Goal: Task Accomplishment & Management: Manage account settings

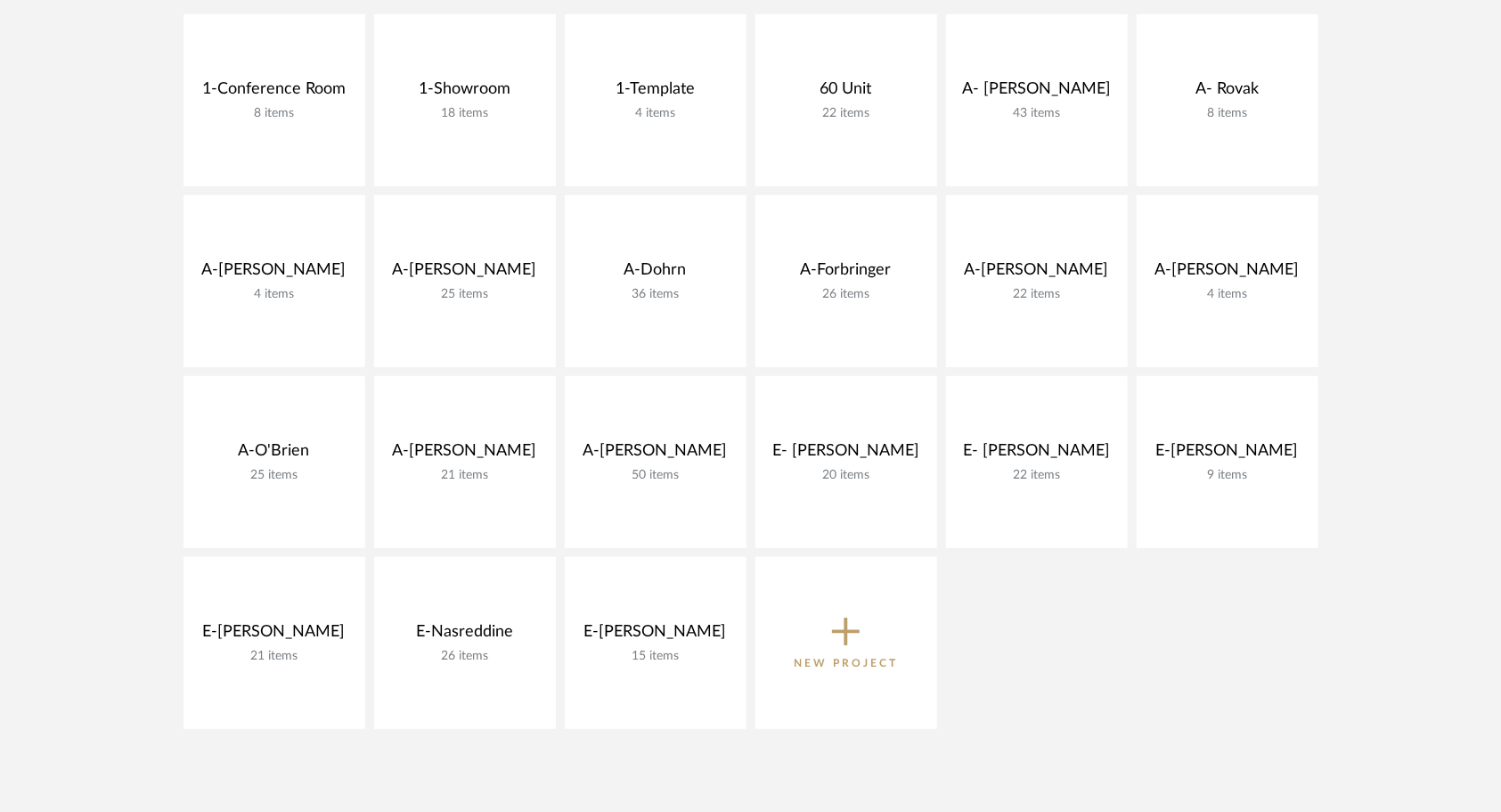
scroll to position [441, 0]
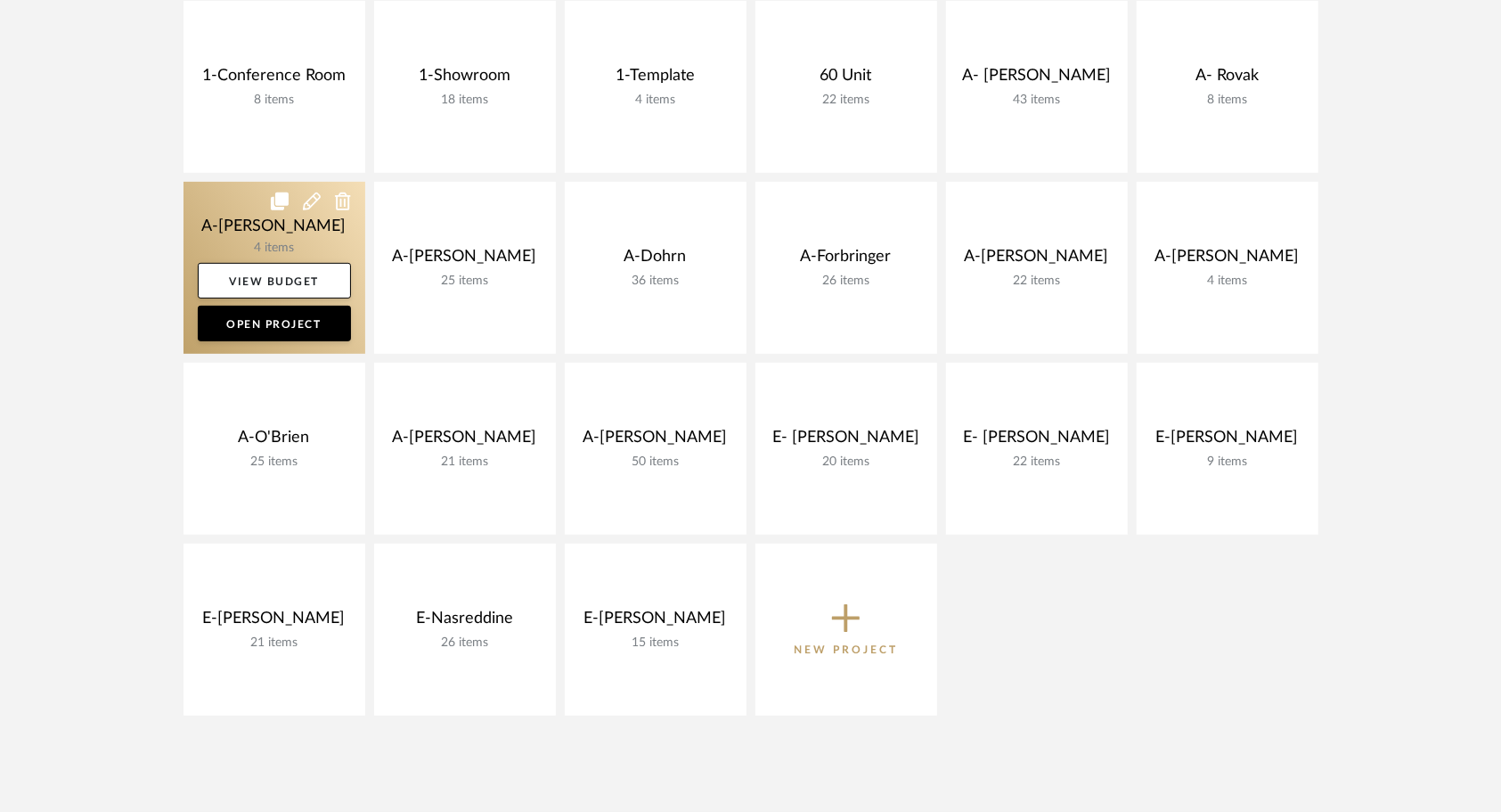
click at [240, 230] on link at bounding box center [274, 268] width 182 height 172
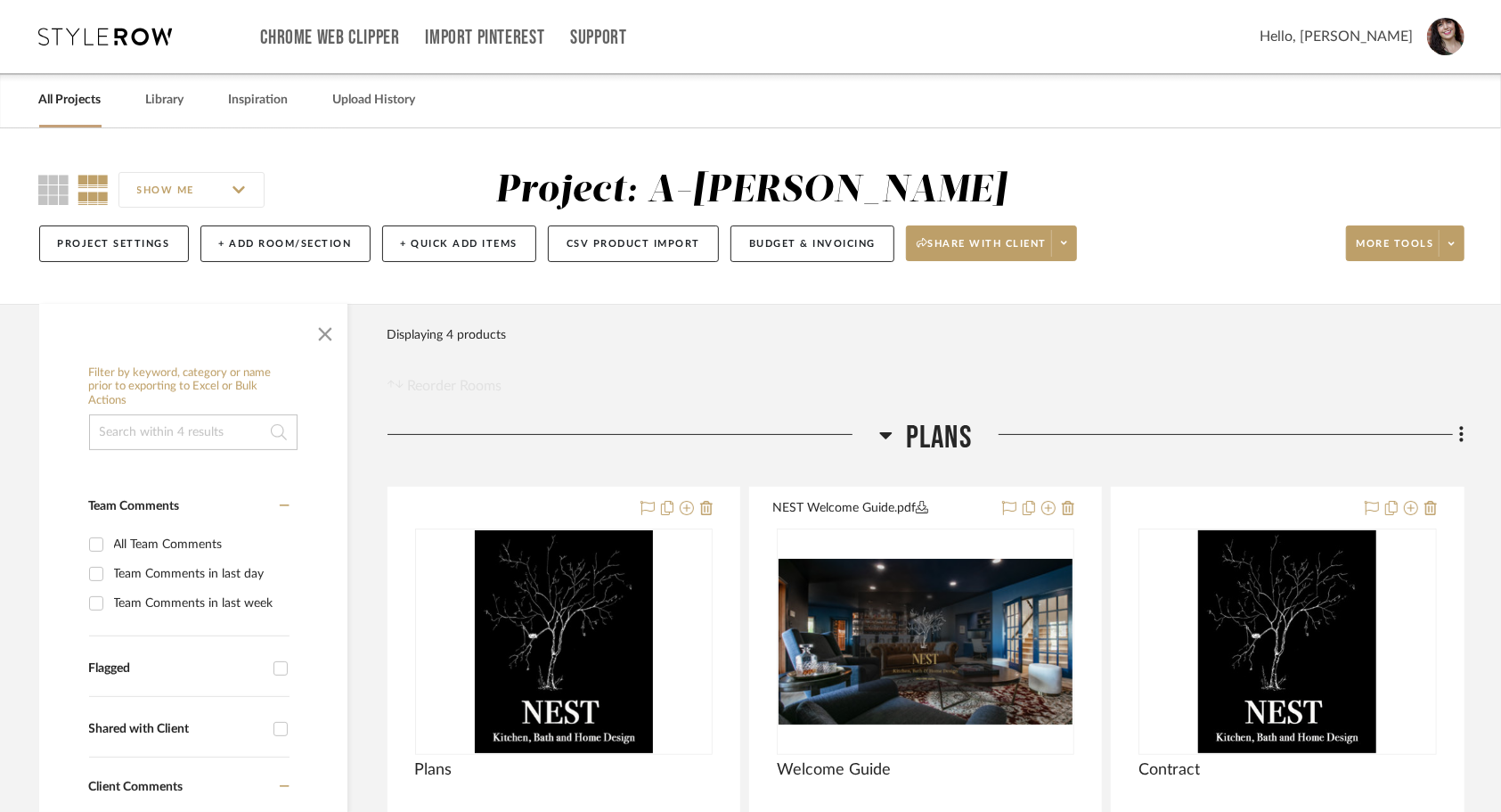
click at [85, 94] on link "All Projects" at bounding box center [70, 100] width 62 height 24
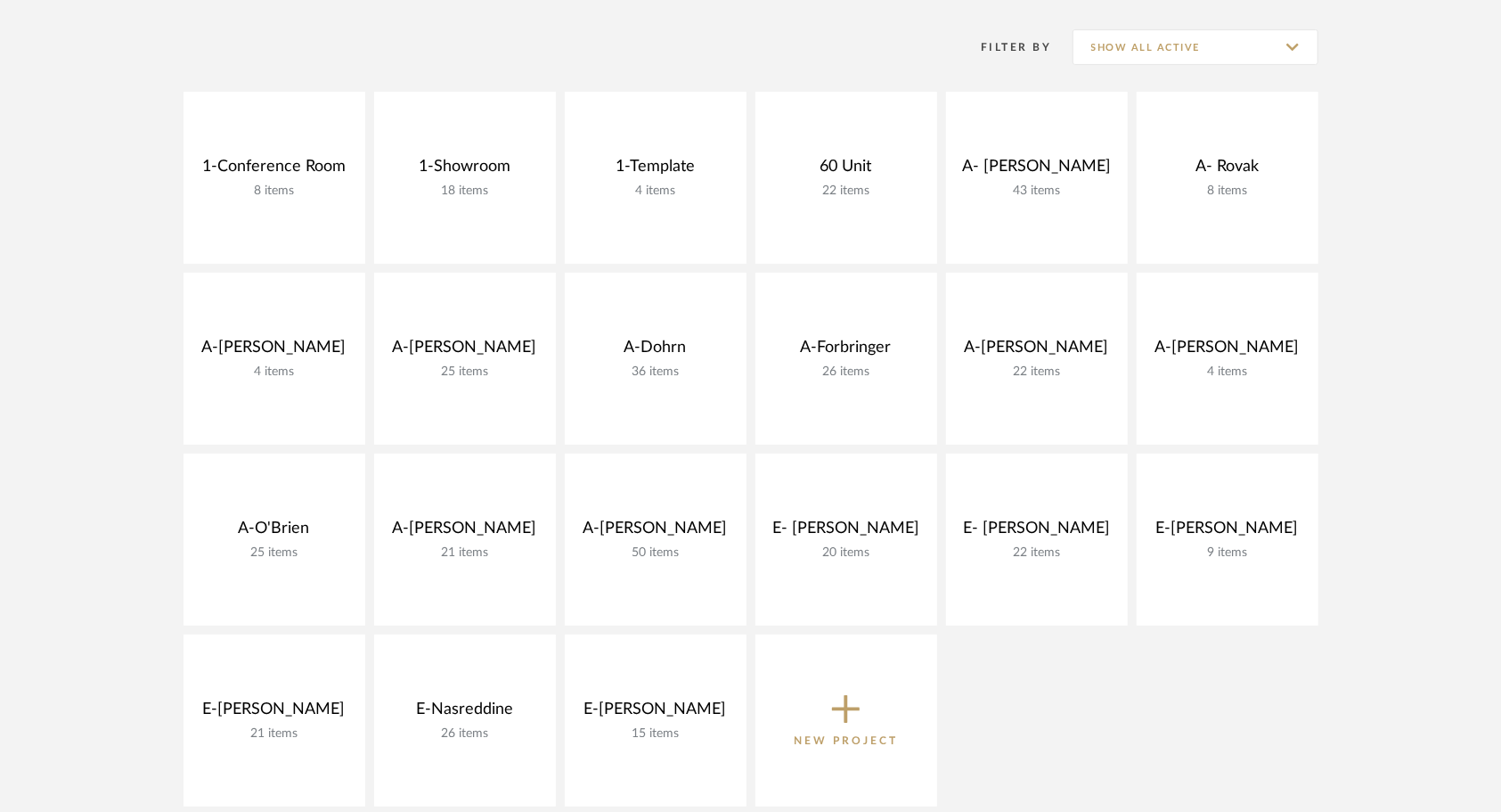
scroll to position [349, 0]
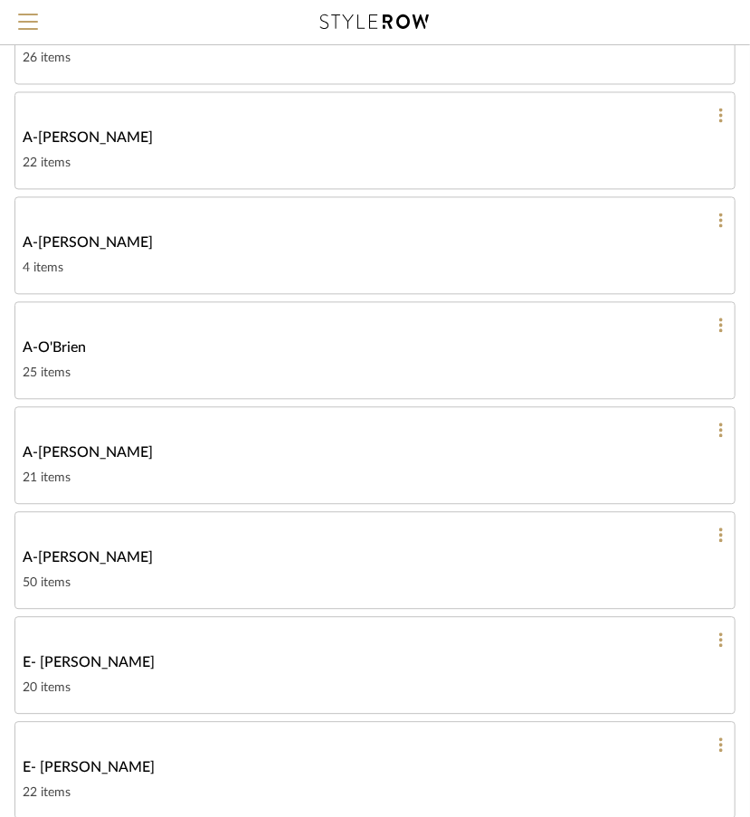
scroll to position [1168, 0]
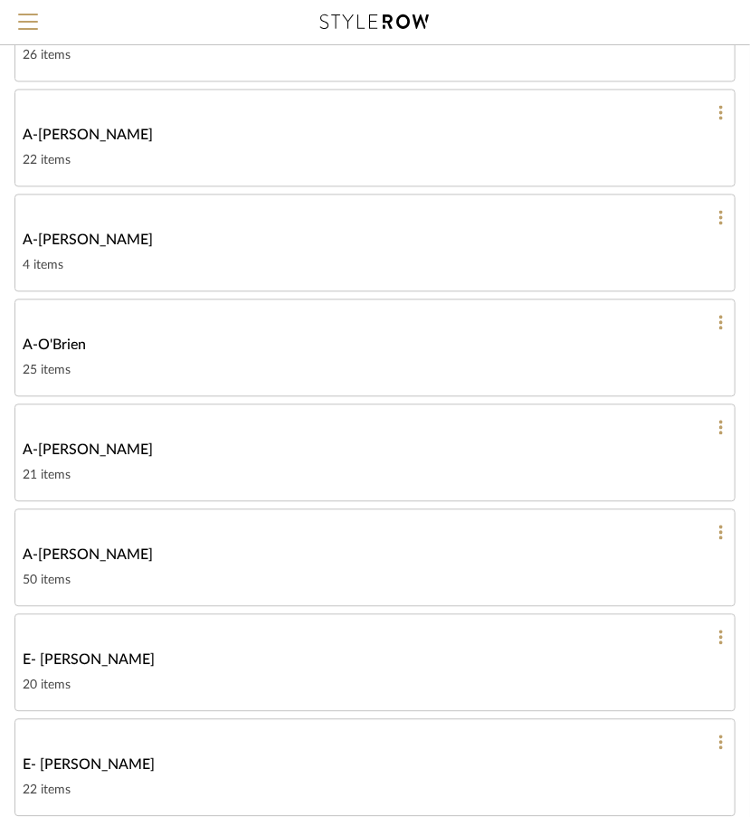
click at [186, 544] on div "A-Shipley" at bounding box center [375, 555] width 705 height 22
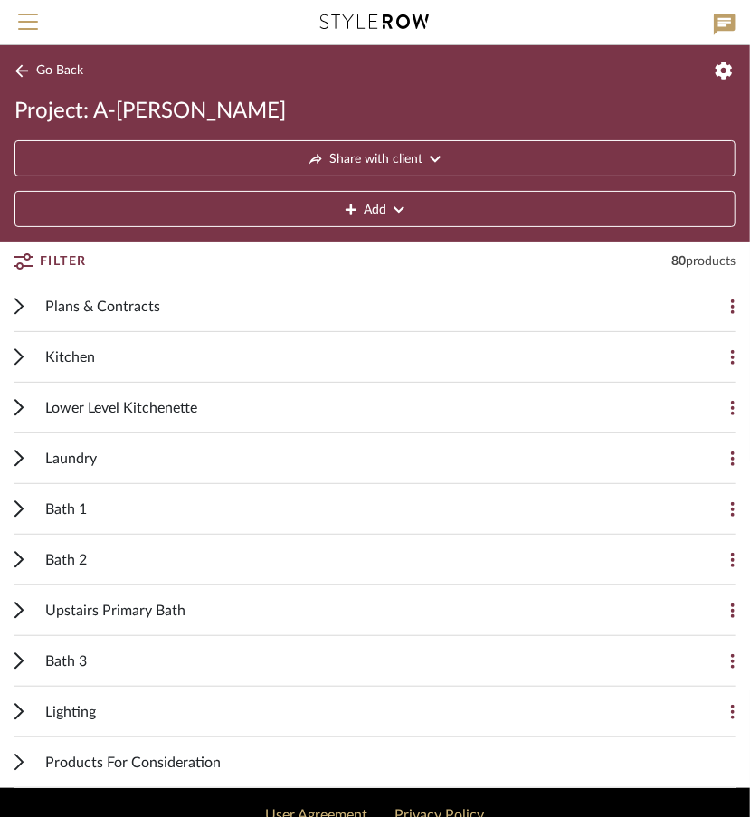
click at [253, 362] on div "Kitchen" at bounding box center [361, 357] width 633 height 50
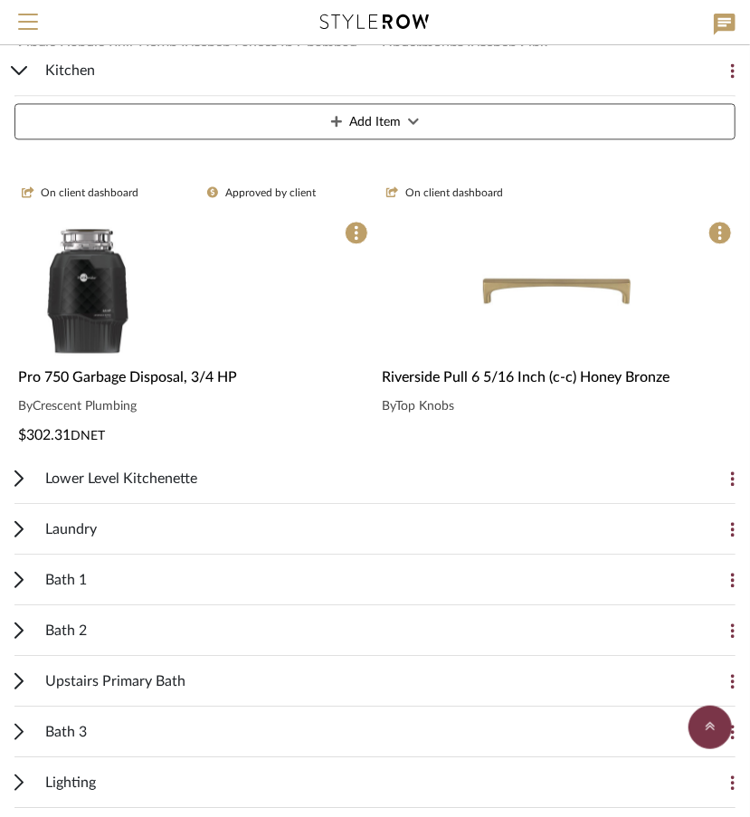
scroll to position [1317, 0]
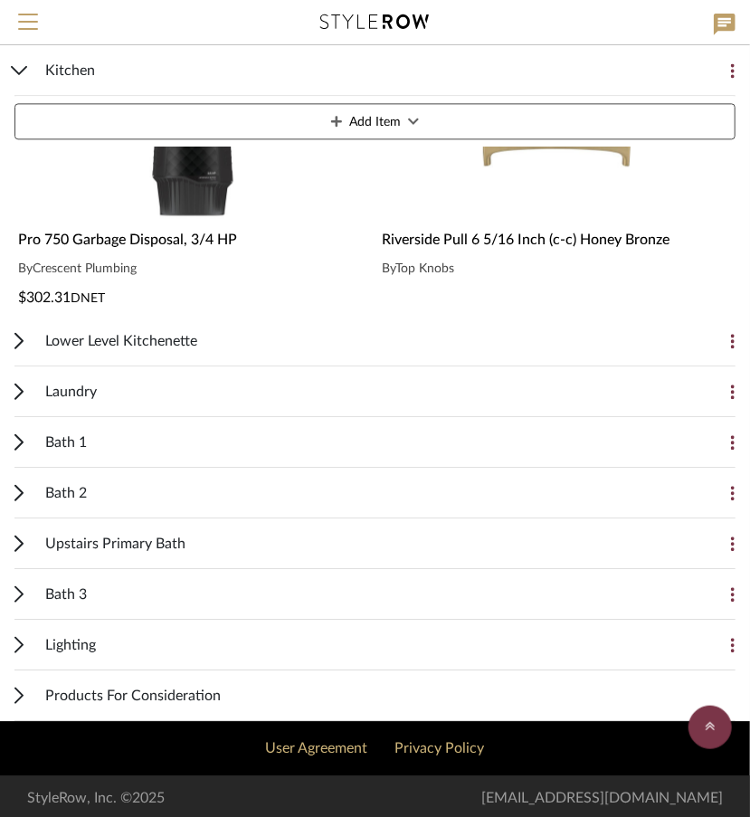
click at [14, 441] on icon at bounding box center [18, 442] width 9 height 17
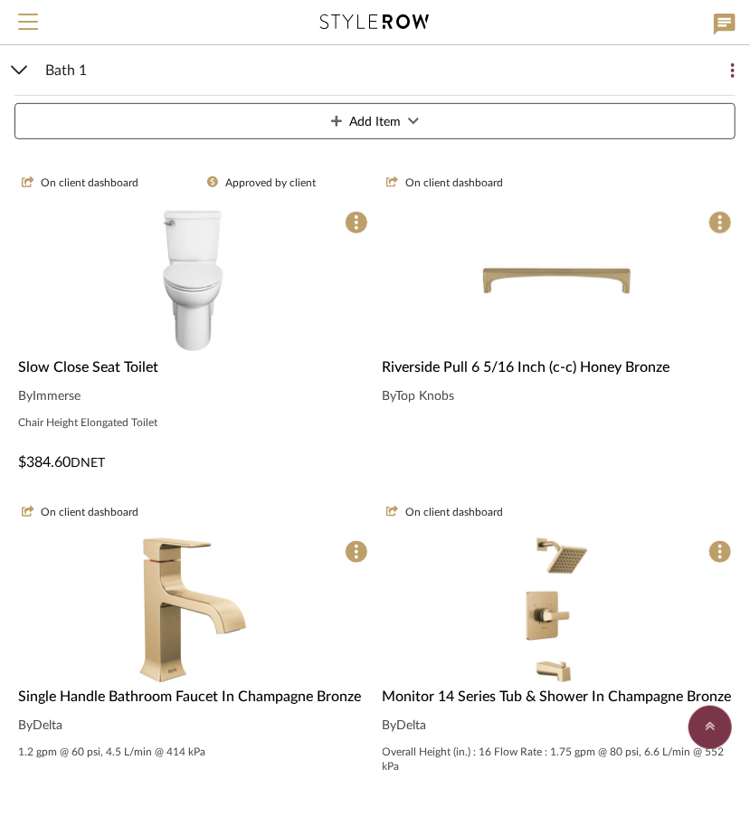
scroll to position [2555, 0]
click at [518, 424] on div at bounding box center [558, 425] width 350 height 22
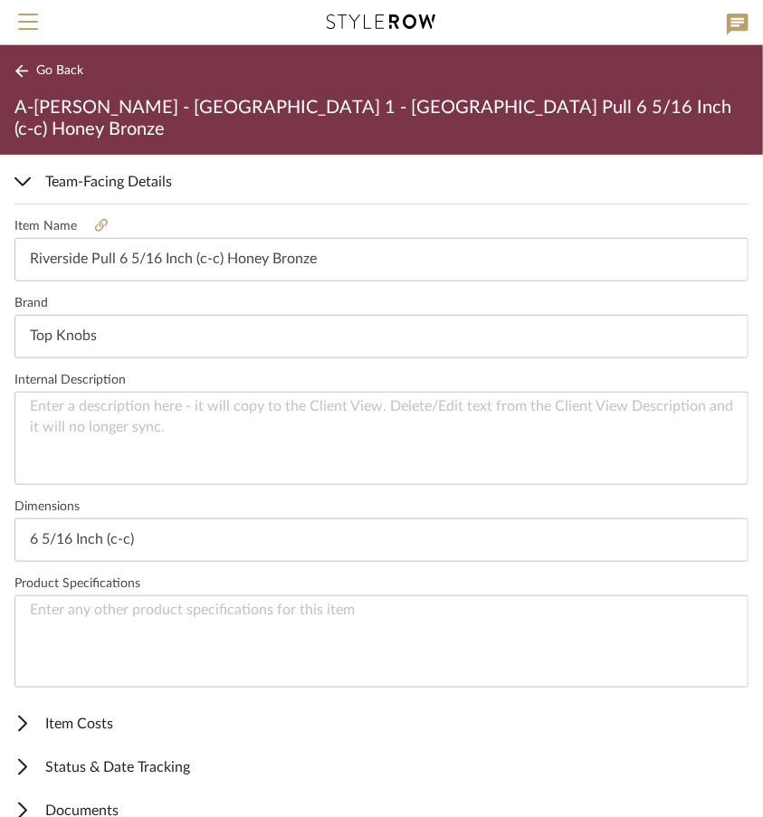
scroll to position [463, 0]
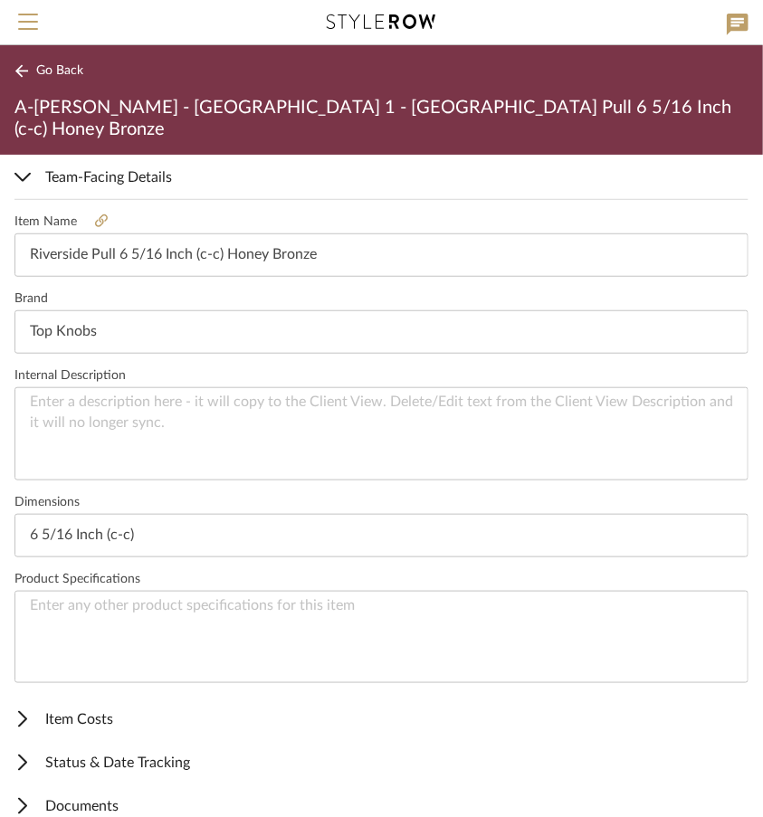
click at [95, 709] on span "Item Costs" at bounding box center [377, 720] width 727 height 22
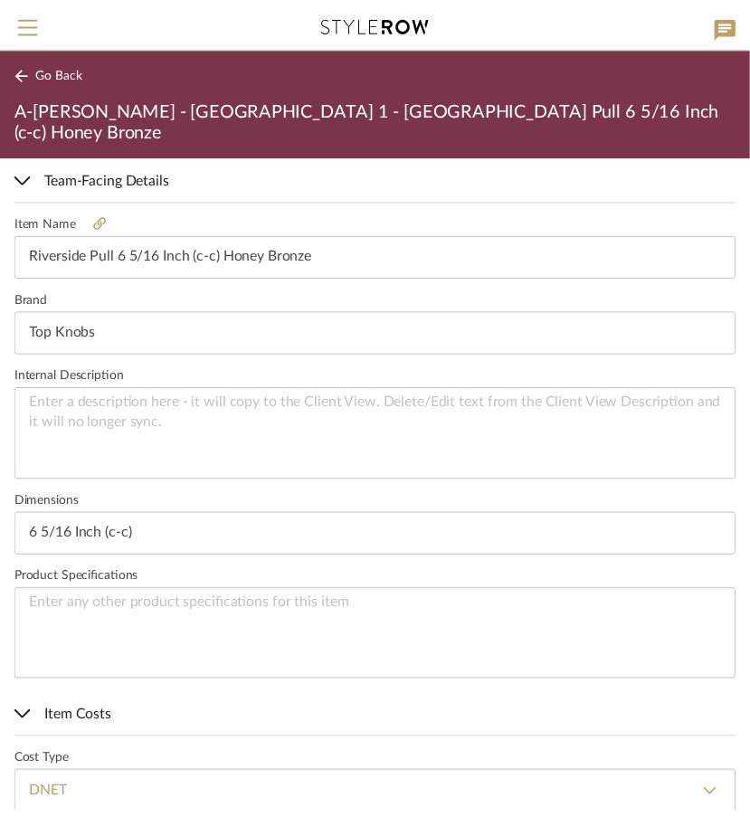
scroll to position [911, 0]
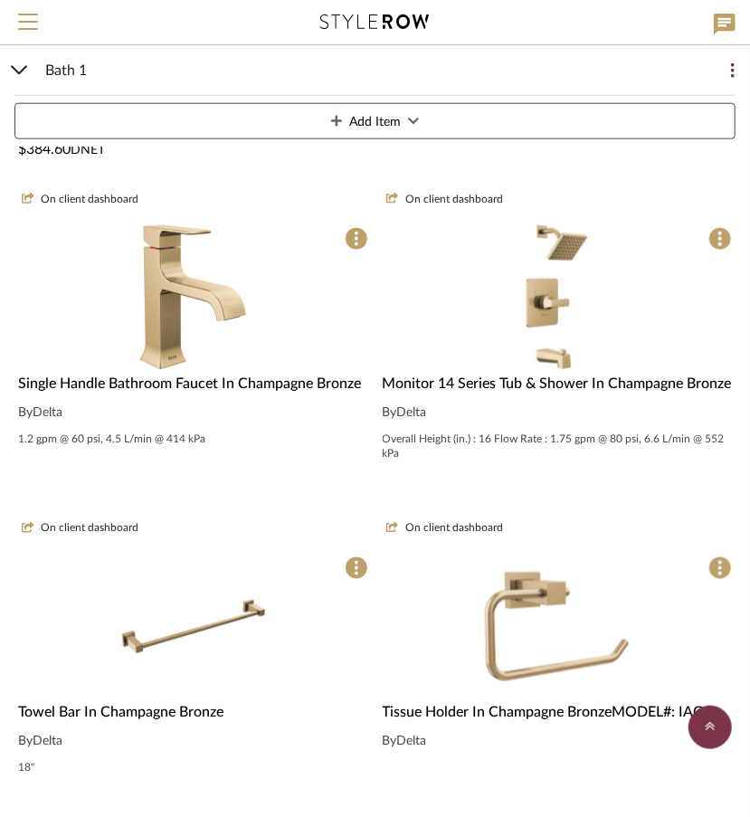
scroll to position [2871, 0]
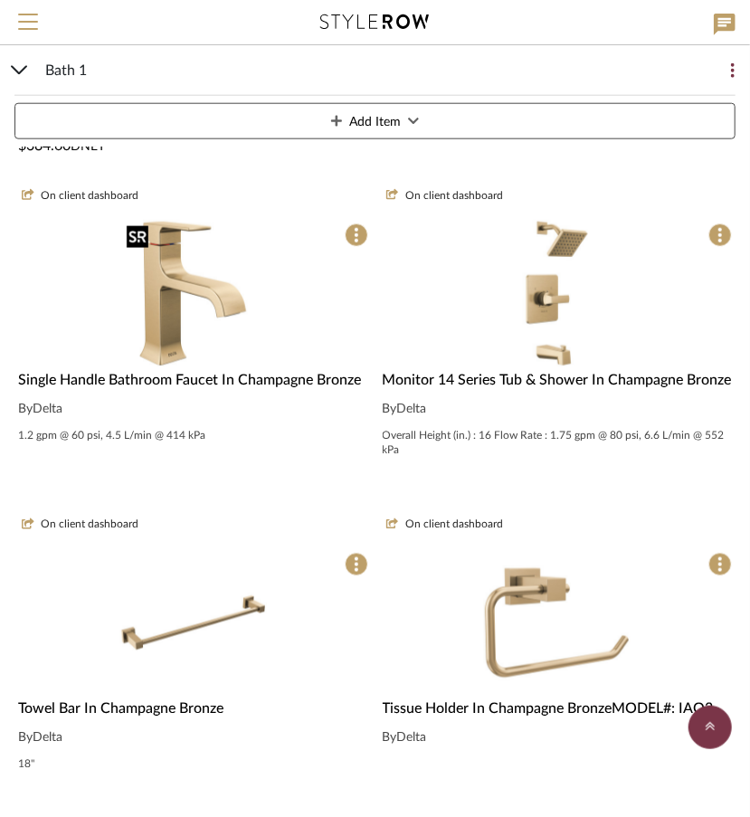
click at [185, 332] on img "0" at bounding box center [193, 294] width 148 height 148
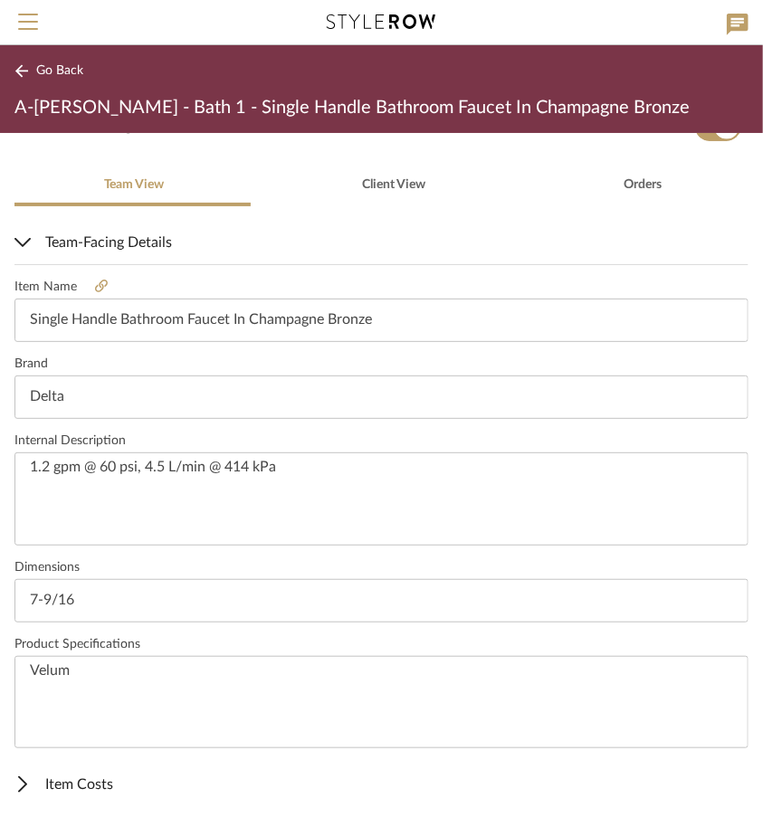
scroll to position [463, 0]
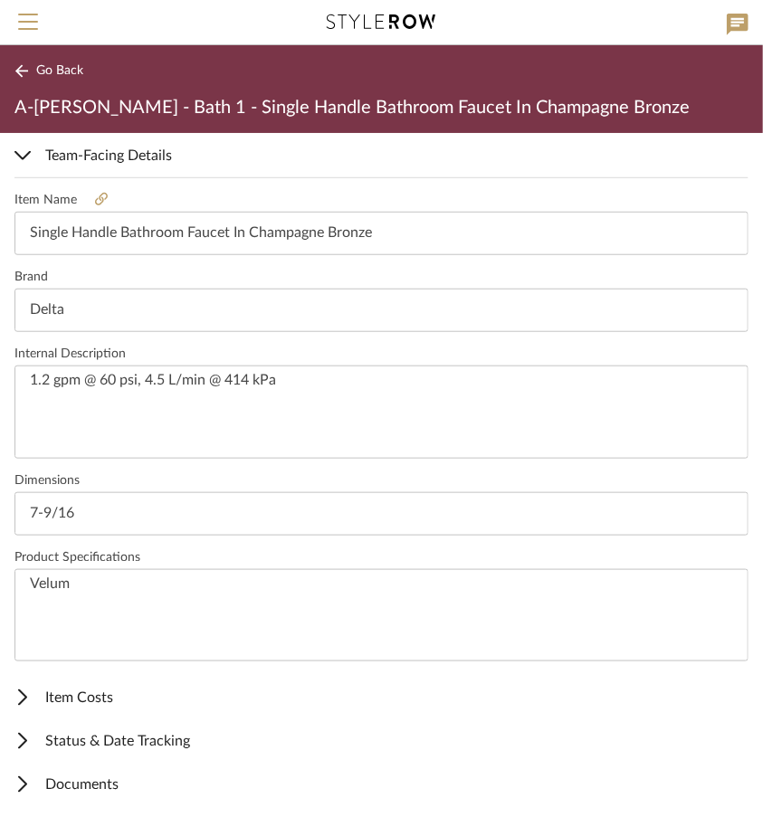
click at [119, 692] on span "Item Costs" at bounding box center [377, 698] width 727 height 22
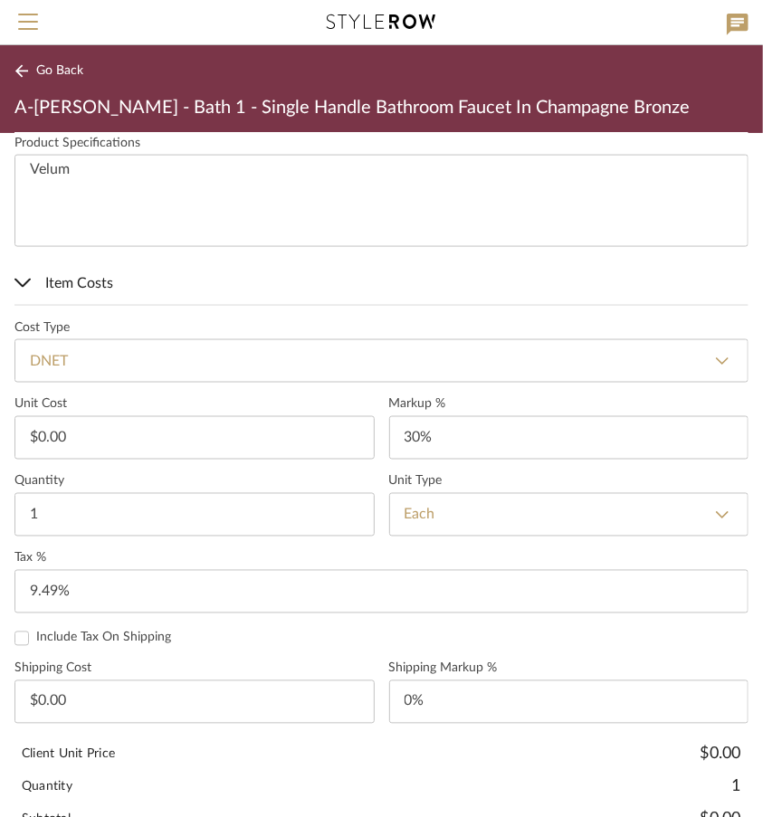
scroll to position [959, 0]
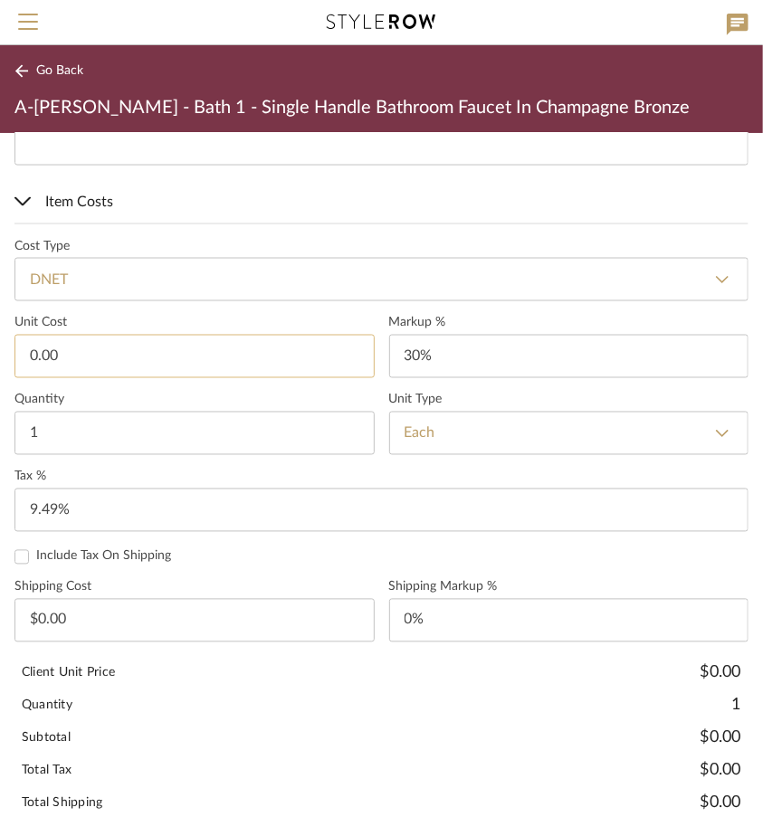
click at [200, 363] on input "0.00" at bounding box center [194, 356] width 360 height 43
type input "$196.53"
type input "30"
click at [466, 365] on input "30" at bounding box center [569, 356] width 360 height 43
type input "$25.55"
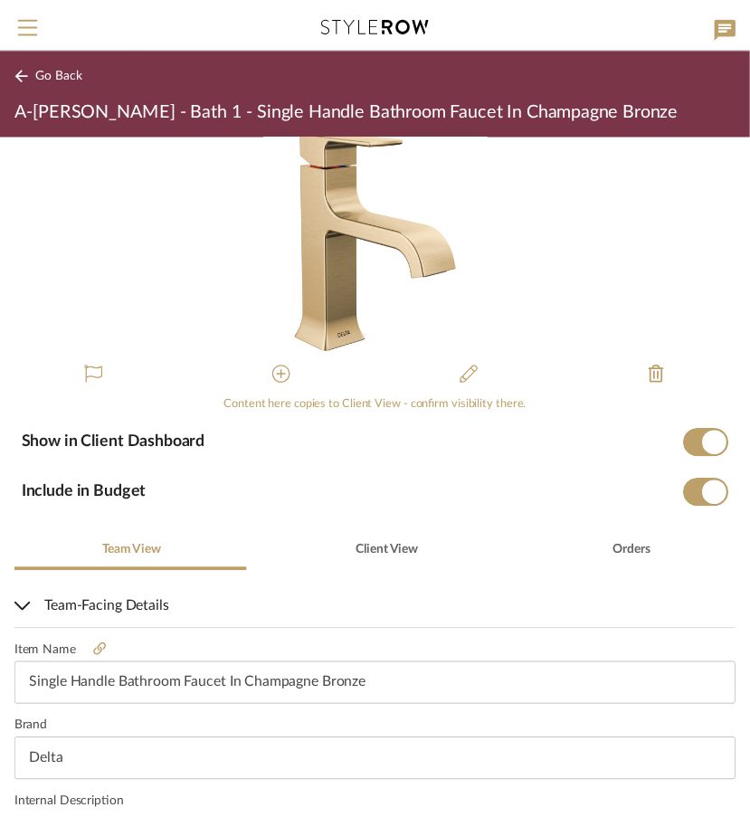
scroll to position [0, 0]
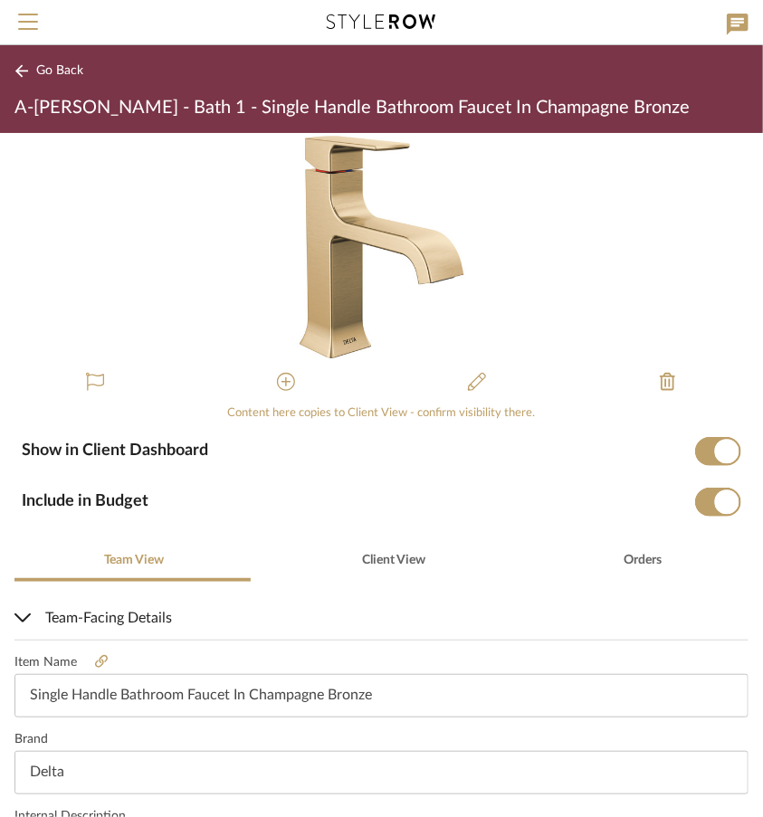
type input "30%"
click at [15, 65] on icon at bounding box center [21, 71] width 14 height 14
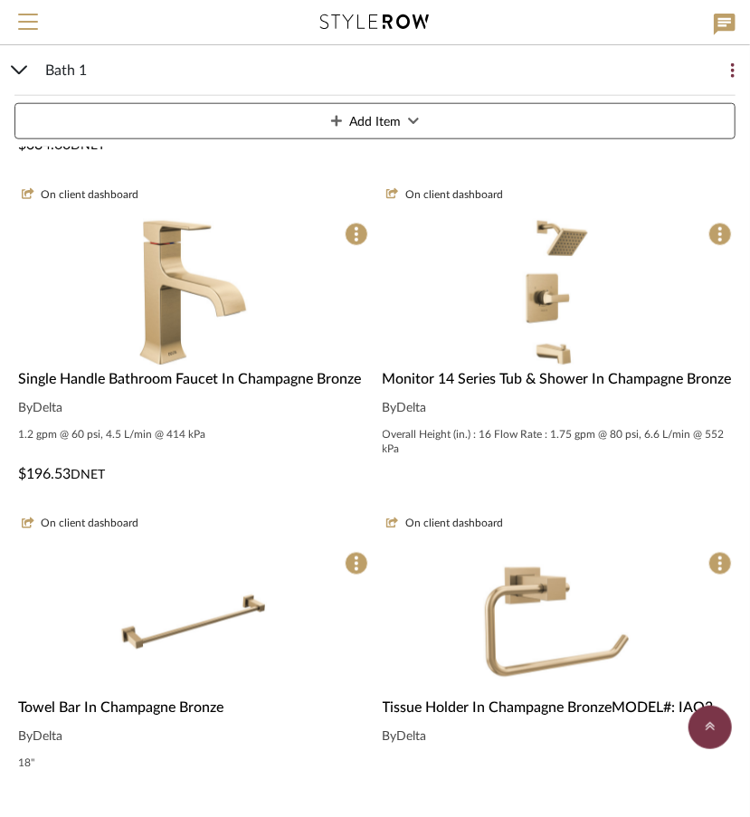
scroll to position [2905, 0]
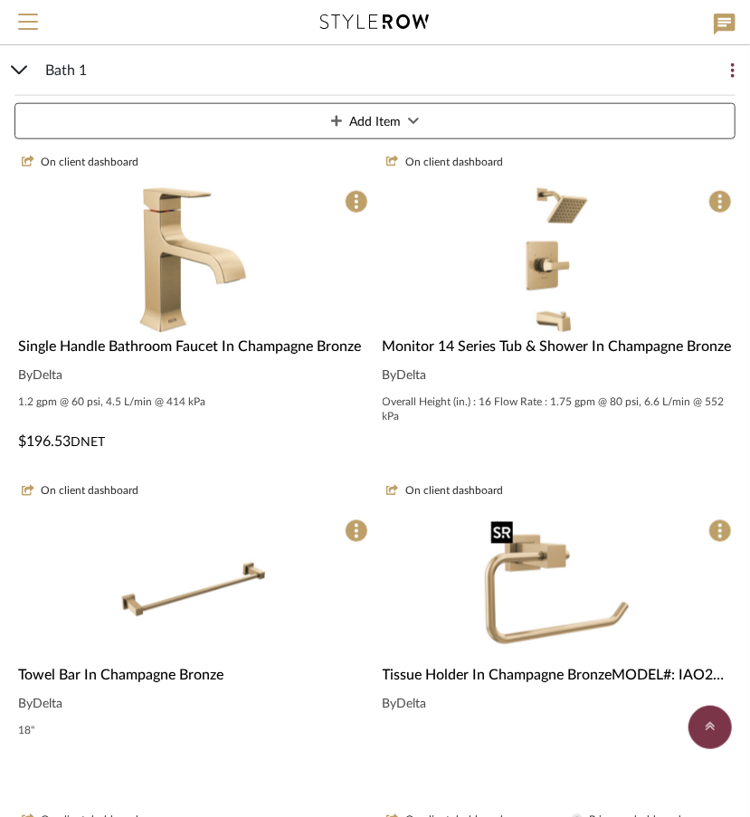
click at [561, 657] on img "0" at bounding box center [557, 590] width 148 height 148
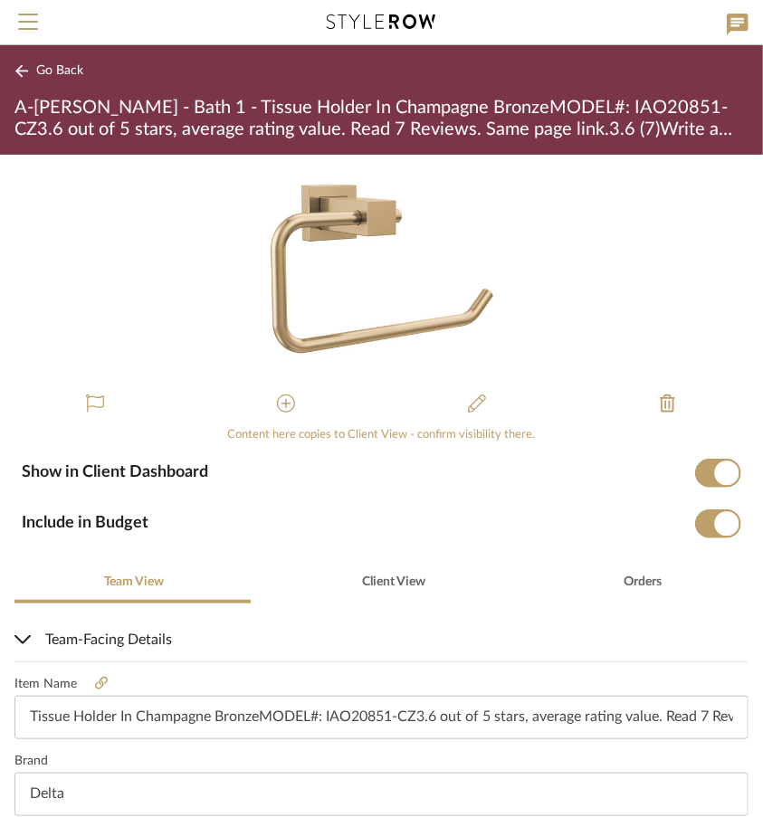
click at [561, 657] on mat-expansion-panel-header "Team-Facing Details" at bounding box center [381, 639] width 763 height 43
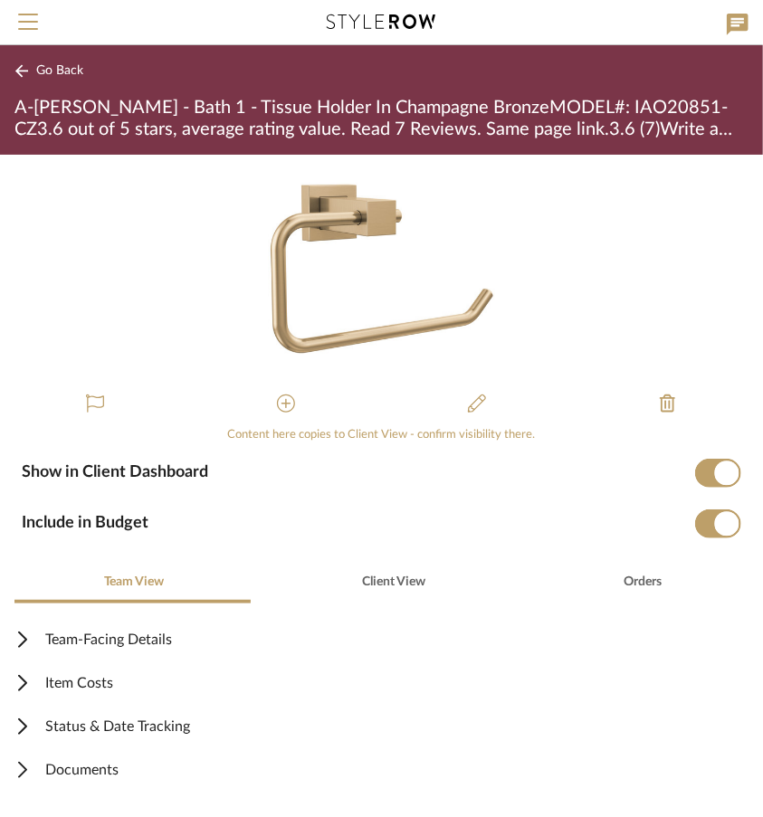
click at [127, 684] on span "Item Costs" at bounding box center [377, 684] width 727 height 22
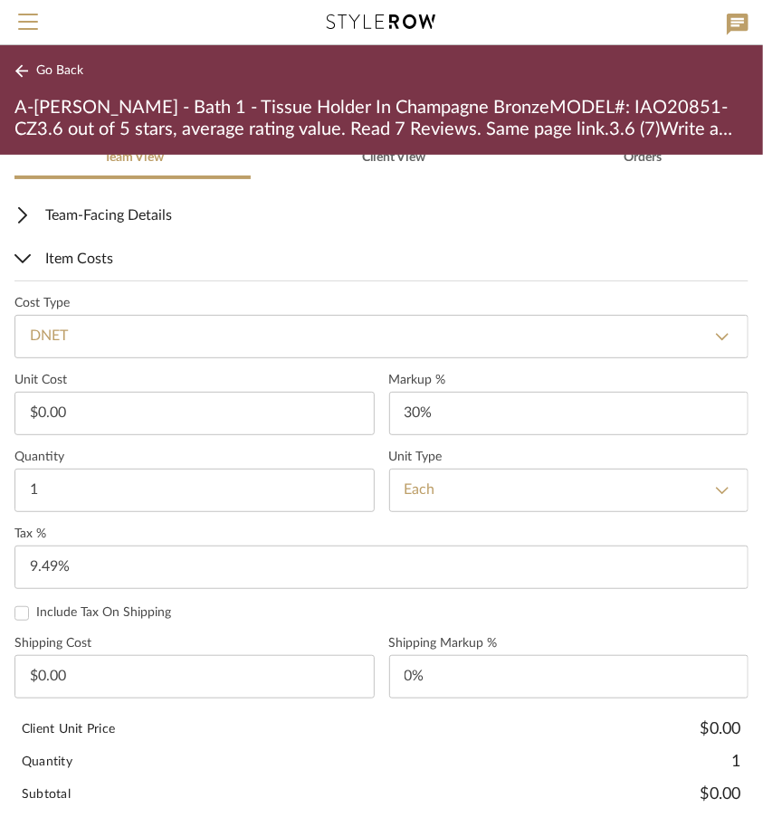
scroll to position [450, 0]
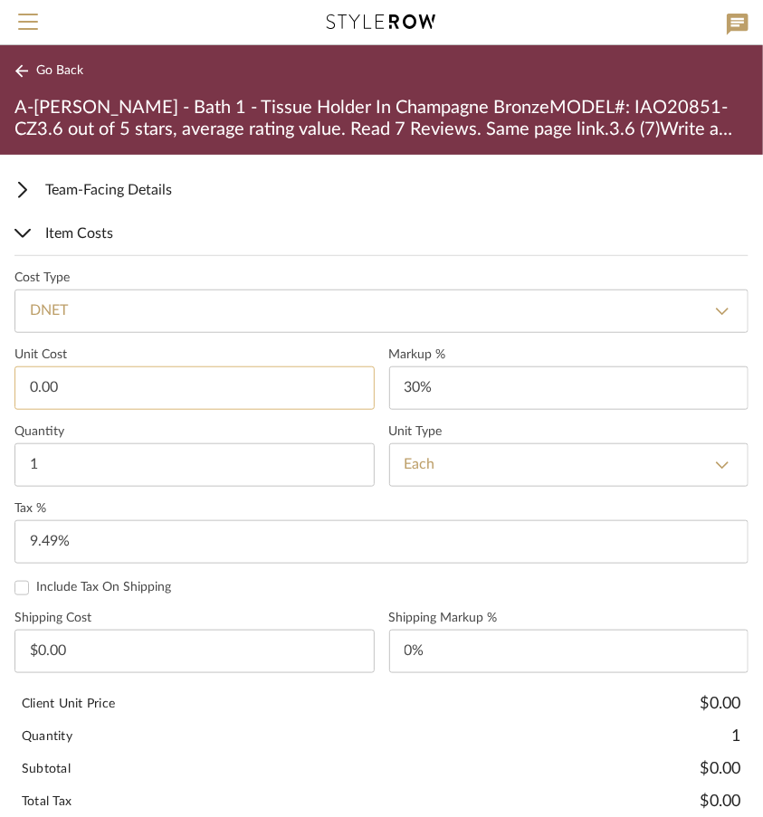
click at [296, 379] on input "0.00" at bounding box center [194, 388] width 360 height 43
type input "$50.12"
click at [536, 278] on label "Cost Type" at bounding box center [381, 278] width 734 height 15
type input "$6.52"
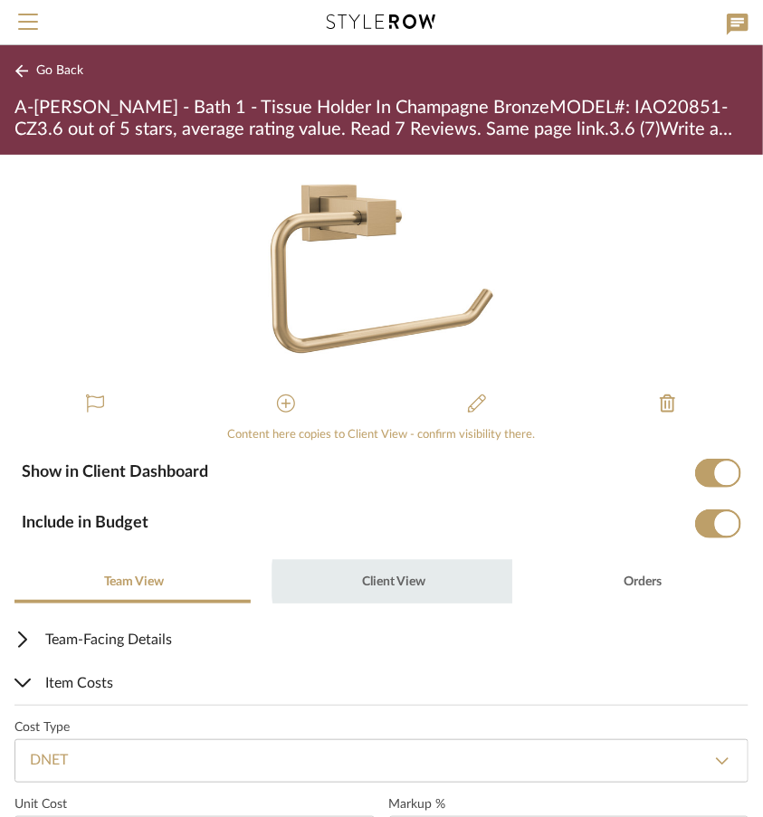
click at [405, 581] on span "Client View" at bounding box center [393, 582] width 63 height 13
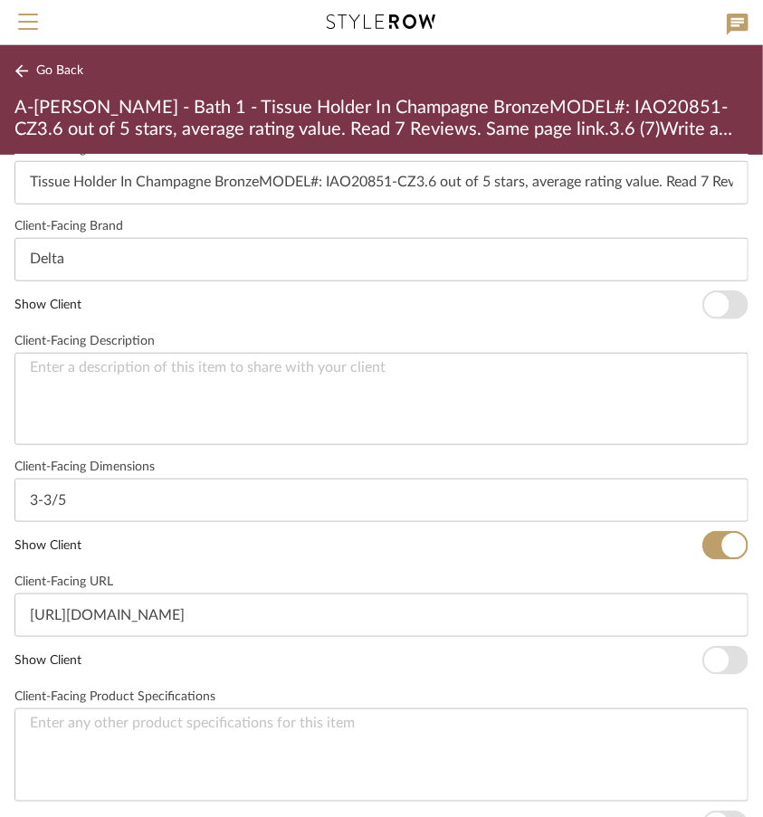
scroll to position [713, 0]
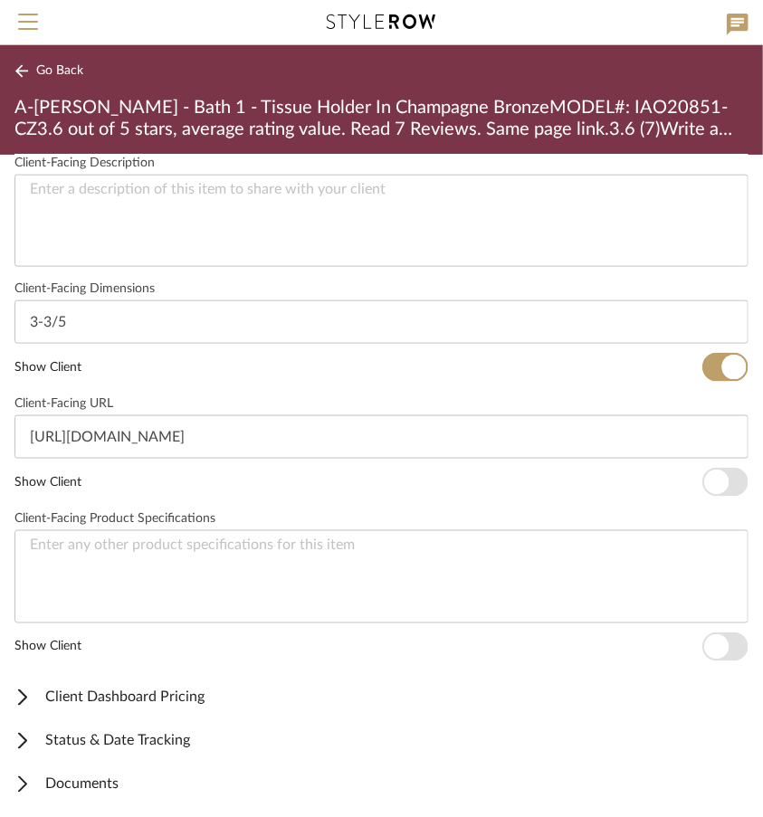
click at [163, 700] on span "Client Dashboard Pricing" at bounding box center [377, 698] width 727 height 22
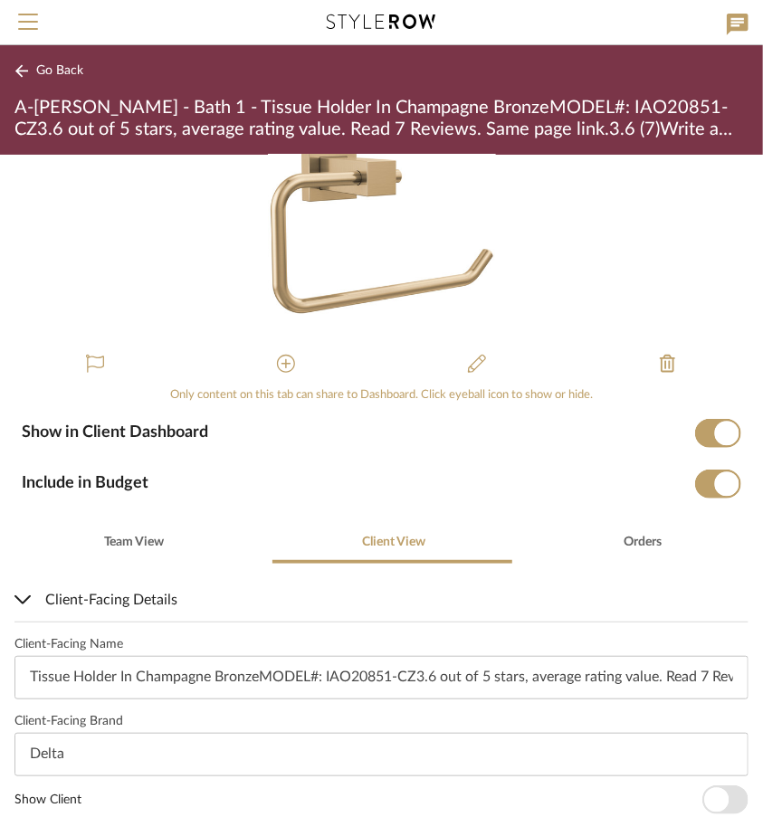
scroll to position [0, 0]
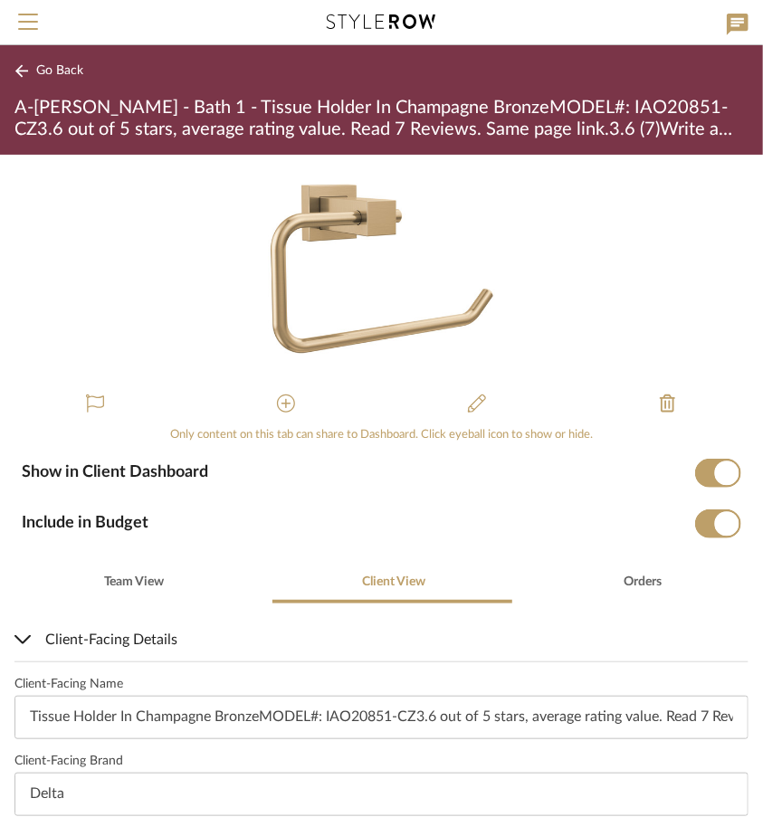
click at [27, 64] on icon at bounding box center [21, 71] width 14 height 14
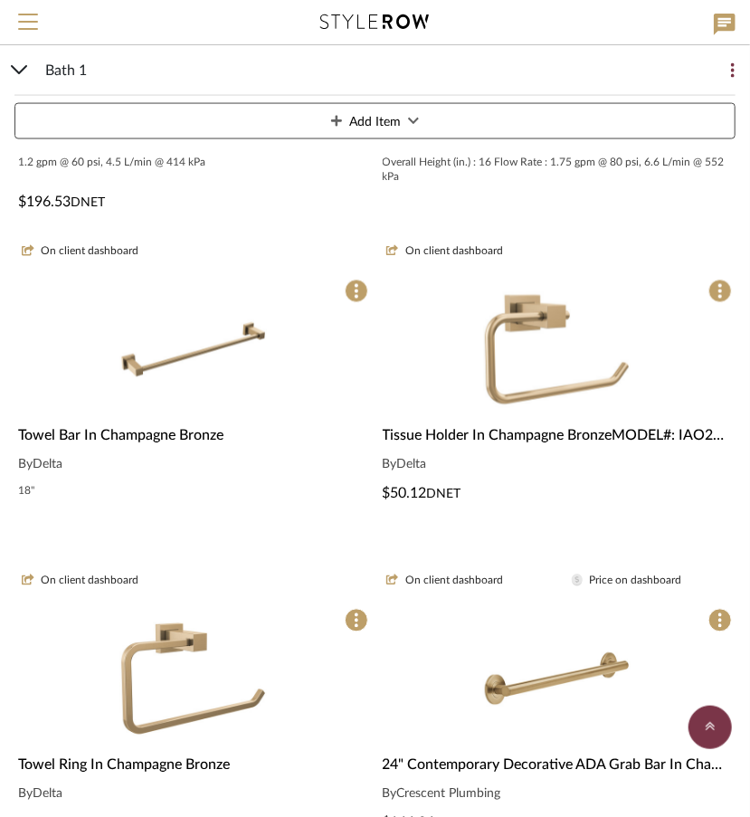
scroll to position [3149, 0]
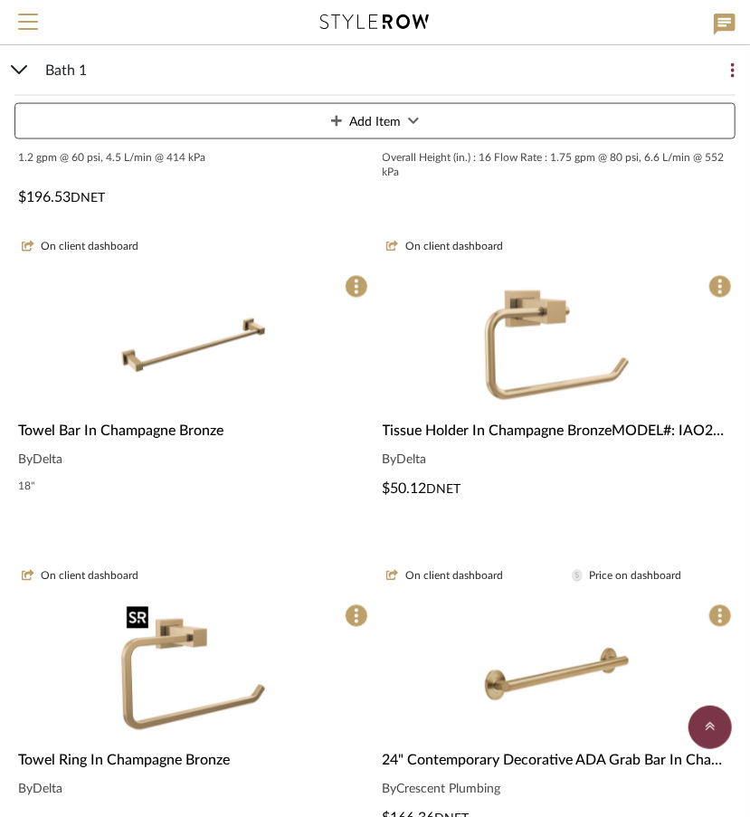
click at [201, 705] on img "0" at bounding box center [193, 675] width 148 height 148
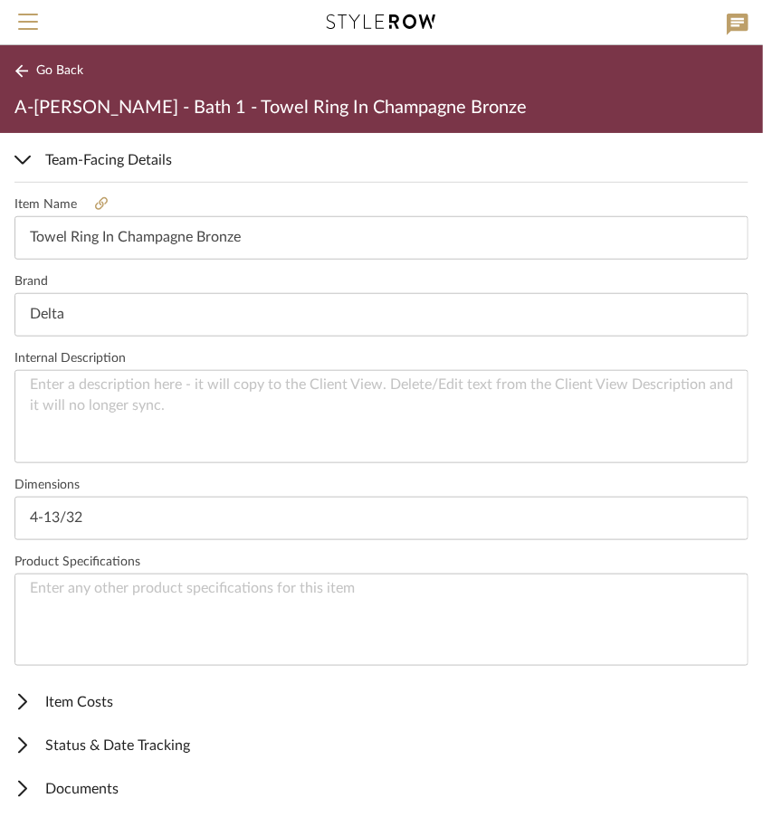
scroll to position [463, 0]
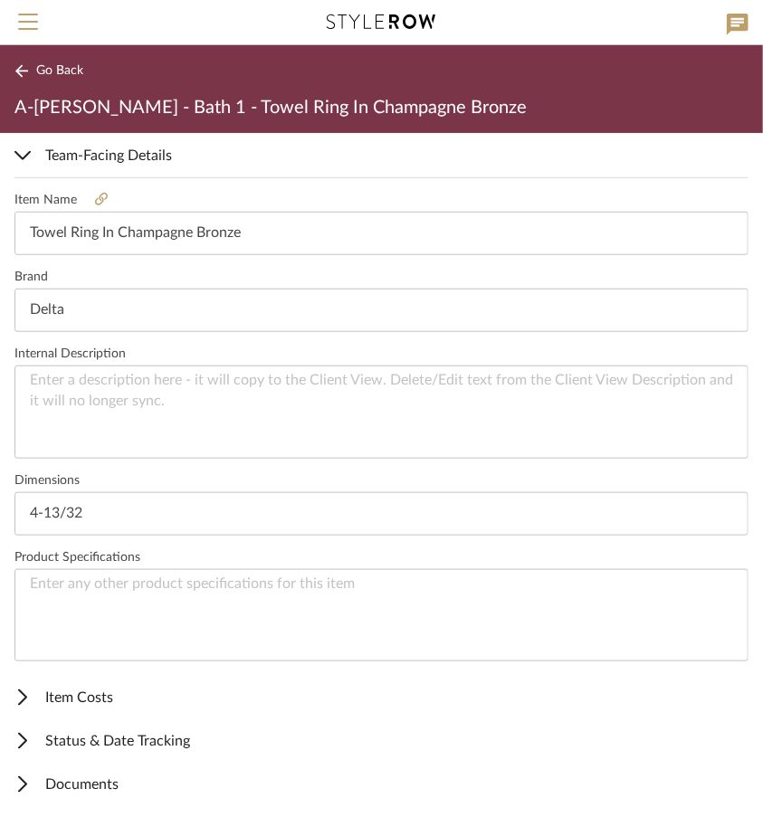
click at [90, 693] on span "Item Costs" at bounding box center [377, 698] width 727 height 22
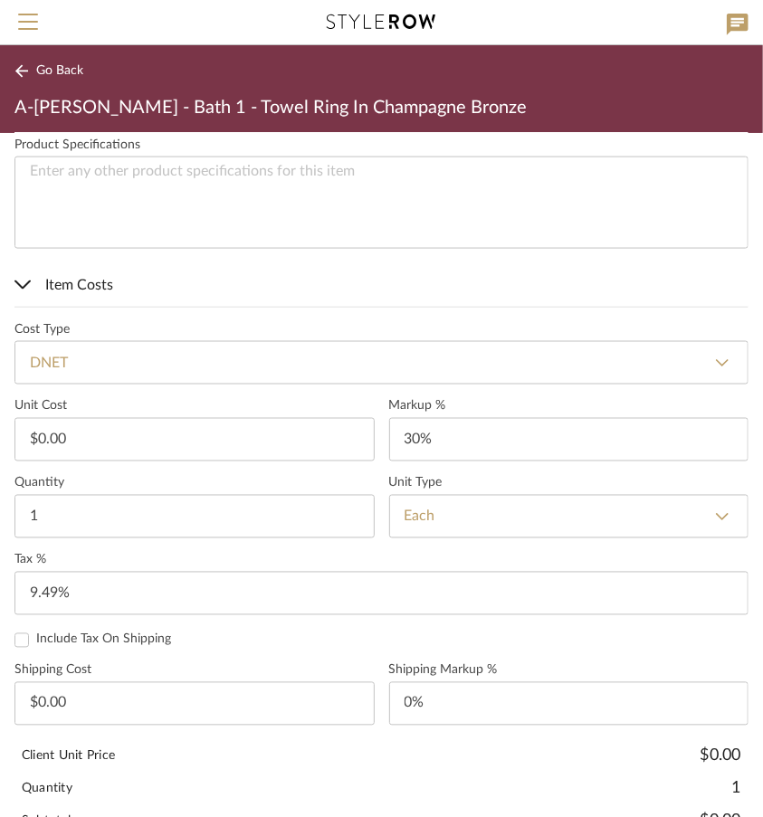
scroll to position [876, 0]
click at [300, 434] on input "0.00" at bounding box center [194, 438] width 360 height 43
type input "$52.07"
click at [449, 296] on mat-expansion-panel-header "Item Costs" at bounding box center [381, 284] width 763 height 43
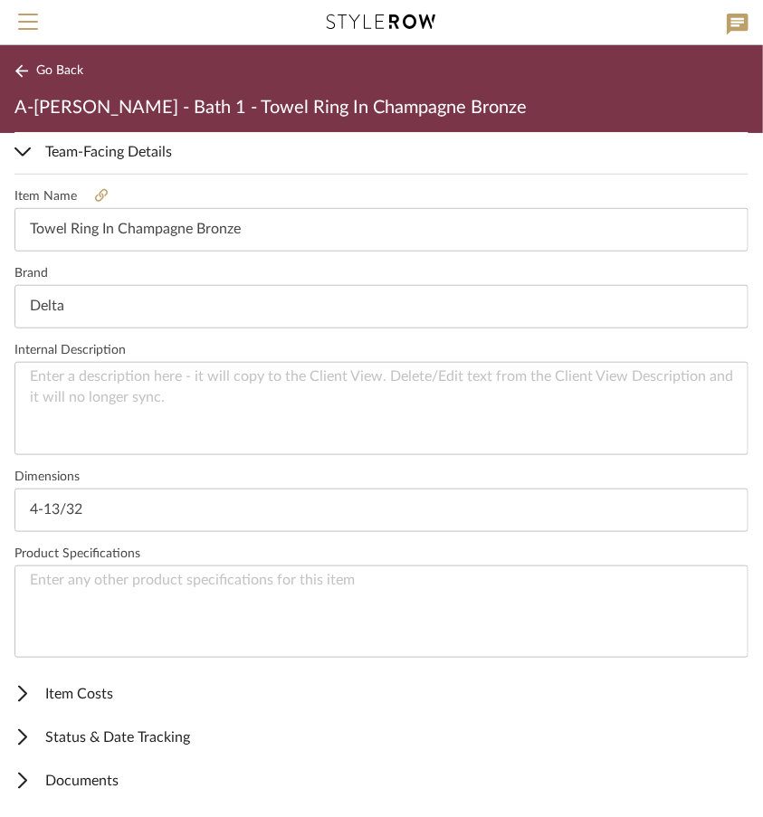
scroll to position [463, 0]
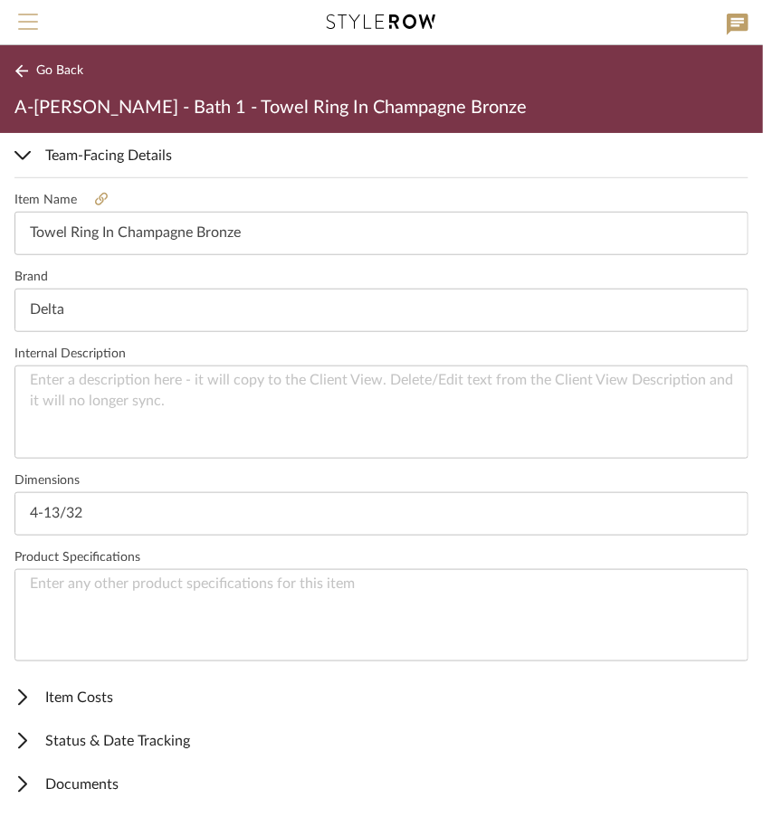
type input "$6.77"
click at [22, 70] on icon at bounding box center [21, 71] width 14 height 14
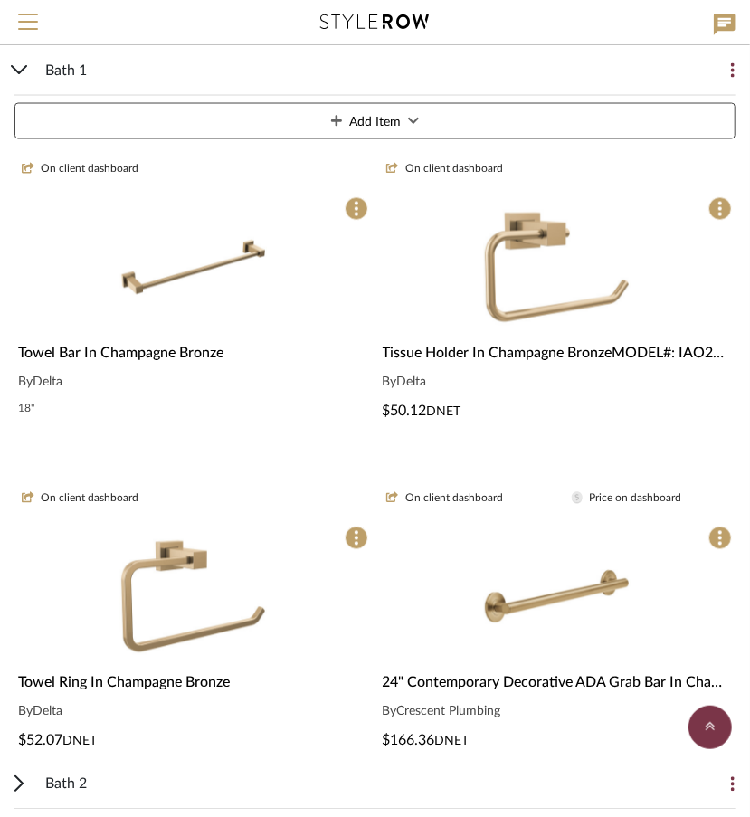
scroll to position [3271, 0]
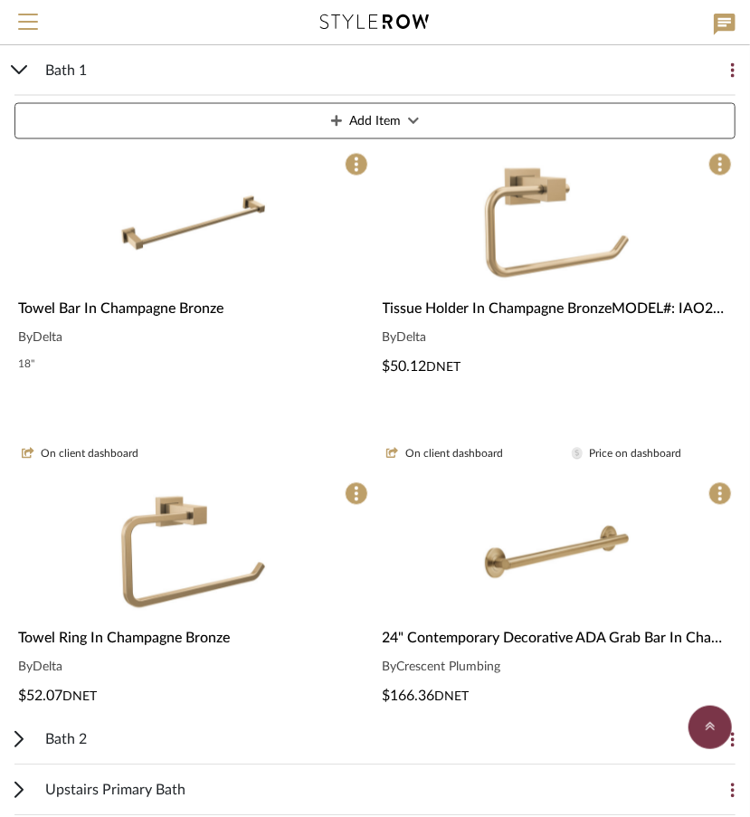
click at [187, 310] on span "Towel Bar In Champagne Bronze" at bounding box center [120, 309] width 205 height 14
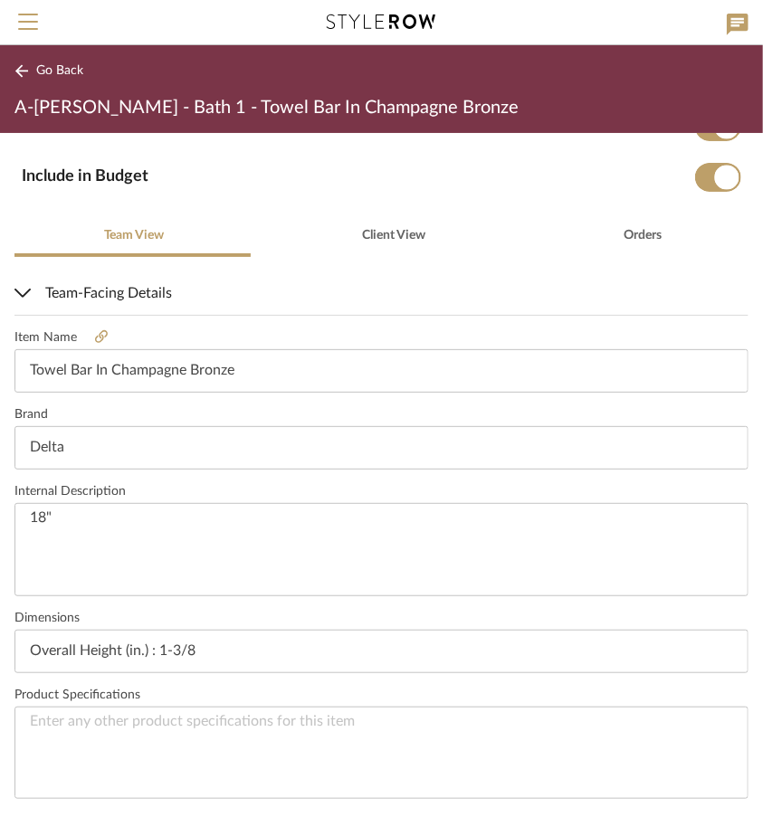
scroll to position [463, 0]
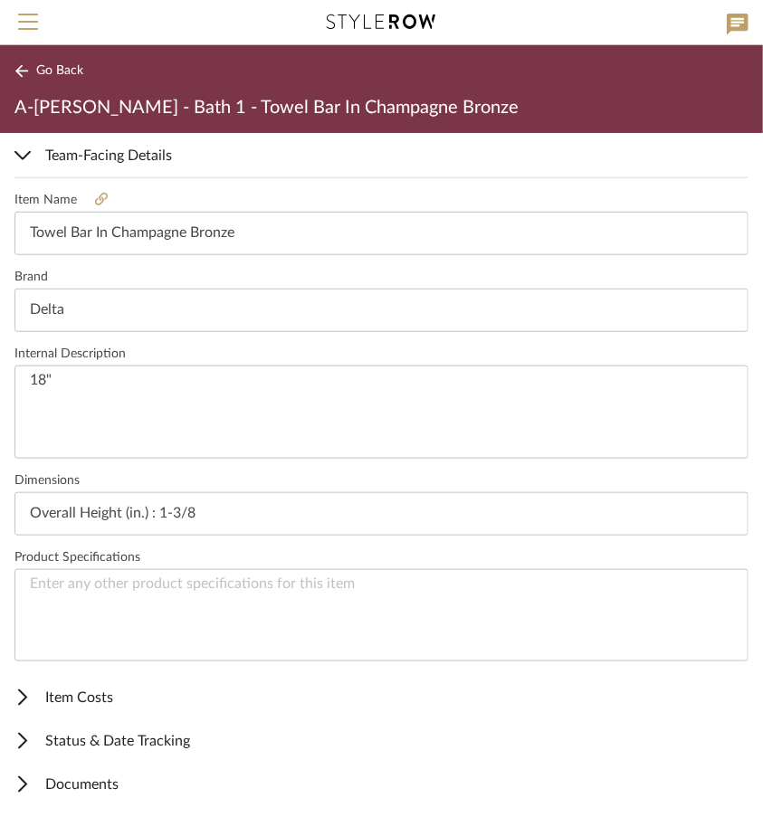
click at [95, 698] on span "Item Costs" at bounding box center [377, 698] width 727 height 22
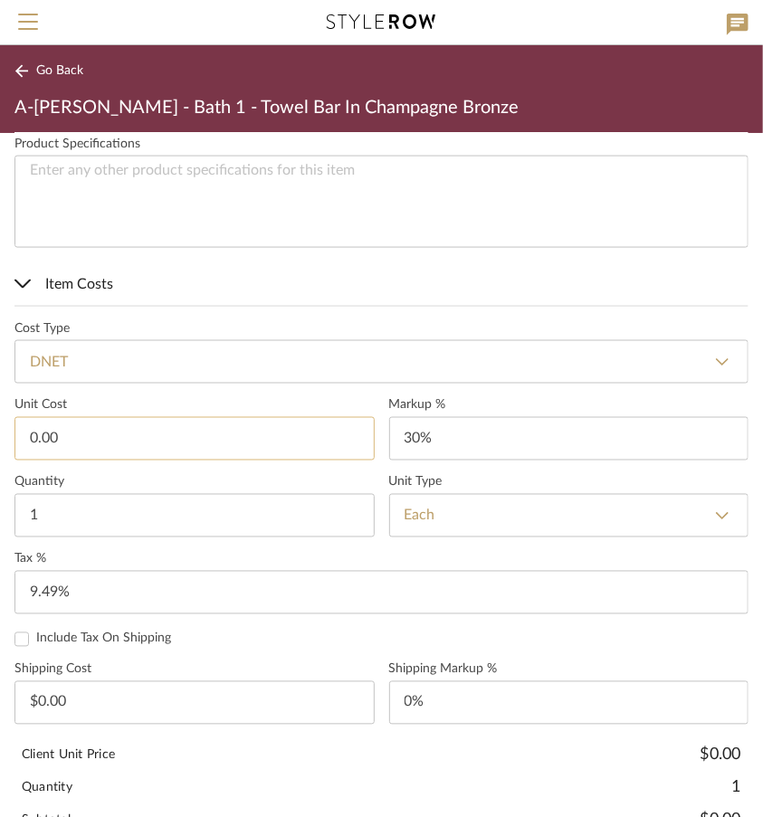
click at [150, 435] on input "0.00" at bounding box center [194, 438] width 360 height 43
type input "5"
type input "$66.50"
click at [361, 321] on label "Cost Type" at bounding box center [381, 328] width 734 height 15
type input "$8.65"
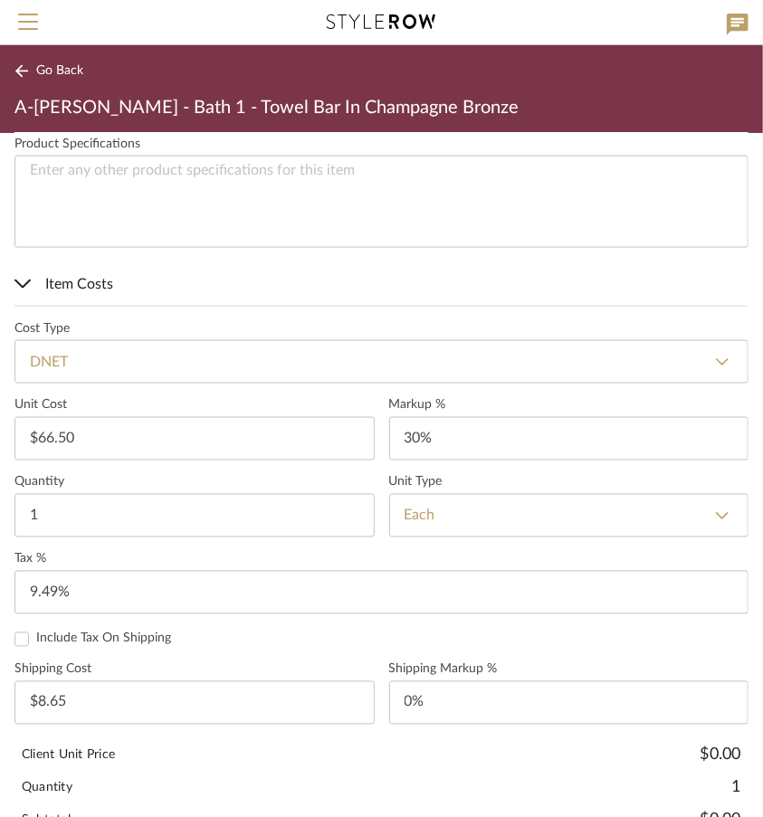
click at [24, 72] on icon at bounding box center [21, 70] width 13 height 13
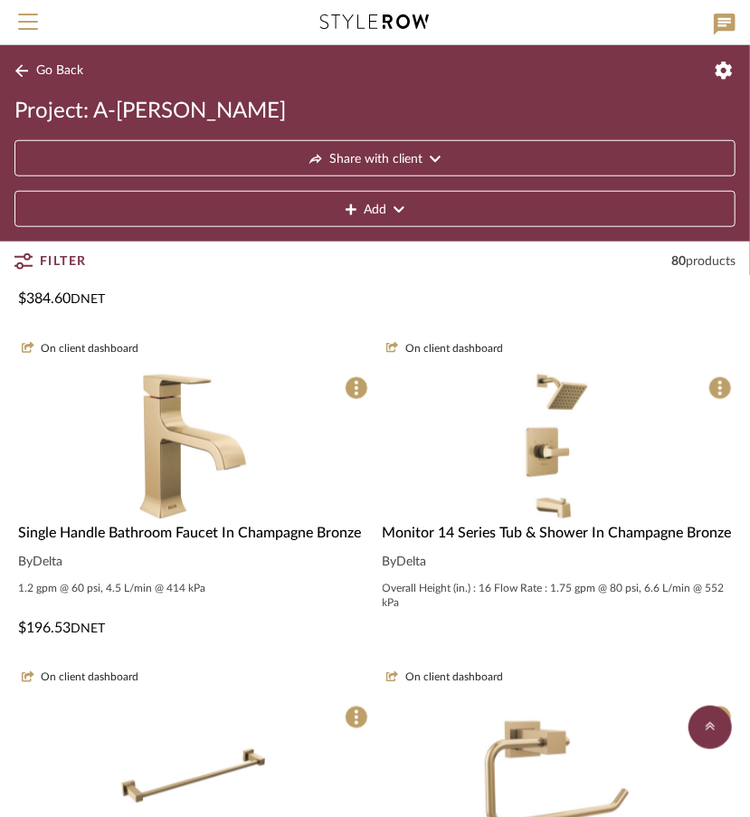
scroll to position [2717, 0]
click at [553, 456] on img "0" at bounding box center [557, 448] width 148 height 148
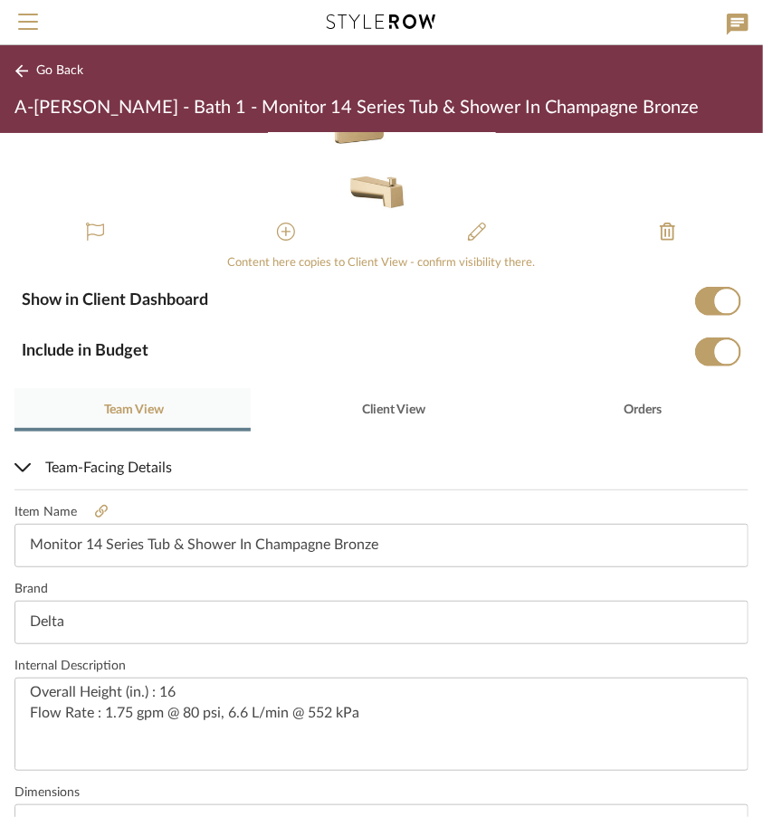
scroll to position [463, 0]
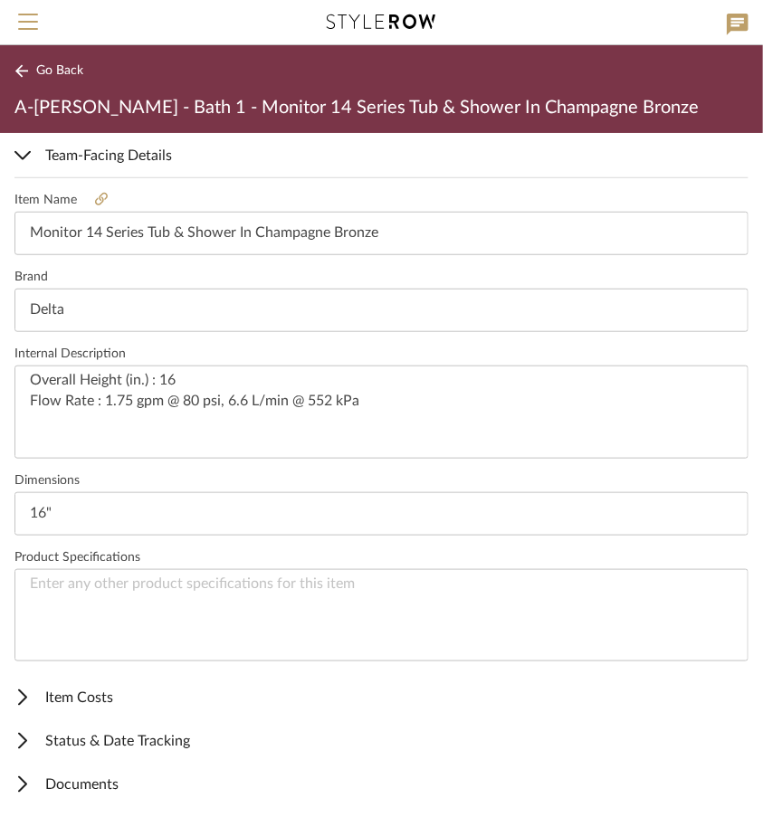
click at [115, 695] on span "Item Costs" at bounding box center [377, 698] width 727 height 22
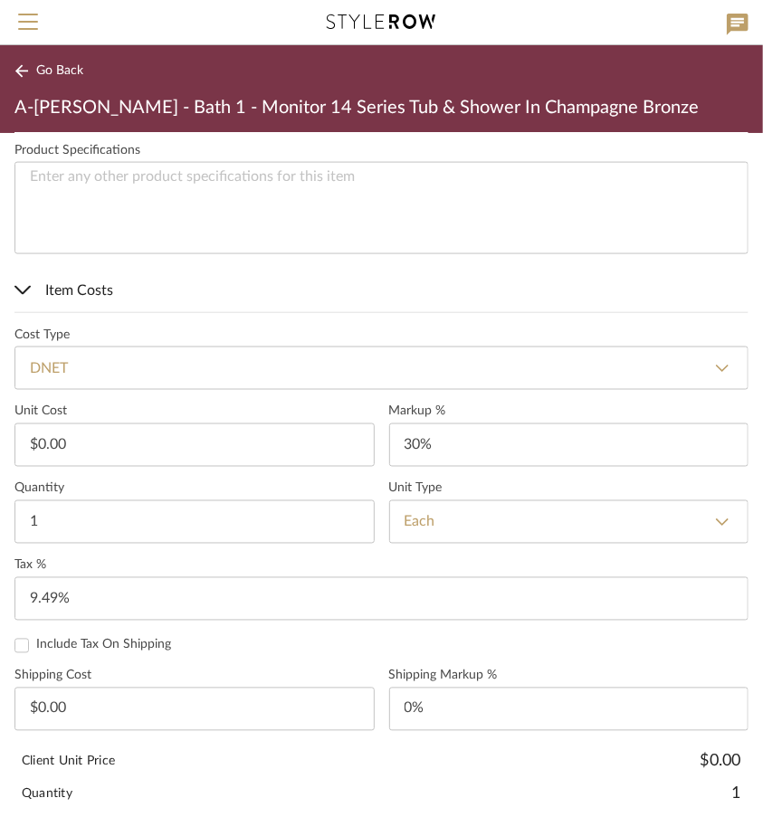
scroll to position [895, 0]
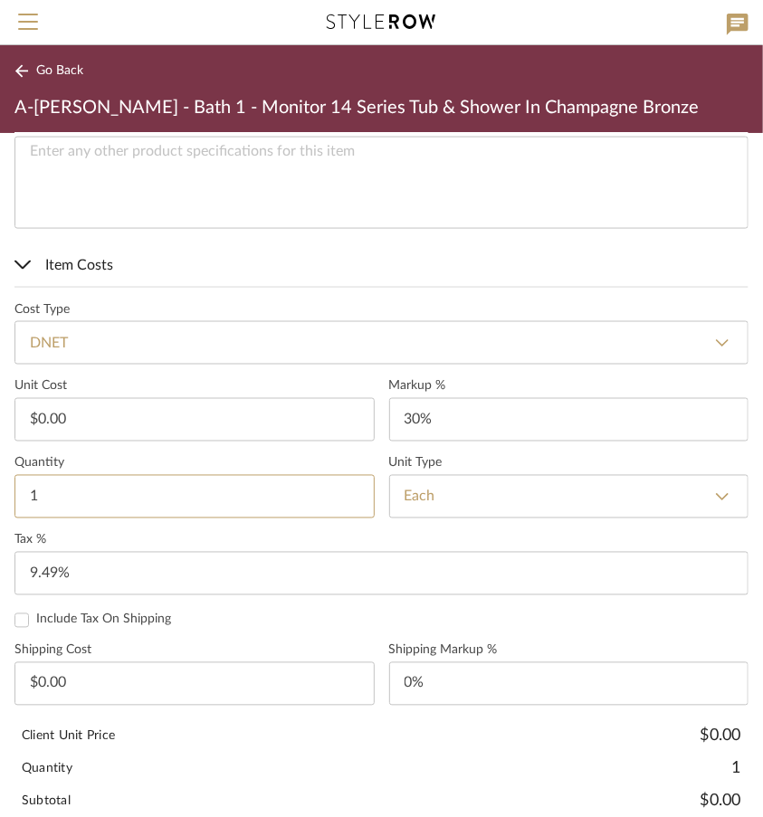
click at [211, 486] on input "1" at bounding box center [194, 496] width 360 height 43
click at [198, 425] on input "0.00" at bounding box center [194, 419] width 360 height 43
type input "$296.86"
click at [373, 244] on mat-expansion-panel-header "Item Costs" at bounding box center [381, 265] width 763 height 43
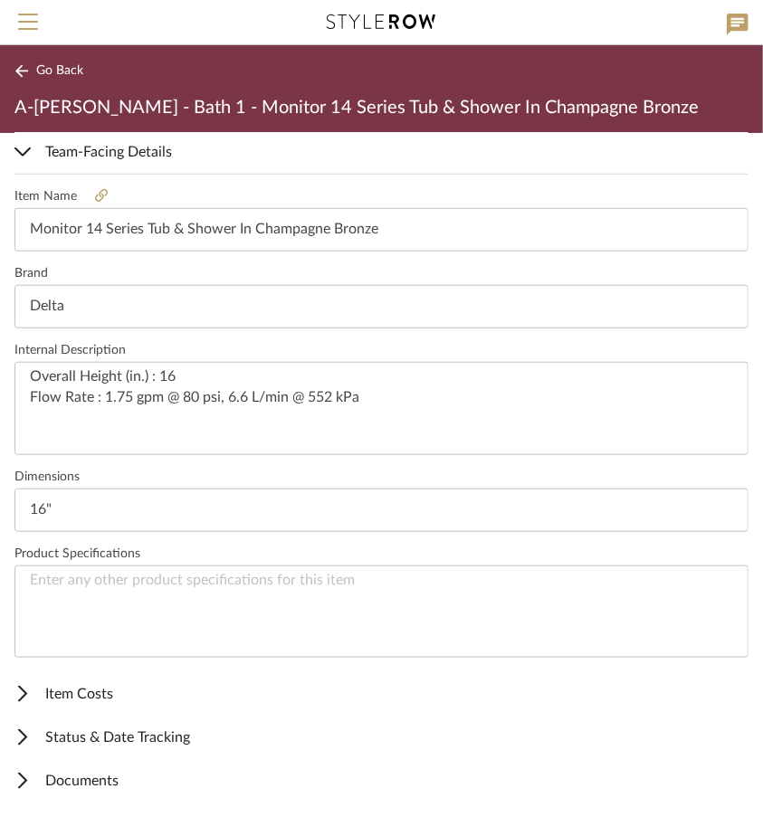
scroll to position [463, 0]
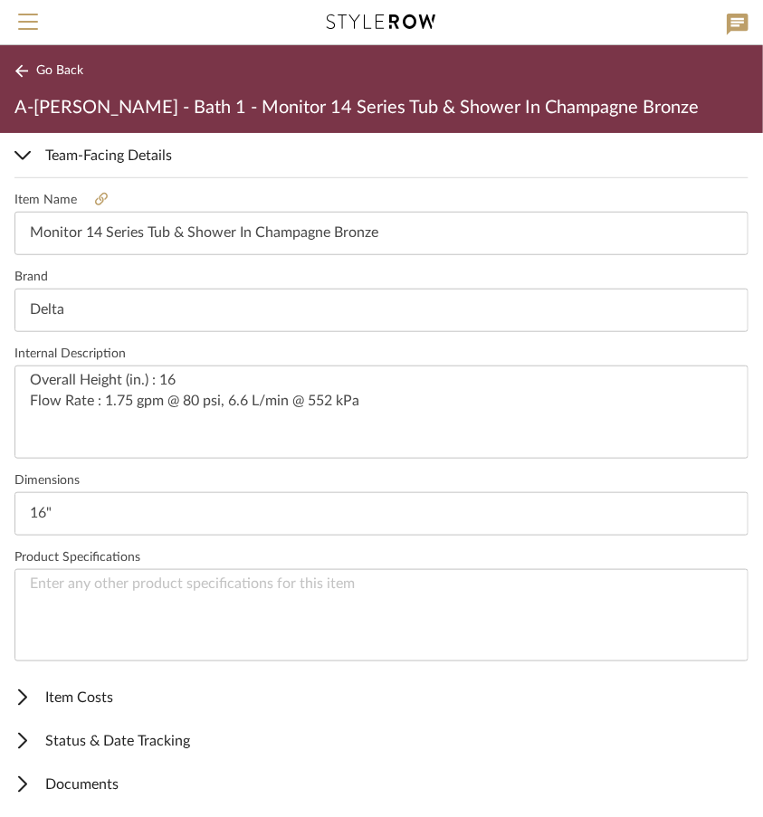
type input "$38.59"
click at [15, 71] on icon at bounding box center [21, 70] width 13 height 13
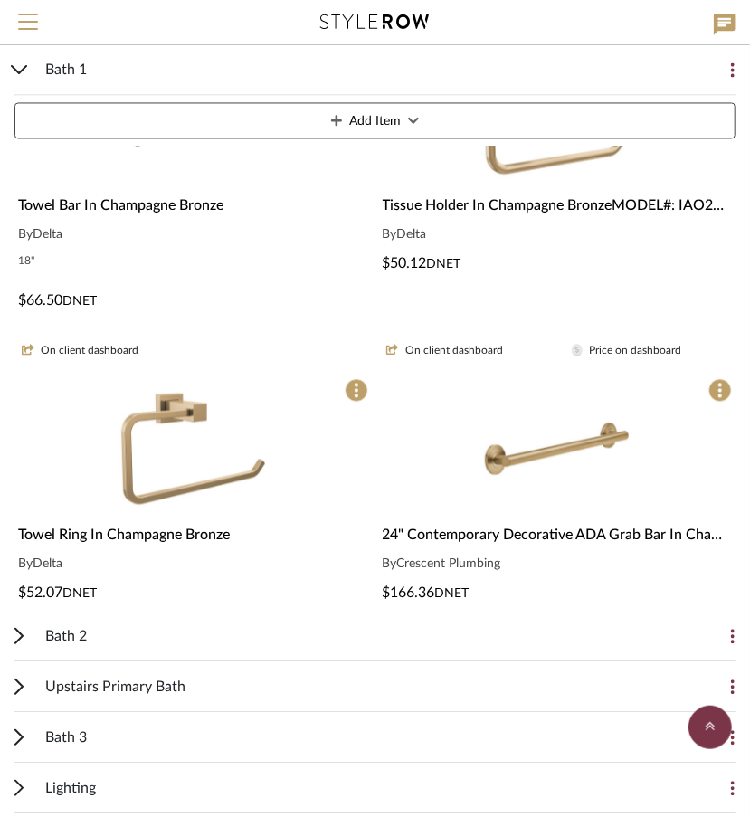
scroll to position [3378, 0]
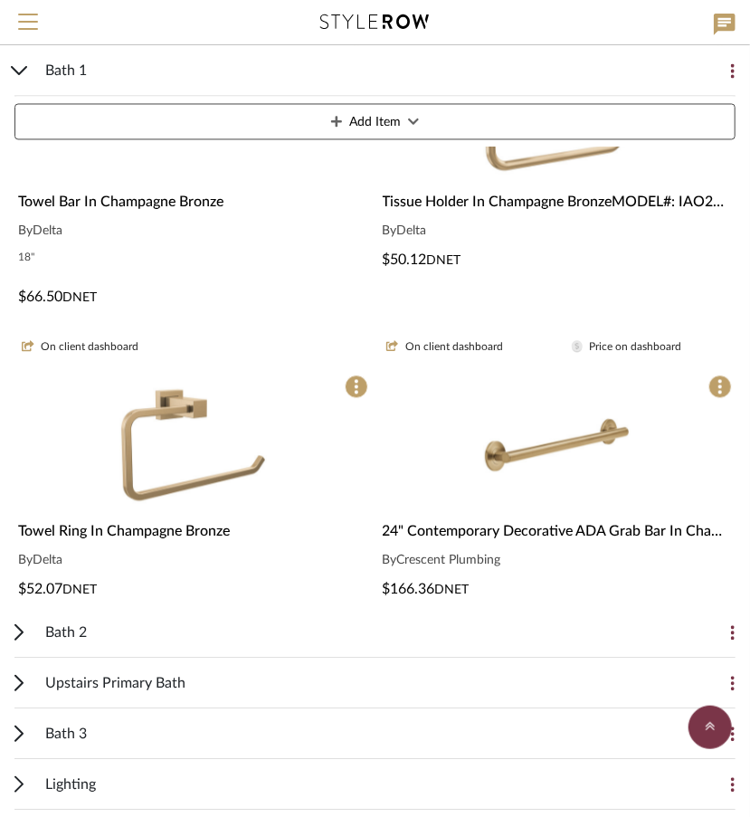
click at [566, 571] on div "24" Contemporary Decorative ADA Grab Bar In Champagne Bronze By Crescent Plumbi…" at bounding box center [558, 561] width 358 height 80
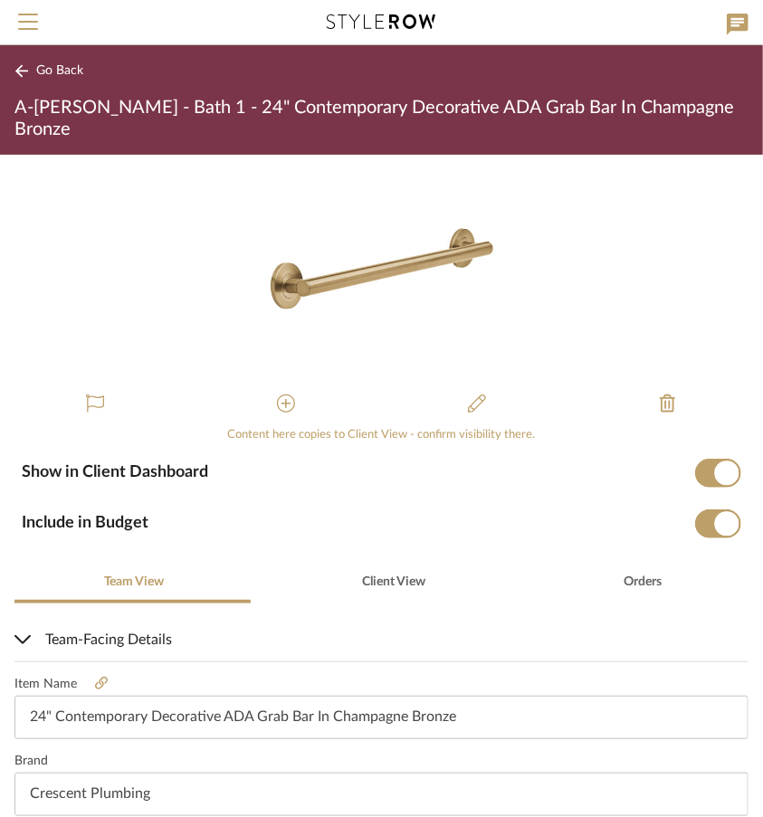
scroll to position [463, 0]
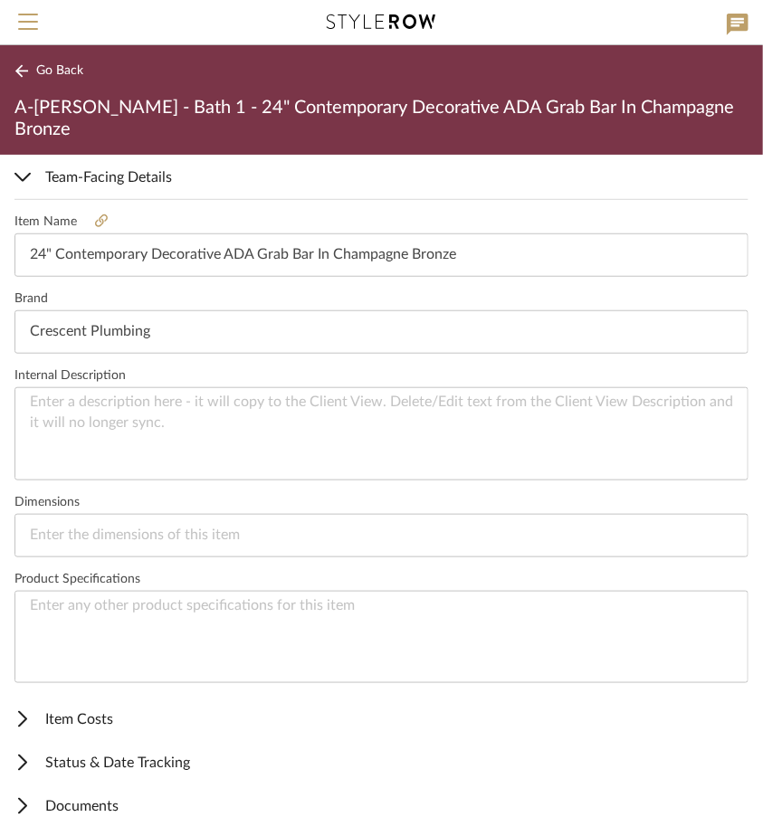
click at [112, 709] on span "Item Costs" at bounding box center [377, 720] width 727 height 22
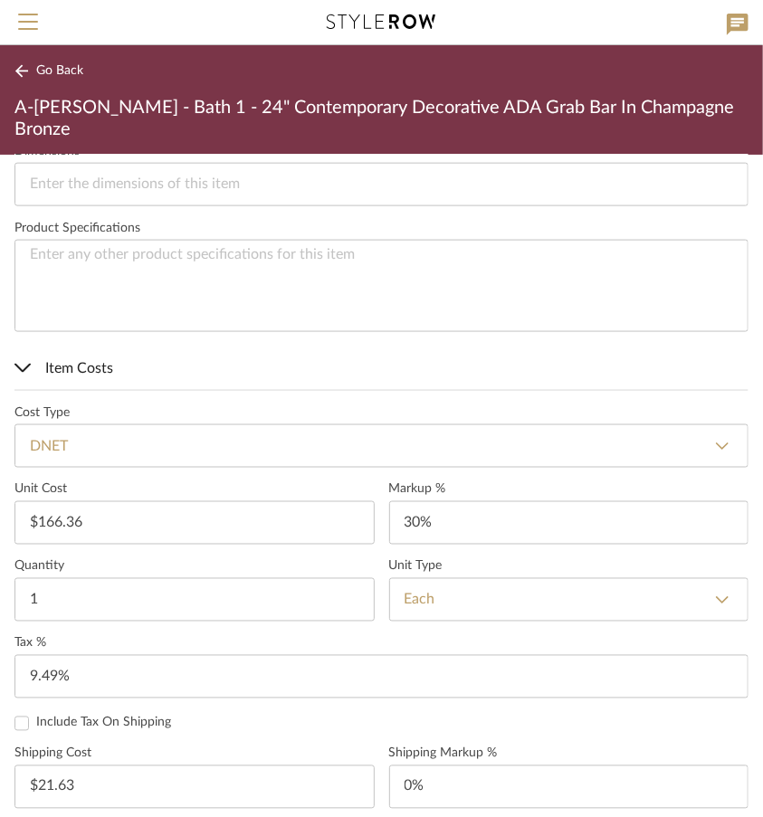
scroll to position [842, 0]
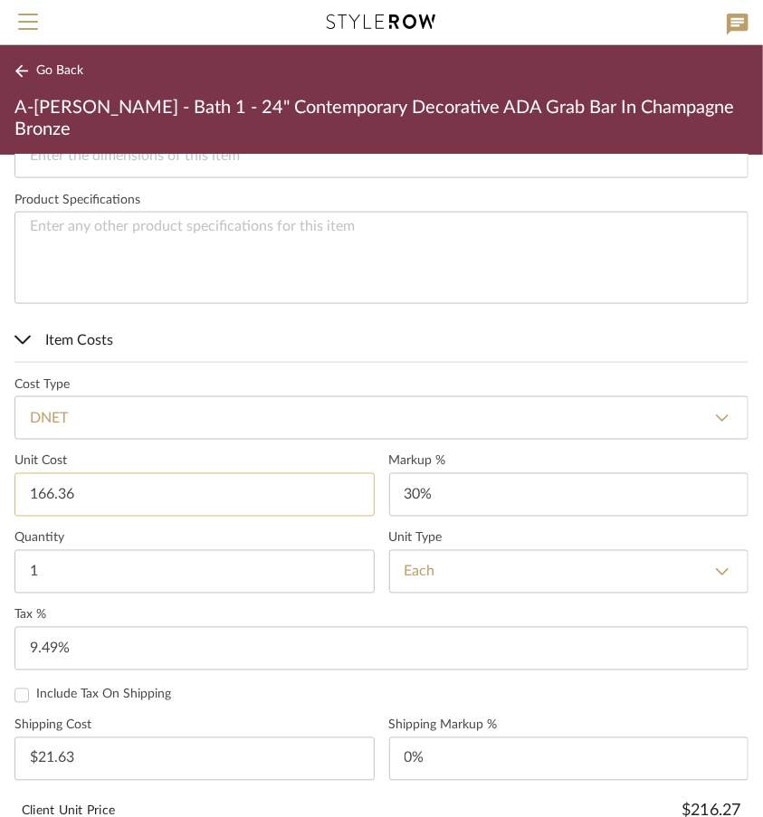
click at [130, 473] on input "166.36" at bounding box center [194, 494] width 360 height 43
type input "$166.37"
click at [413, 330] on span "Item Costs" at bounding box center [377, 341] width 727 height 22
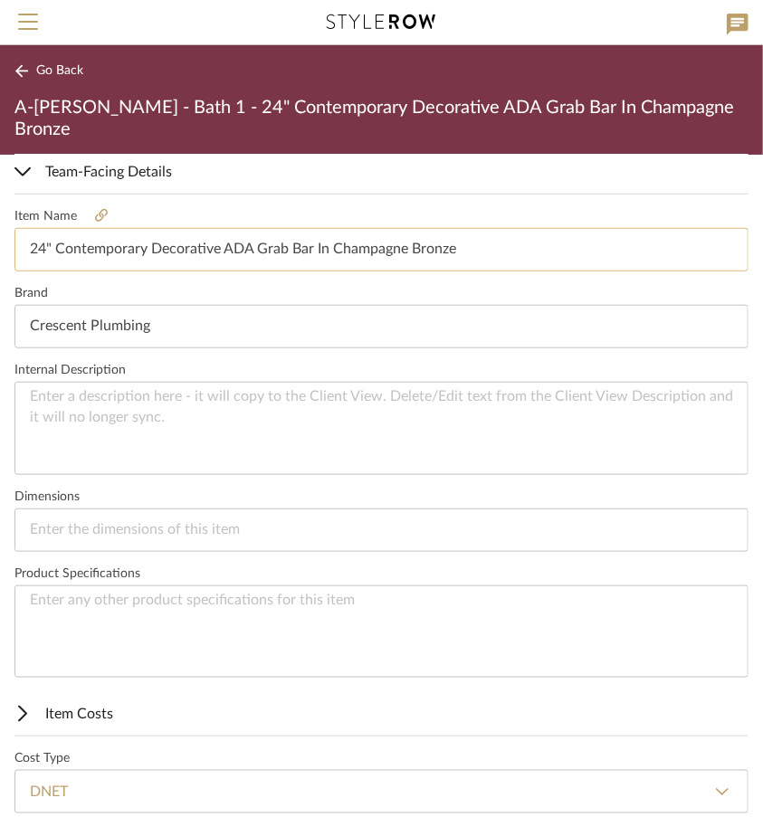
scroll to position [463, 0]
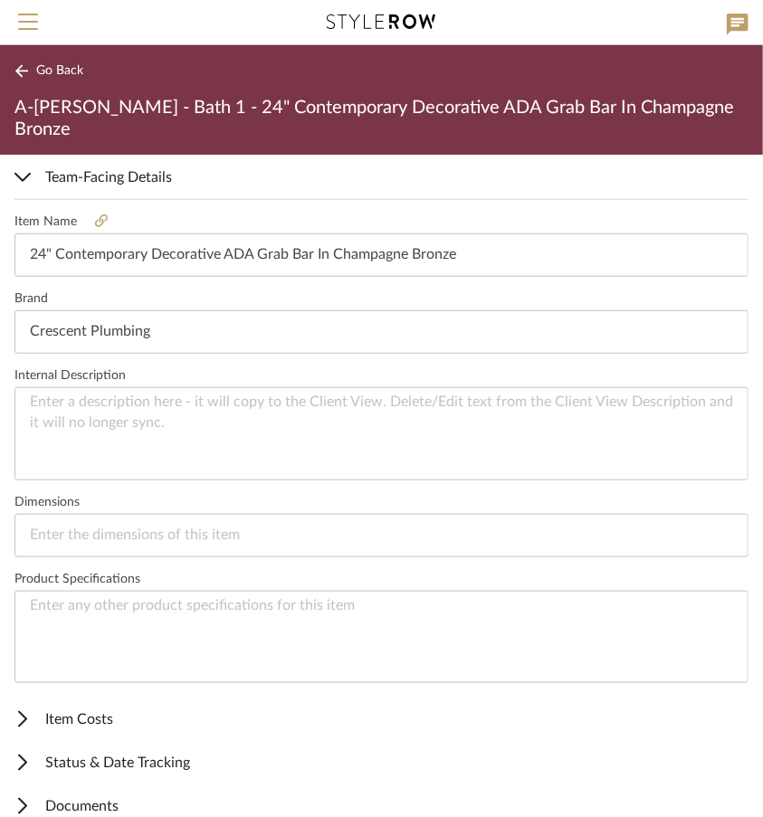
click at [21, 69] on icon at bounding box center [21, 71] width 14 height 14
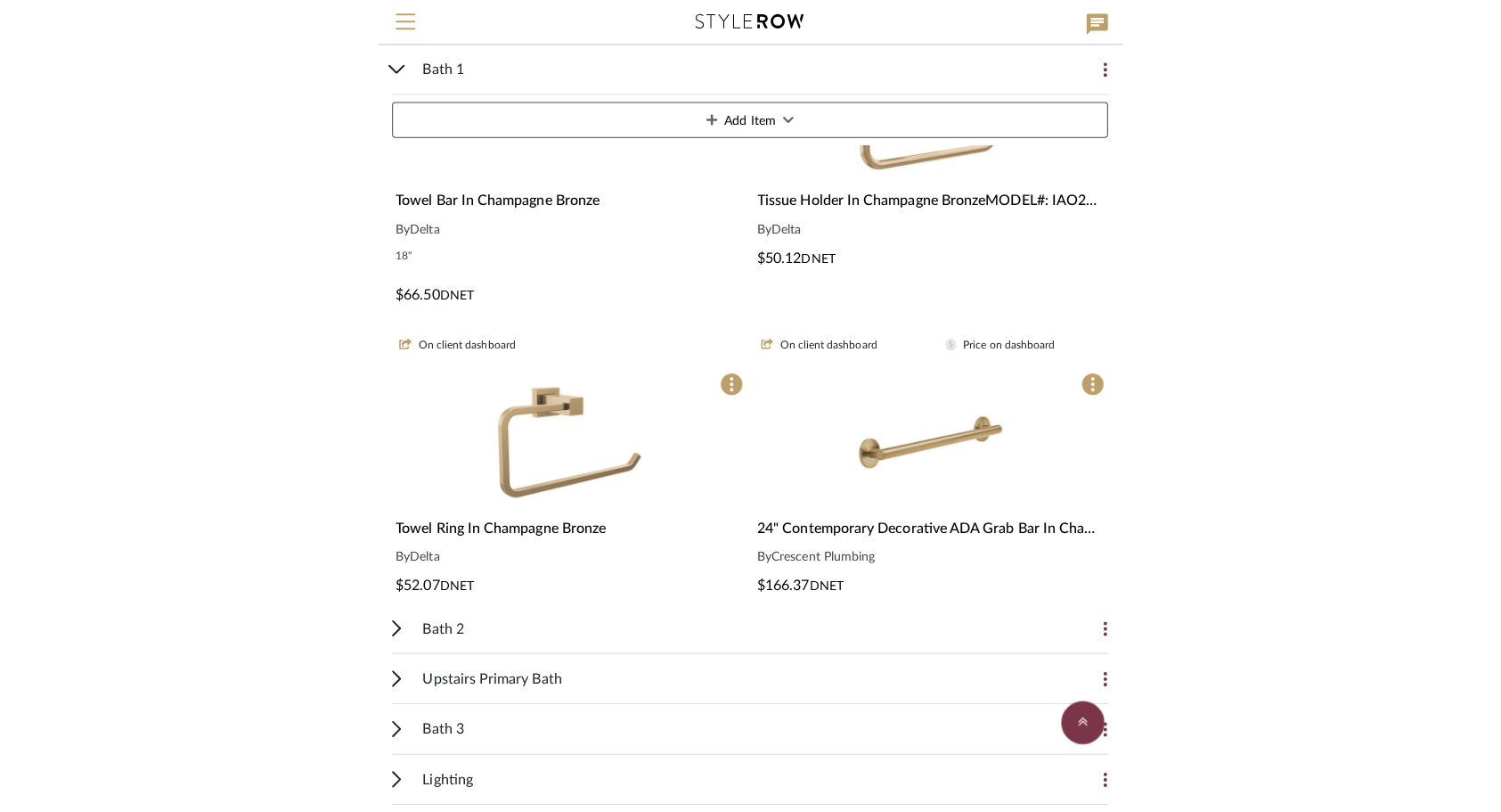
scroll to position [1677, 0]
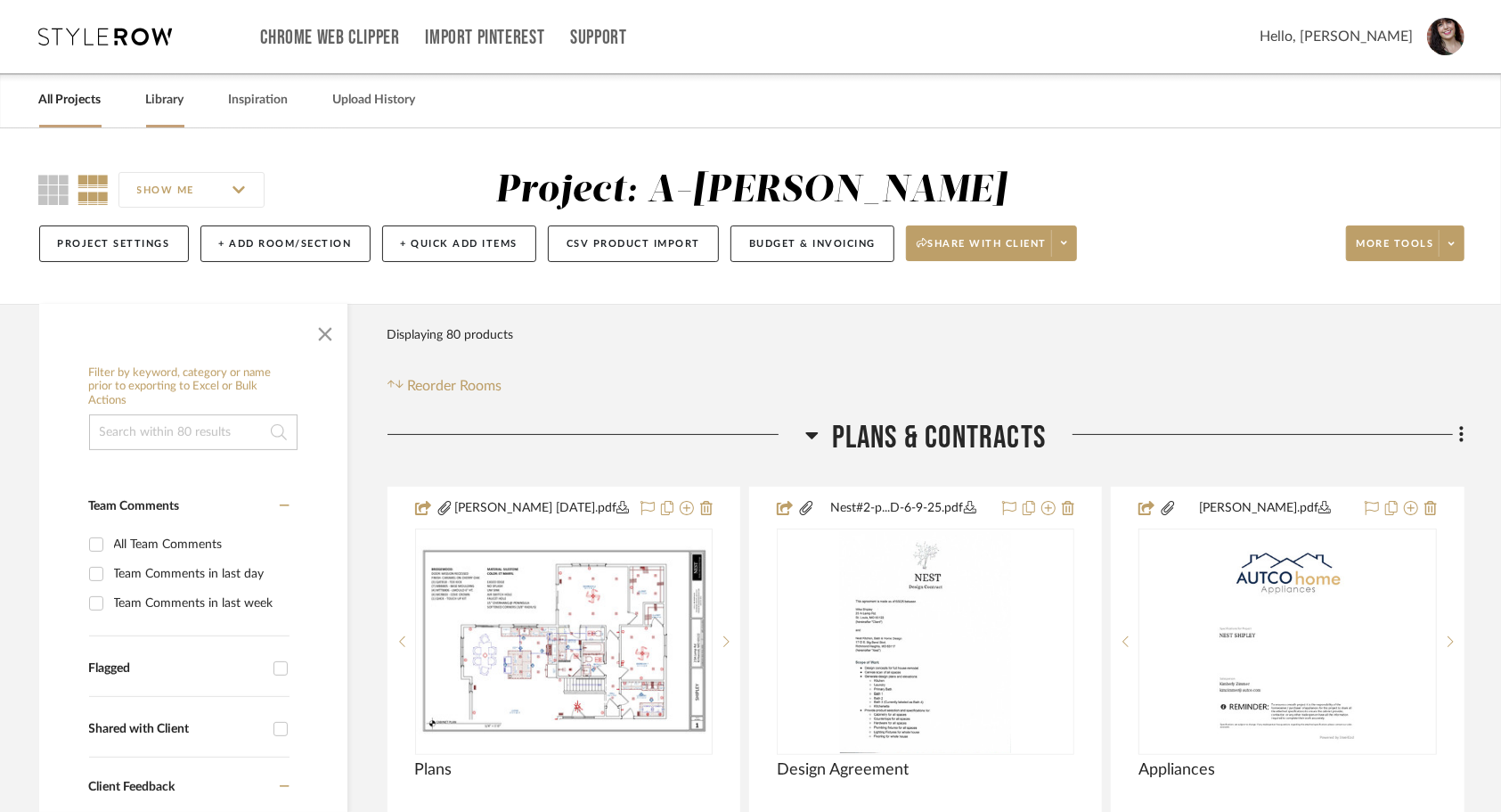
click at [156, 101] on link "Library" at bounding box center [164, 100] width 38 height 24
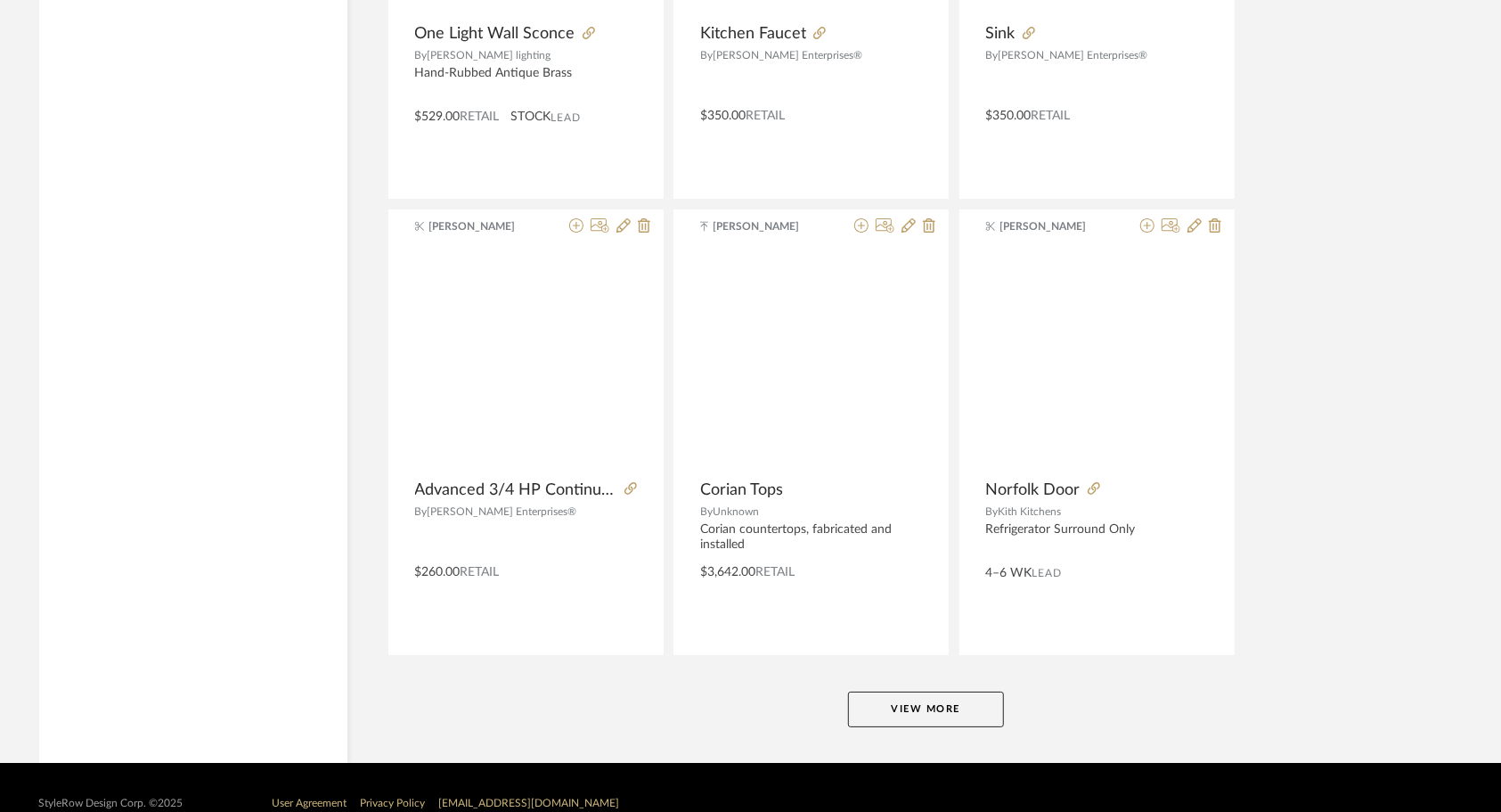
scroll to position [4259, 0]
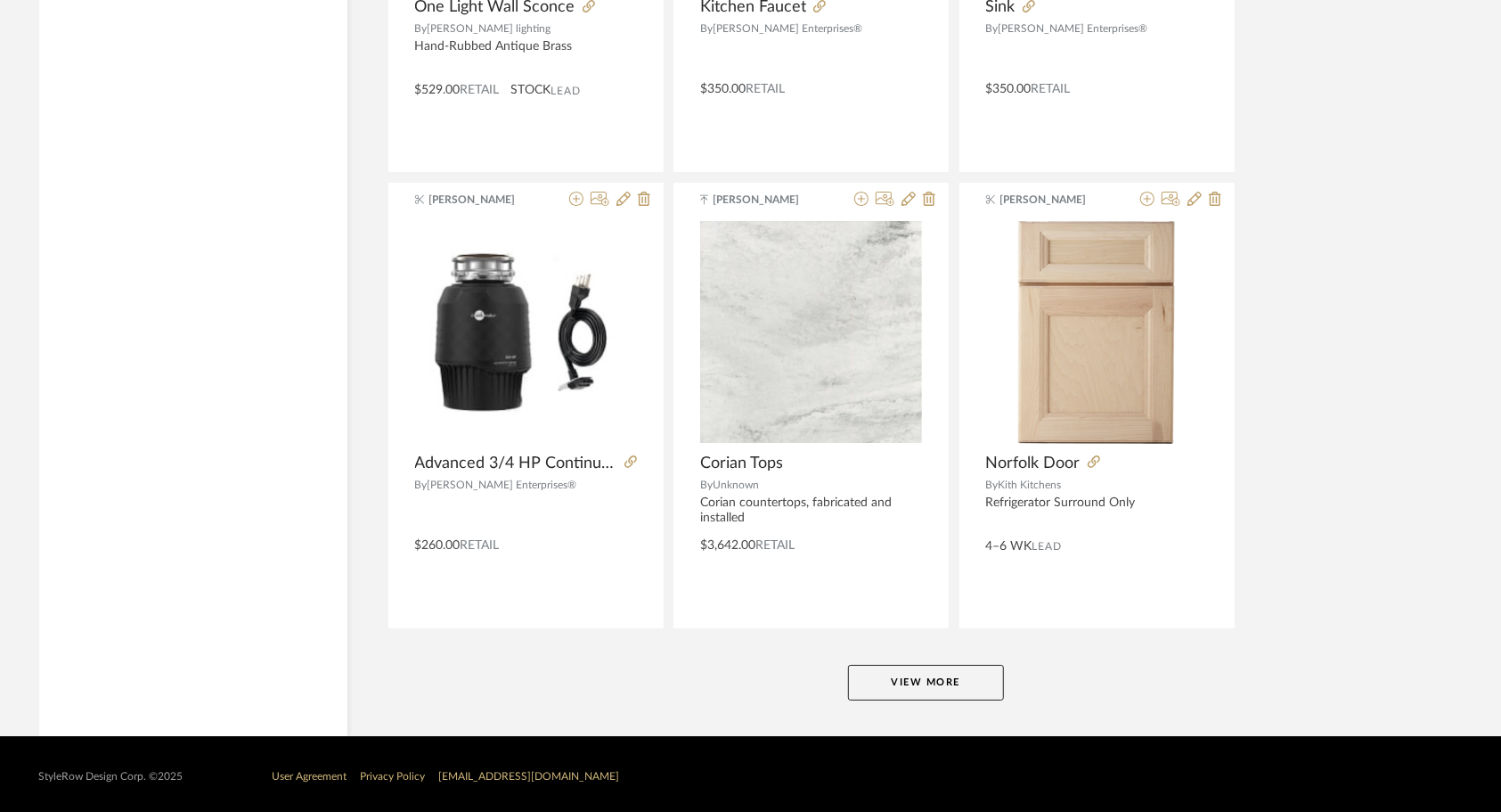
click at [969, 679] on button "View More" at bounding box center [926, 682] width 156 height 35
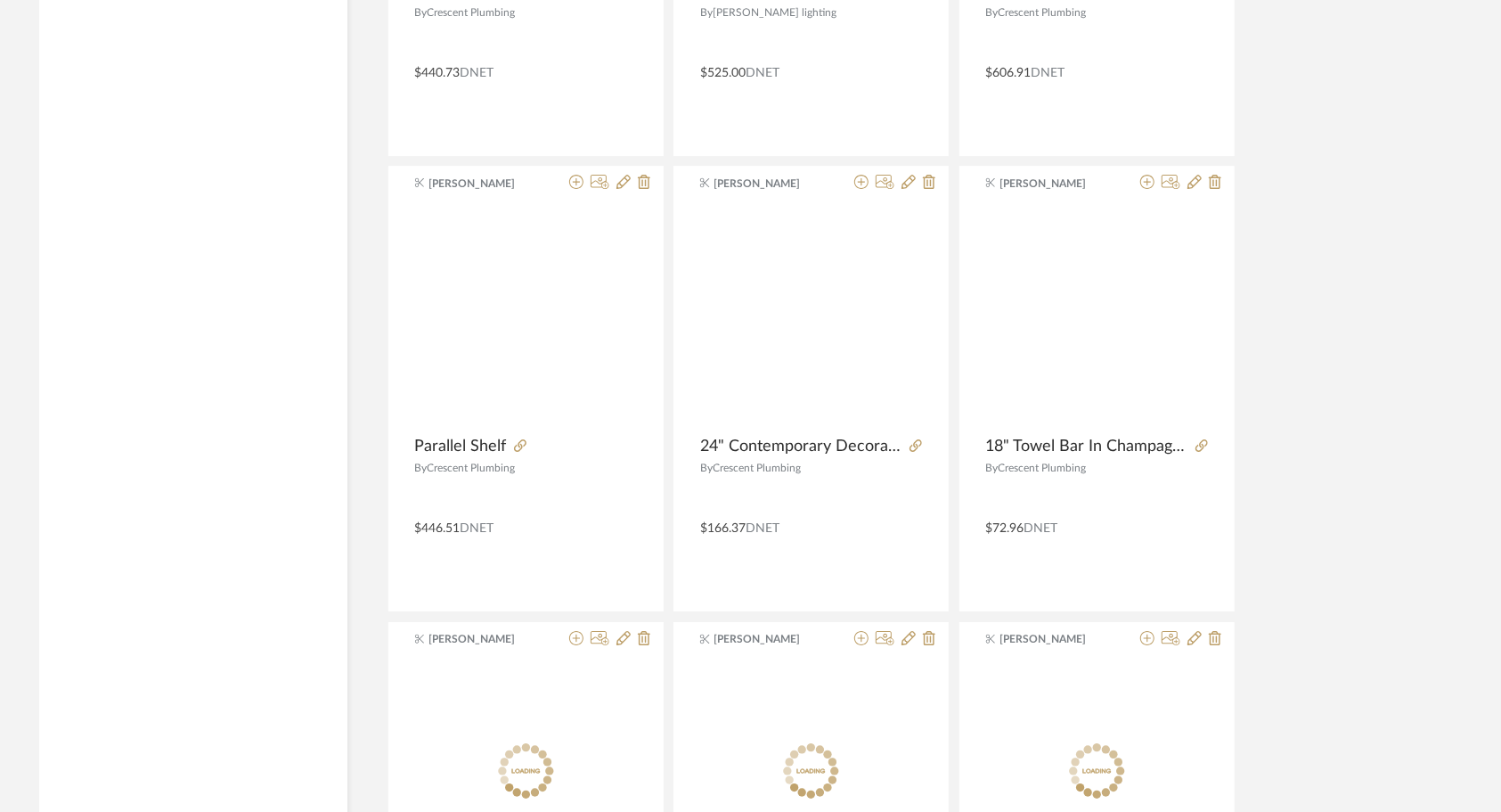
scroll to position [8379, 0]
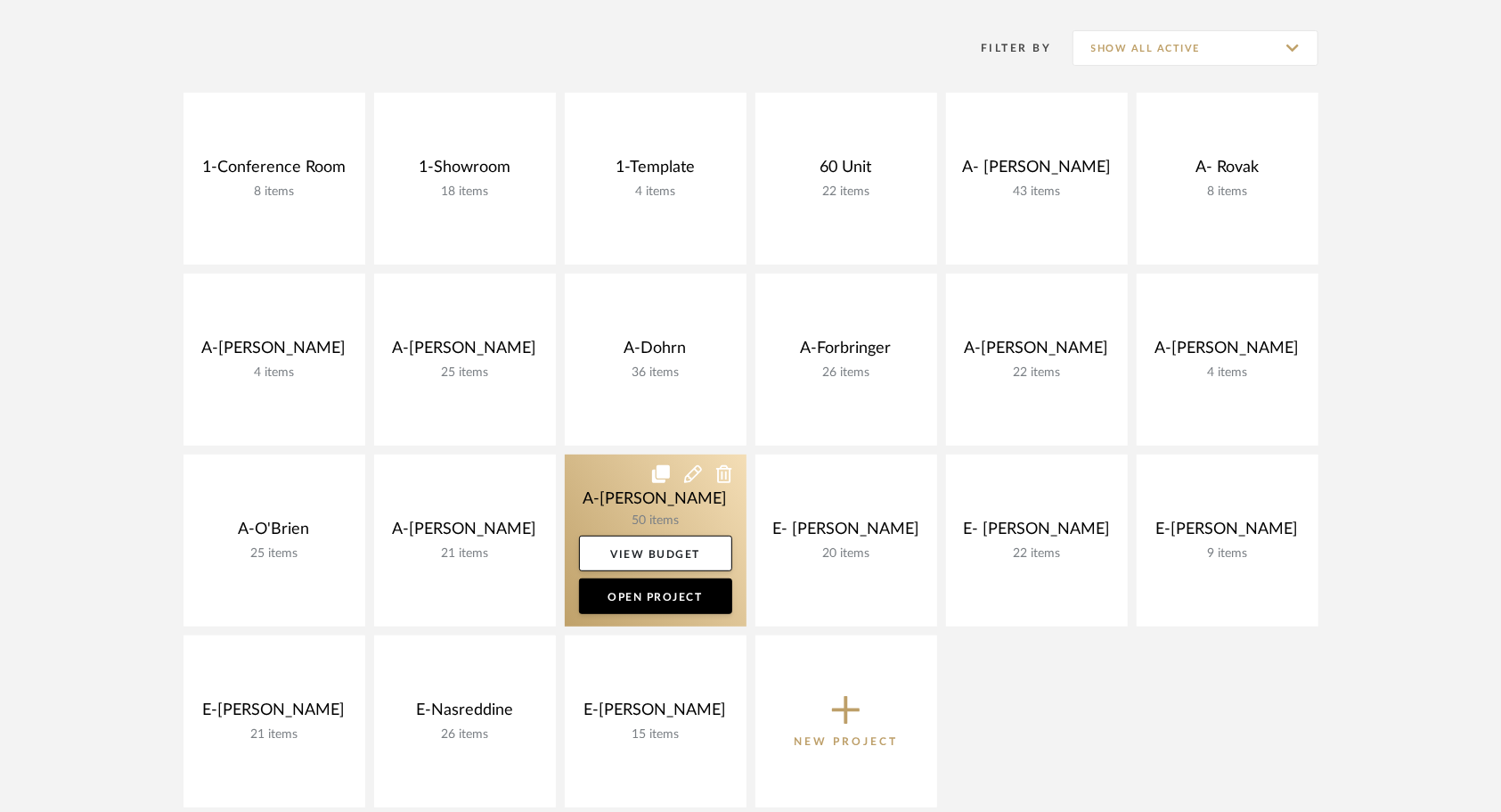
click at [625, 520] on link at bounding box center [656, 540] width 182 height 172
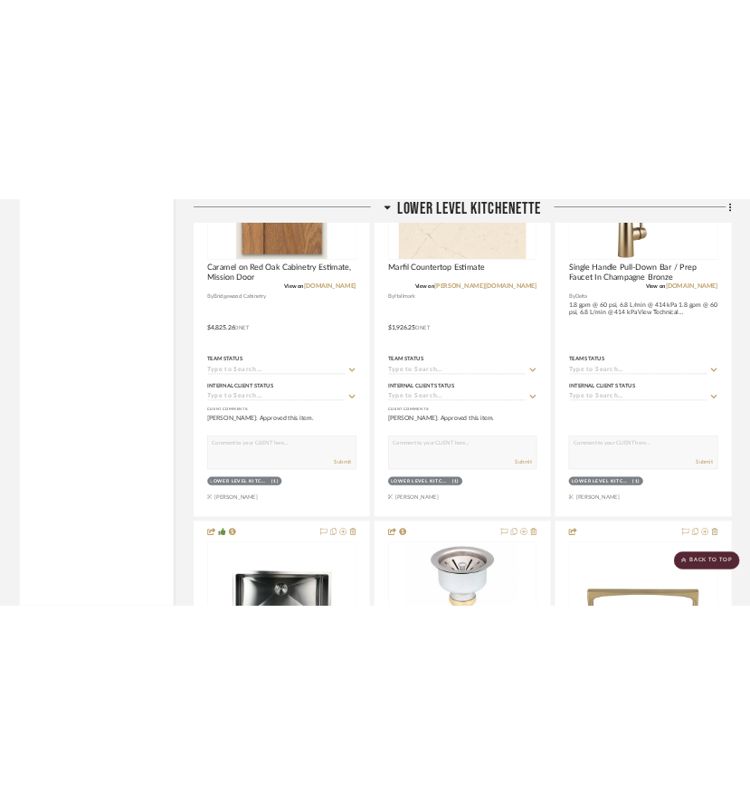
scroll to position [4904, 0]
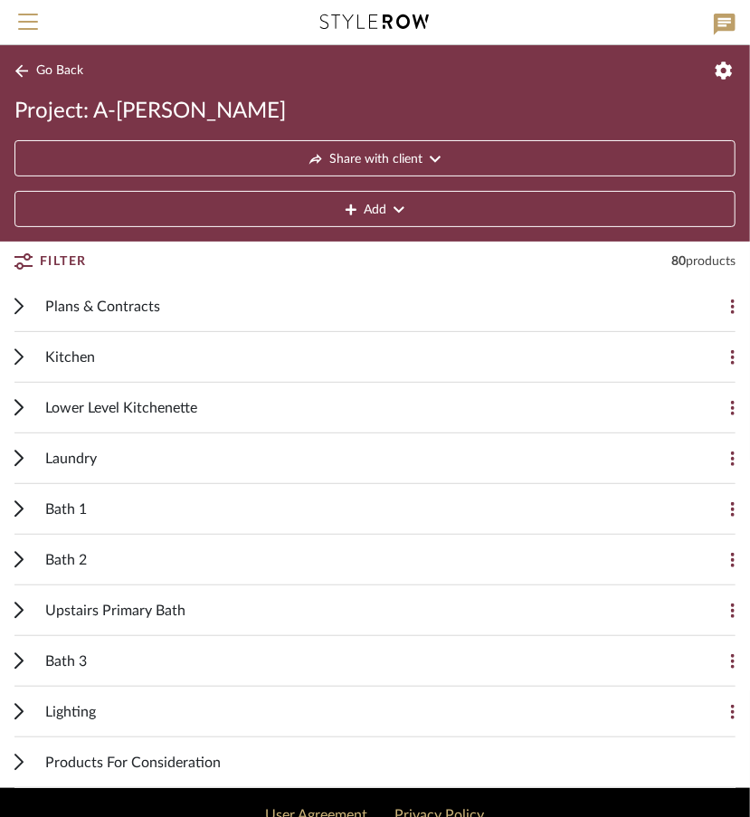
click at [149, 559] on div "Bath 2" at bounding box center [361, 560] width 633 height 50
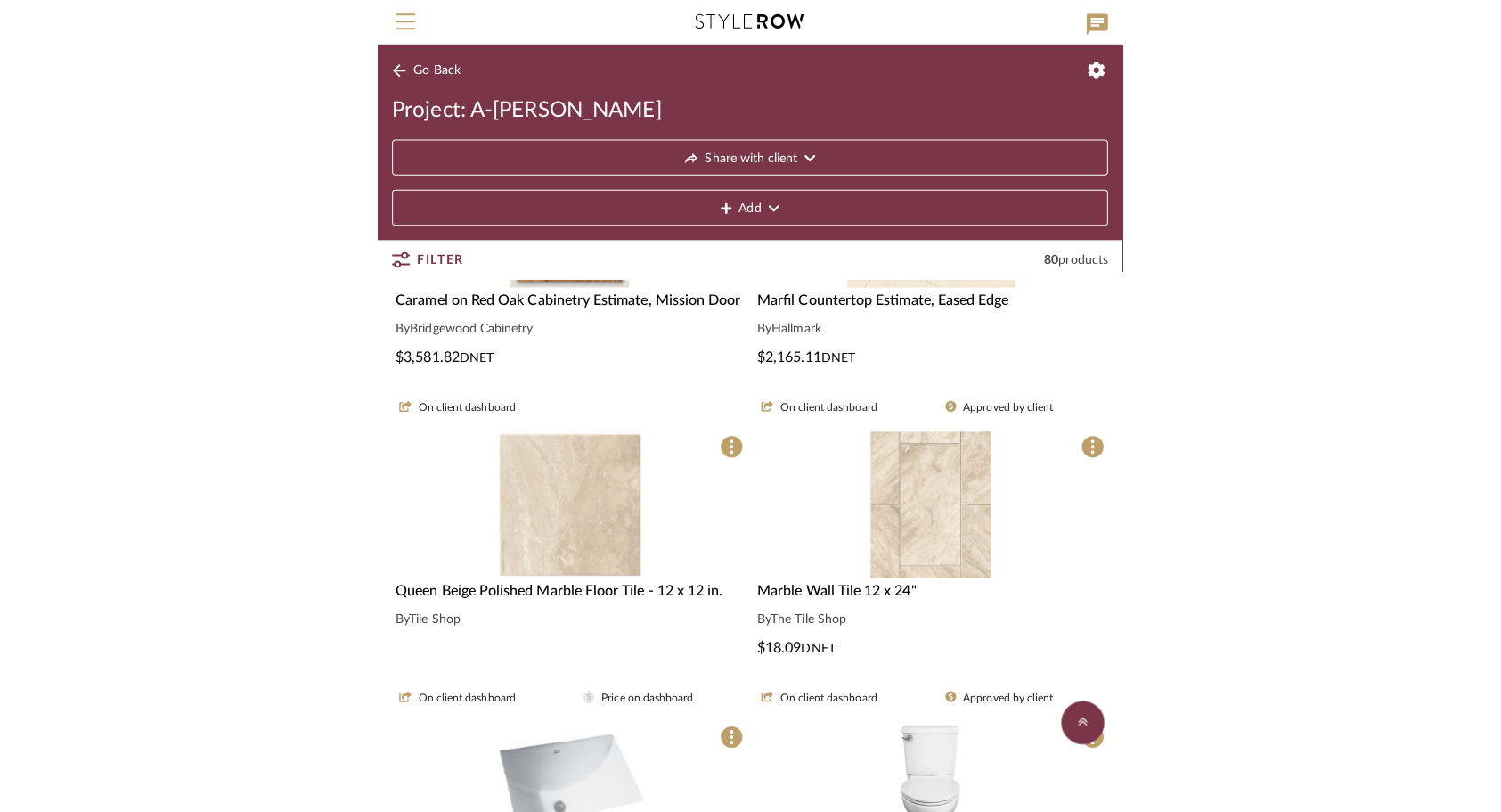
scroll to position [530, 0]
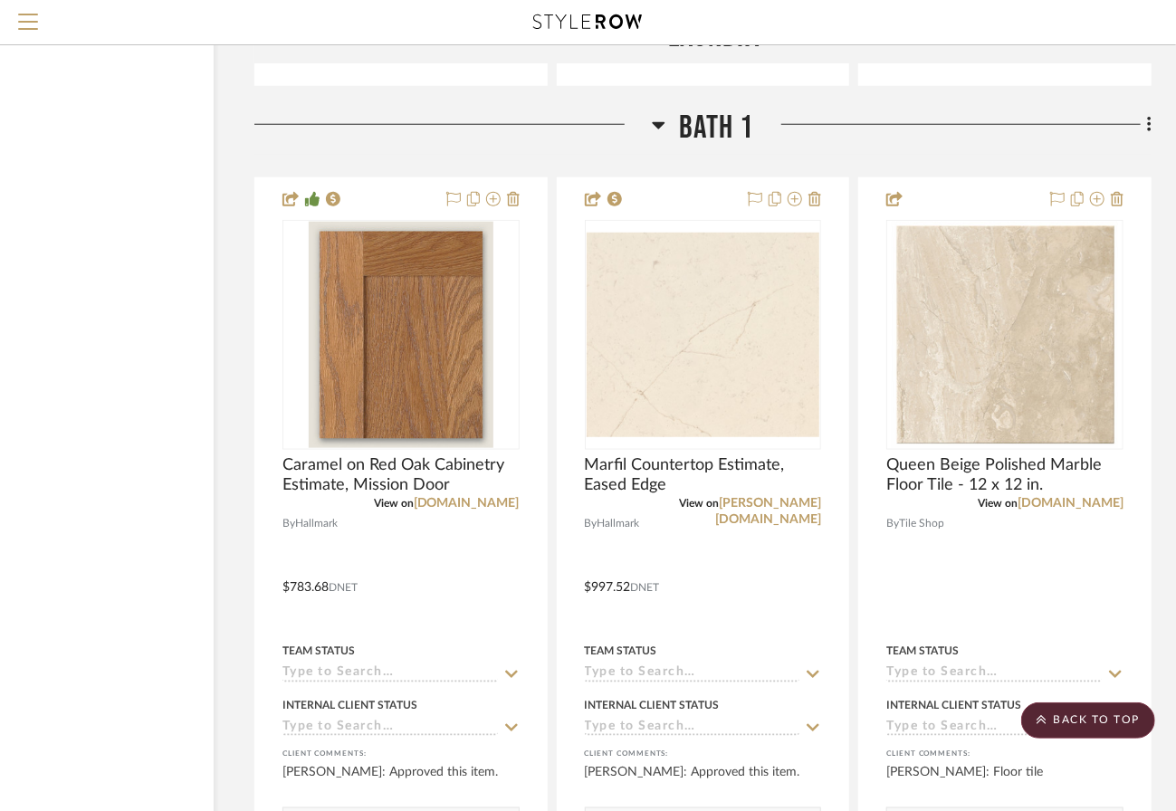
scroll to position [7883, 127]
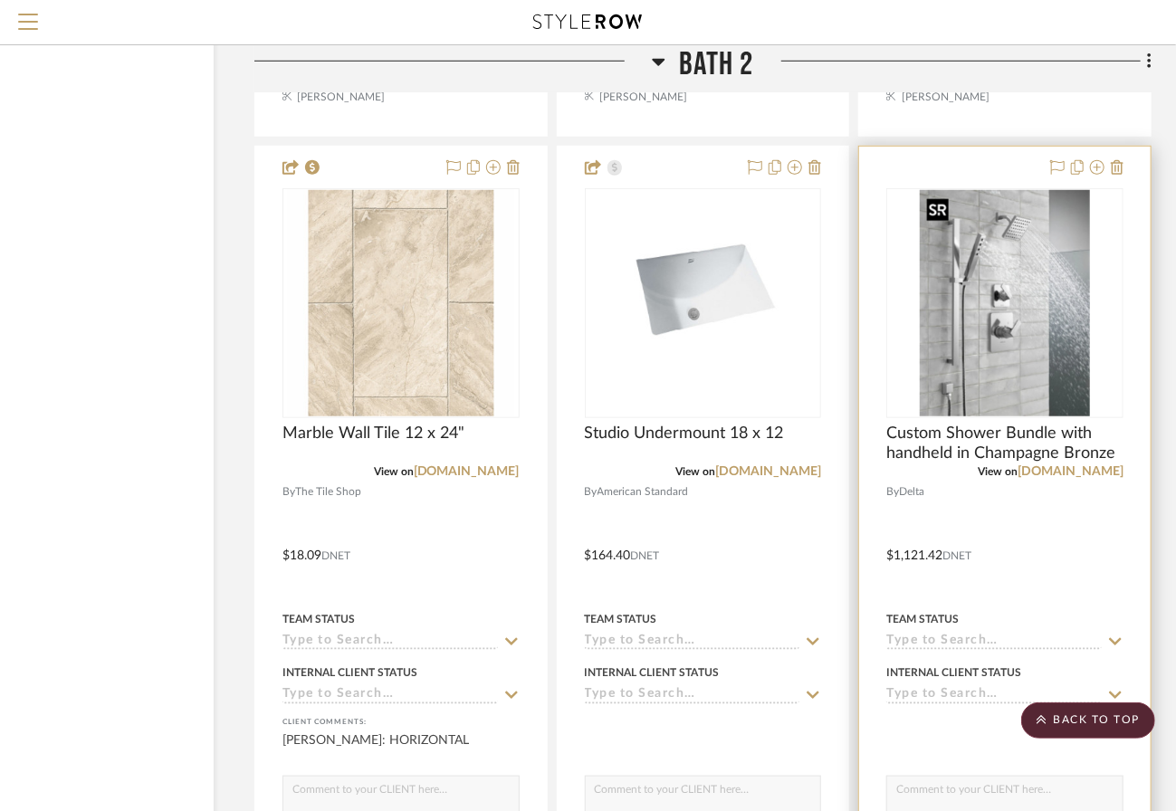
scroll to position [11633, 123]
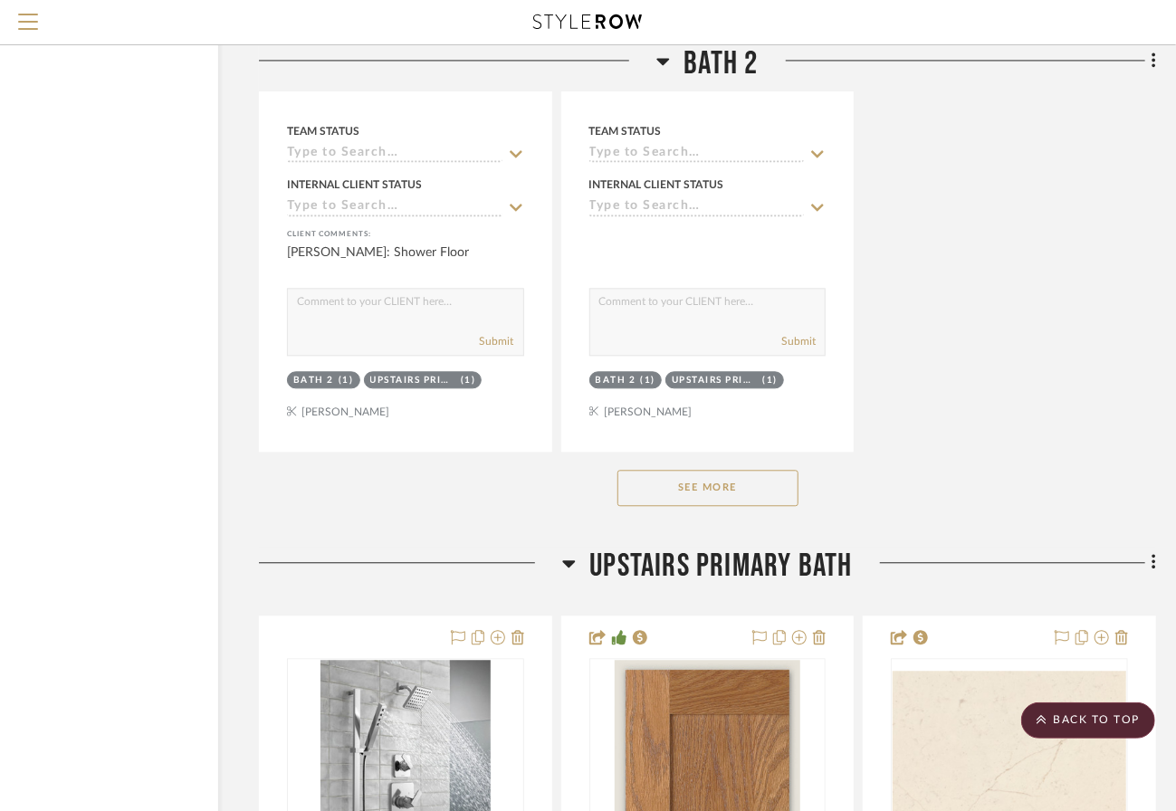
scroll to position [12571, 122]
click at [708, 507] on button "See More" at bounding box center [707, 489] width 181 height 36
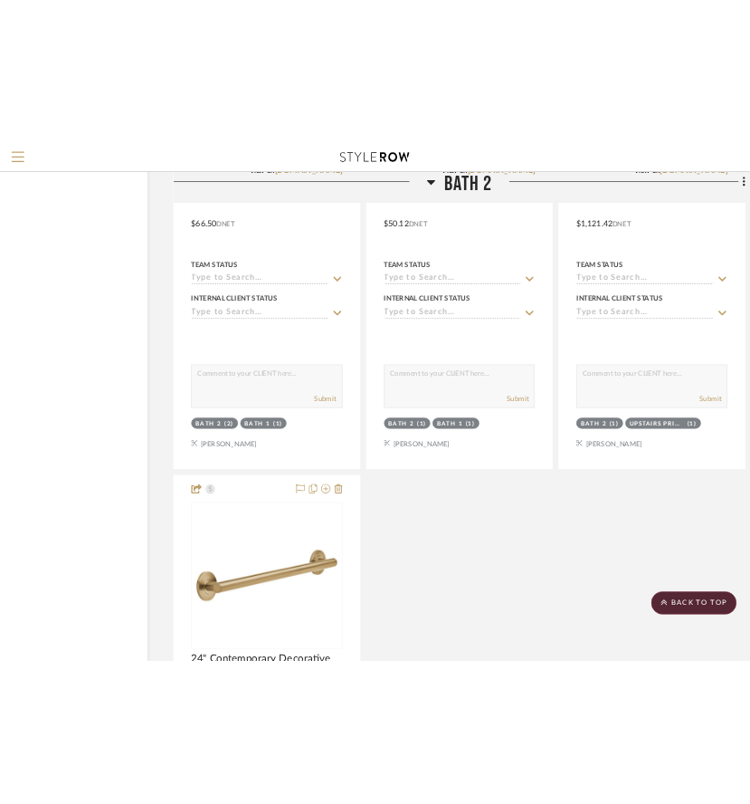
scroll to position [13316, 0]
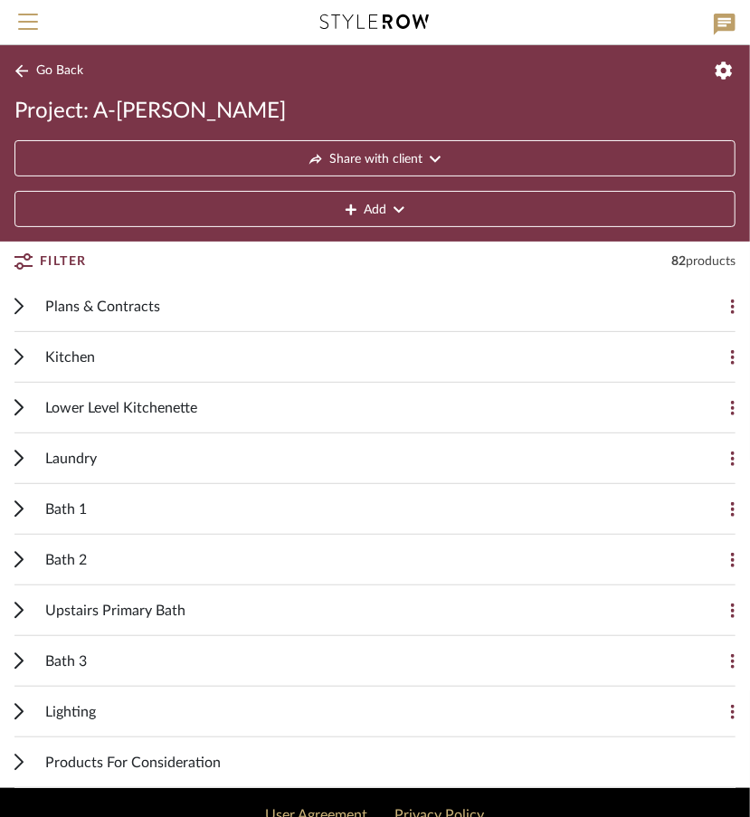
click at [122, 546] on div "Bath 2" at bounding box center [361, 560] width 633 height 50
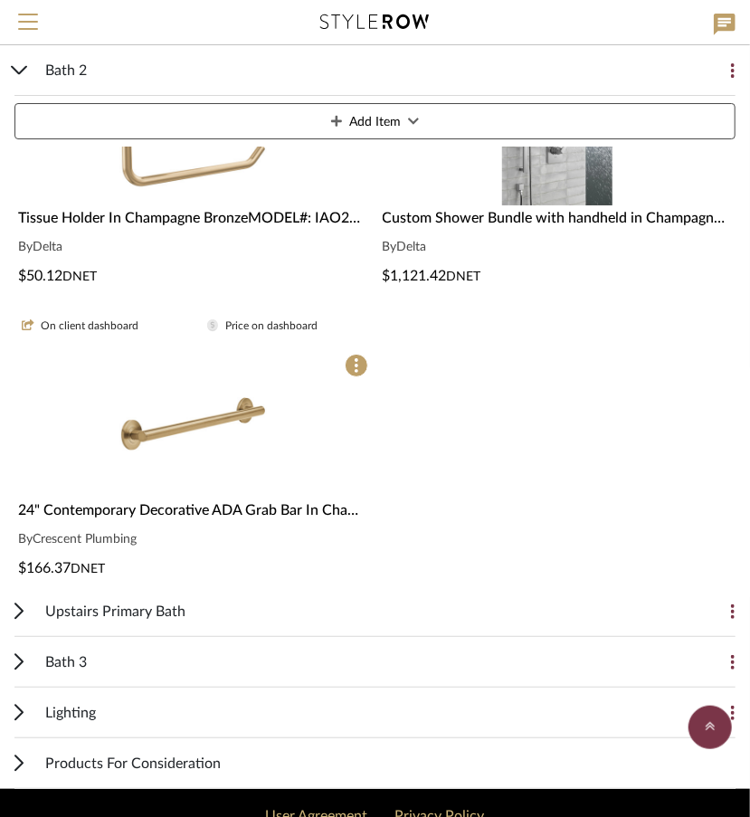
scroll to position [2231, 0]
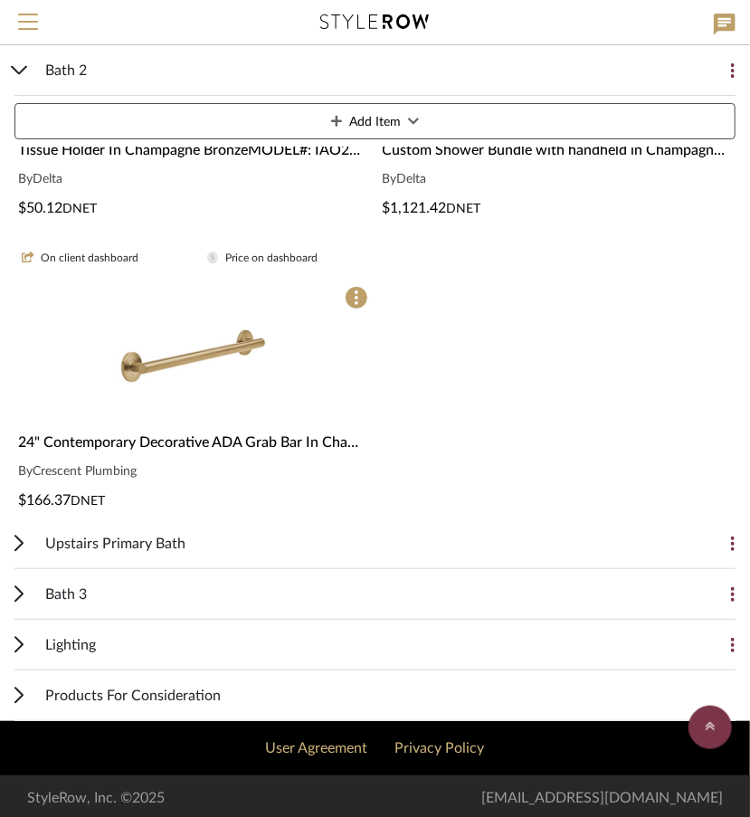
click at [282, 594] on div "Bath 3" at bounding box center [361, 594] width 633 height 50
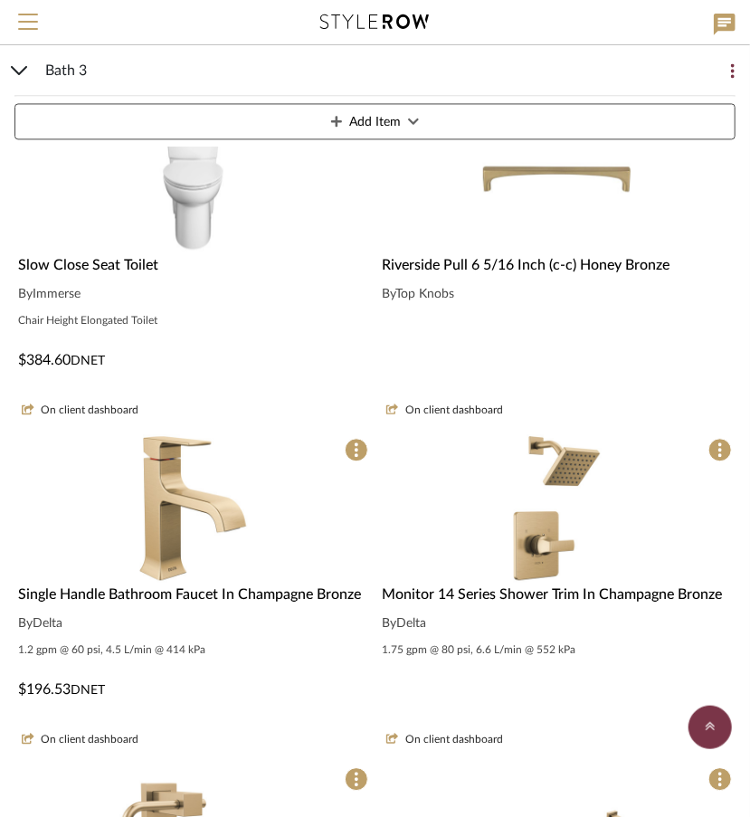
scroll to position [3432, 0]
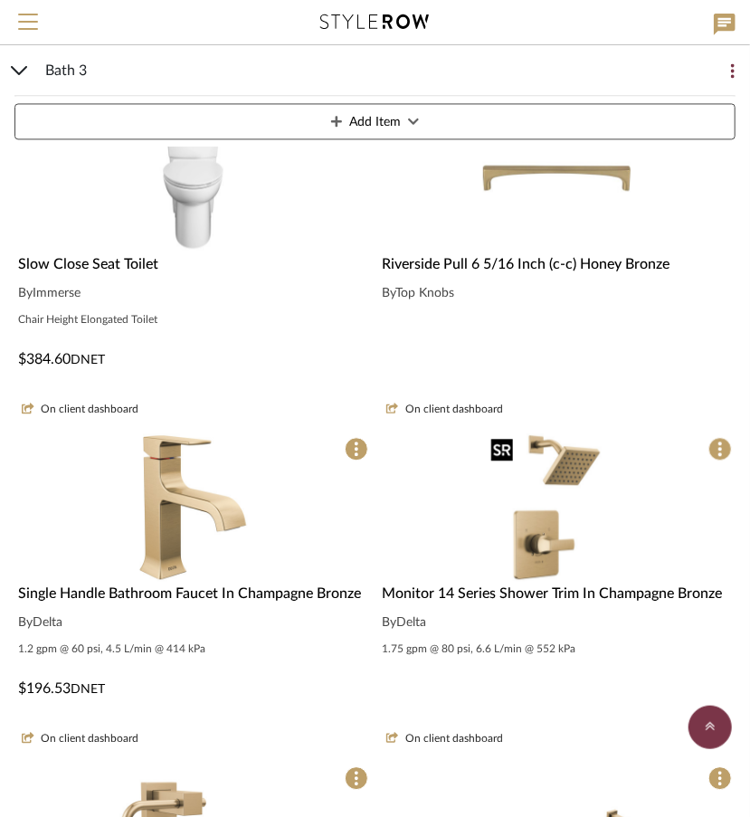
click at [592, 520] on img "0" at bounding box center [557, 508] width 148 height 148
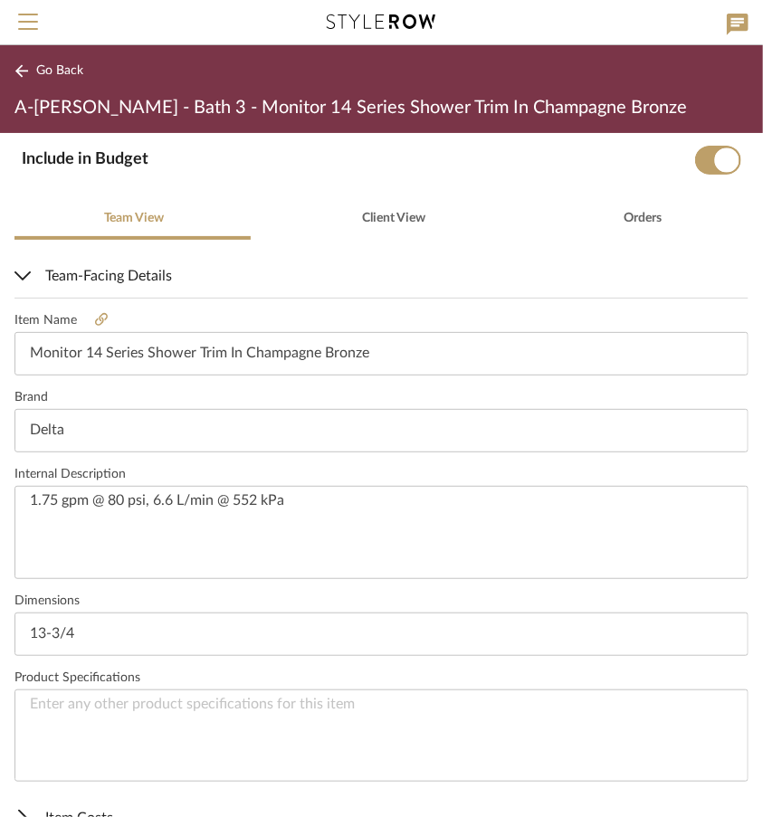
scroll to position [463, 0]
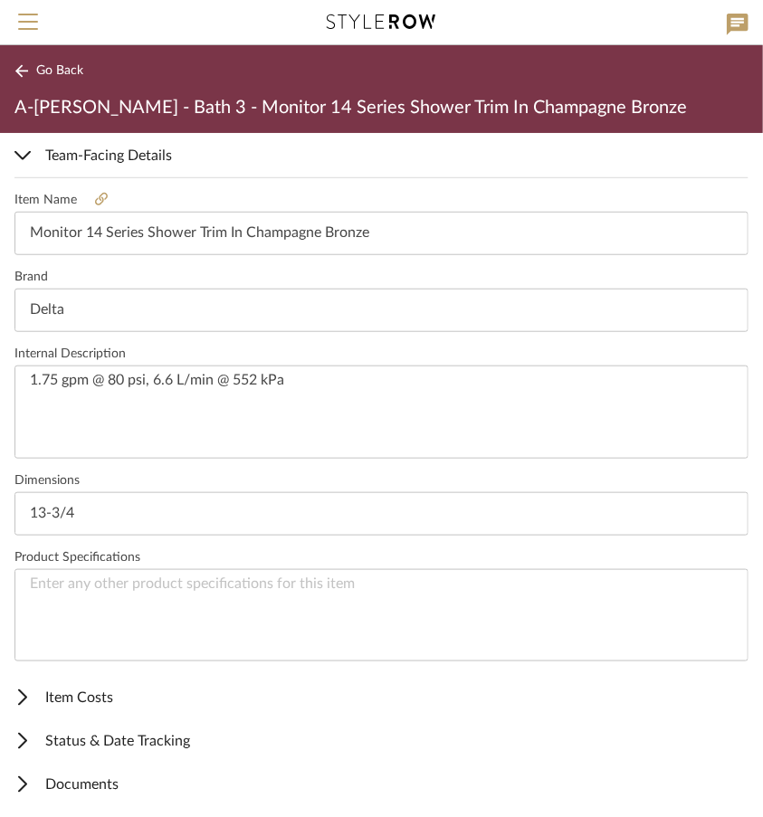
click at [89, 703] on span "Item Costs" at bounding box center [377, 698] width 727 height 22
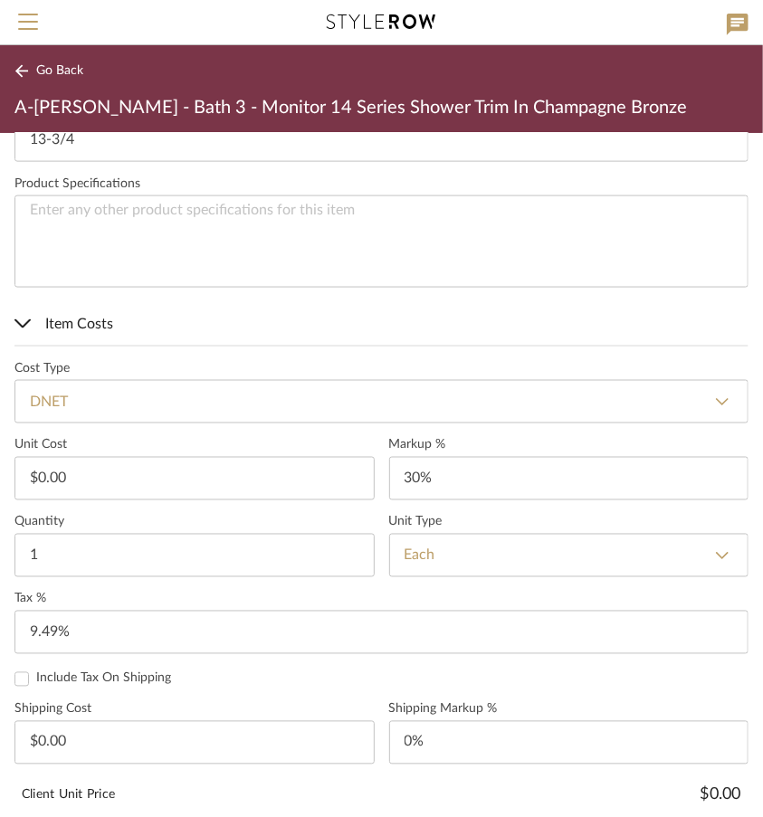
scroll to position [837, 0]
click at [121, 466] on input "0.00" at bounding box center [194, 477] width 360 height 43
click at [119, 495] on input "186.91" at bounding box center [194, 477] width 360 height 43
type input "1"
type input "$258.35"
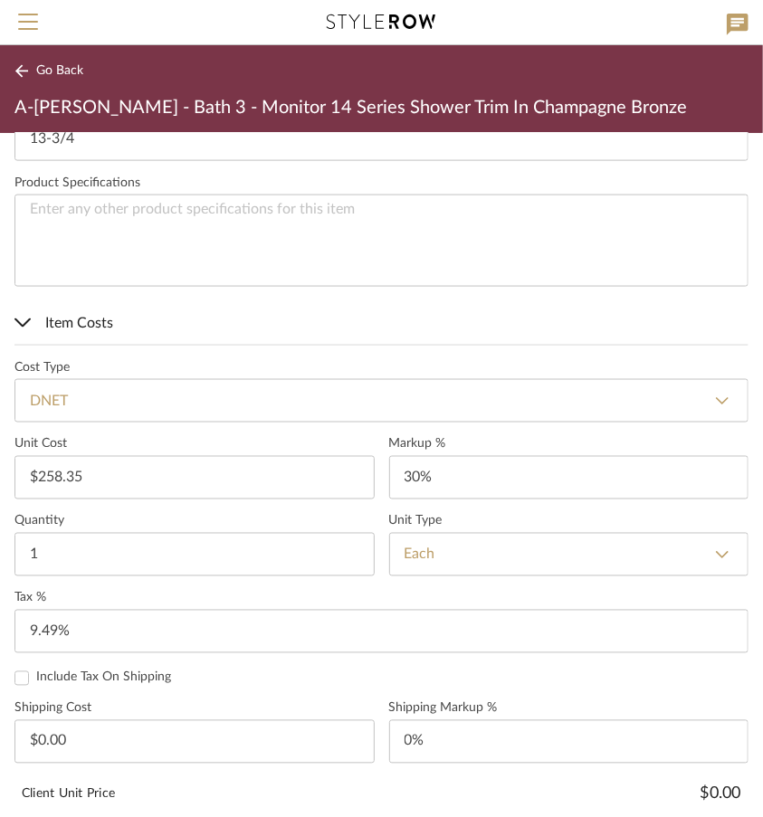
click at [302, 315] on span "Item Costs" at bounding box center [377, 323] width 727 height 22
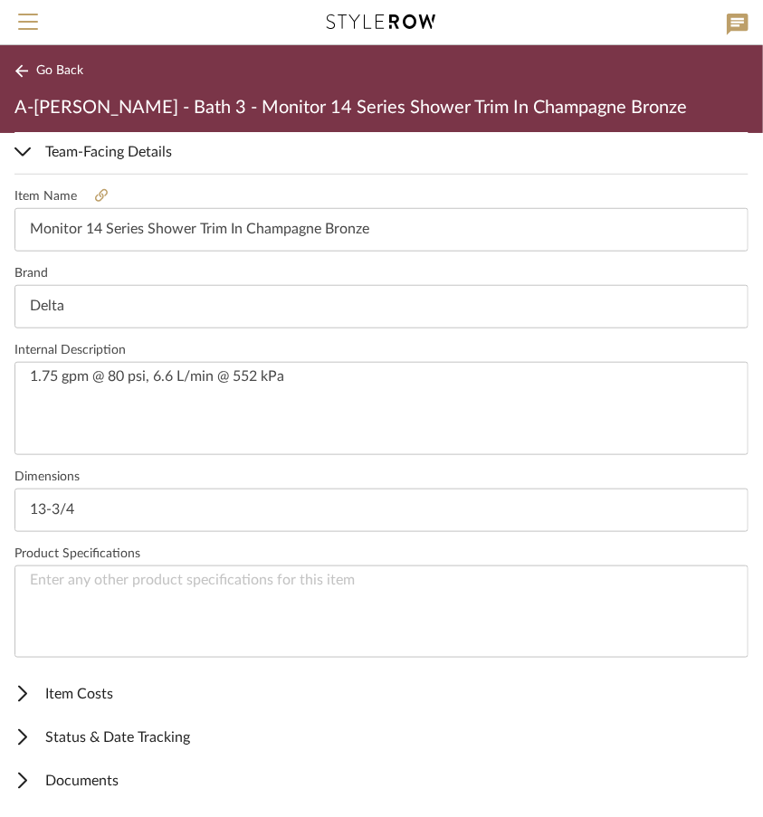
scroll to position [463, 0]
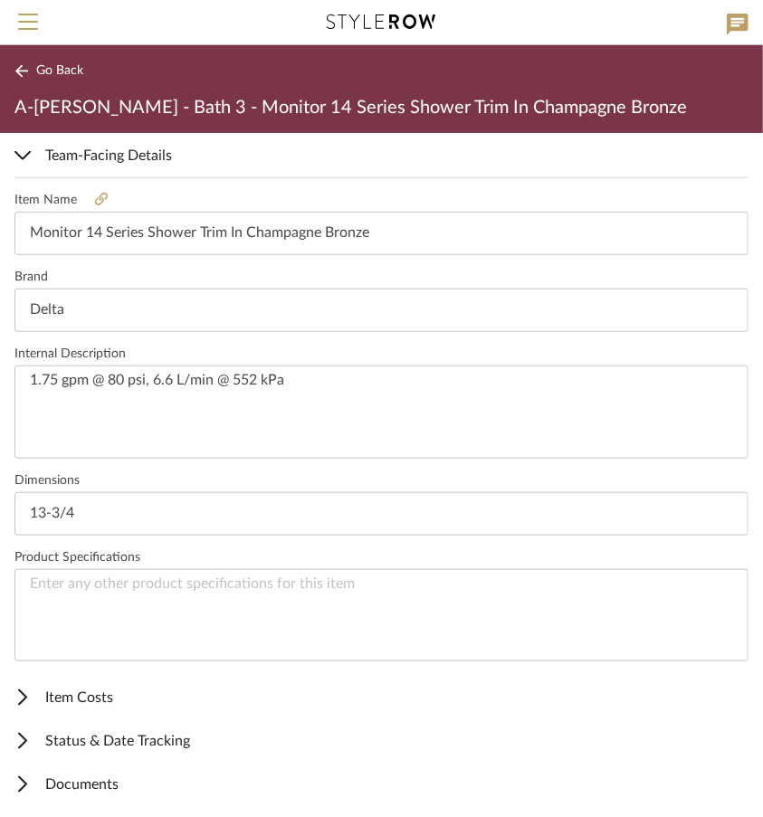
type input "$33.59"
click at [24, 69] on icon at bounding box center [21, 71] width 14 height 14
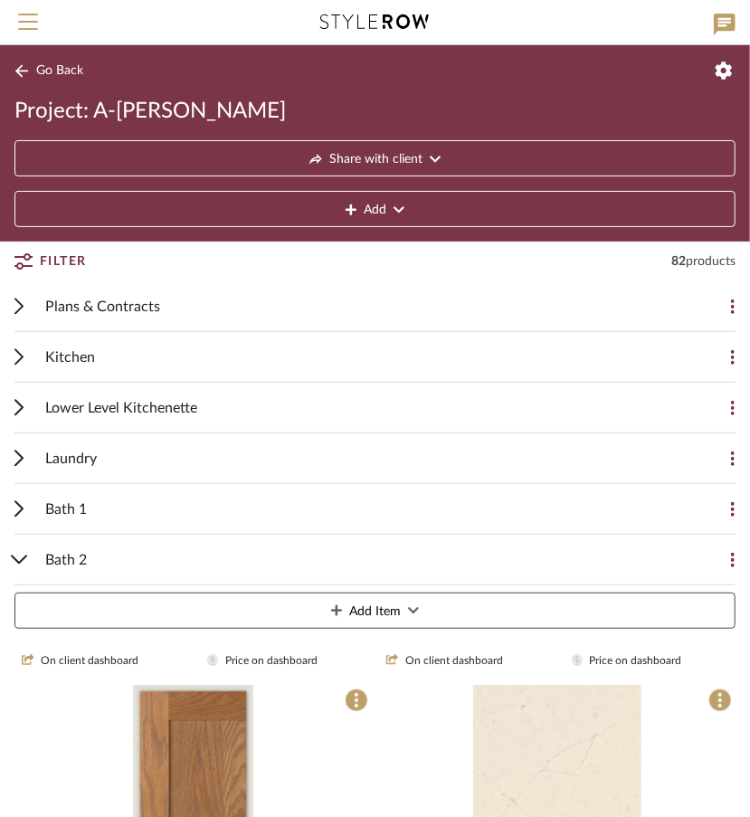
click at [194, 357] on div "Kitchen" at bounding box center [361, 357] width 633 height 50
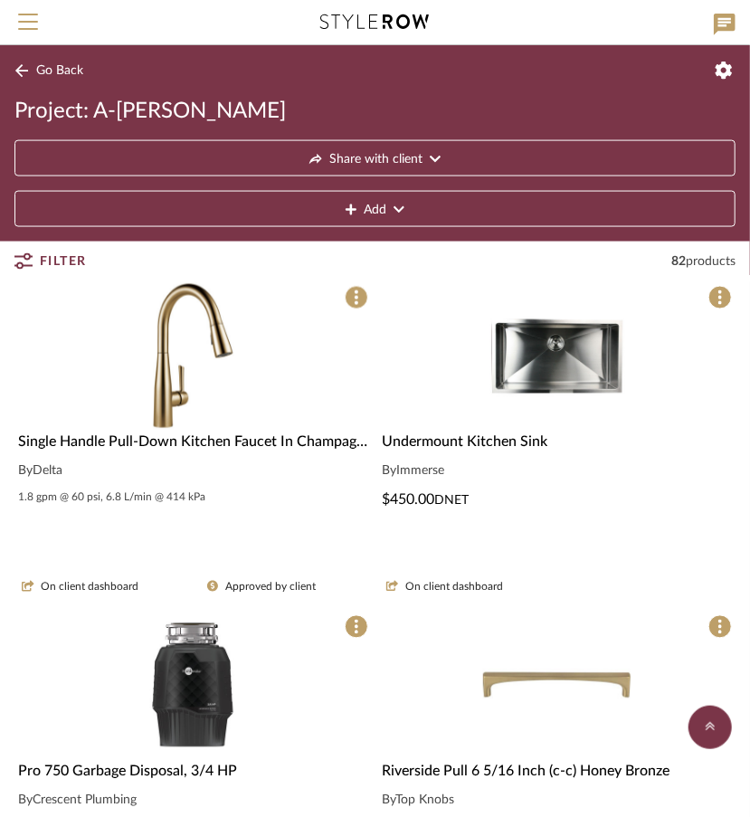
scroll to position [784, 0]
click at [267, 473] on div "By Delta" at bounding box center [193, 473] width 350 height 22
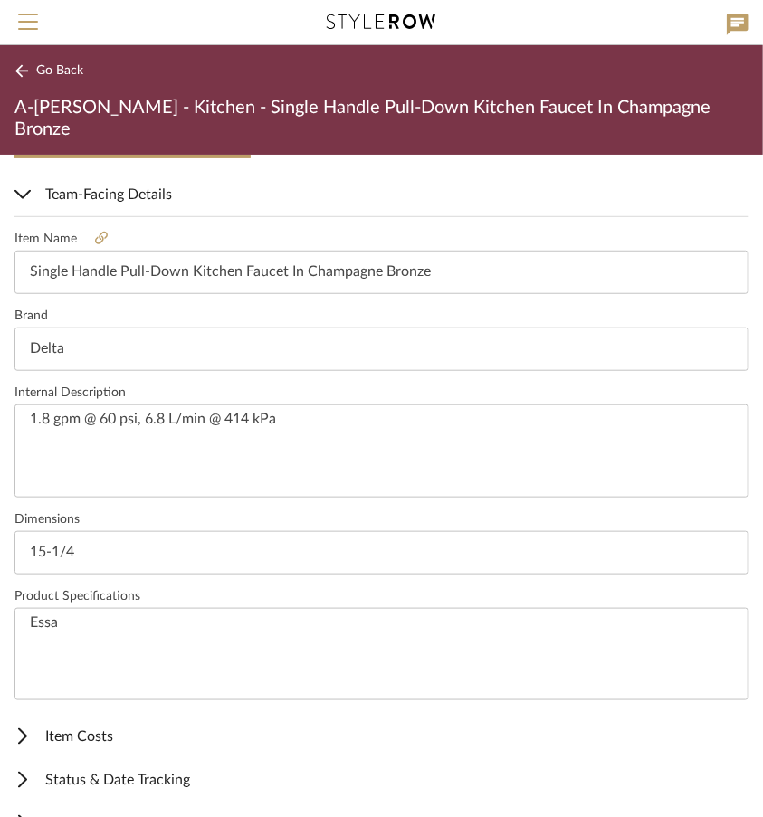
scroll to position [463, 0]
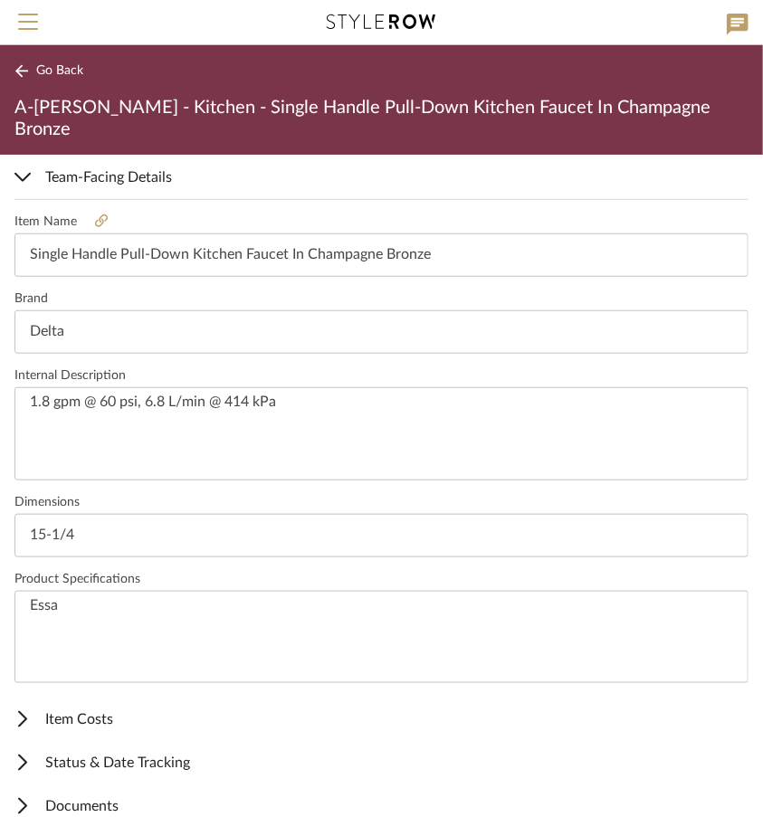
click at [127, 709] on span "Item Costs" at bounding box center [377, 720] width 727 height 22
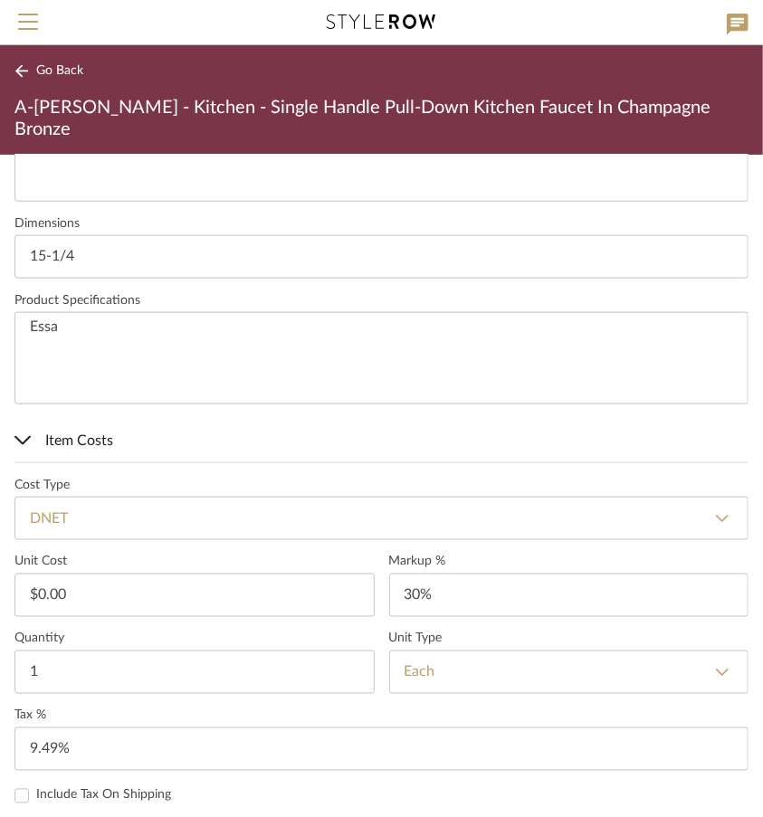
scroll to position [764, 0]
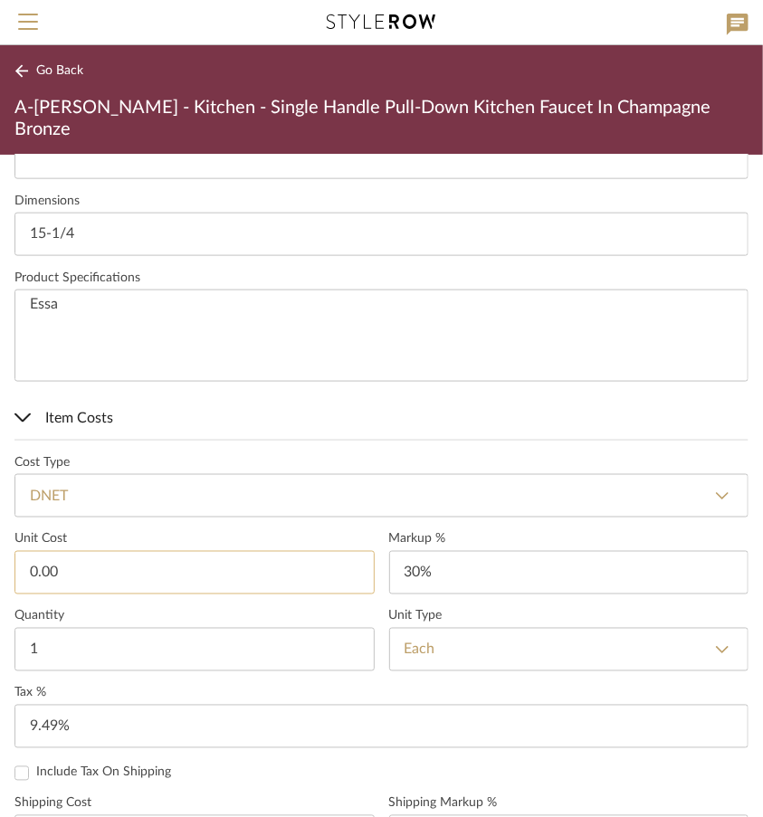
click at [125, 551] on input "0.00" at bounding box center [194, 572] width 360 height 43
type input "$515.88"
click at [511, 407] on span "Item Costs" at bounding box center [377, 418] width 727 height 22
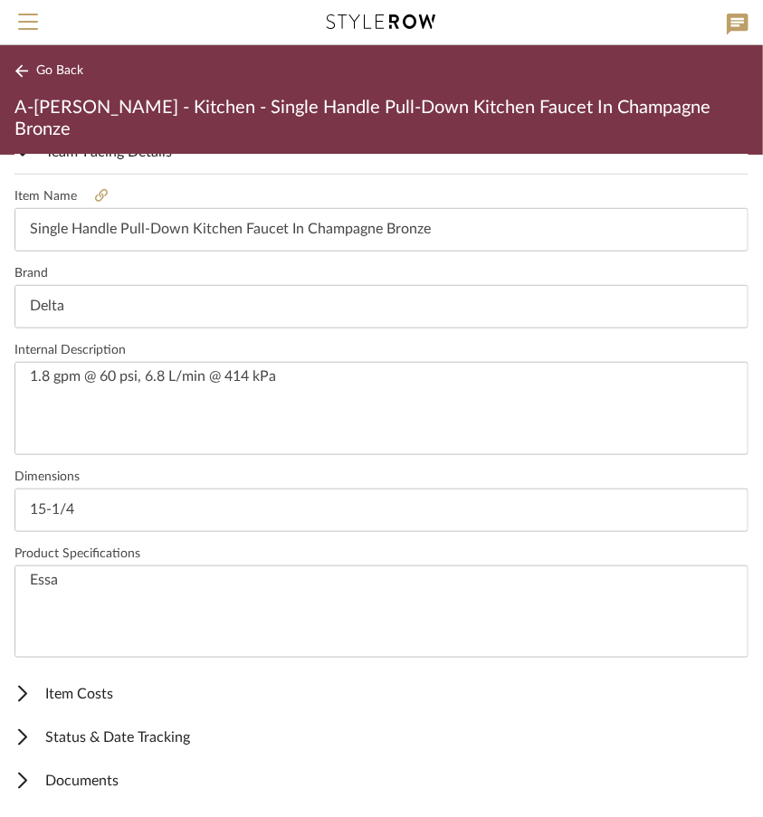
scroll to position [463, 0]
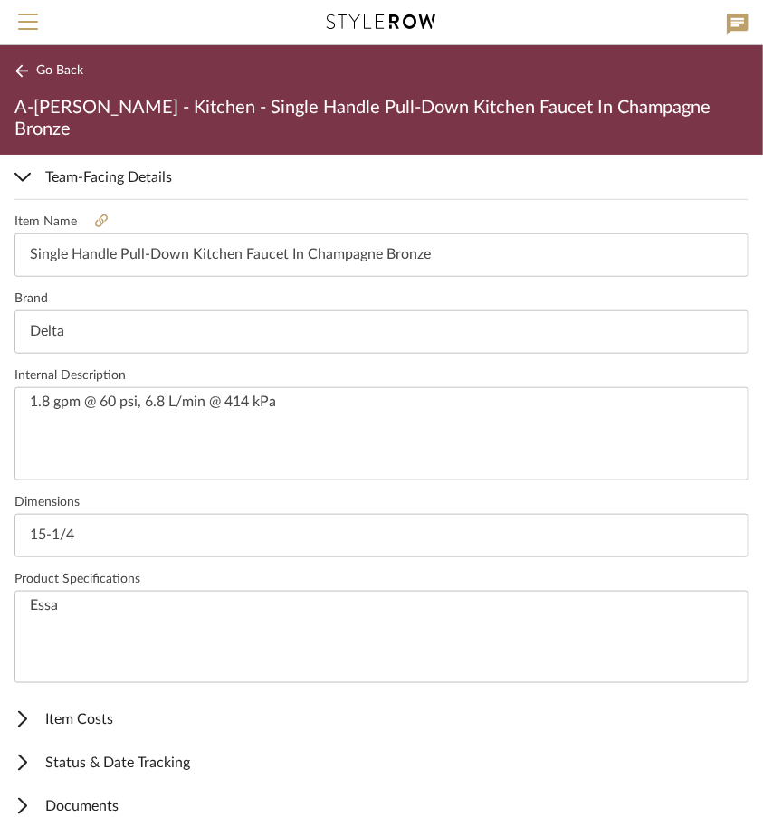
type input "$67.06"
click at [19, 62] on button "Go Back" at bounding box center [51, 71] width 75 height 23
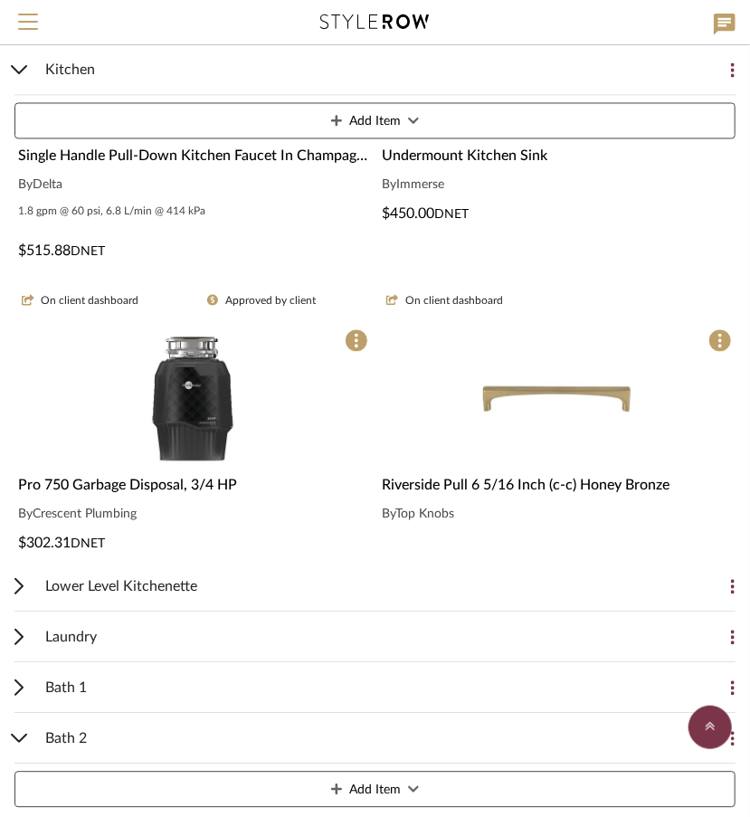
scroll to position [1072, 0]
click at [171, 584] on span "Lower Level Kitchenette" at bounding box center [121, 587] width 152 height 22
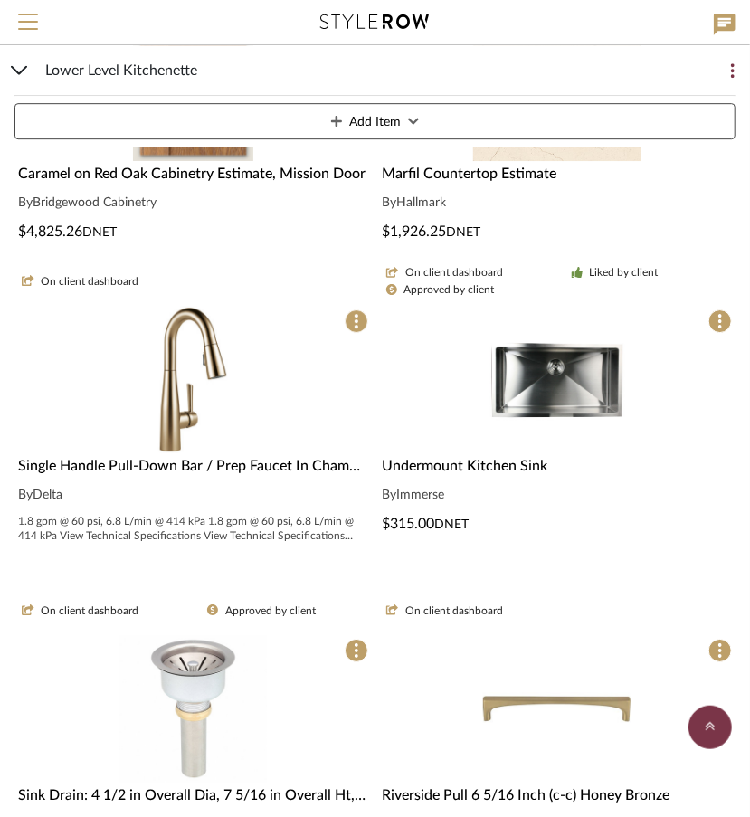
scroll to position [1771, 0]
click at [165, 460] on span "Single Handle Pull-Down Bar / Prep Faucet In Champagne Bronze" at bounding box center [226, 465] width 417 height 14
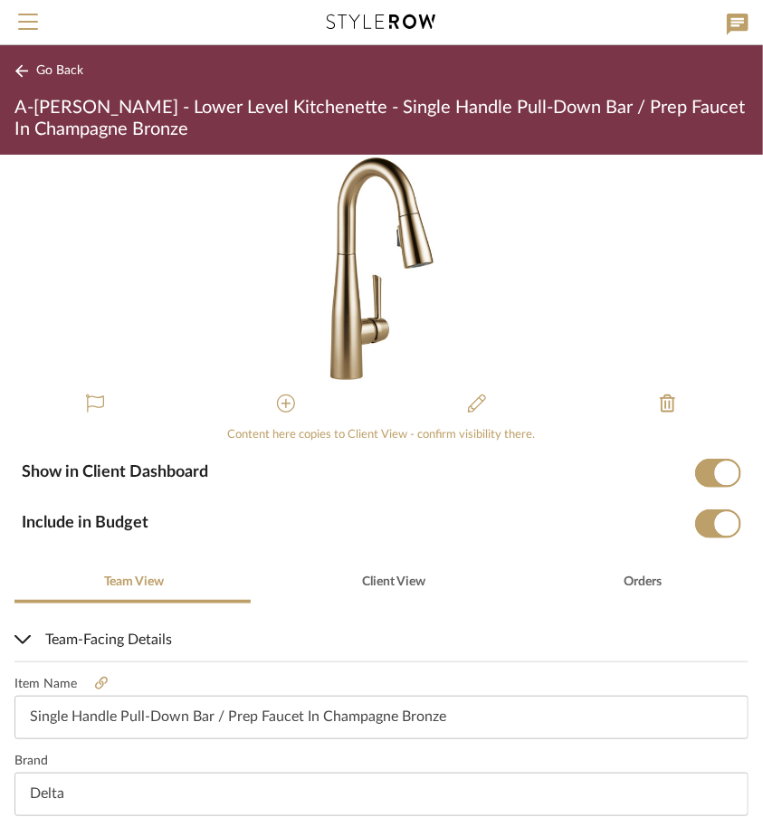
scroll to position [484, 0]
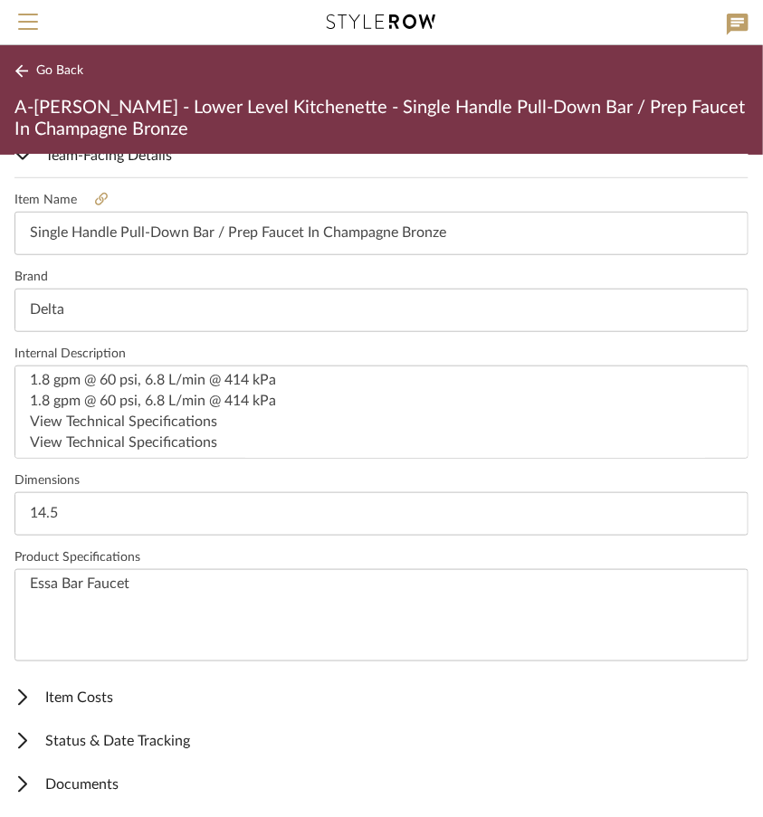
click at [105, 689] on span "Item Costs" at bounding box center [377, 698] width 727 height 22
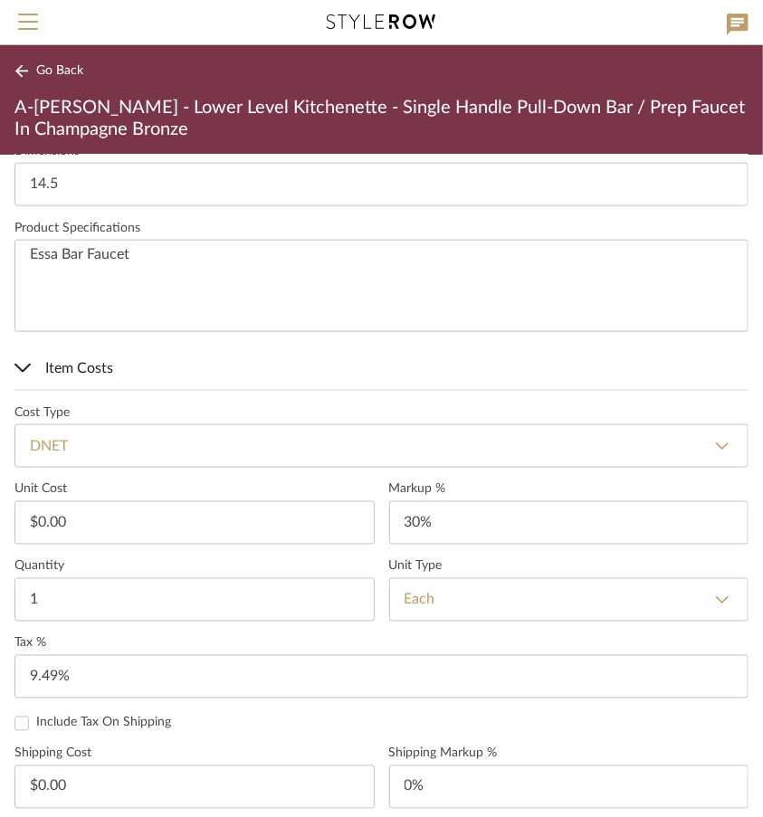
scroll to position [817, 0]
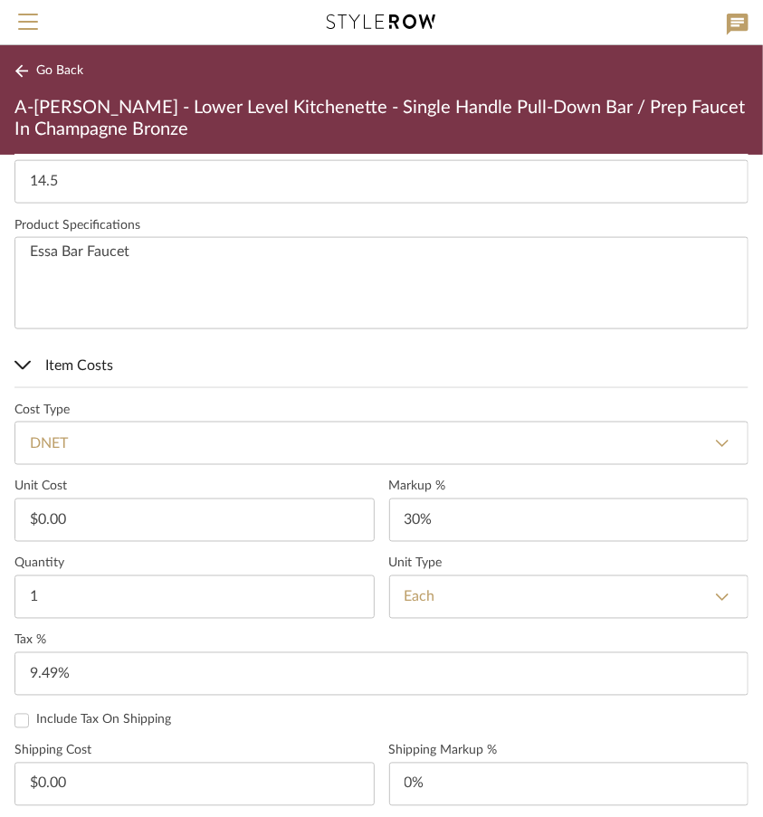
click at [119, 540] on sr-form-field "Unit Cost $0.00" at bounding box center [194, 518] width 360 height 77
click at [108, 509] on input "0.00" at bounding box center [194, 520] width 360 height 43
type input "$408.54"
click at [301, 355] on span "Item Costs" at bounding box center [377, 366] width 727 height 22
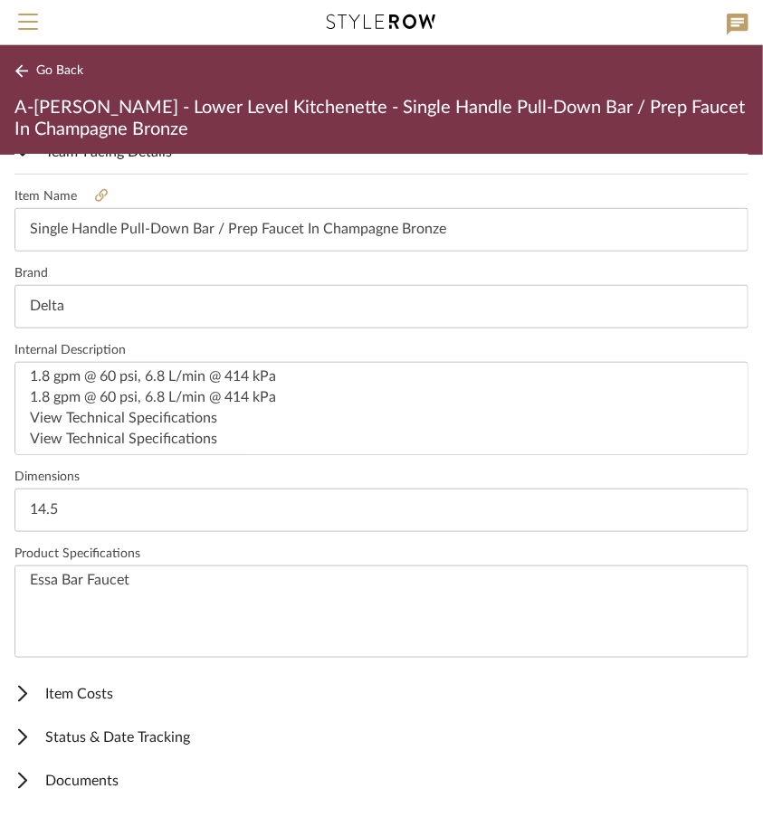
scroll to position [484, 0]
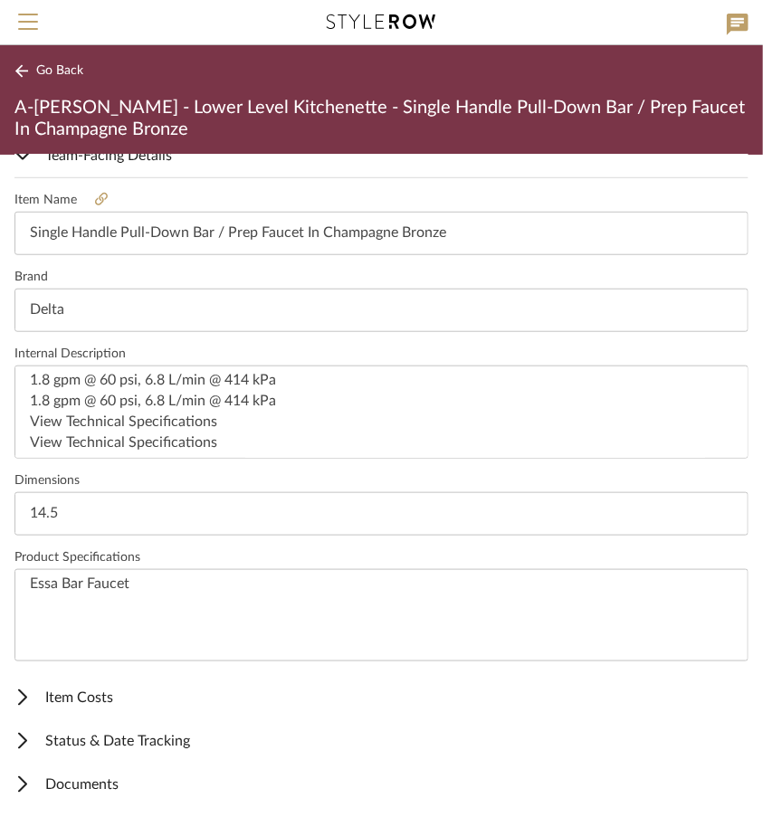
type input "$53.11"
click at [20, 61] on button "Go Back" at bounding box center [51, 71] width 75 height 23
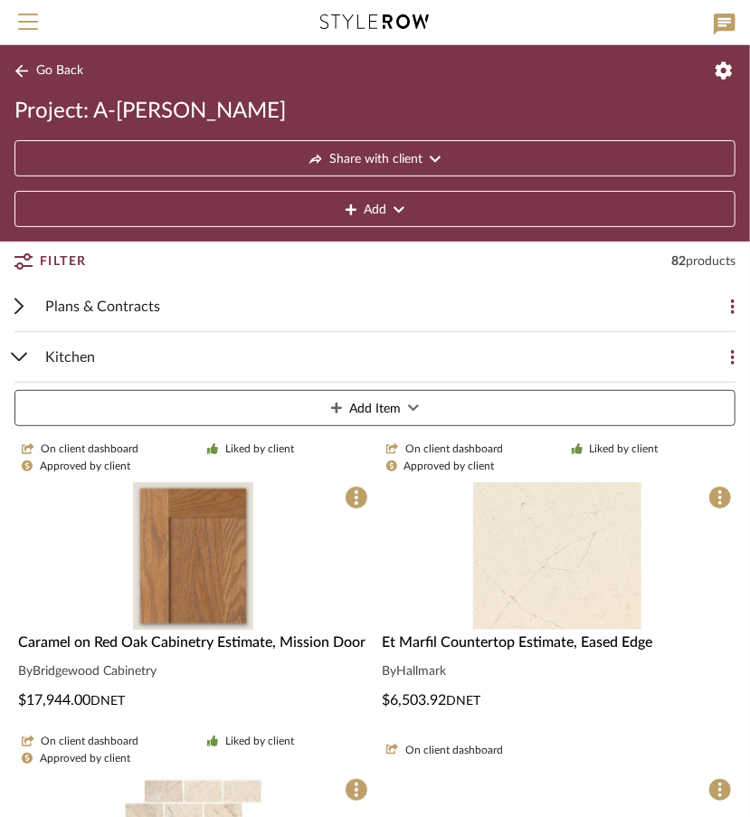
click at [28, 348] on div "Kitchen Add Item" at bounding box center [374, 382] width 721 height 101
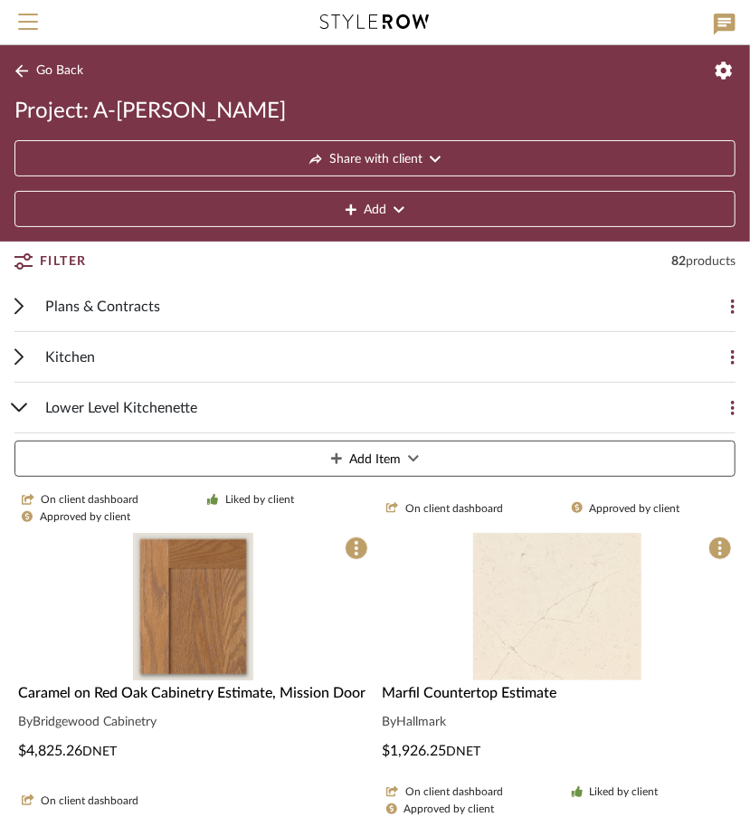
click at [31, 408] on div "Lower Level Kitchenette Add Item" at bounding box center [374, 433] width 721 height 101
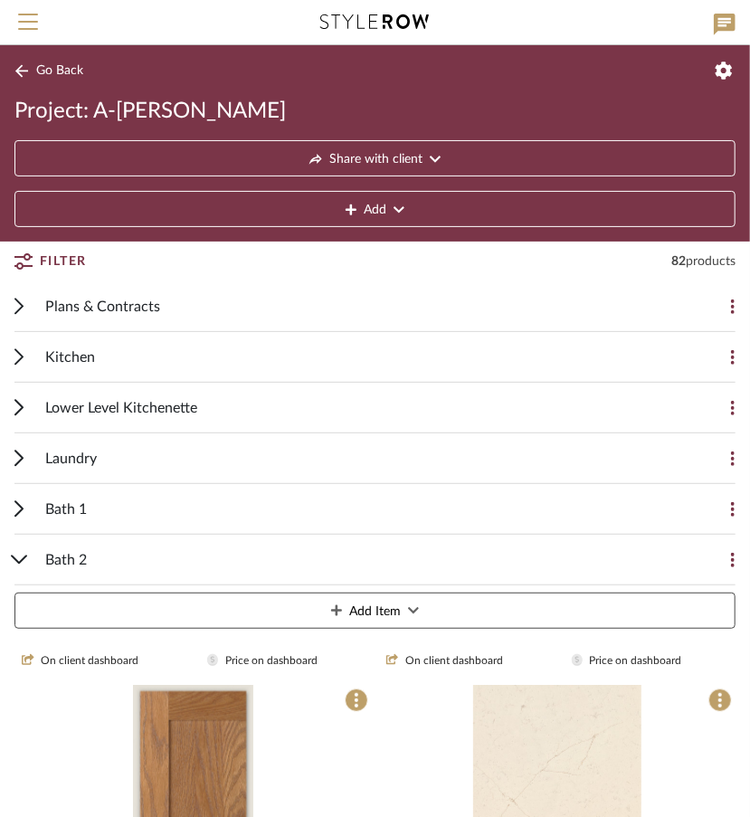
click at [57, 559] on span "Bath 2" at bounding box center [66, 560] width 42 height 22
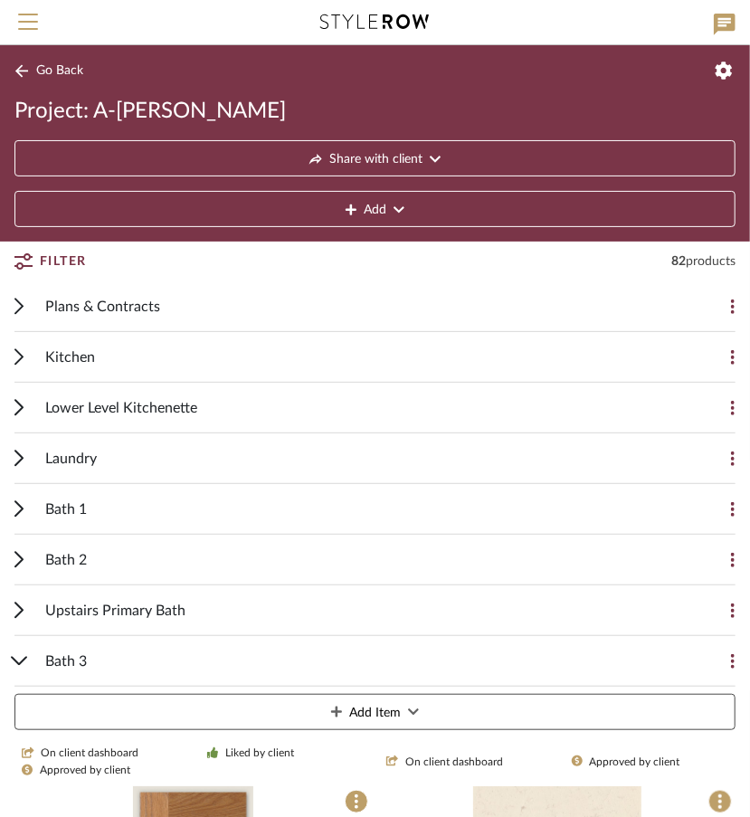
scroll to position [132, 0]
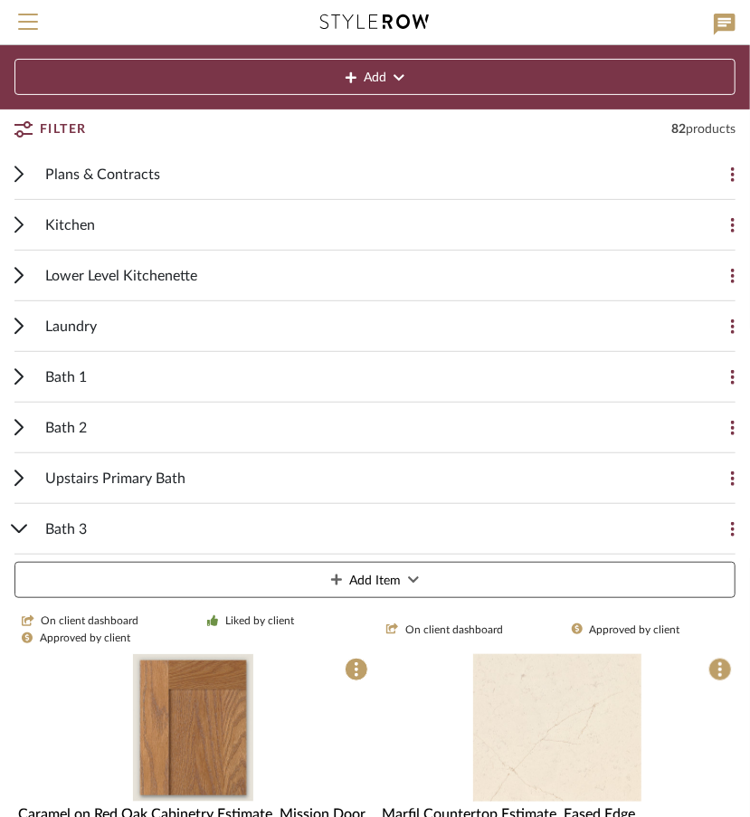
click at [87, 480] on span "Upstairs Primary Bath" at bounding box center [115, 479] width 140 height 22
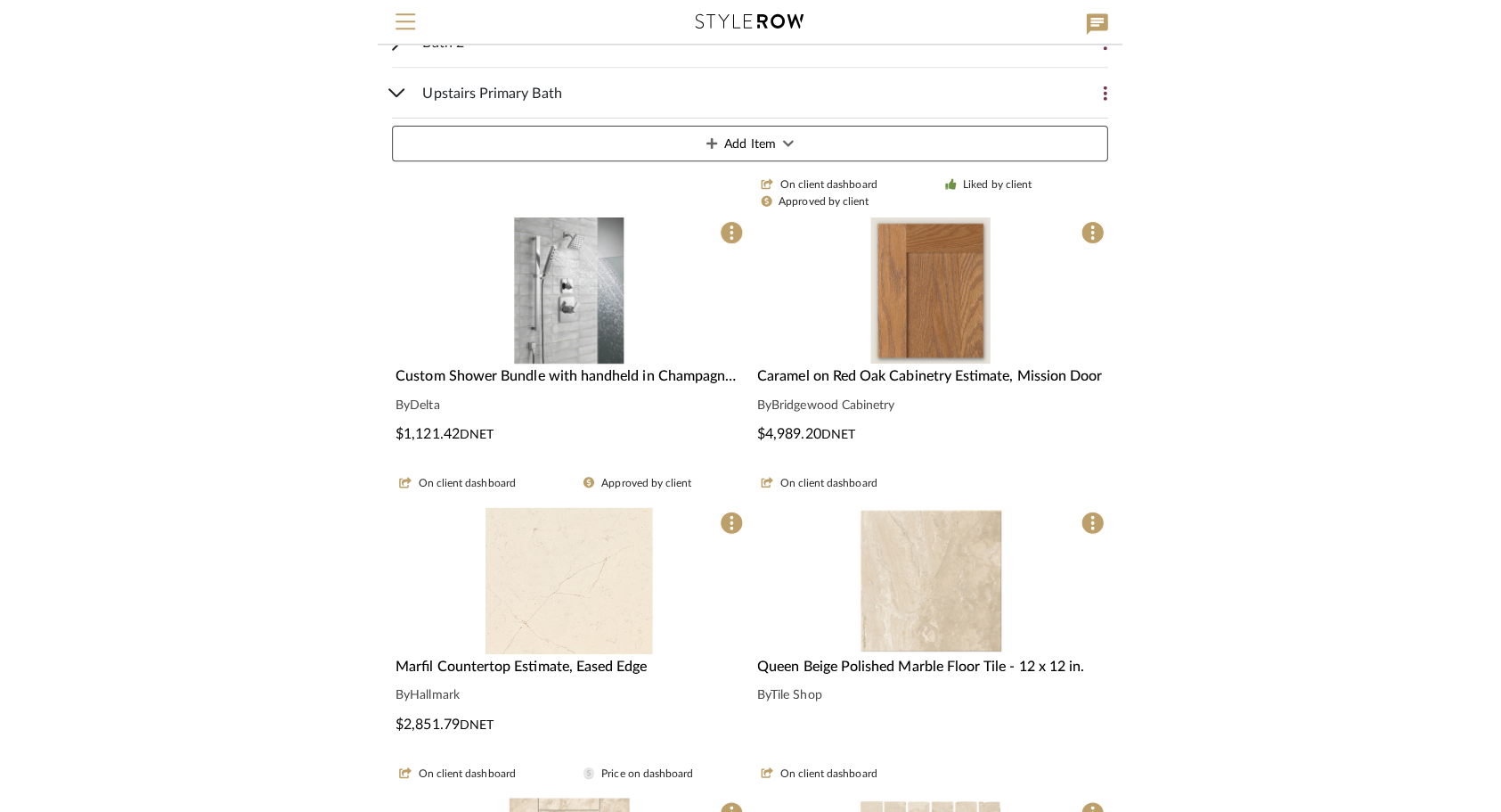
scroll to position [513, 0]
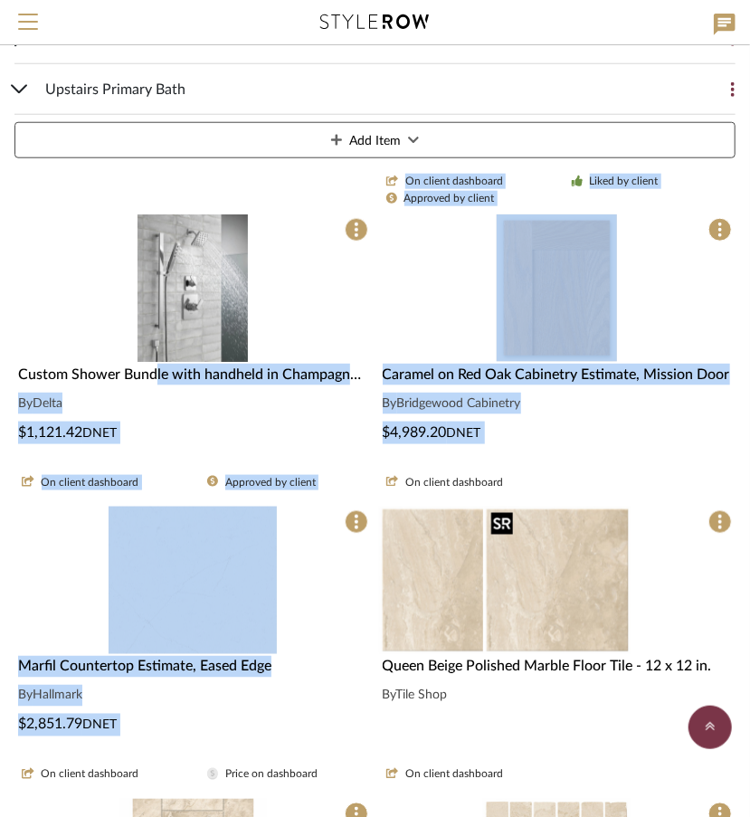
drag, startPoint x: 157, startPoint y: 374, endPoint x: 402, endPoint y: 482, distance: 267.9
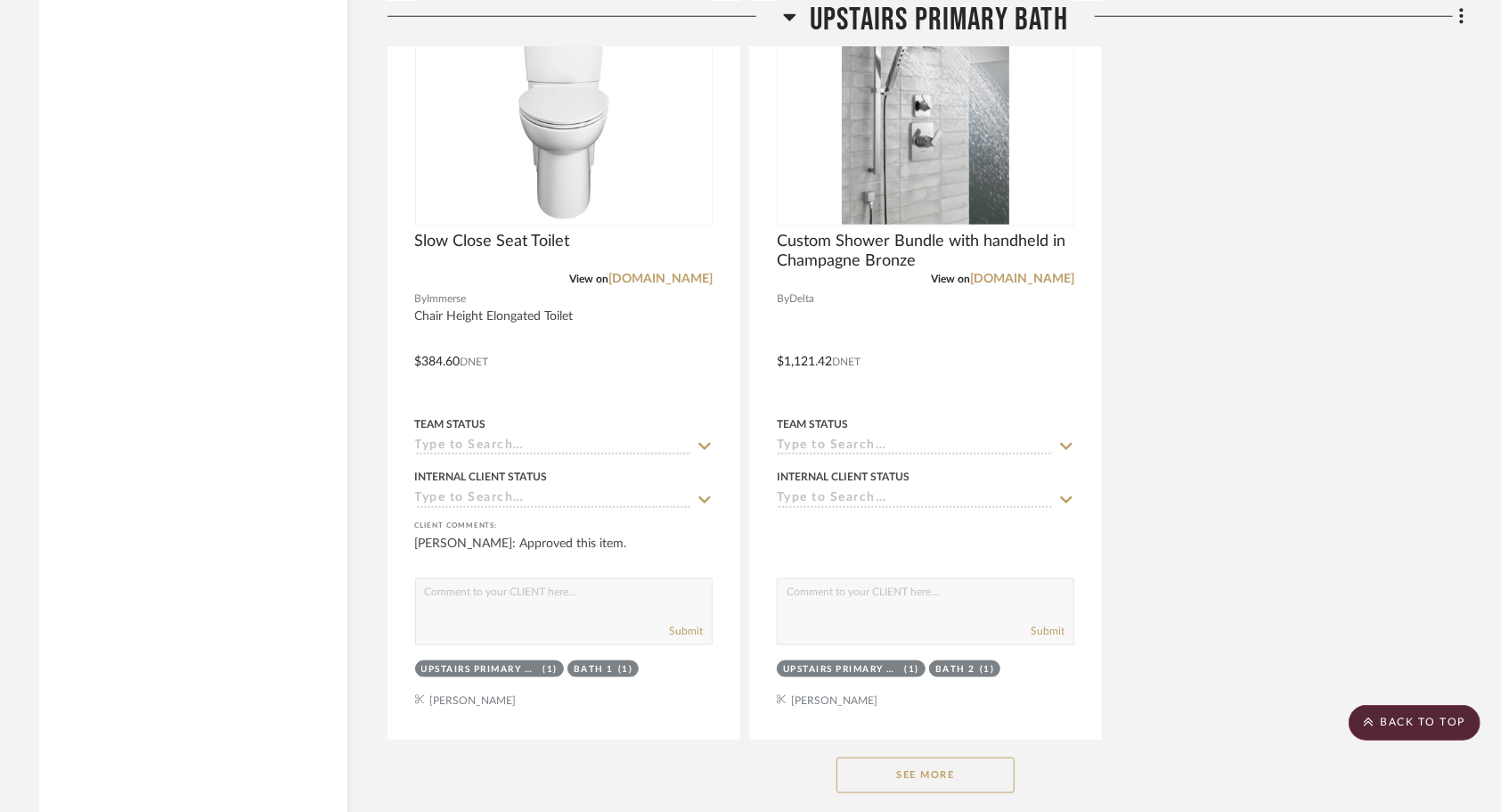
scroll to position [14665, 0]
click at [969, 785] on button "See More" at bounding box center [925, 775] width 178 height 35
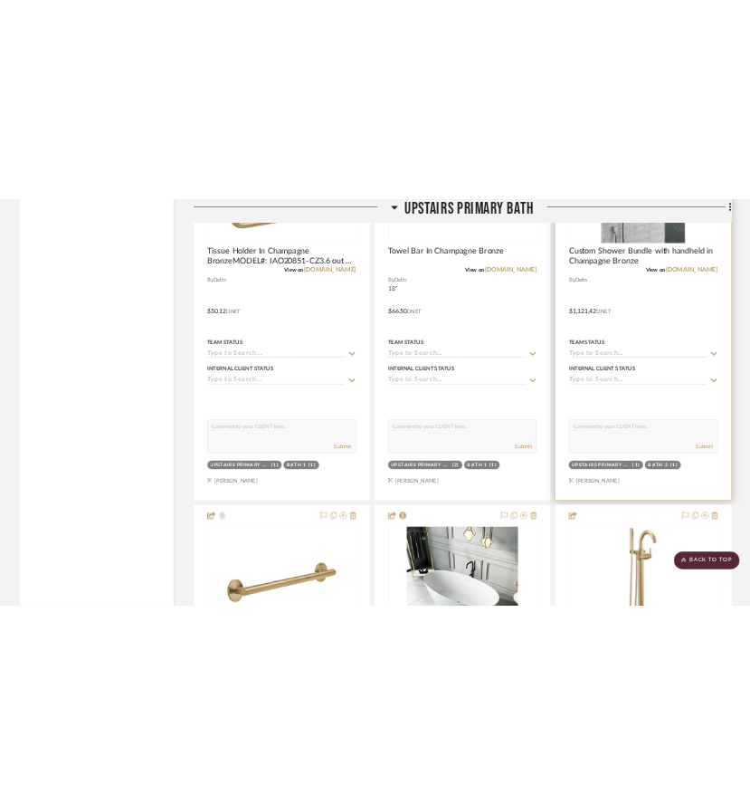
scroll to position [15843, 0]
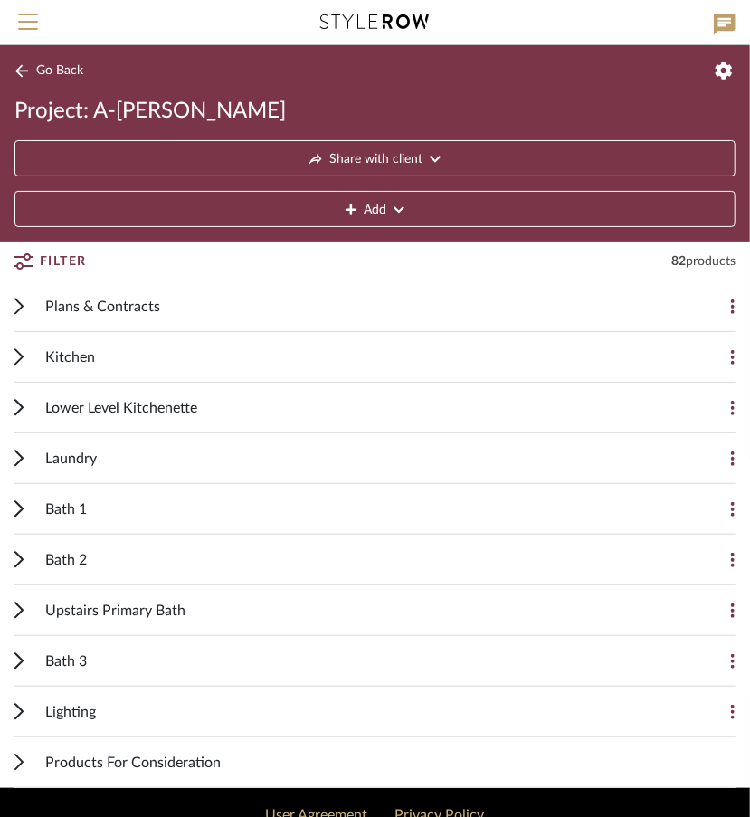
click at [271, 600] on div "Upstairs Primary Bath" at bounding box center [361, 611] width 633 height 50
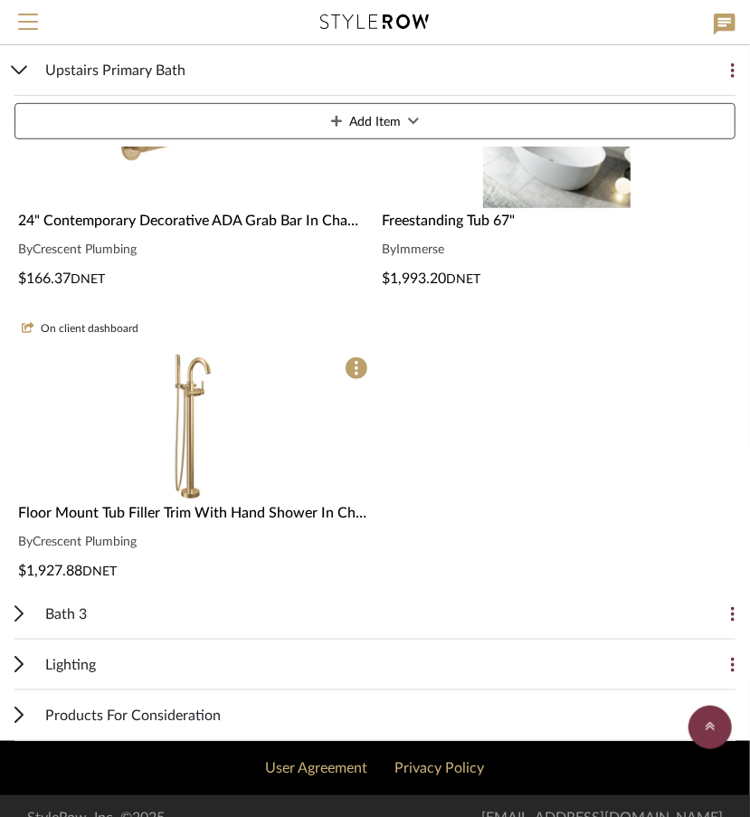
scroll to position [2545, 0]
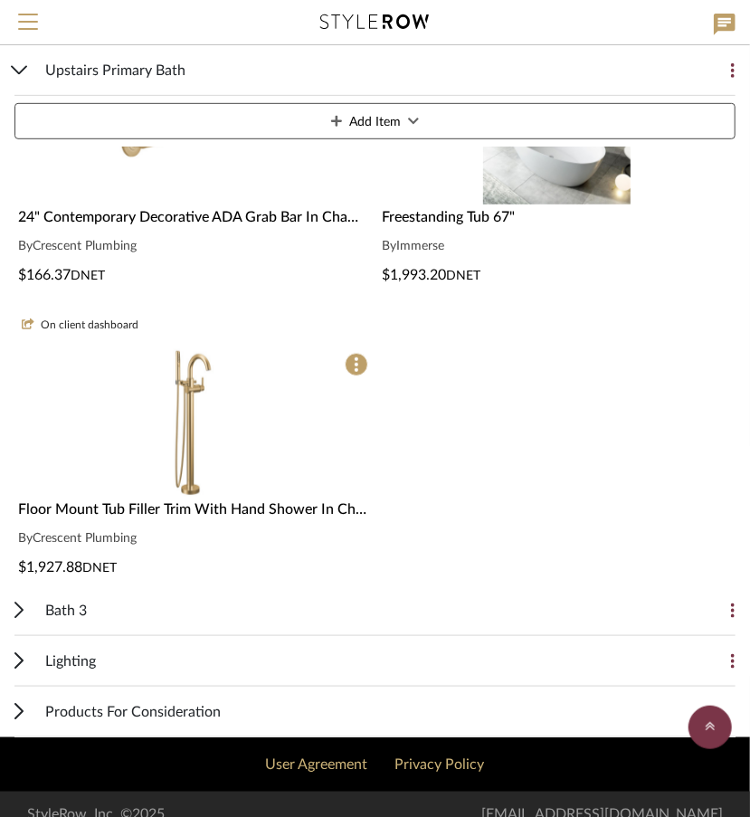
click at [279, 455] on div "0" at bounding box center [193, 423] width 358 height 148
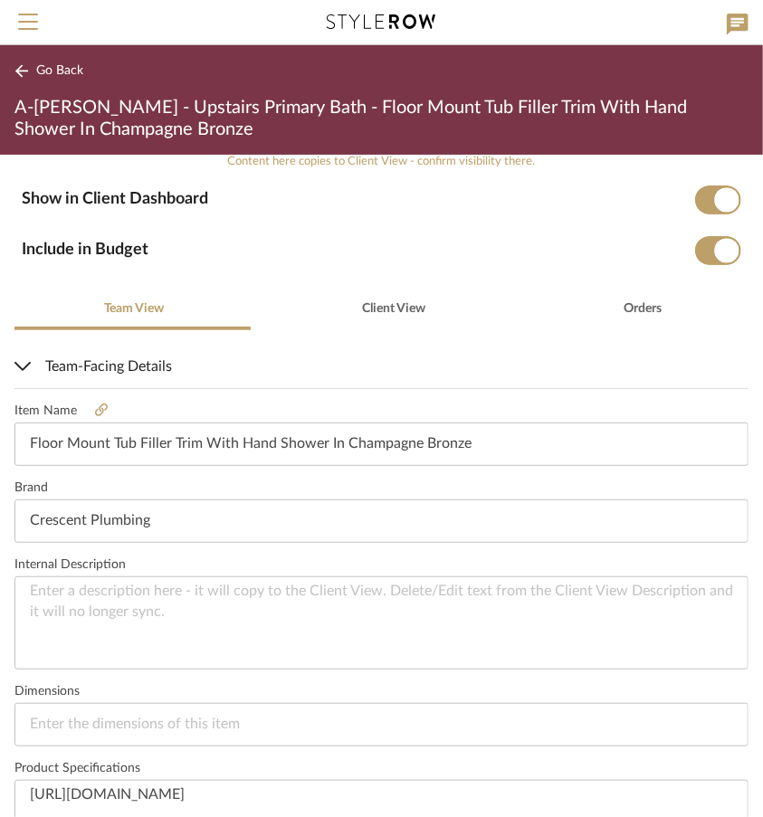
scroll to position [484, 0]
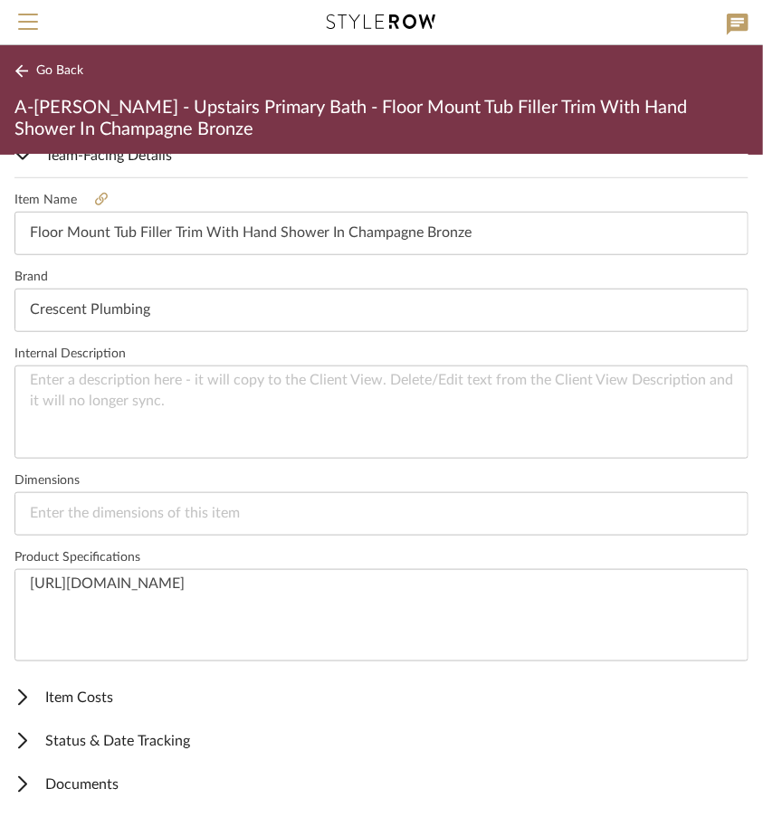
click at [132, 706] on mat-expansion-panel-header "Item Costs" at bounding box center [381, 697] width 763 height 43
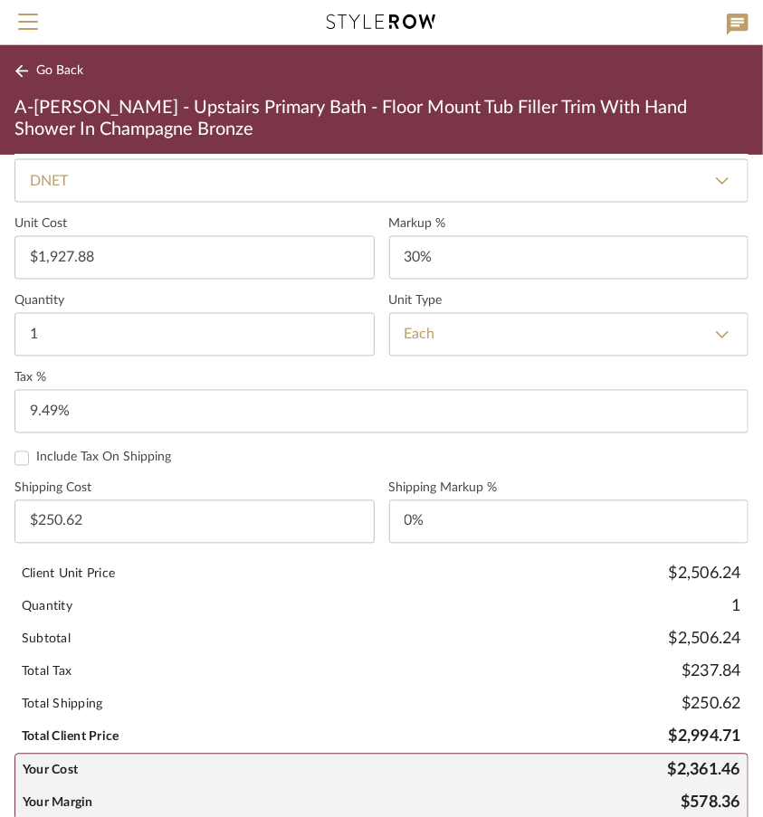
scroll to position [1080, 0]
click at [130, 248] on input "1927.88" at bounding box center [194, 256] width 360 height 43
type input "$2,169.57"
click at [214, 206] on form "Cost Type DNET DNET Retail Unit Cost $2,169.57 Markup % 30% Quantity 1 Unit Typ…" at bounding box center [381, 479] width 734 height 680
type input "$282.04"
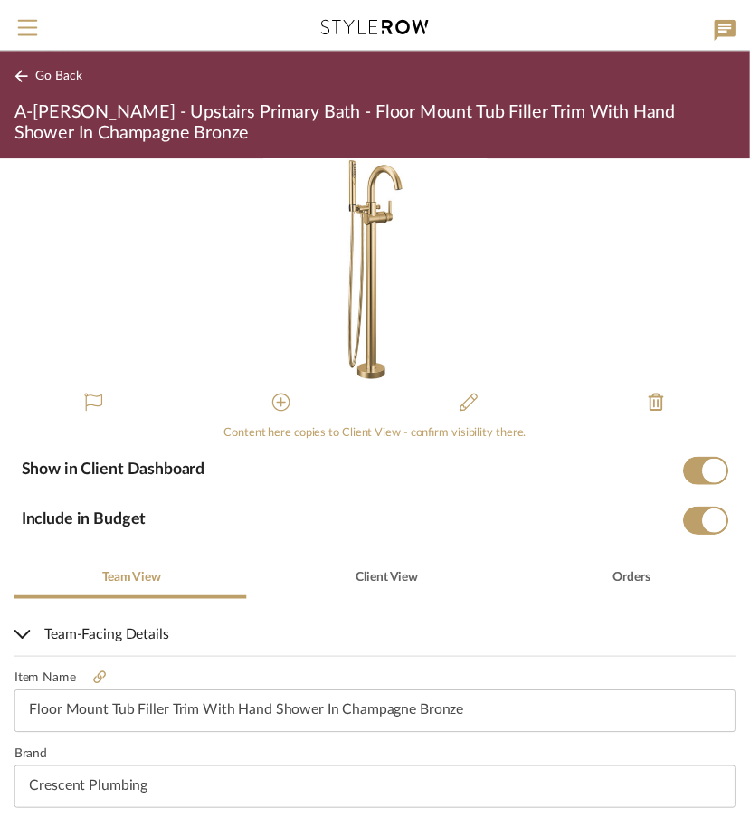
scroll to position [0, 0]
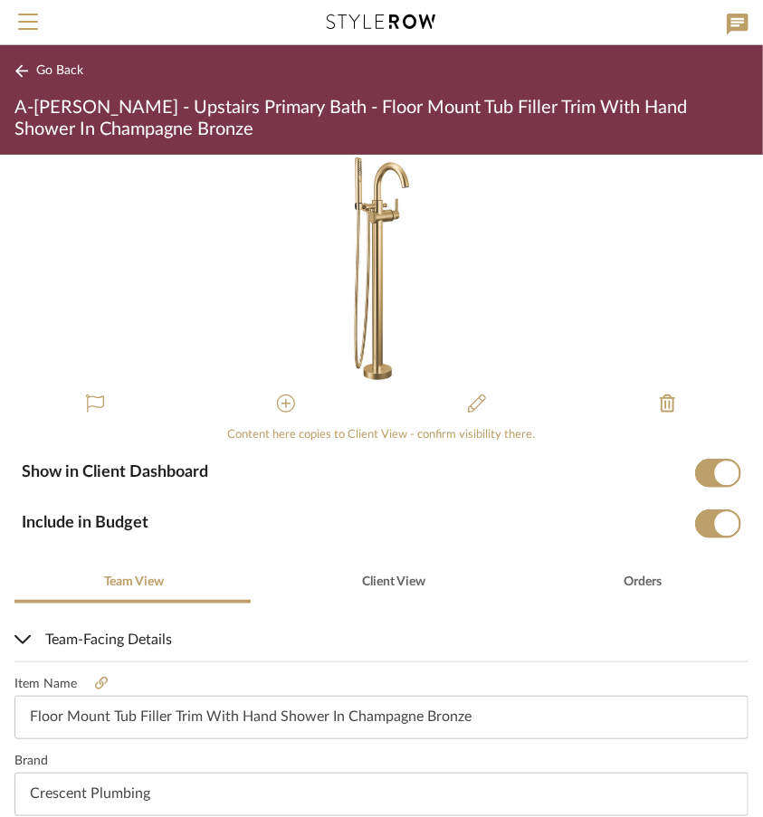
click at [24, 72] on icon at bounding box center [21, 70] width 13 height 13
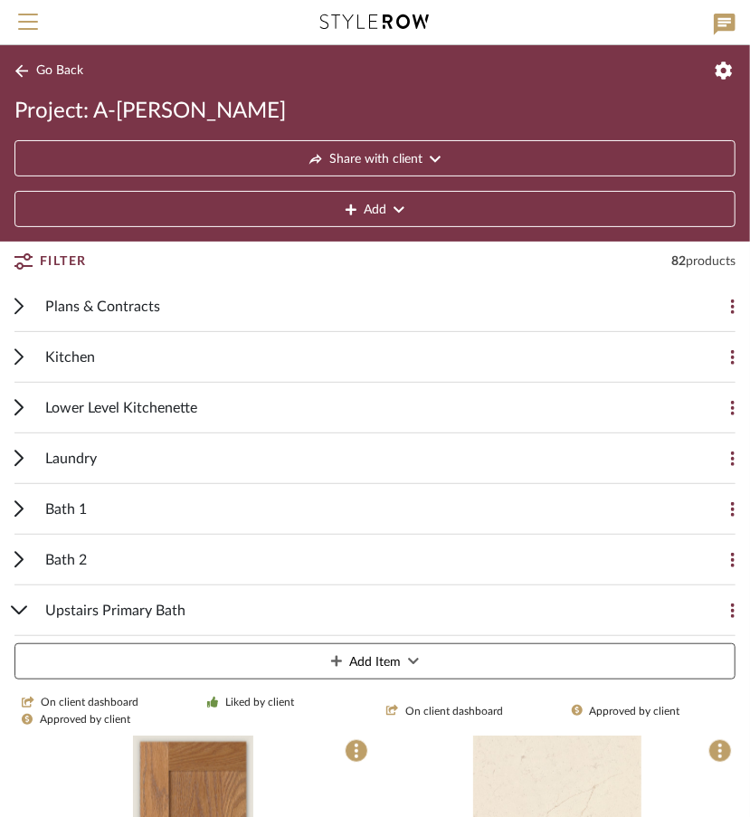
click at [186, 352] on div "Kitchen" at bounding box center [361, 357] width 633 height 50
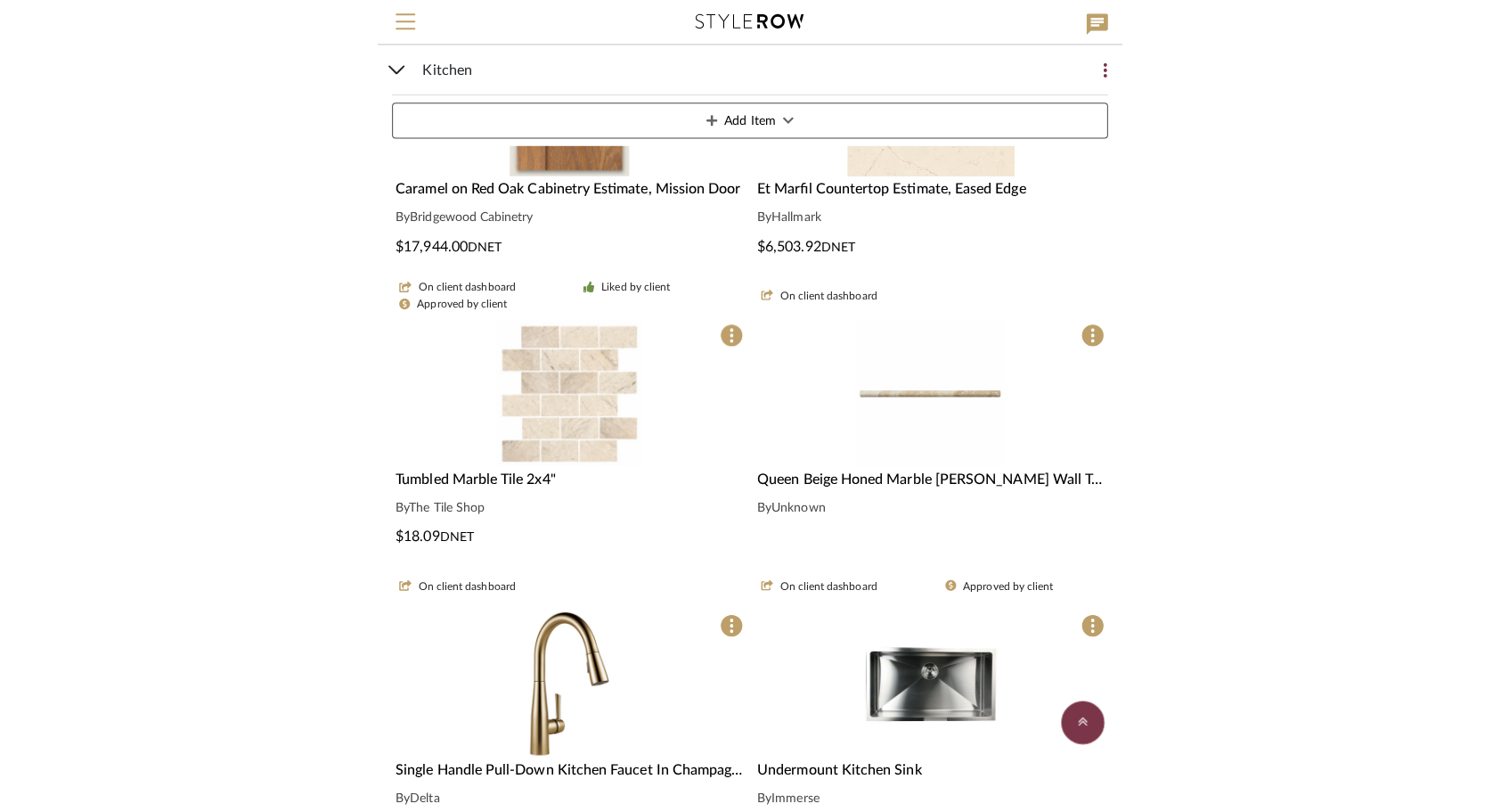
scroll to position [447, 0]
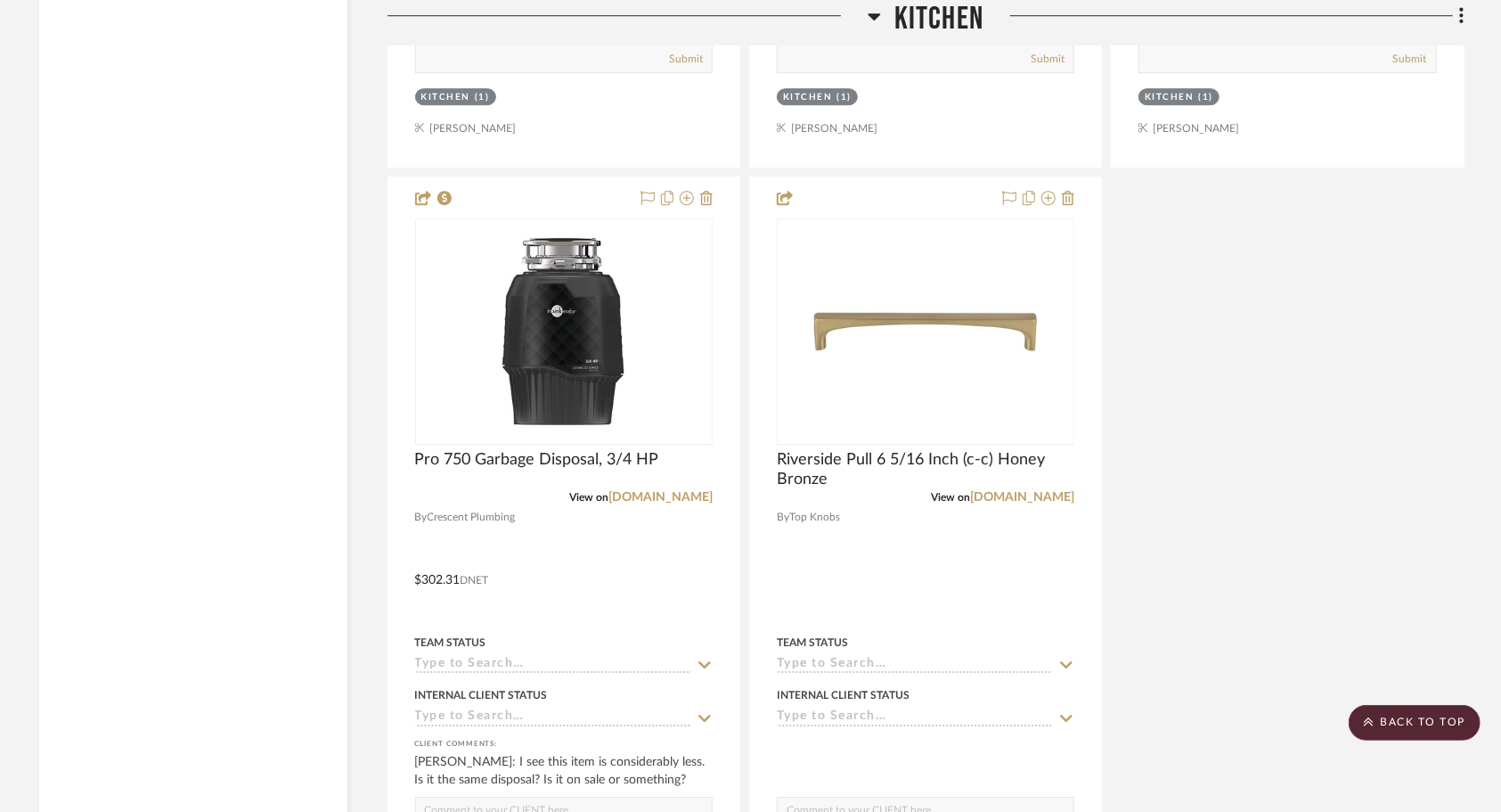
scroll to position [3553, 0]
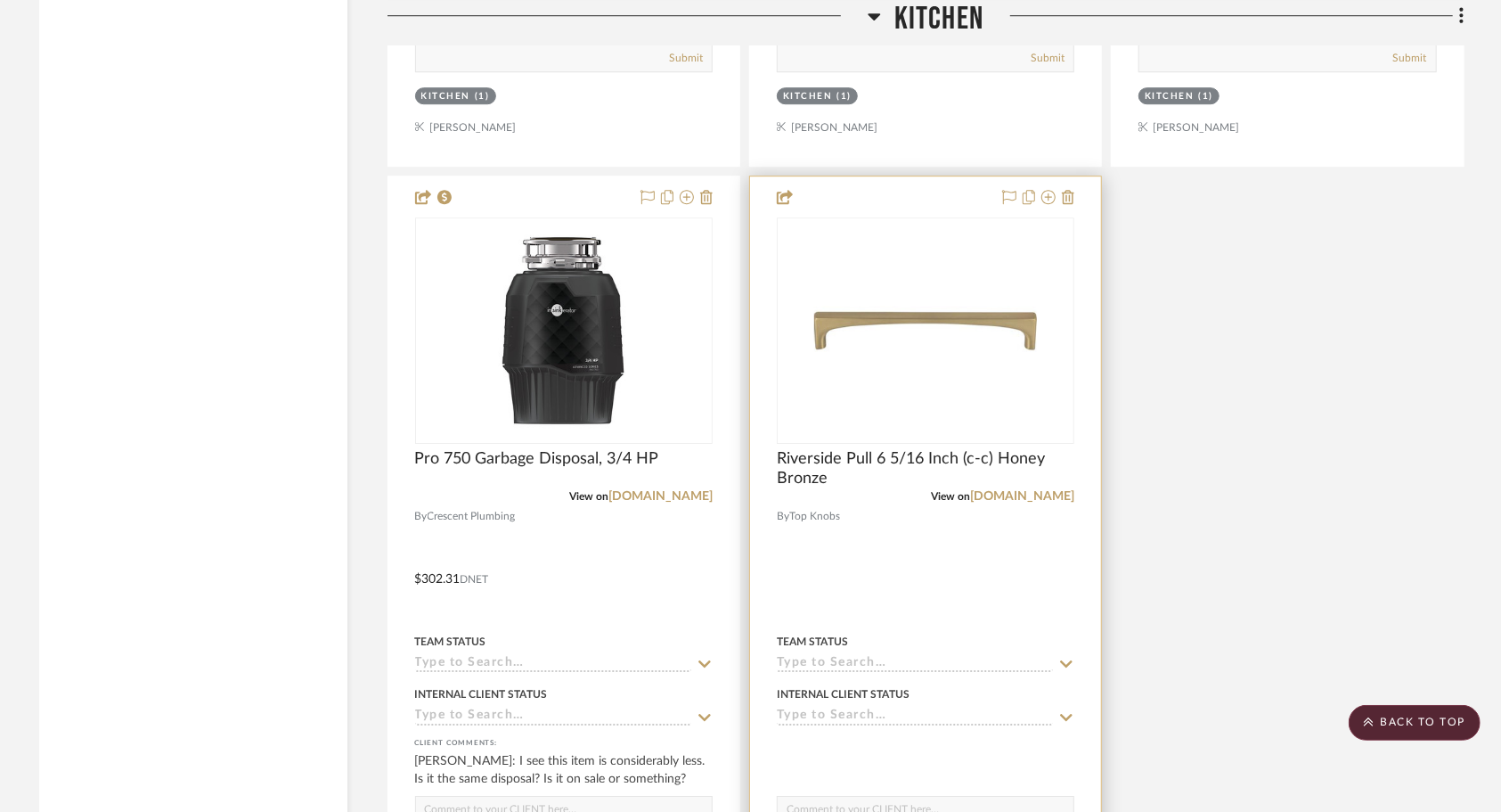
click at [917, 562] on div at bounding box center [925, 566] width 351 height 780
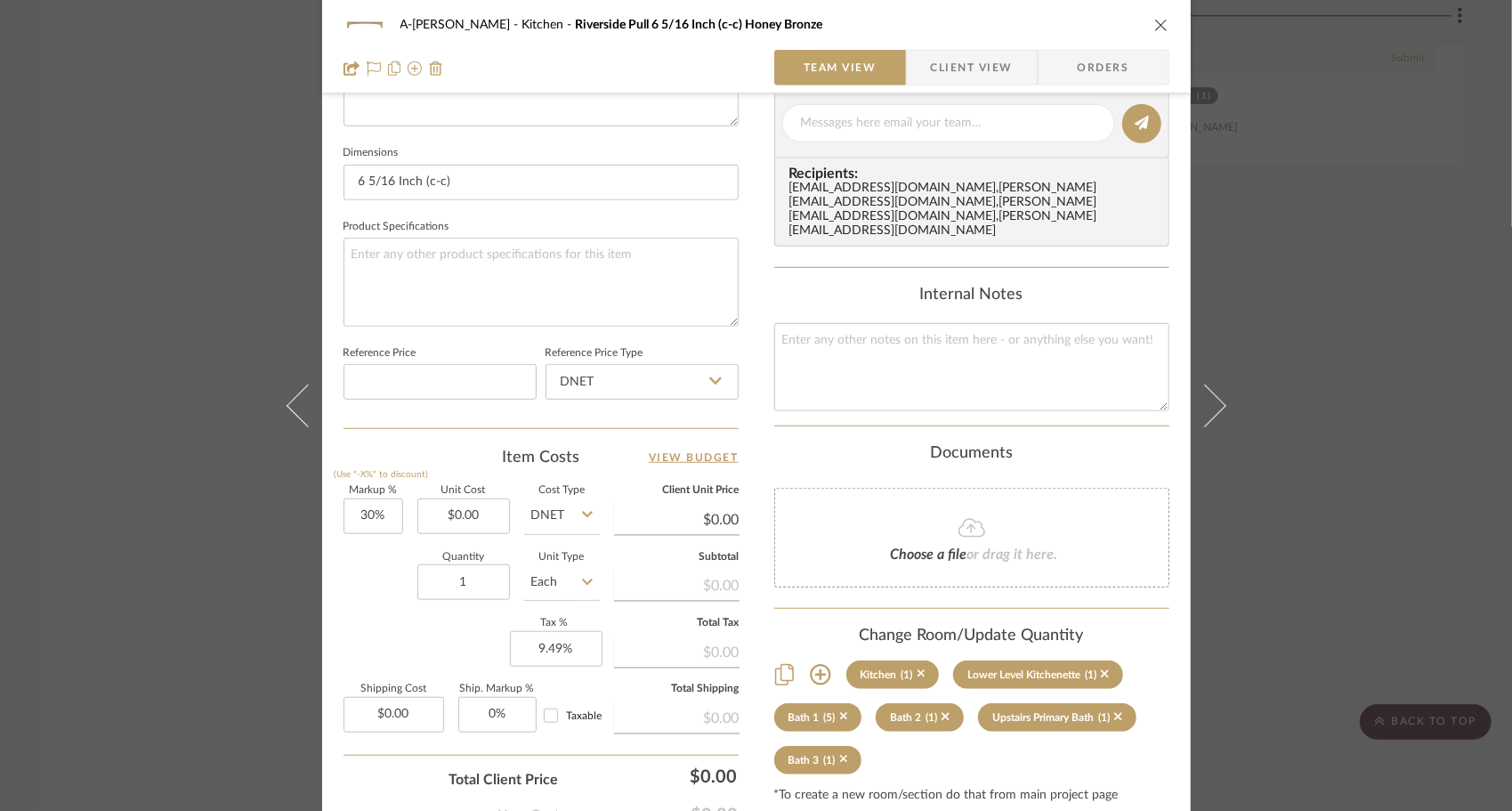
scroll to position [725, 0]
click at [449, 580] on input "1" at bounding box center [464, 581] width 92 height 35
click at [388, 508] on input "30" at bounding box center [373, 515] width 60 height 35
type input "50%"
type input "0.00"
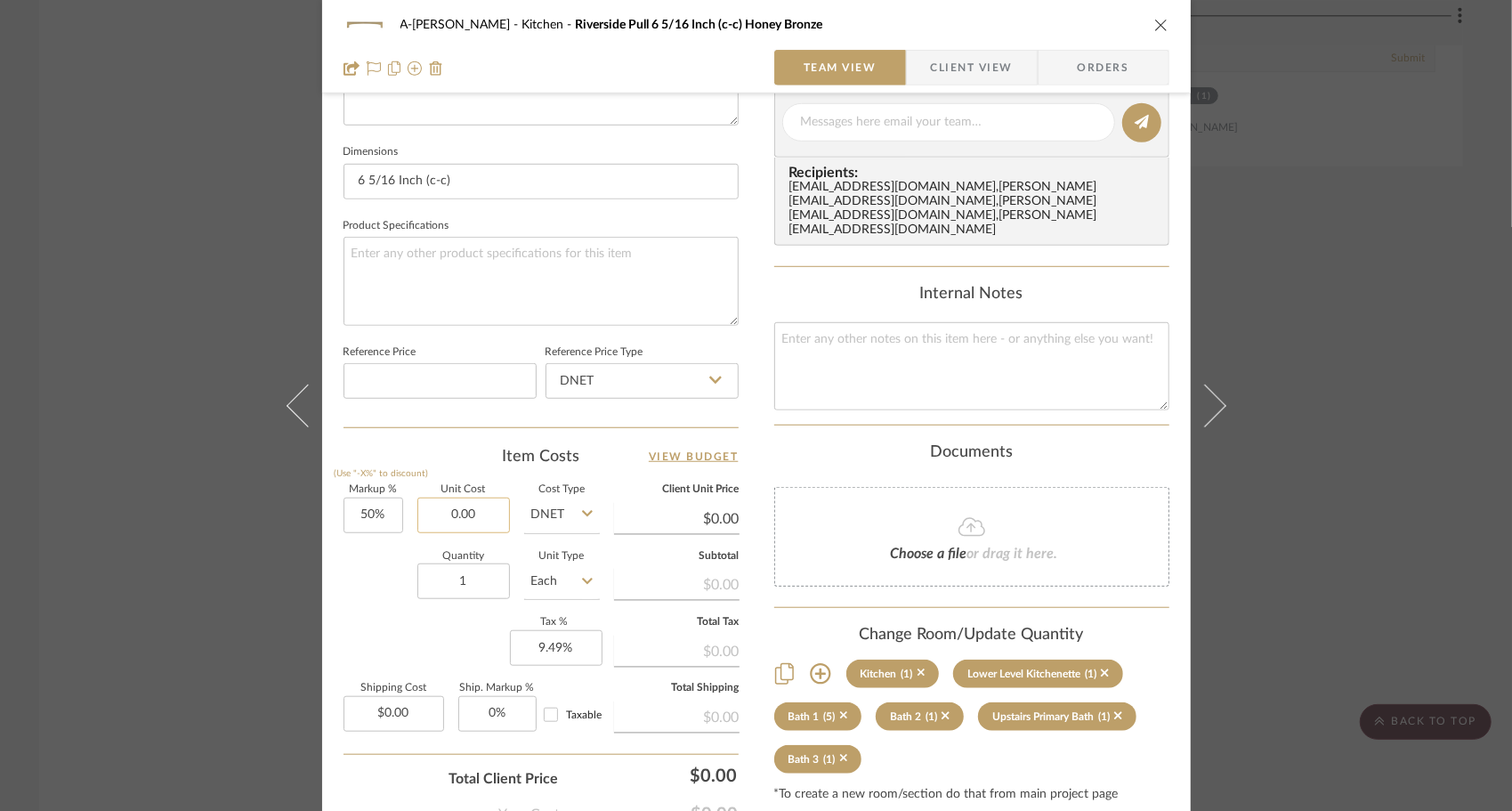
click at [428, 517] on input "0.00" at bounding box center [464, 515] width 92 height 35
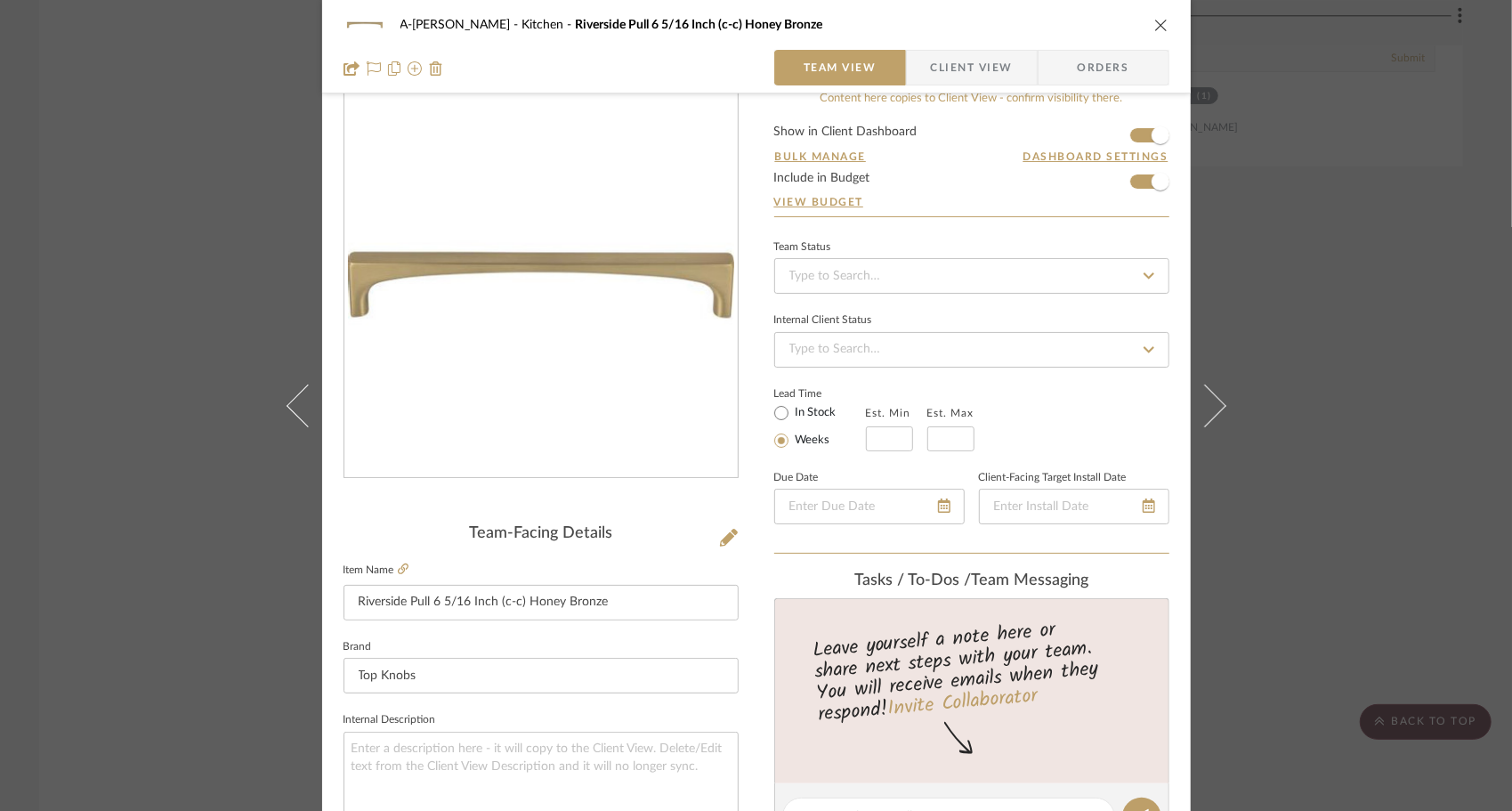
scroll to position [0, 0]
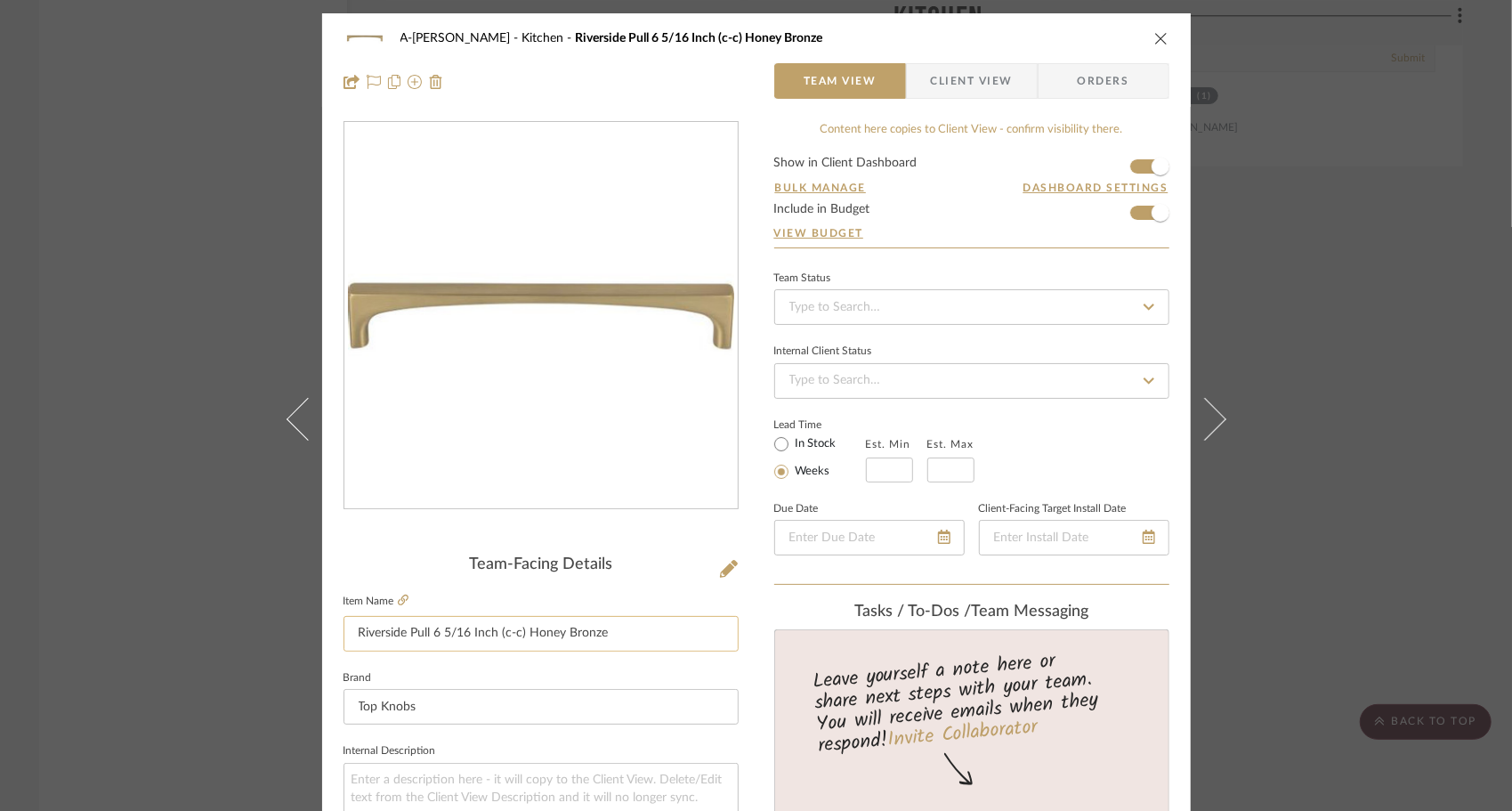
drag, startPoint x: 629, startPoint y: 650, endPoint x: 342, endPoint y: 638, distance: 287.3
click at [343, 638] on input "Riverside Pull 6 5/16 Inch (c-c) Honey Bronze" at bounding box center [541, 633] width 395 height 35
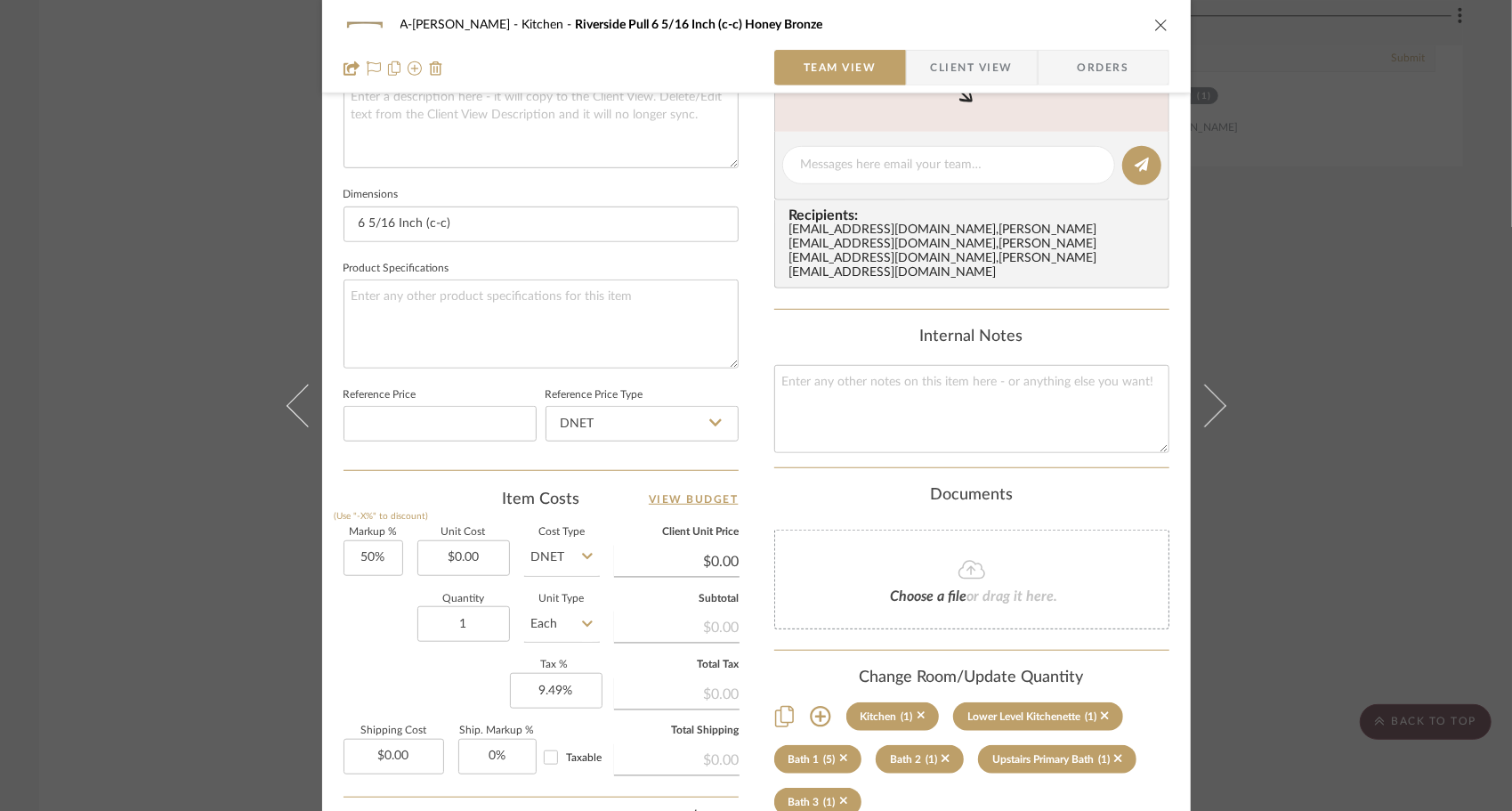
scroll to position [695, 0]
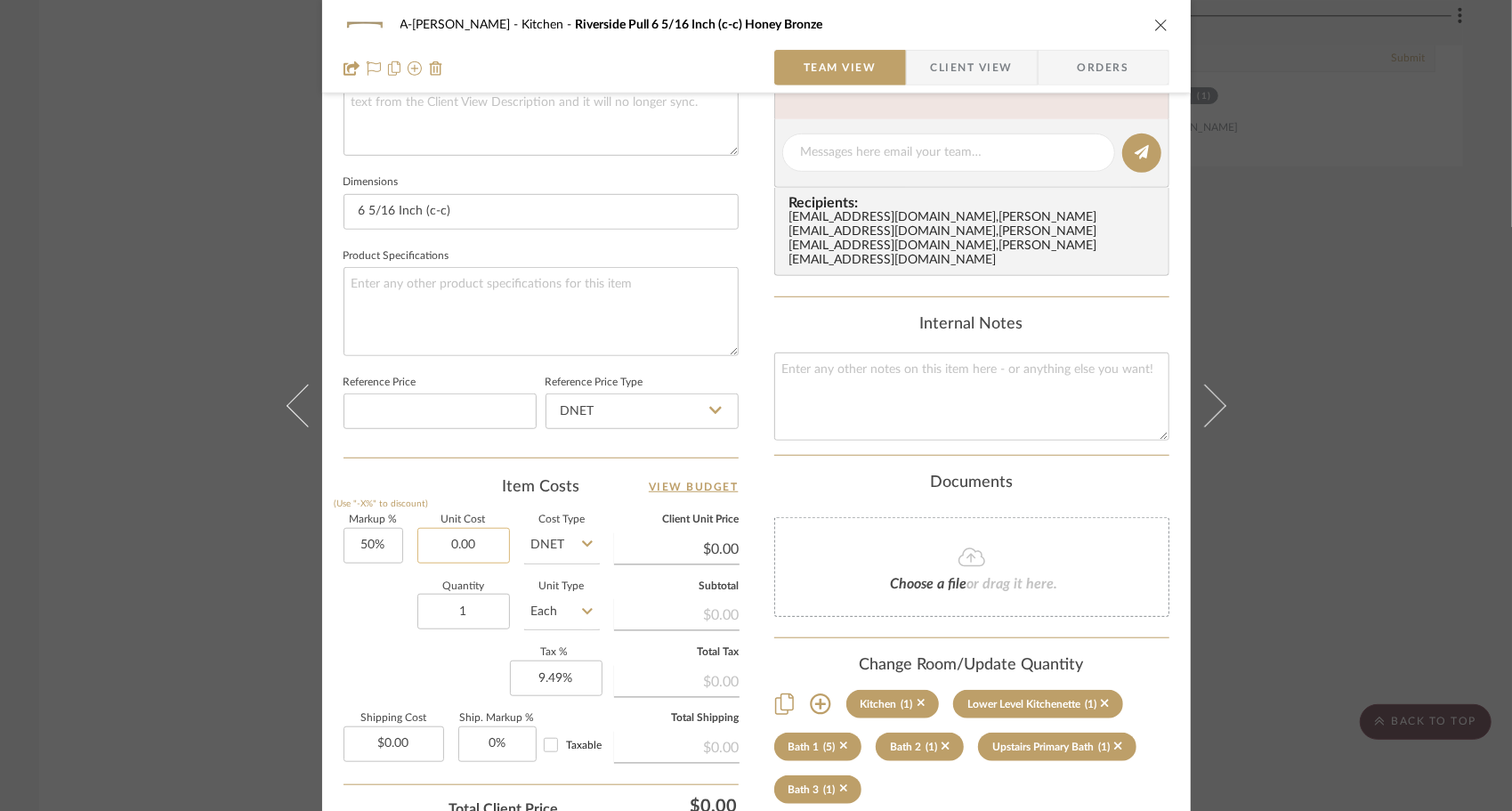
click at [465, 542] on input "0.00" at bounding box center [464, 546] width 92 height 35
type input "$16.20"
click at [452, 616] on input "1" at bounding box center [464, 611] width 92 height 35
type input "3"
type input "$24.30"
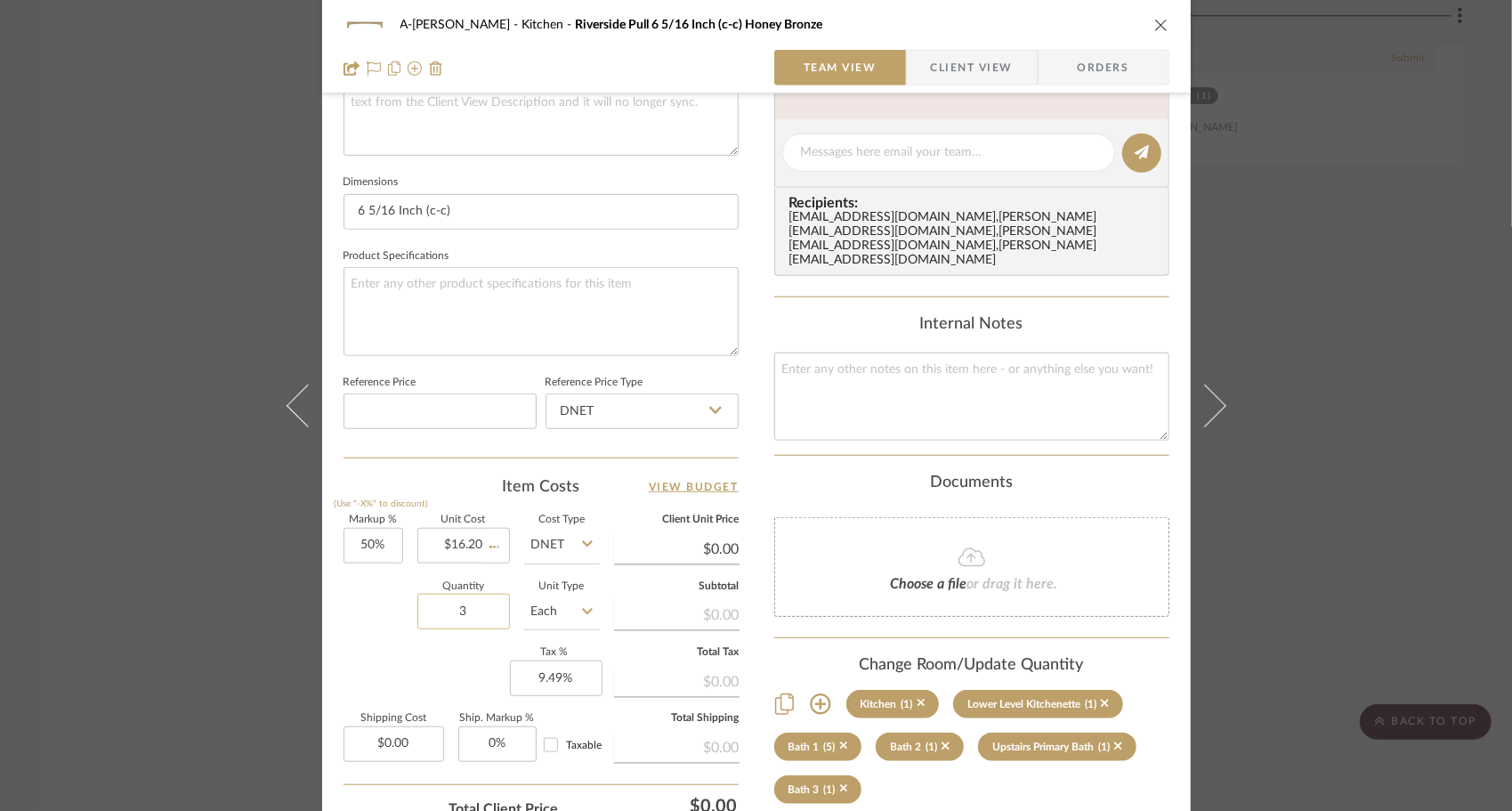
type input "$2.43"
type input "39"
click at [373, 643] on div "Markup % (Use "-X%" to discount) 50% Unit Cost $16.20 Cost Type DNET Client Uni…" at bounding box center [541, 645] width 395 height 260
type input "$94.77"
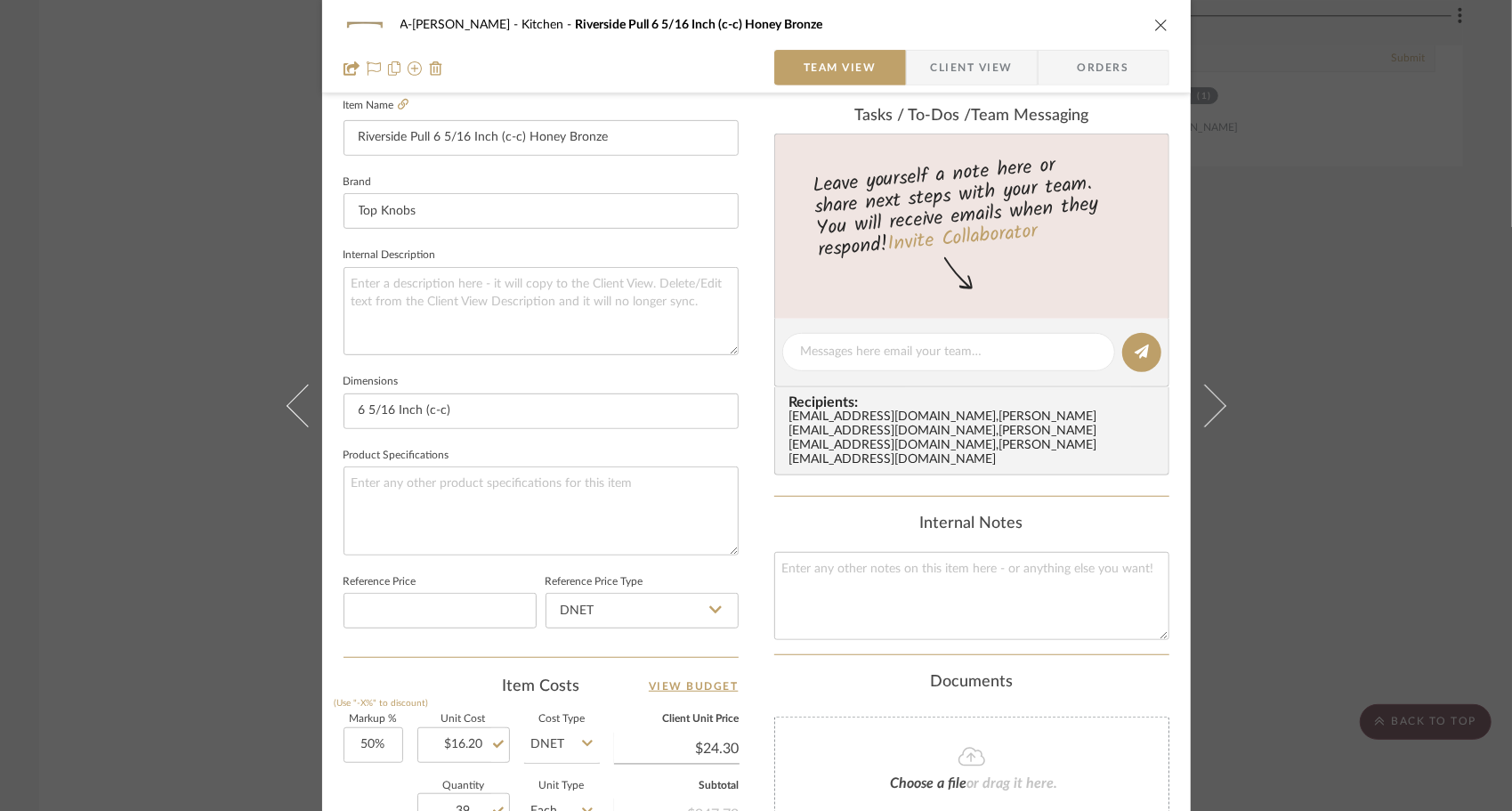
scroll to position [497, 0]
click at [1157, 22] on icon "close" at bounding box center [1161, 25] width 14 height 14
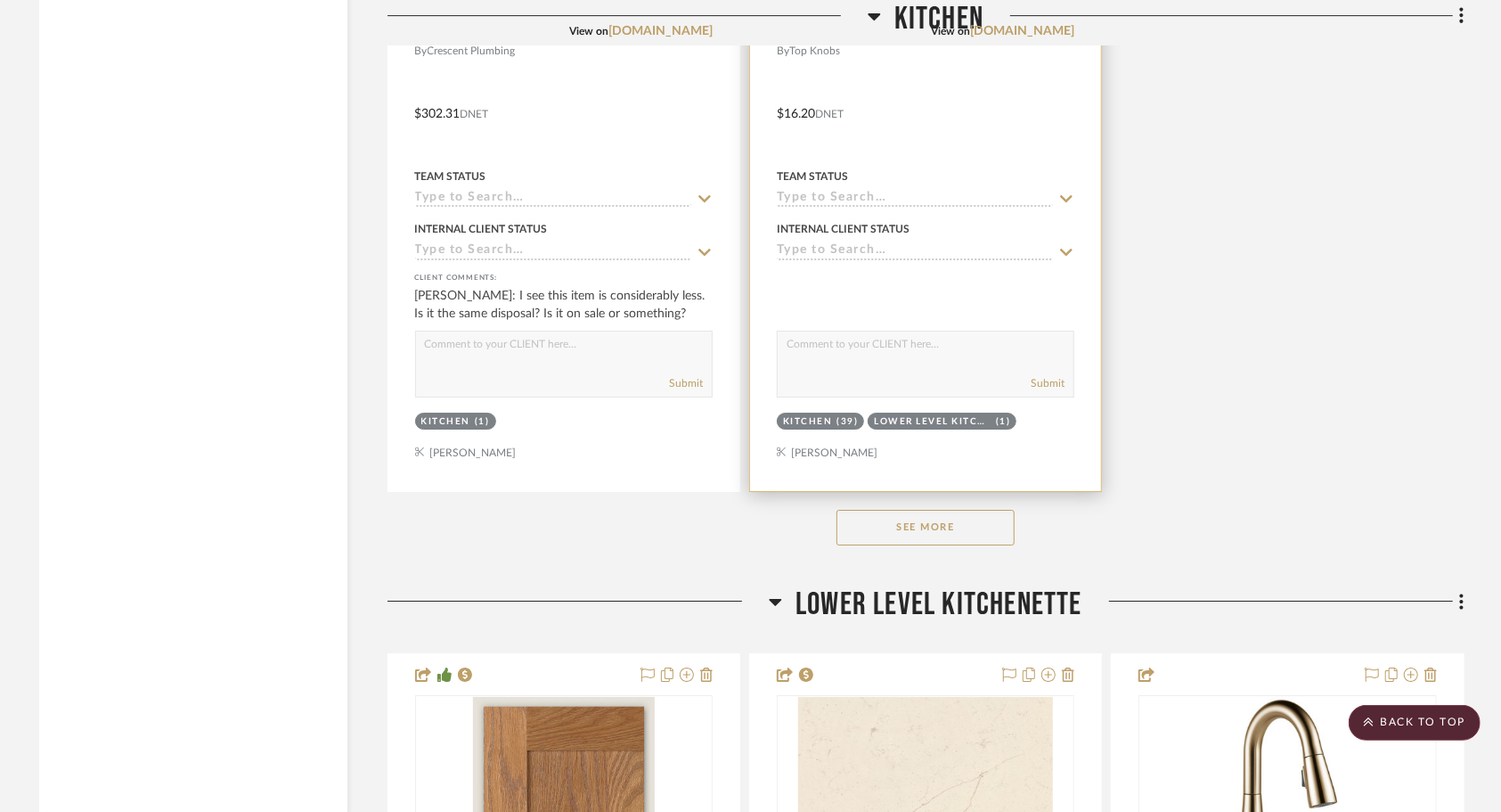
scroll to position [4145, 0]
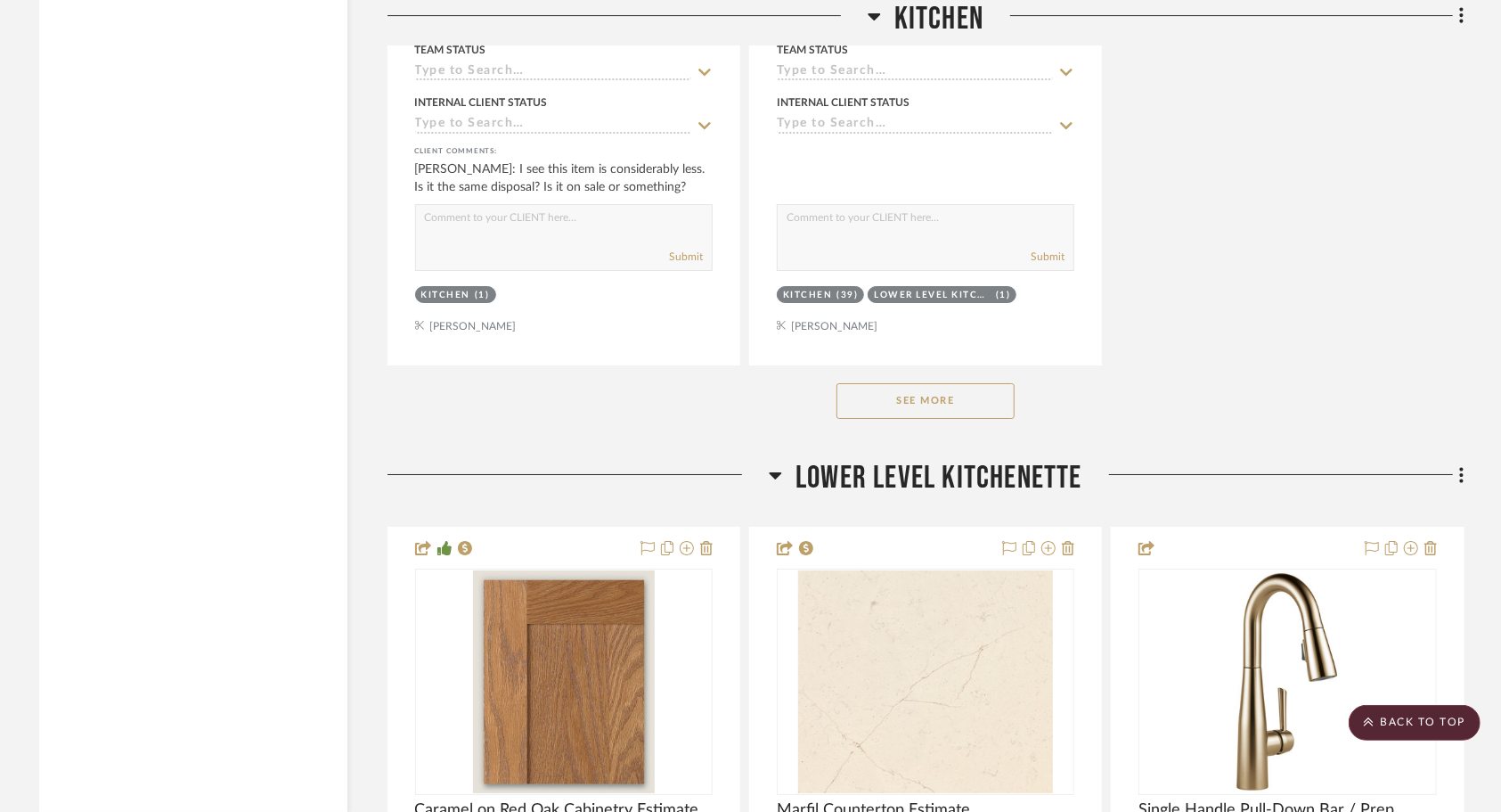
click at [897, 415] on button "See More" at bounding box center [925, 401] width 178 height 35
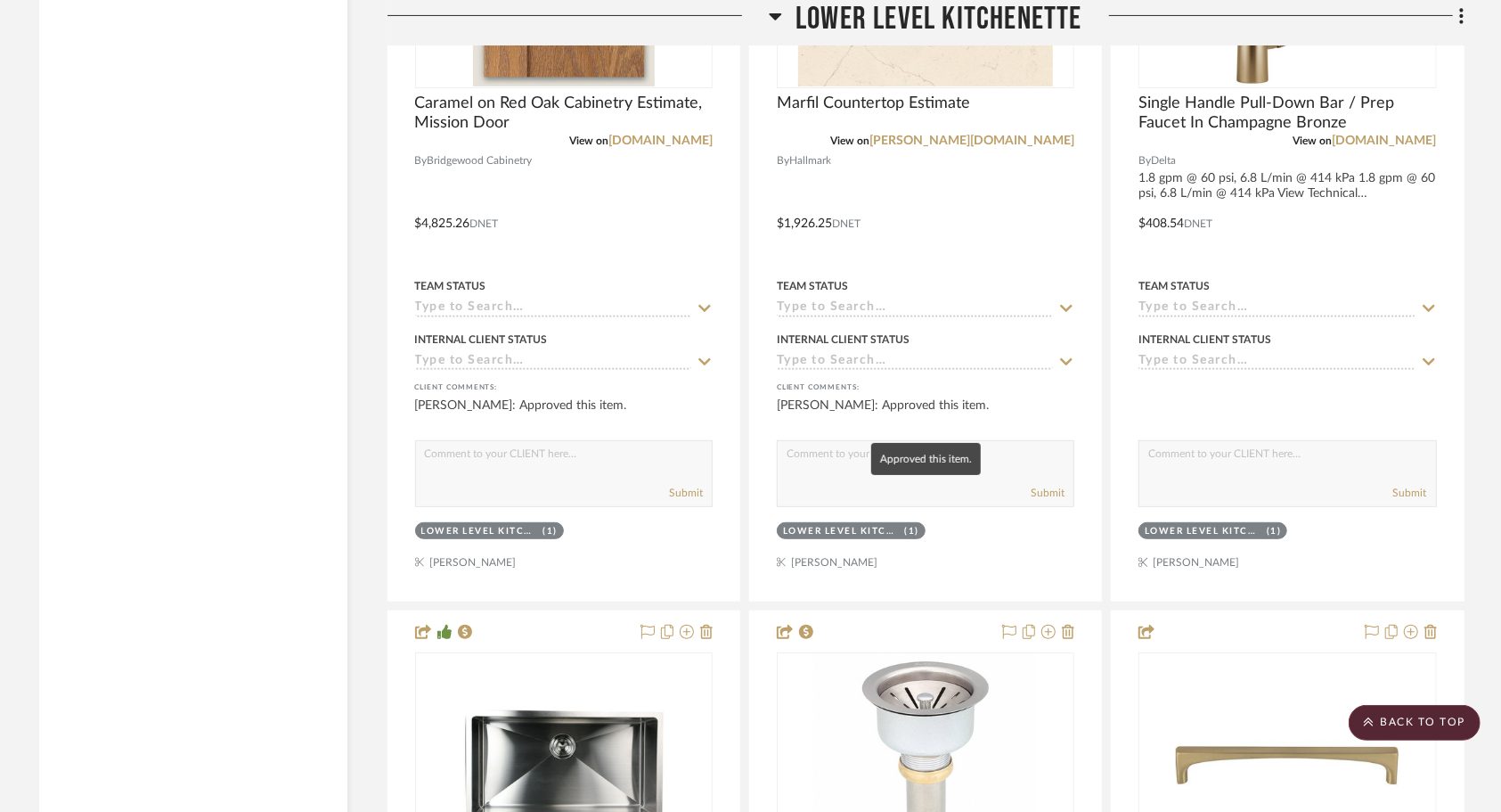
scroll to position [5343, 0]
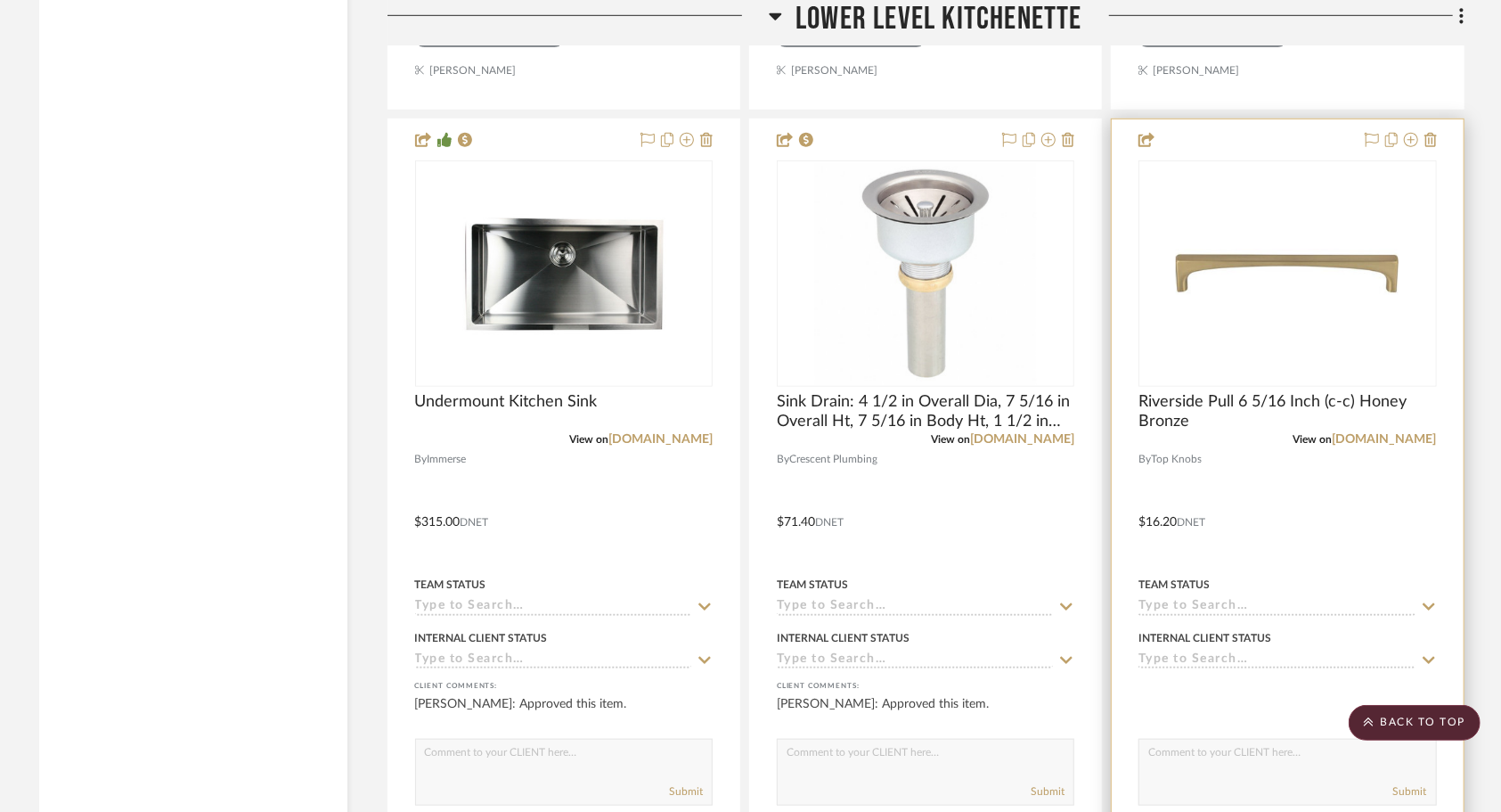
click at [1302, 503] on div at bounding box center [1287, 509] width 351 height 780
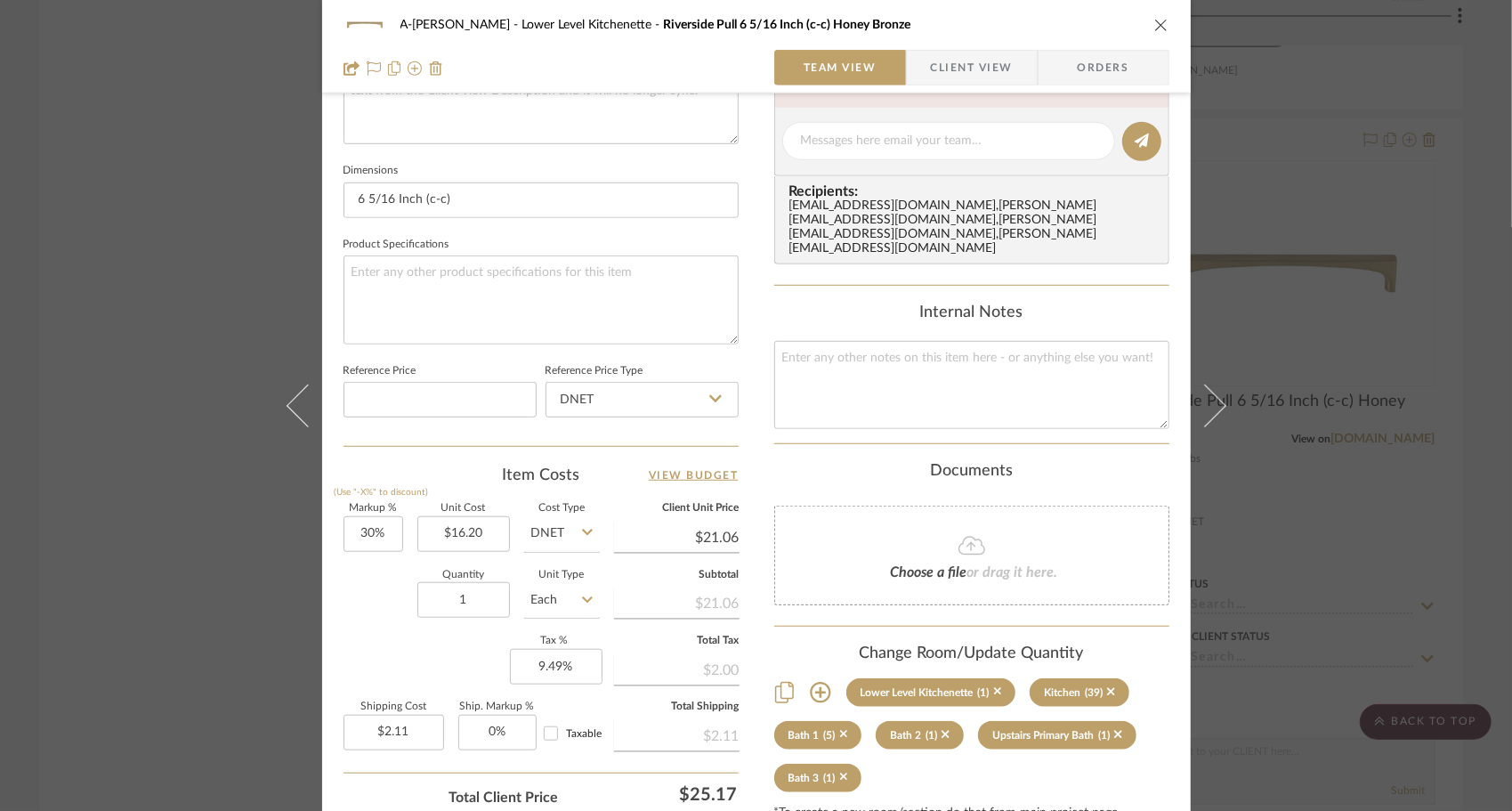
scroll to position [714, 0]
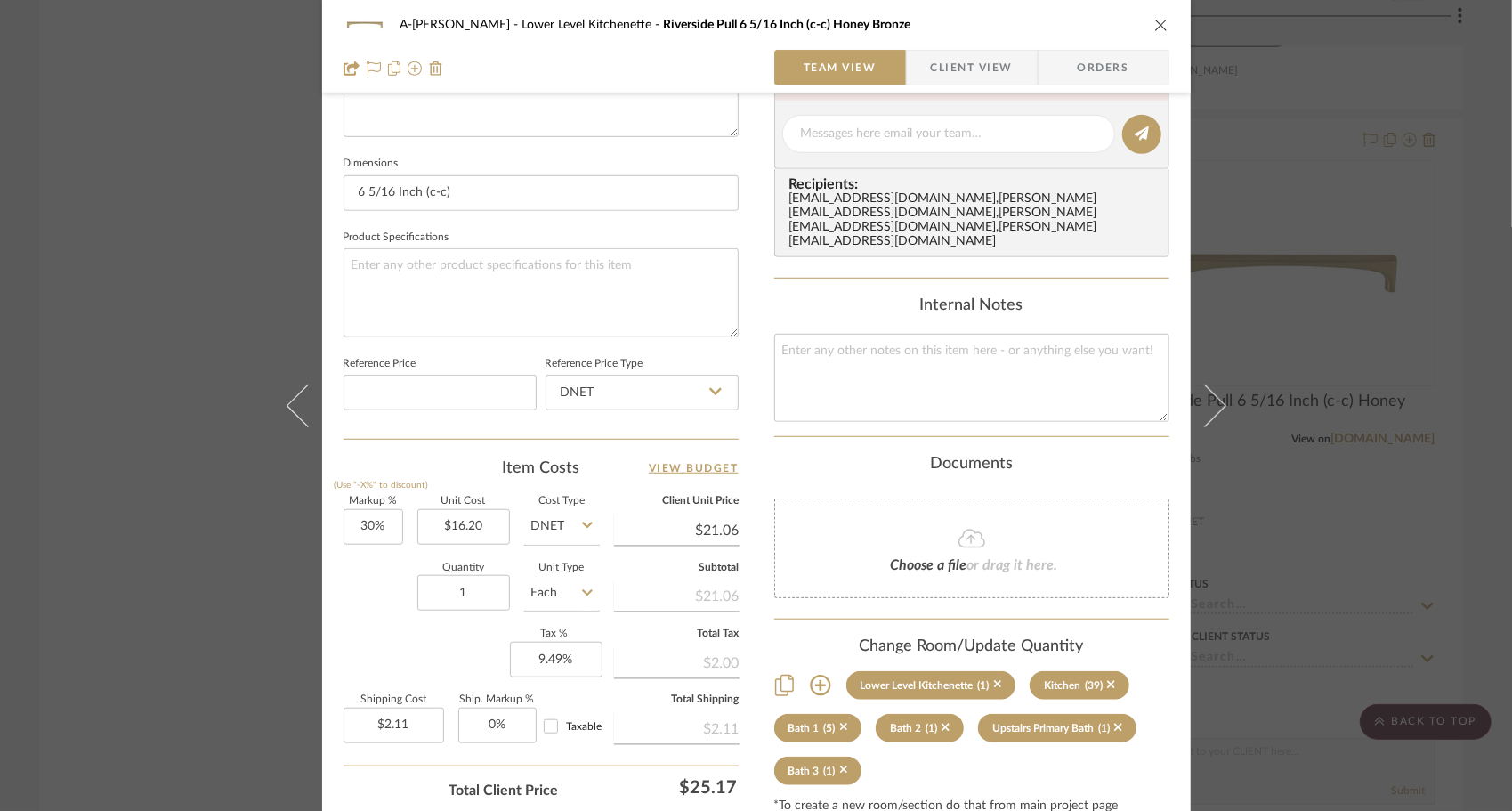
click at [343, 543] on sr-form-field "Markup % (Use "-X%" to discount) 30%" at bounding box center [373, 528] width 60 height 63
click at [360, 536] on input "30" at bounding box center [373, 527] width 60 height 35
type input "50%"
click at [345, 659] on div "Markup % (Use "-X%" to discount) 50% Unit Cost $16.20 Cost Type DNET Client Uni…" at bounding box center [541, 626] width 395 height 260
type input "$24.30"
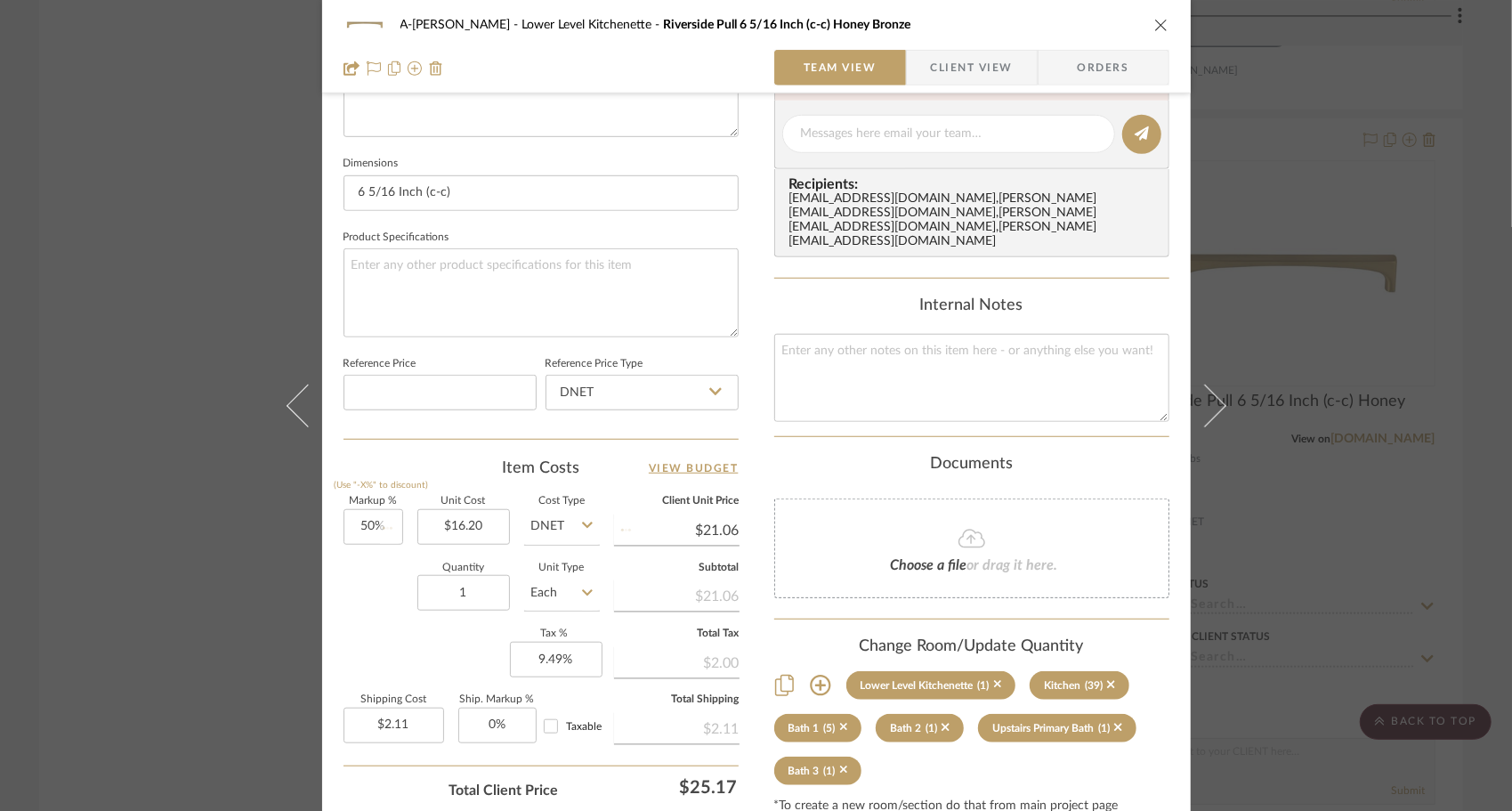
type input "$2.43"
click at [467, 596] on input "1" at bounding box center [464, 593] width 92 height 35
type input "12"
click at [413, 650] on div "Markup % (Use "-X%" to discount) 50% Unit Cost $16.20 Cost Type DNET Client Uni…" at bounding box center [541, 626] width 395 height 260
type input "$29.16"
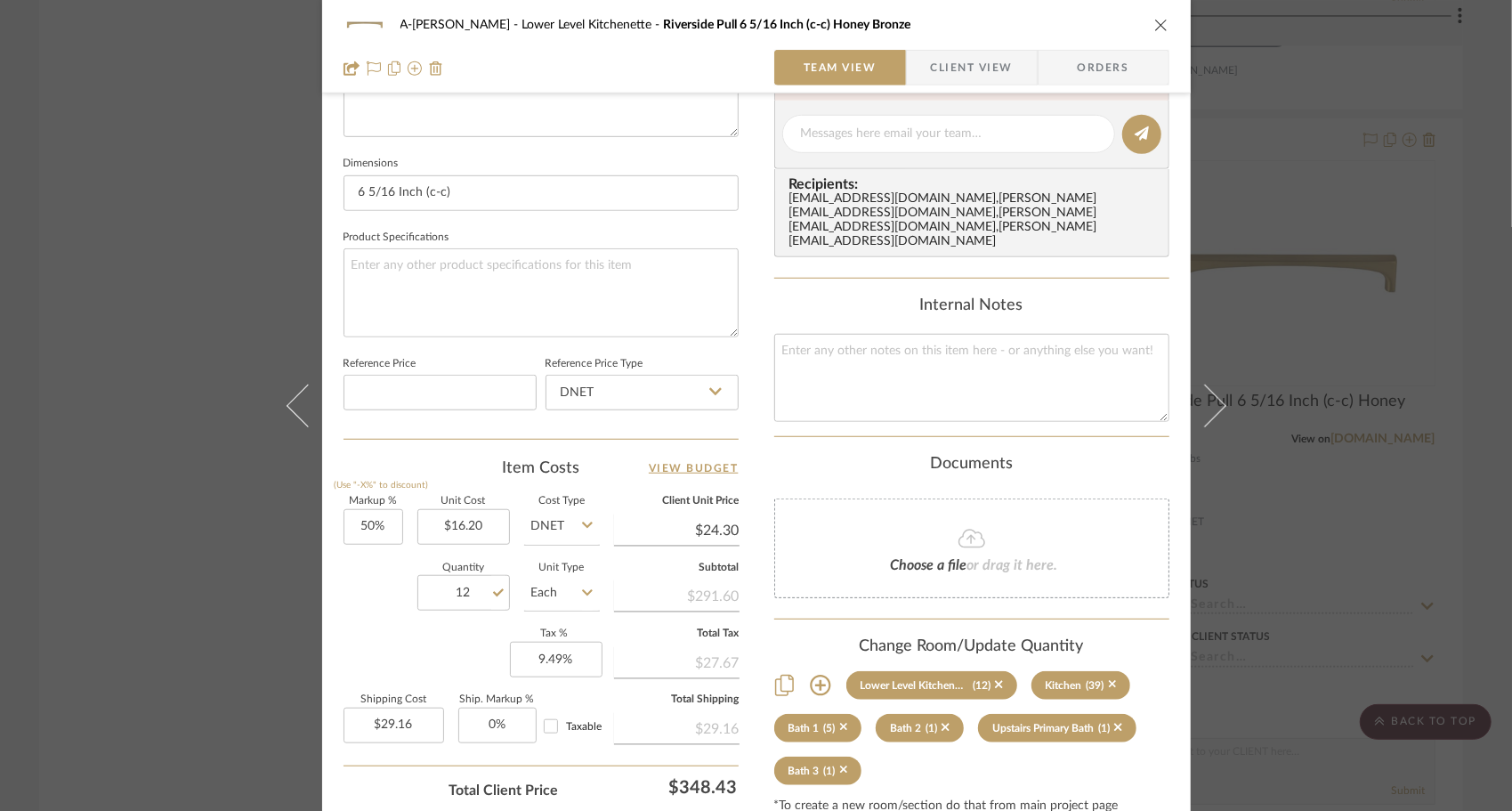
click at [1154, 30] on icon "close" at bounding box center [1161, 25] width 14 height 14
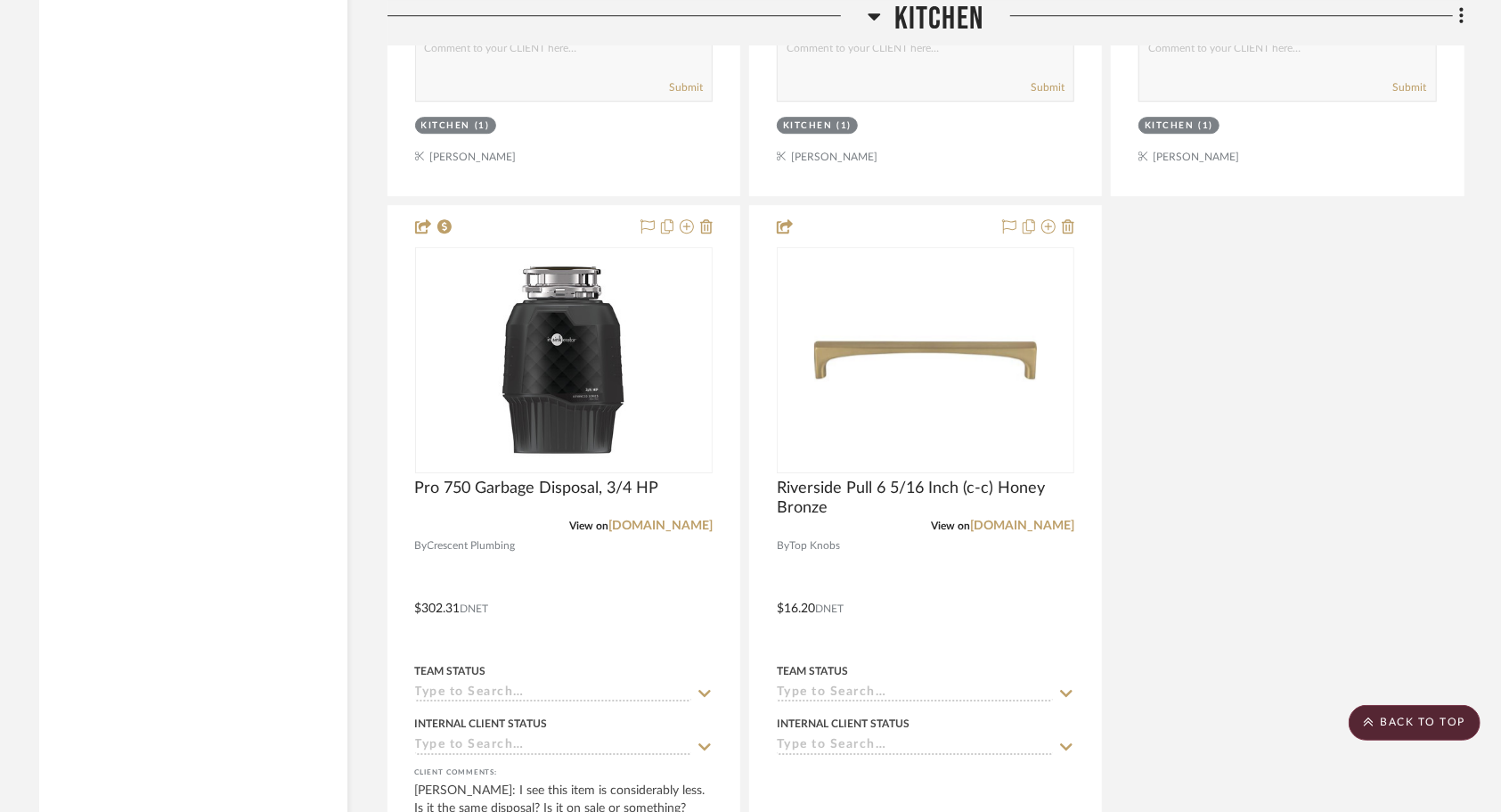
scroll to position [3526, 0]
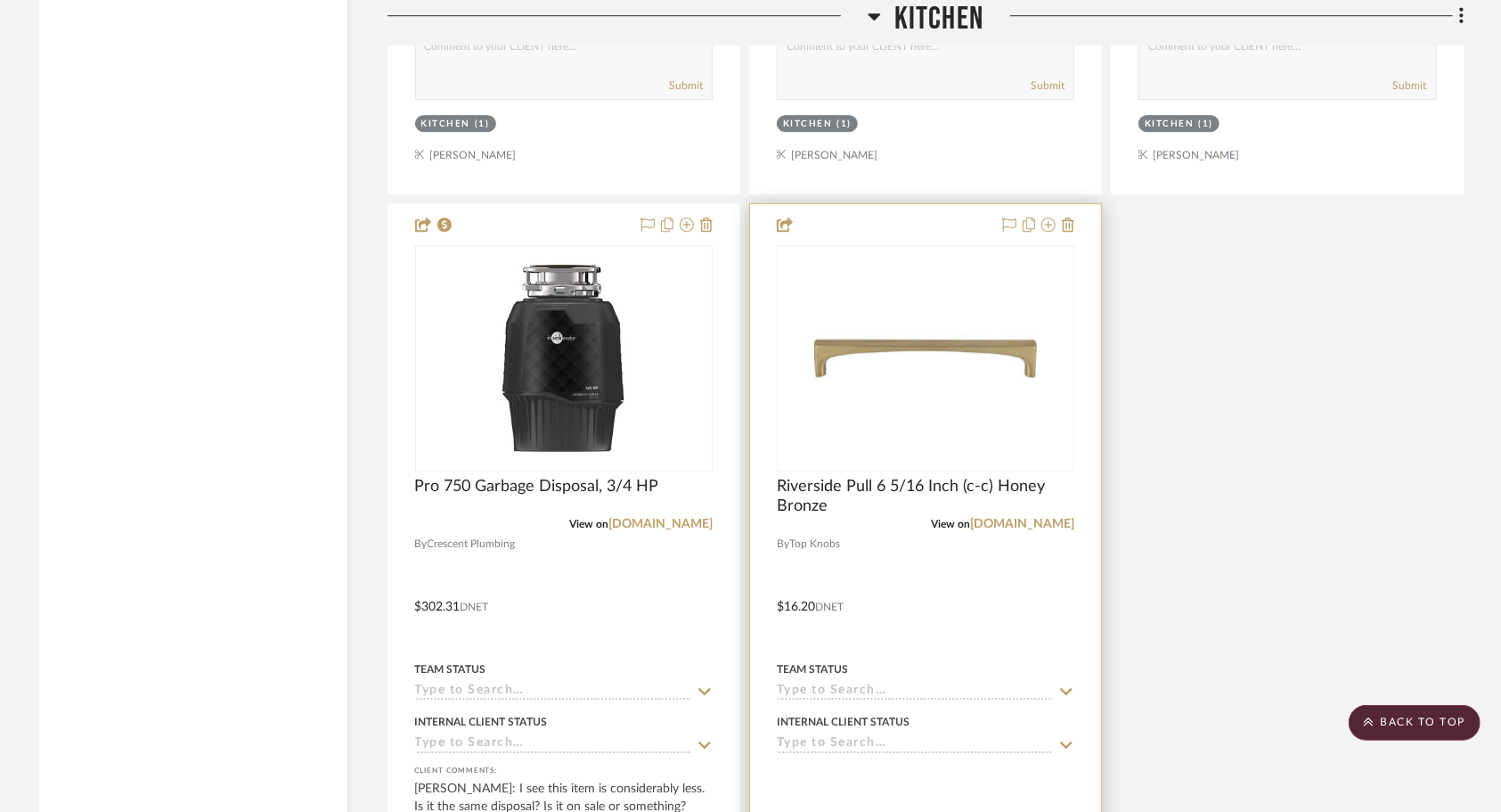
click at [939, 589] on div at bounding box center [925, 593] width 351 height 780
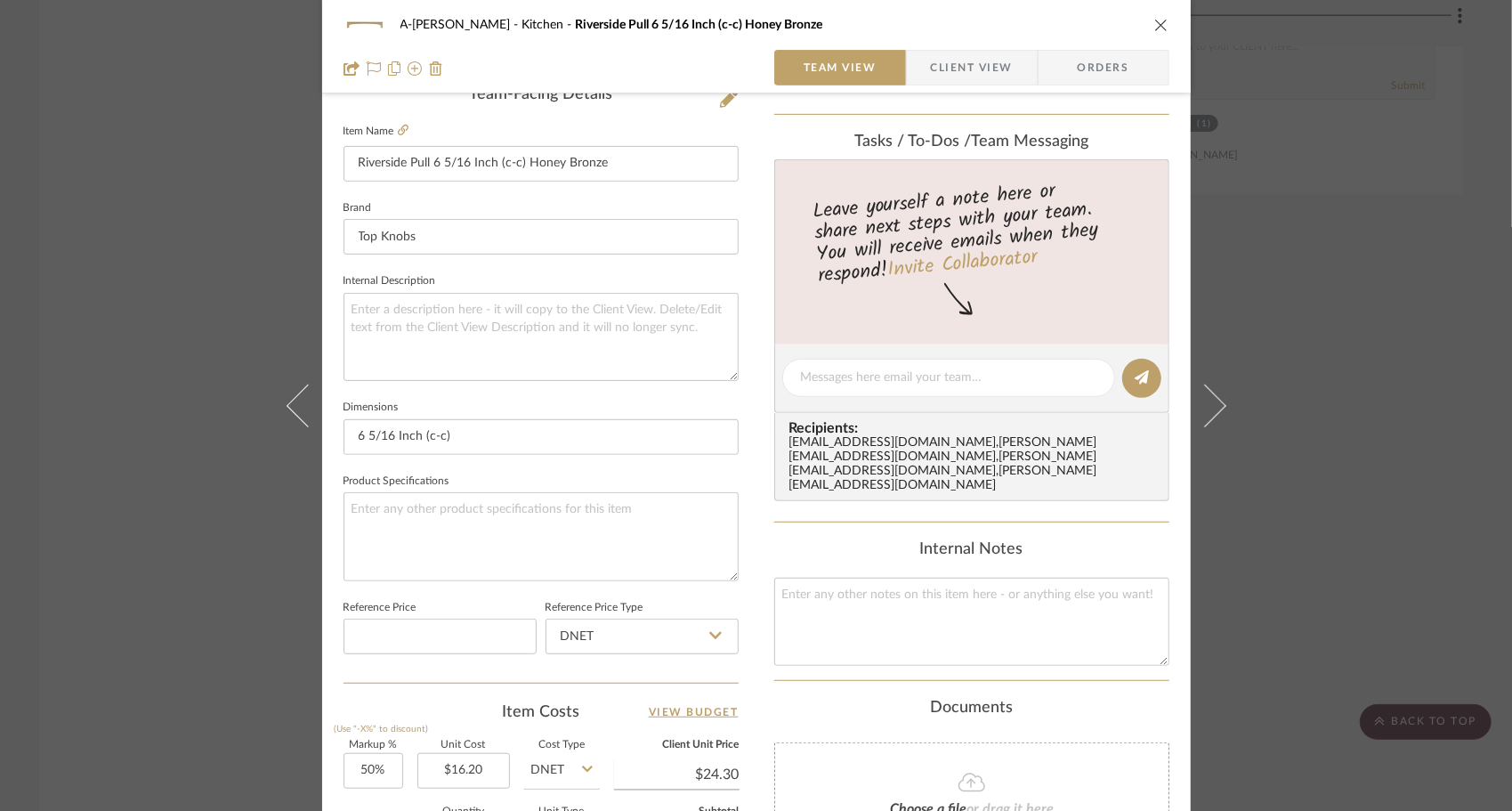
scroll to position [521, 0]
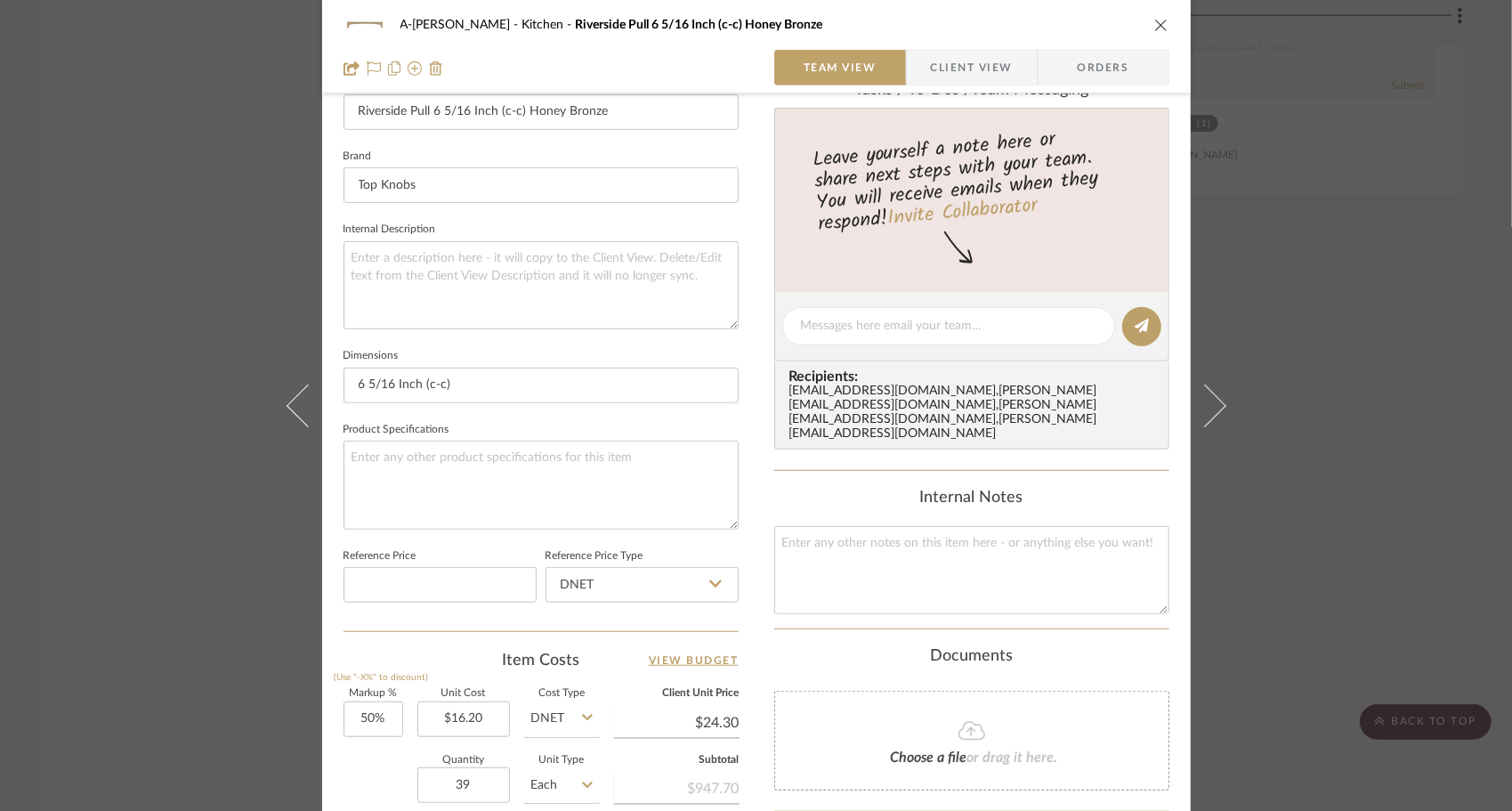
click at [1155, 18] on icon "close" at bounding box center [1161, 25] width 14 height 14
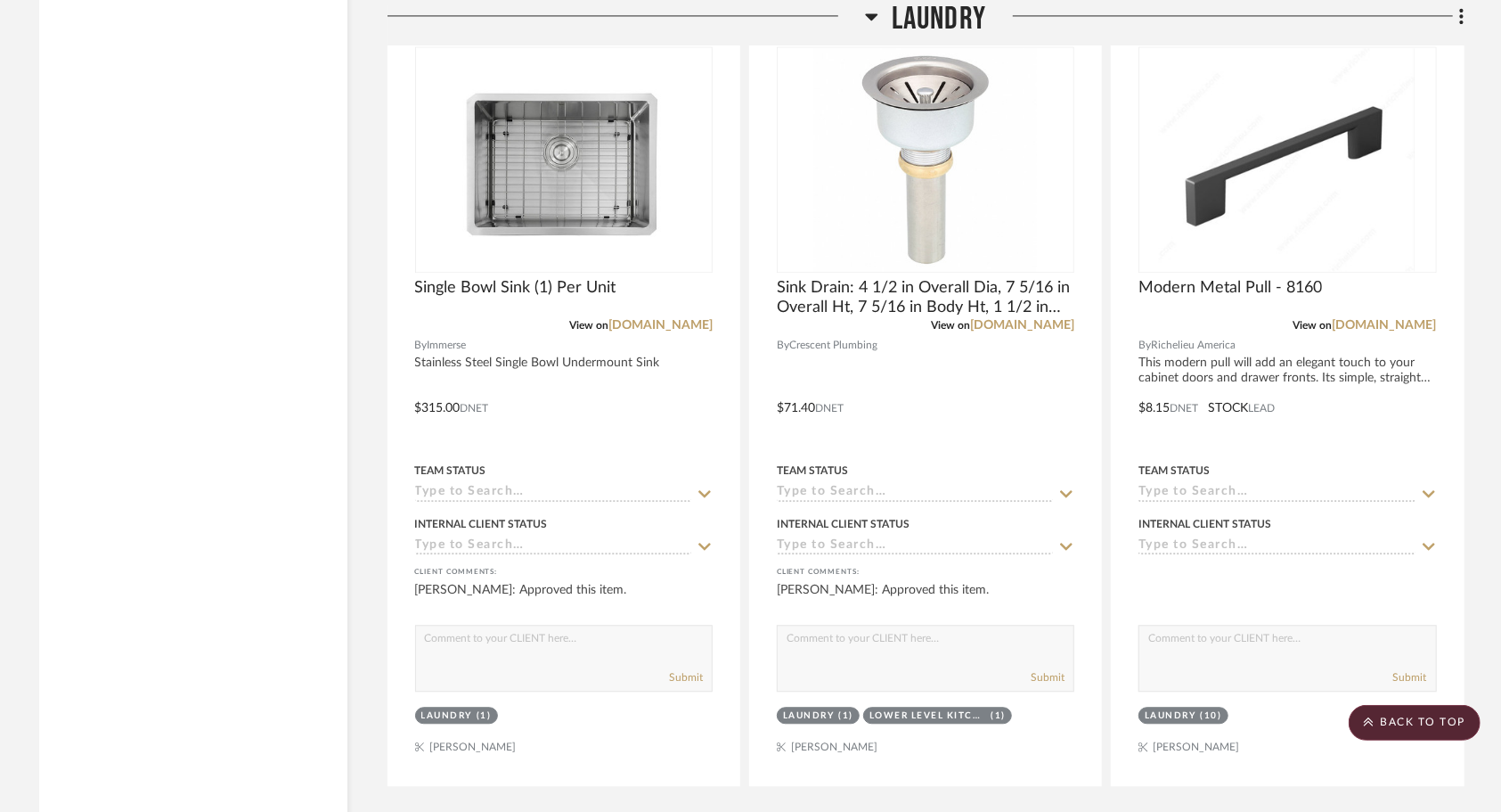
scroll to position [7121, 0]
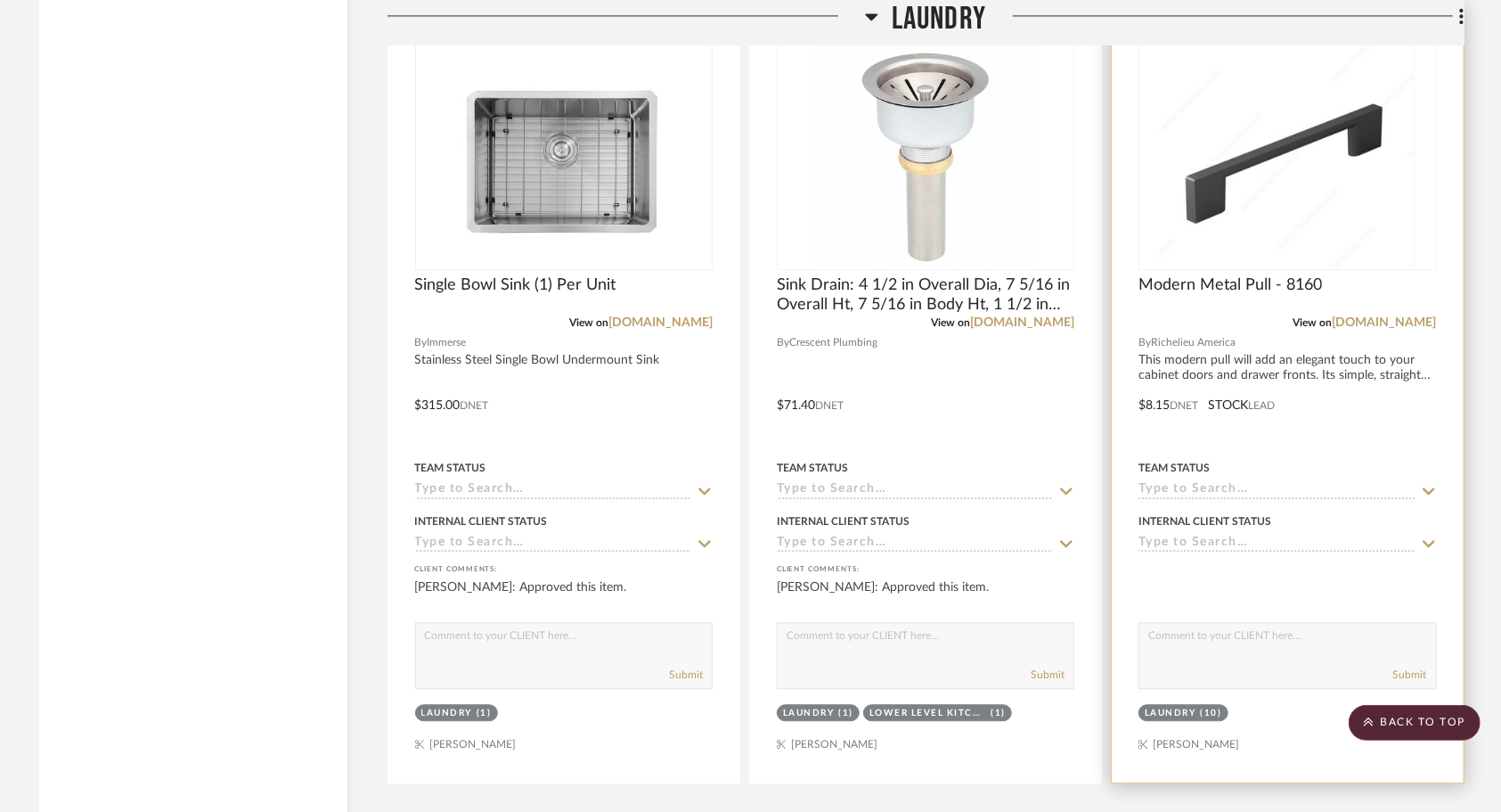
click at [1364, 426] on div at bounding box center [1287, 393] width 351 height 780
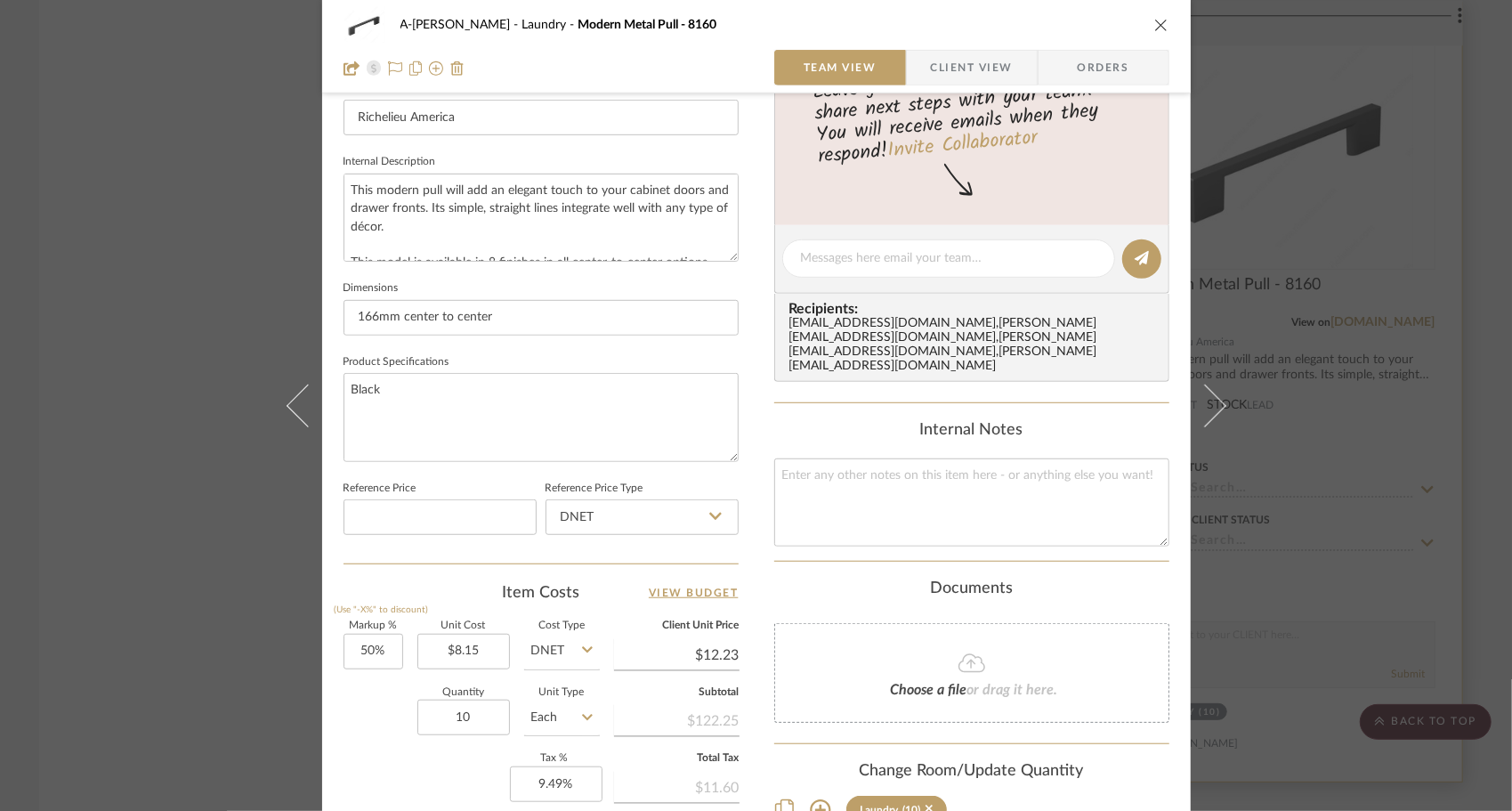
scroll to position [590, 0]
click at [462, 709] on input "10" at bounding box center [464, 717] width 92 height 35
type input "12"
click at [322, 778] on div "A-[PERSON_NAME] Laundry Modern Metal Pull - 8160 Team View Client View Orders T…" at bounding box center [756, 245] width 868 height 1644
type input "$14.67"
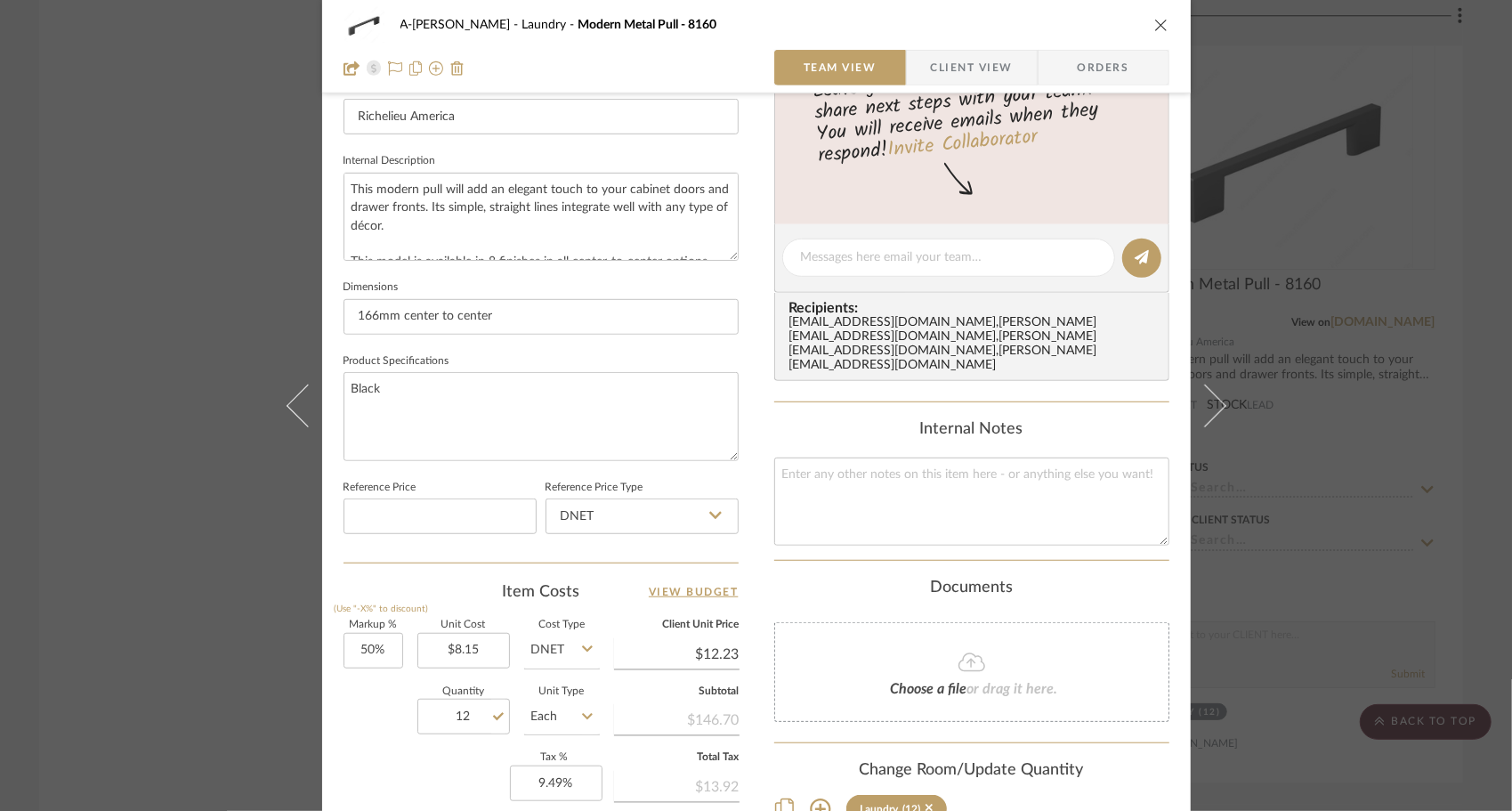
click at [1154, 25] on icon "close" at bounding box center [1161, 25] width 14 height 14
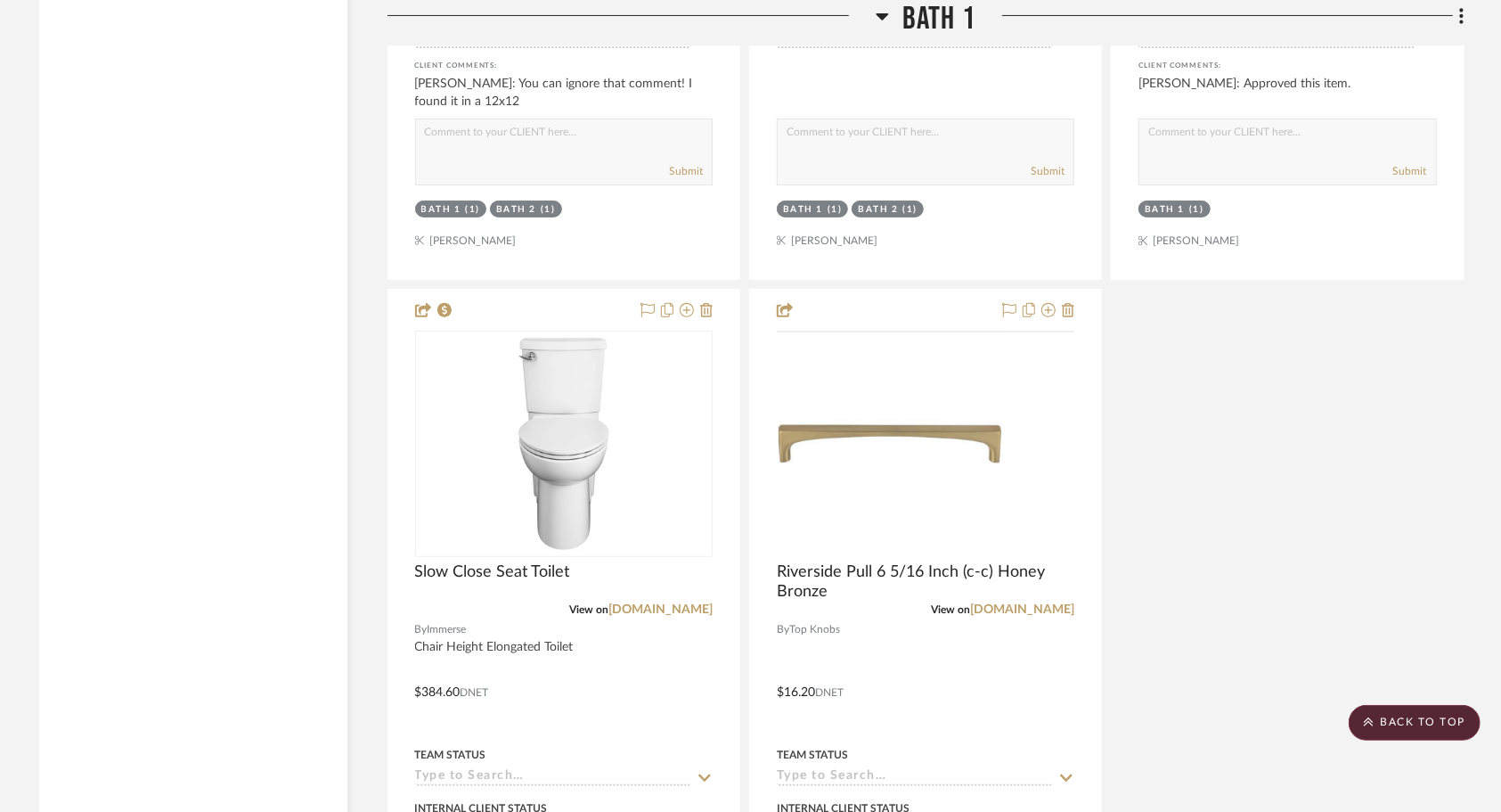
scroll to position [9301, 0]
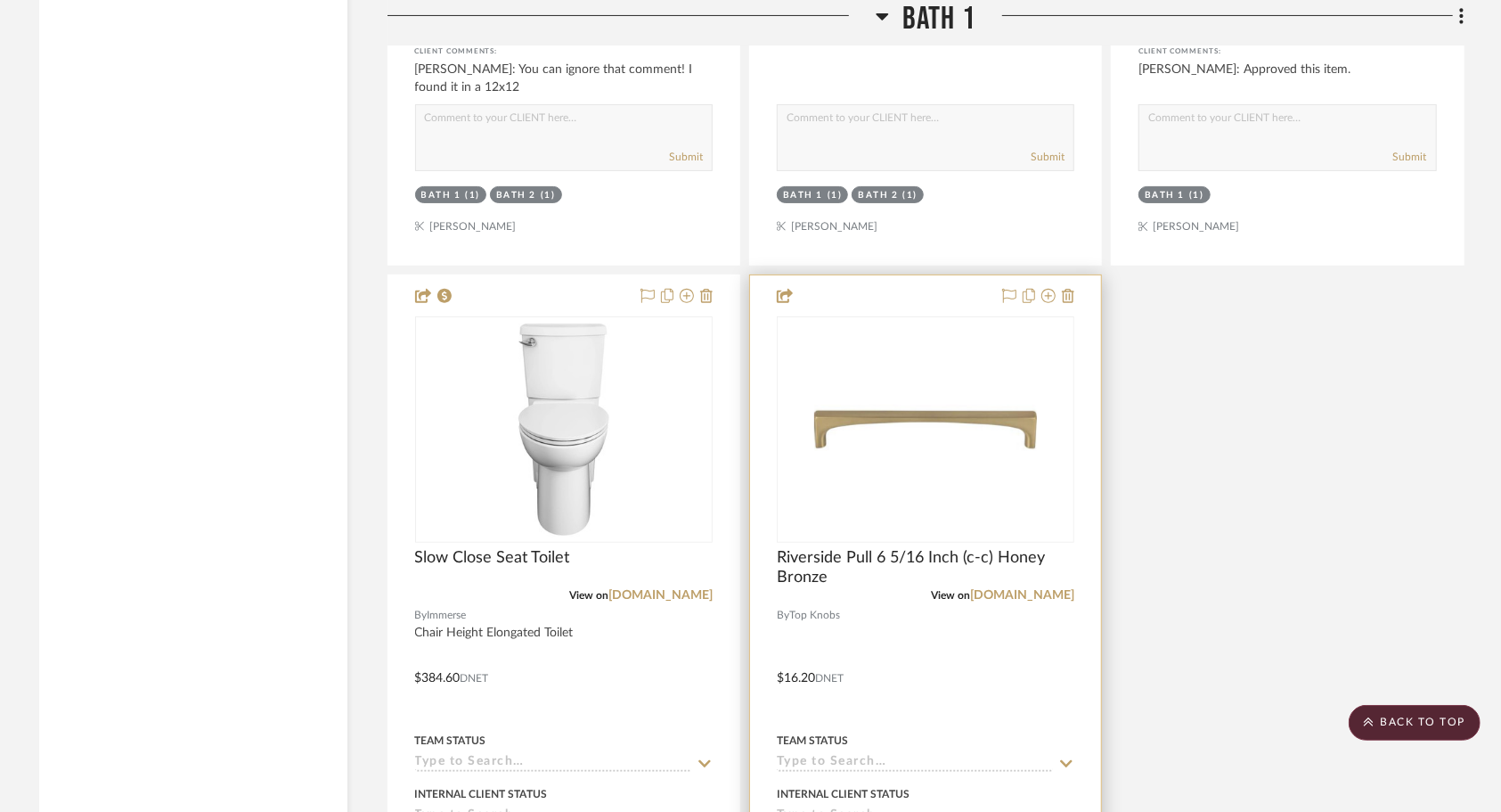
click at [888, 664] on div at bounding box center [925, 665] width 351 height 780
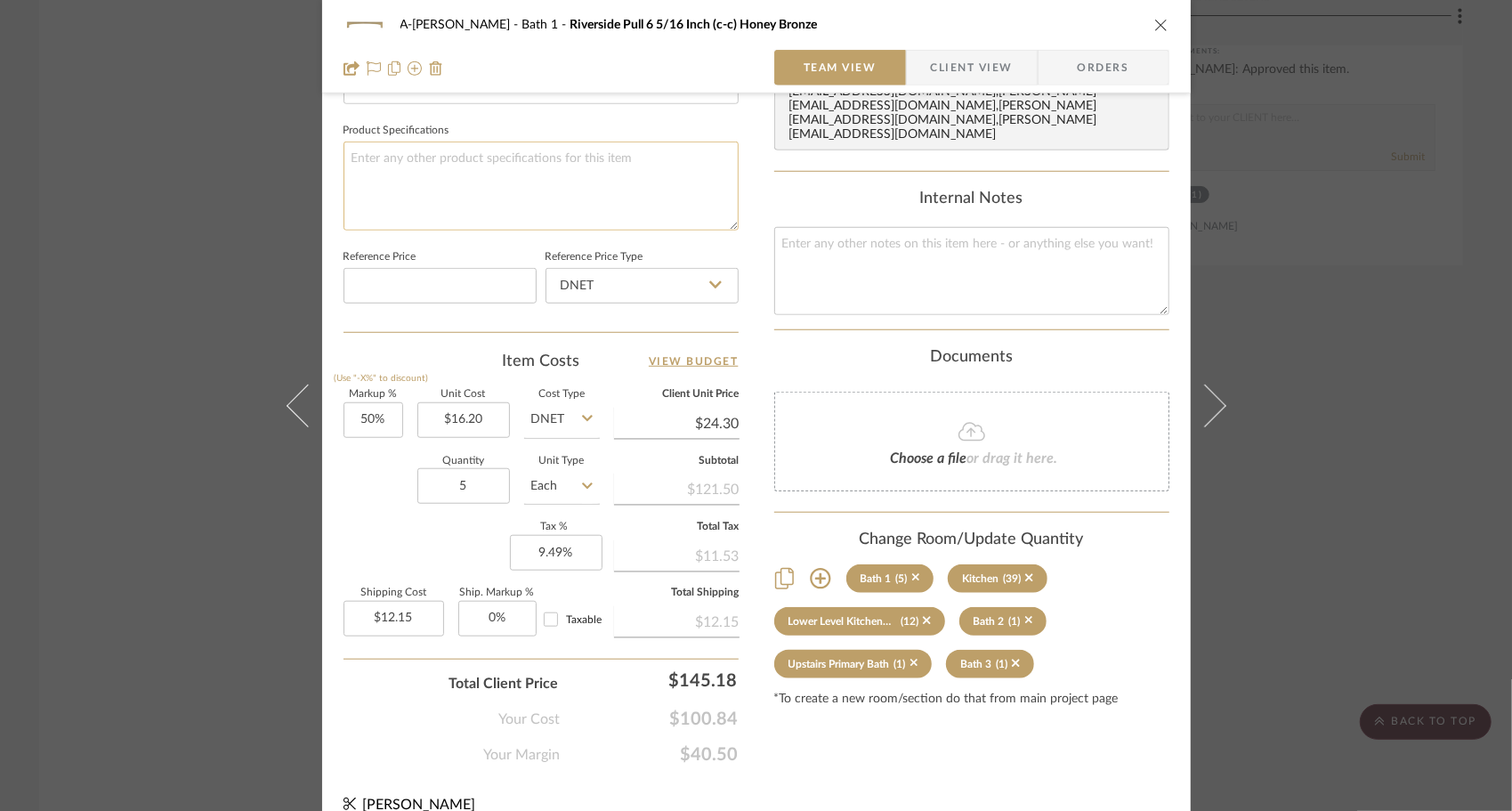
scroll to position [822, 0]
click at [474, 484] on input "5" at bounding box center [464, 484] width 92 height 35
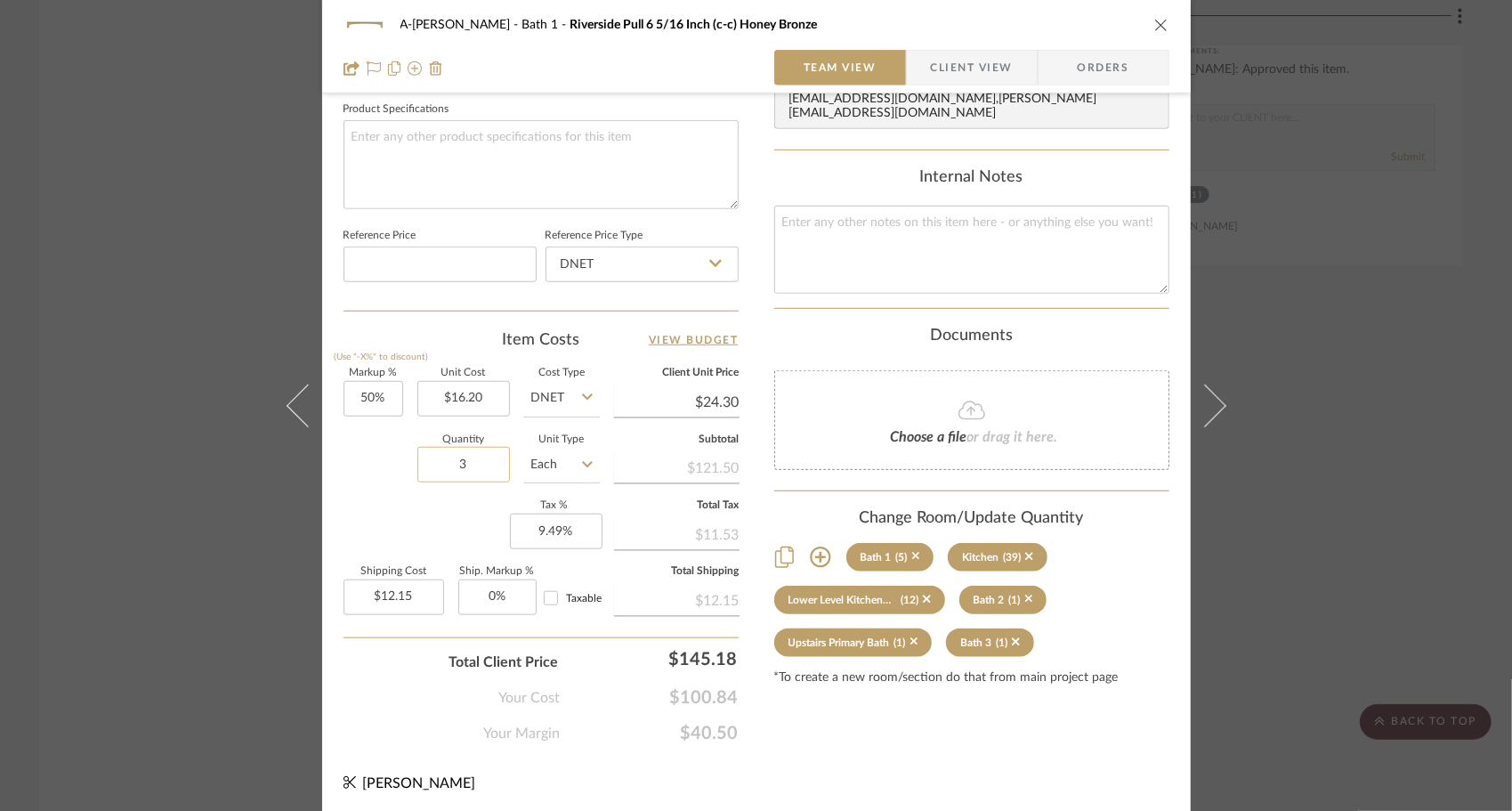
scroll to position [841, 0]
type input "3"
click at [1160, 28] on icon "close" at bounding box center [1161, 25] width 14 height 14
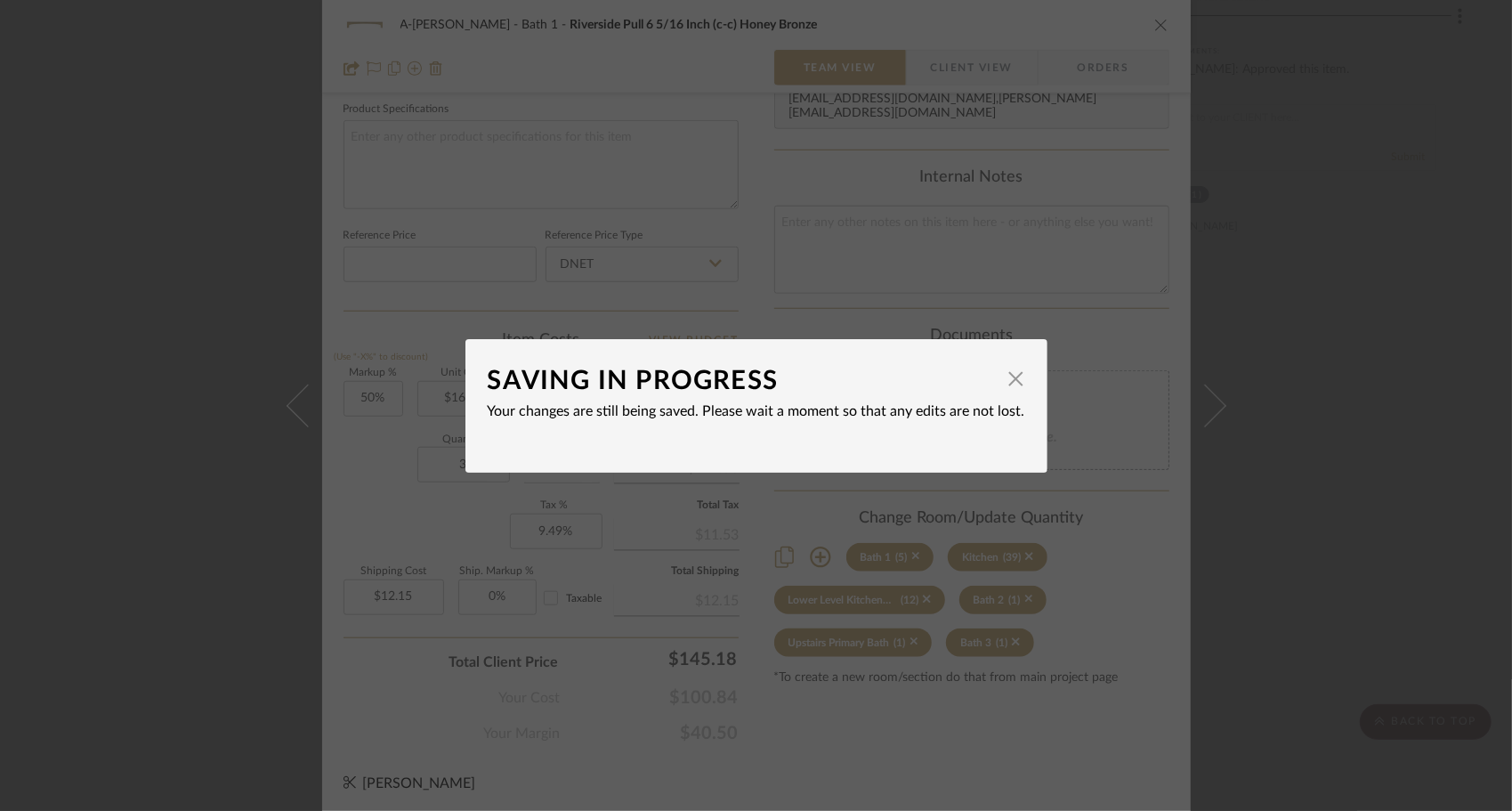
type input "$7.29"
click at [999, 387] on span "button" at bounding box center [1017, 379] width 35 height 35
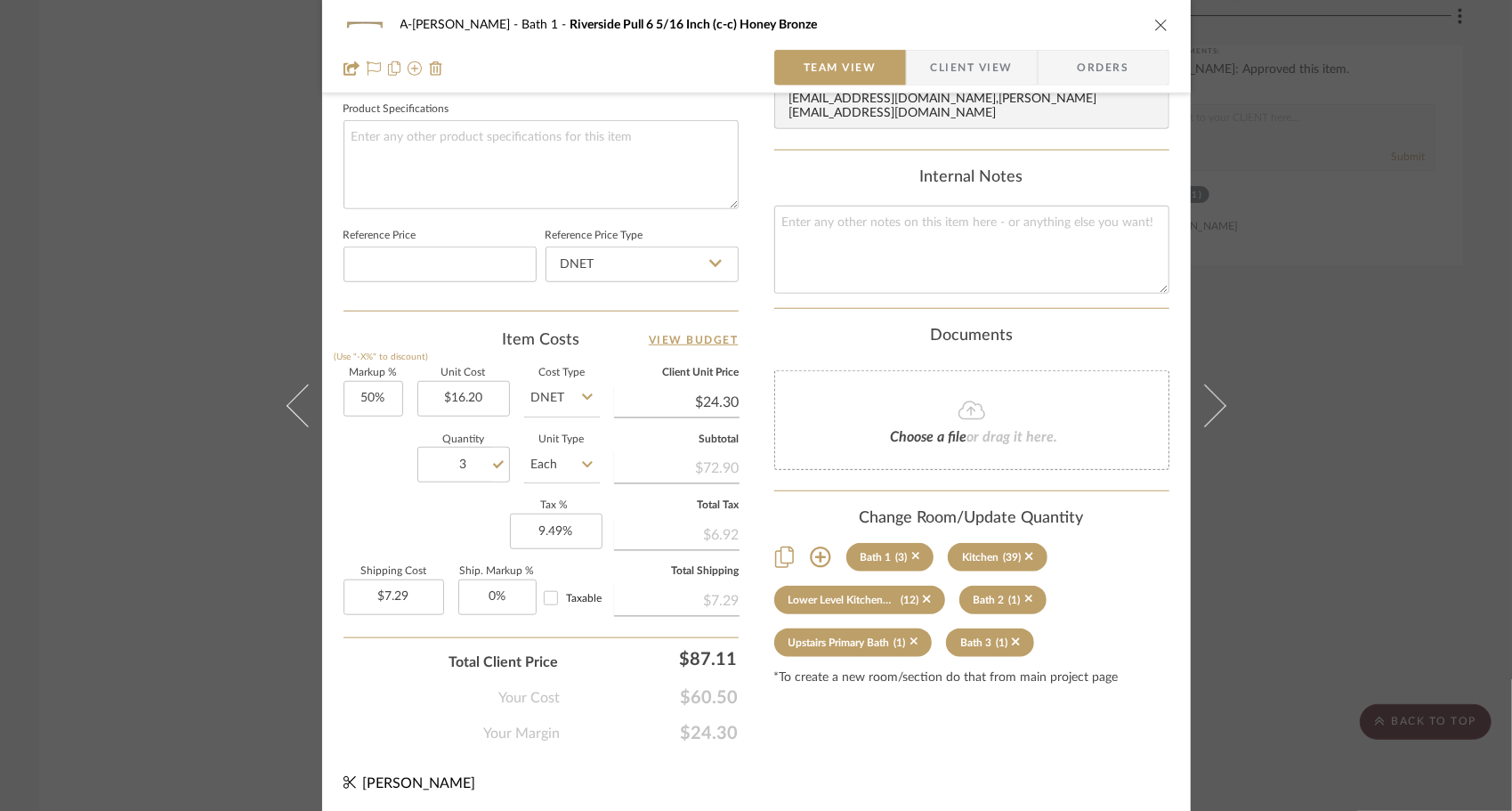
click at [939, 719] on div "Content here copies to Client View - confirm visibility there. Show in Client D…" at bounding box center [972, 12] width 395 height 1465
click at [1159, 32] on button "close" at bounding box center [1161, 25] width 16 height 16
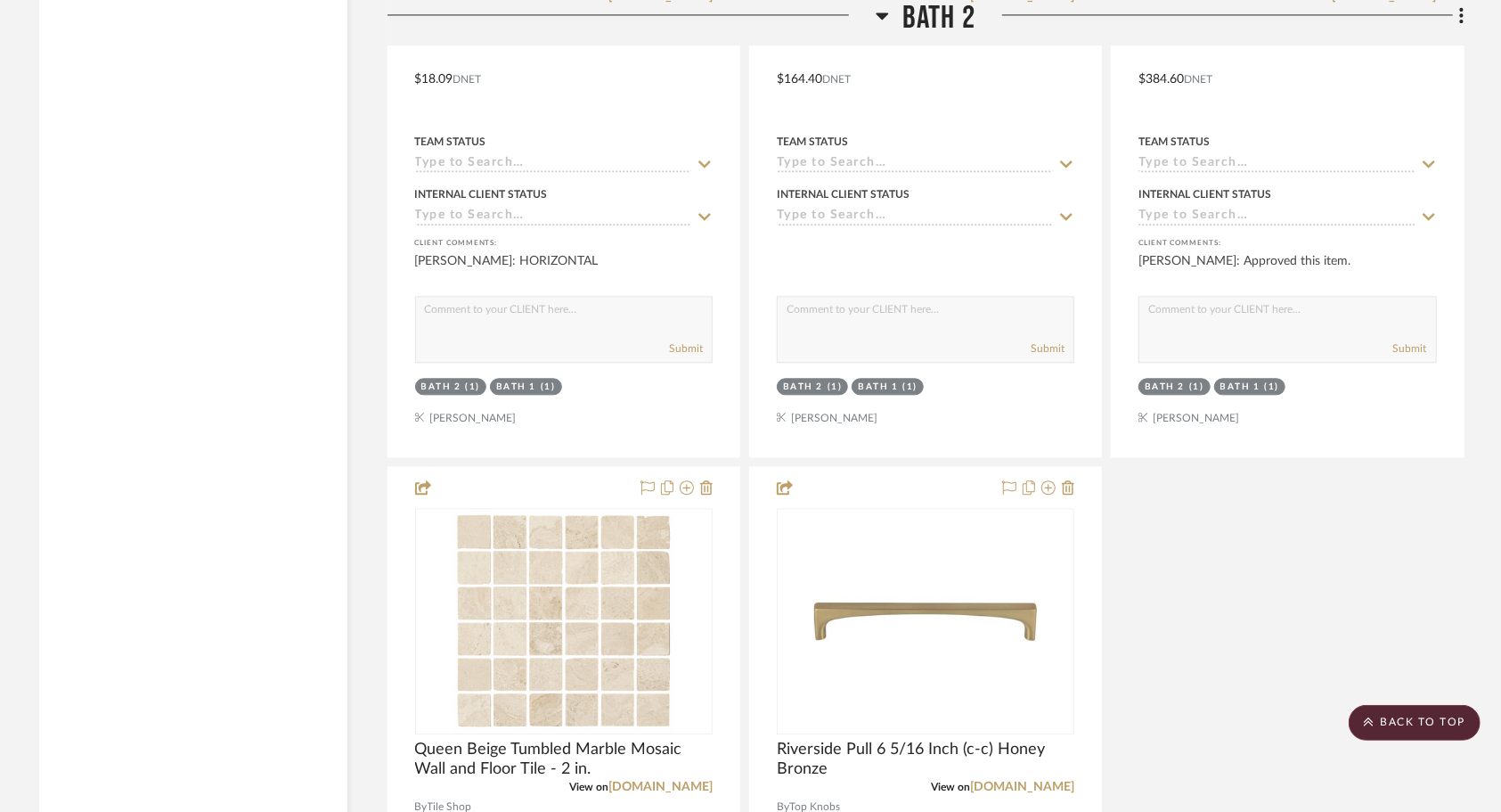
scroll to position [11854, 0]
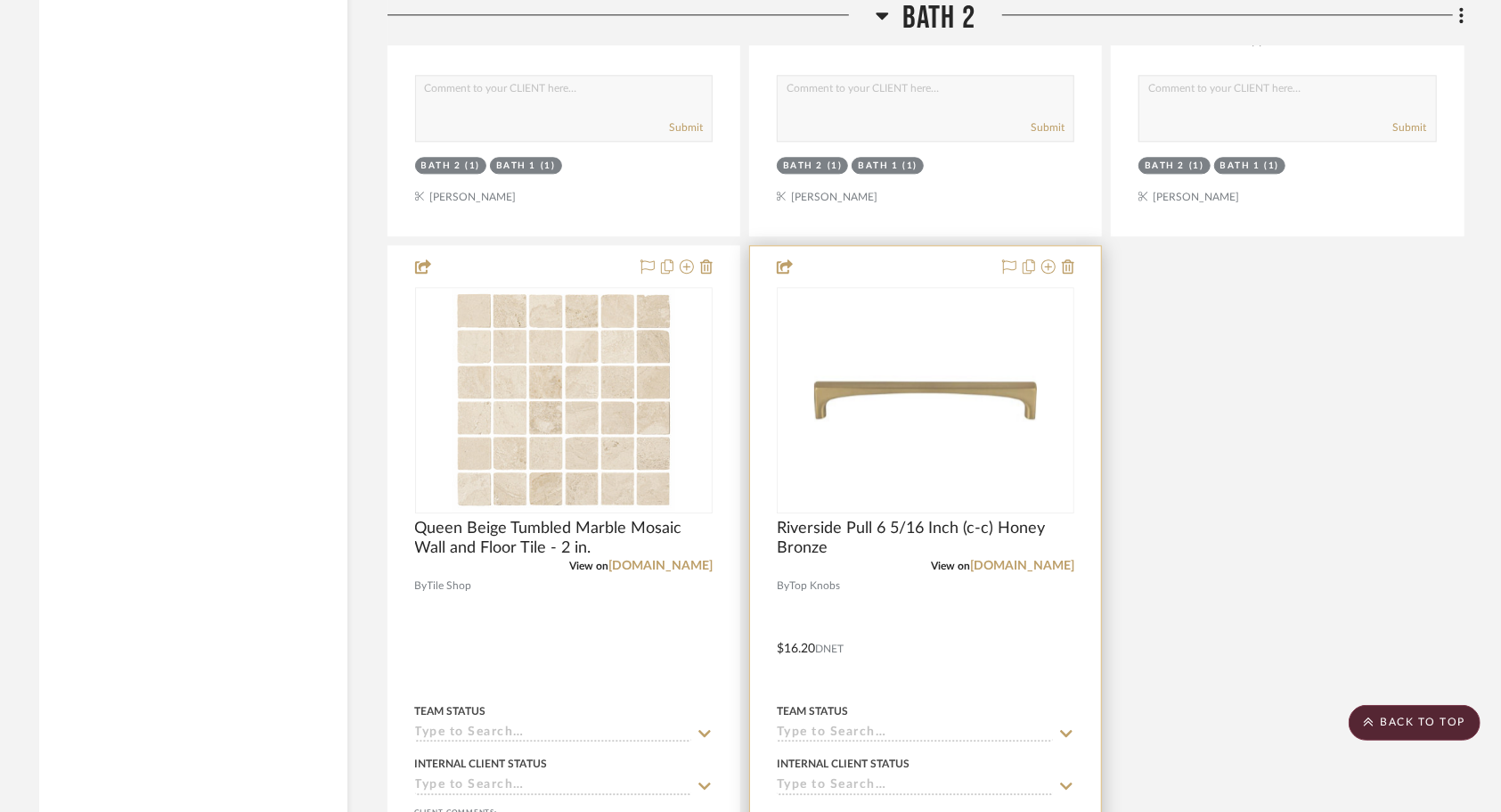
click at [892, 636] on div at bounding box center [925, 636] width 351 height 780
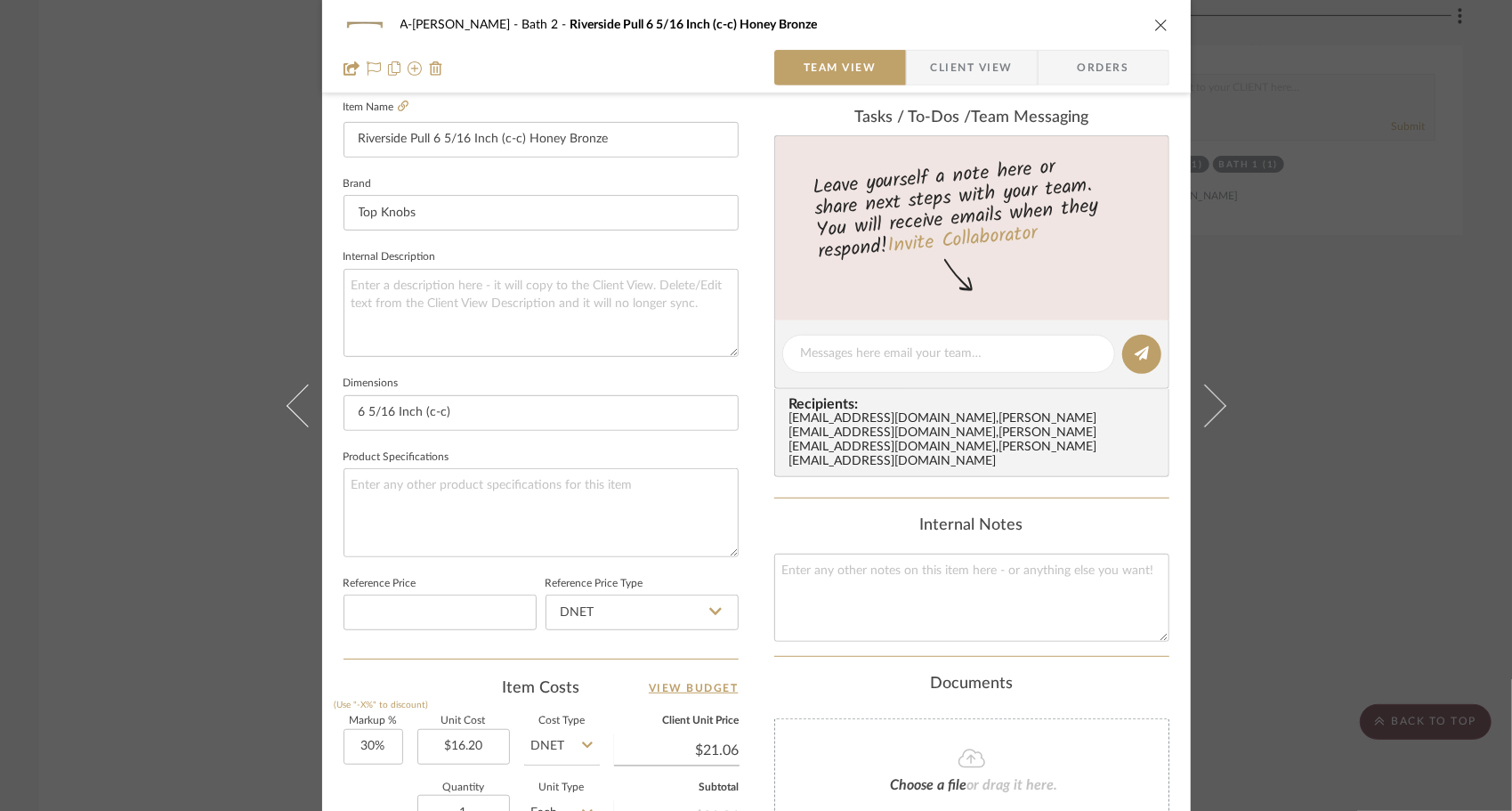
scroll to position [841, 0]
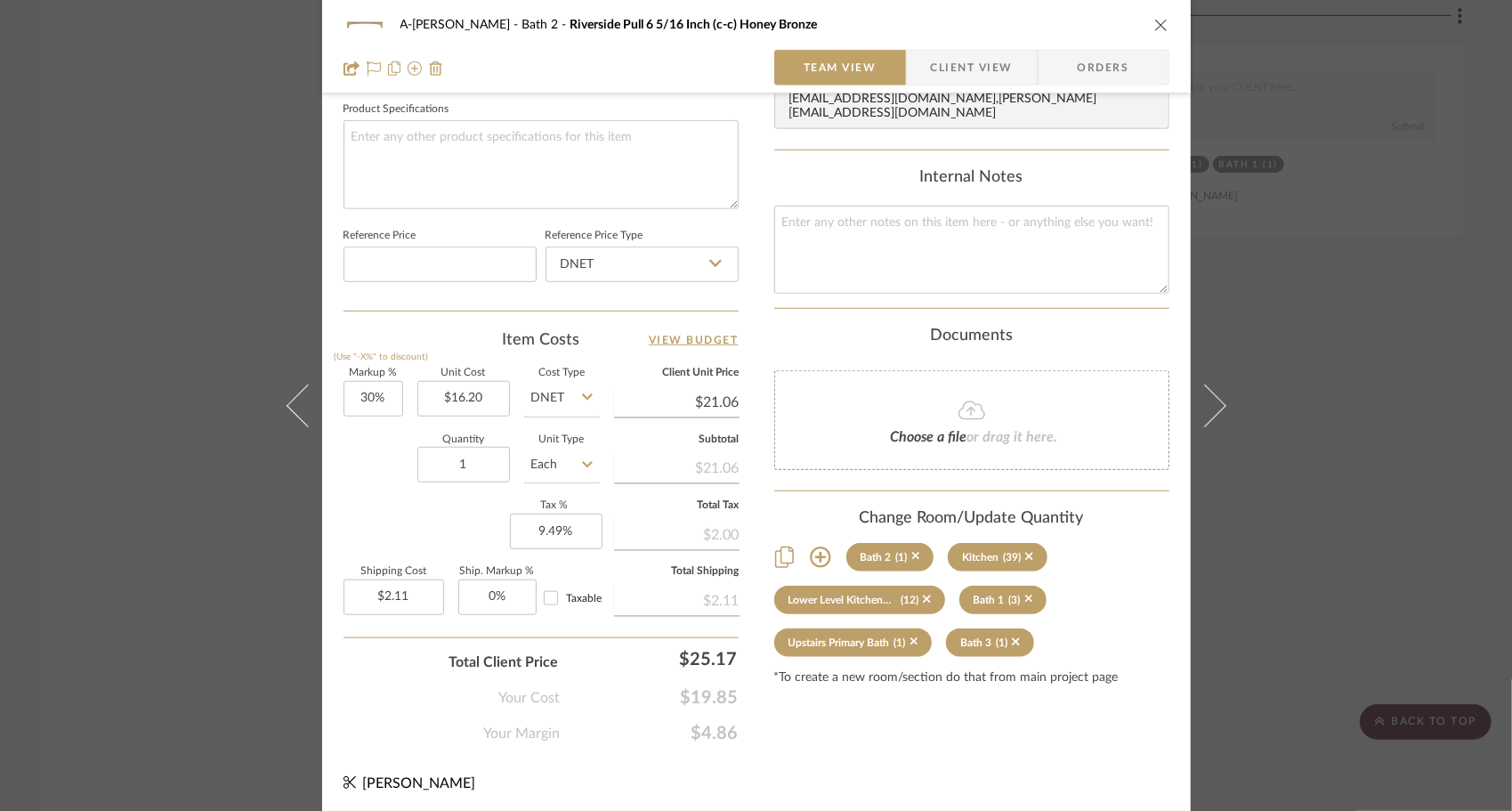
click at [372, 372] on label "Markup %" at bounding box center [373, 373] width 60 height 9
click at [377, 385] on input "30" at bounding box center [373, 398] width 60 height 35
type input "50%"
click at [362, 547] on div "Markup % (Use "-X%" to discount) 50% Unit Cost $16.20 Cost Type DNET Client Uni…" at bounding box center [541, 498] width 395 height 260
type input "$24.30"
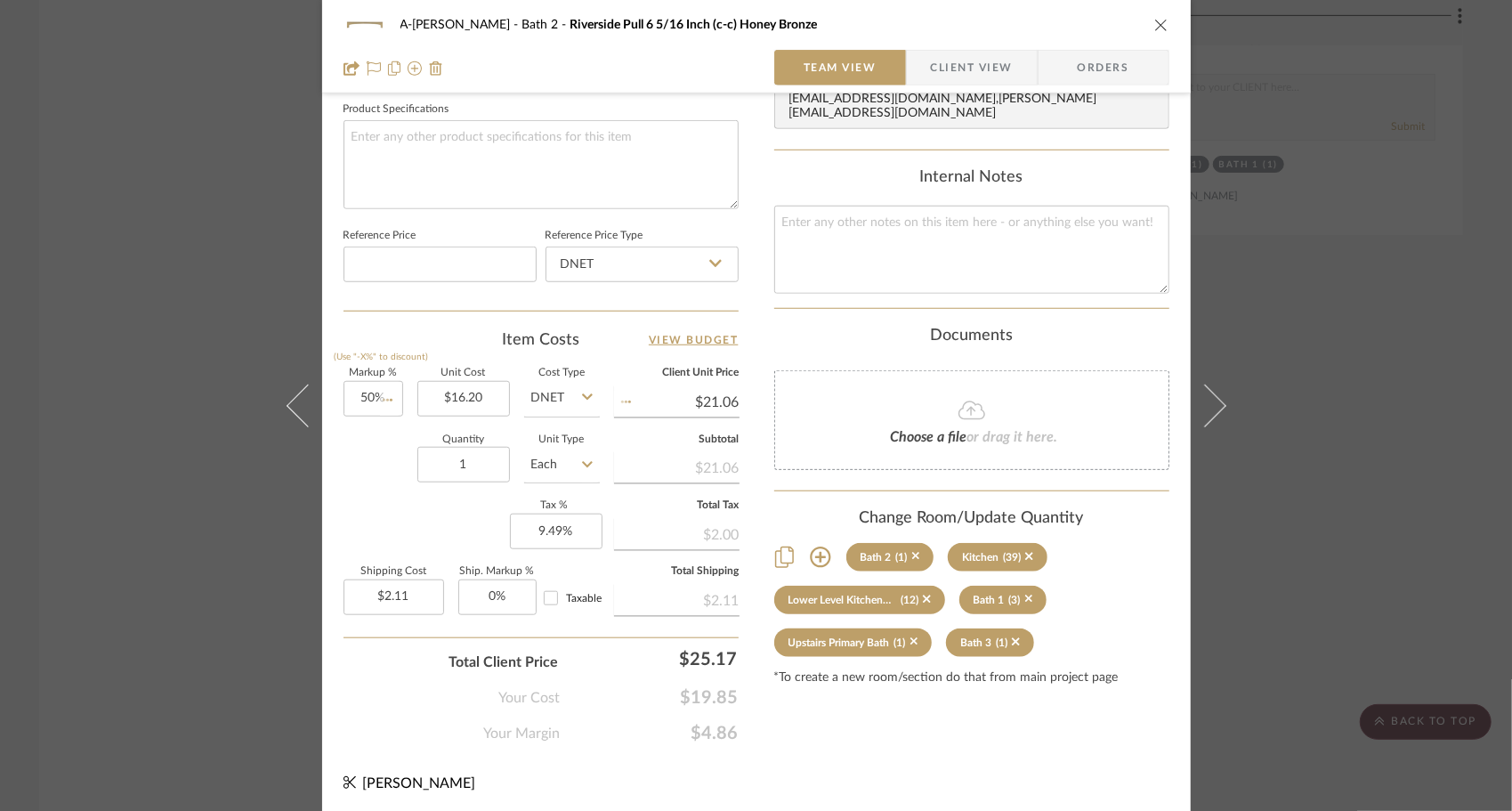
type input "$2.43"
click at [470, 459] on input "1" at bounding box center [464, 464] width 92 height 35
type input "11"
click at [445, 498] on div "Markup % (Use "-X%" to discount) 50% Unit Cost $16.20 Cost Type DNET Client Uni…" at bounding box center [541, 498] width 395 height 260
type input "$26.73"
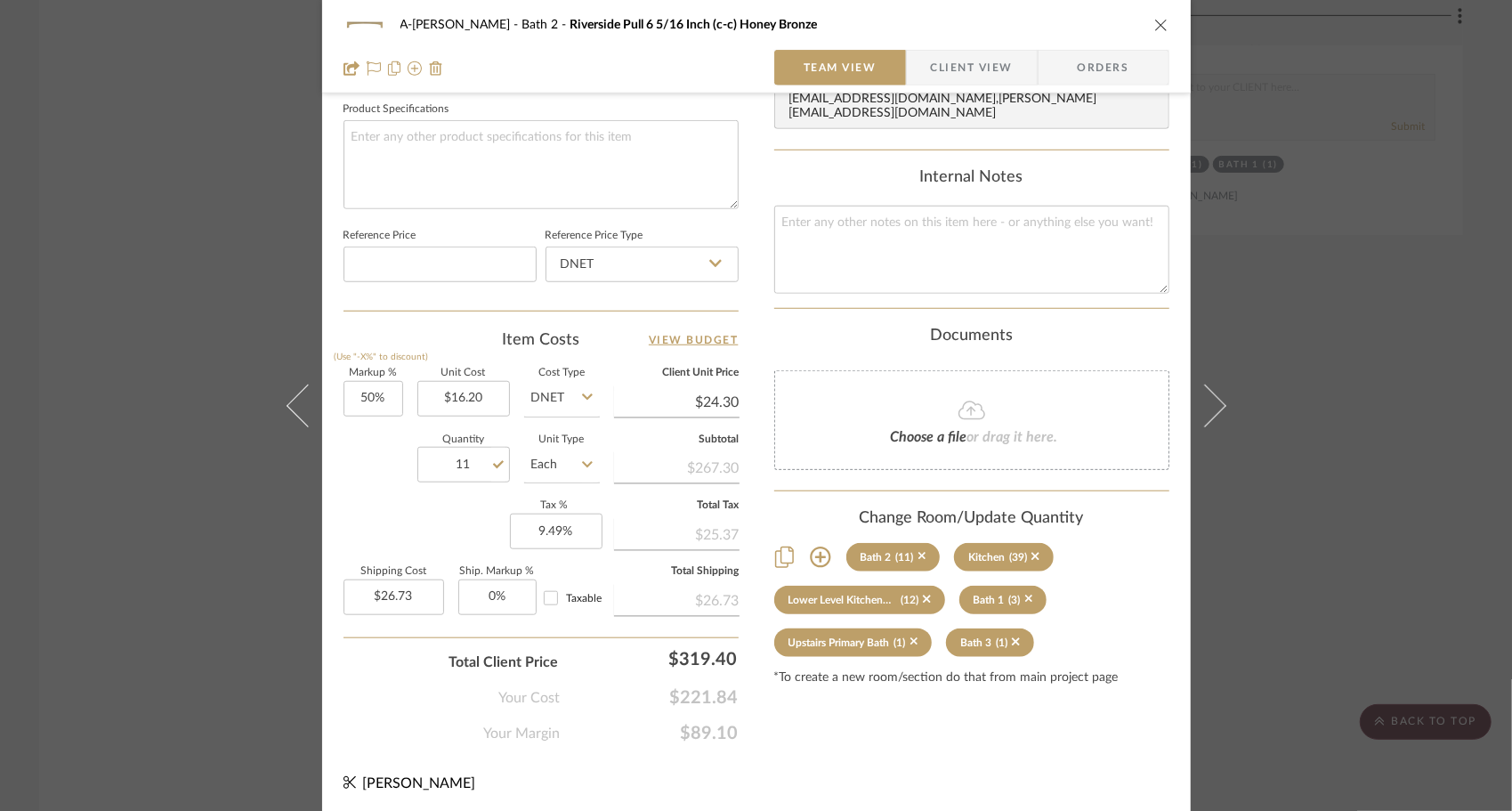
click at [1145, 24] on div "A-[PERSON_NAME] Bath 2 Riverside Pull 6 5/16 Inch (c-c) Honey Bronze" at bounding box center [756, 25] width 826 height 35
click at [1157, 27] on icon "close" at bounding box center [1161, 25] width 14 height 14
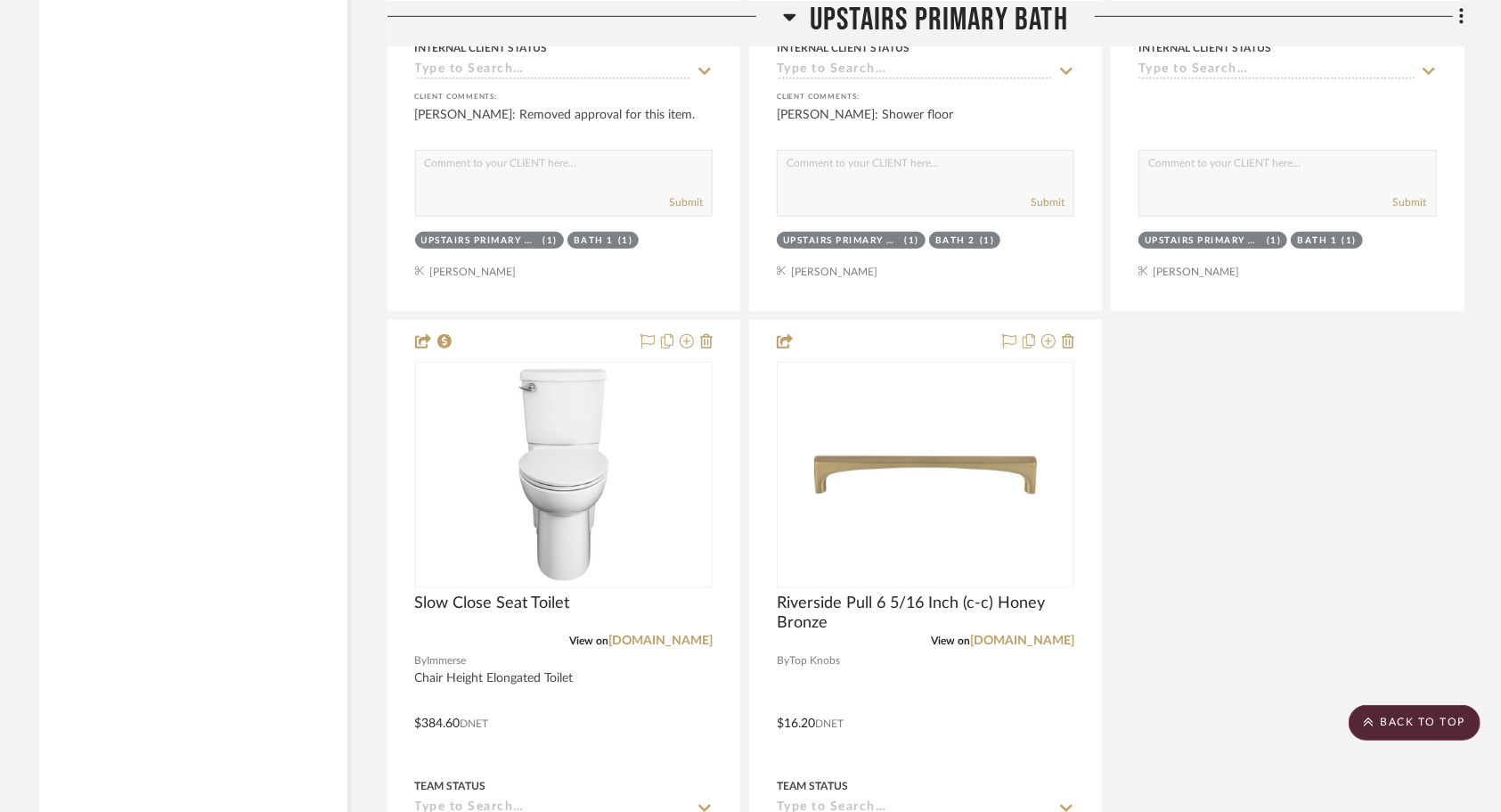
scroll to position [14510, 0]
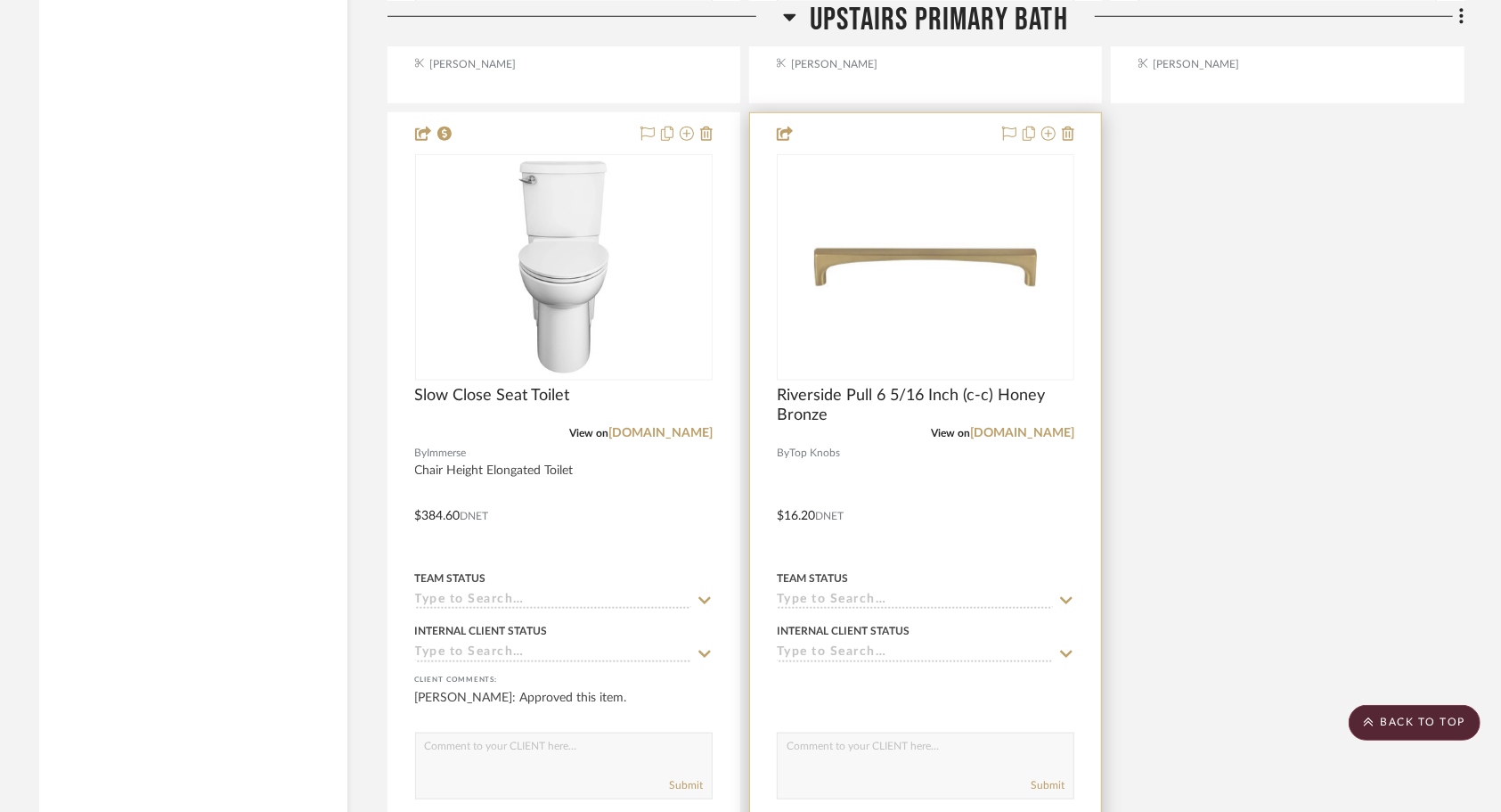
click at [993, 519] on div at bounding box center [925, 503] width 351 height 780
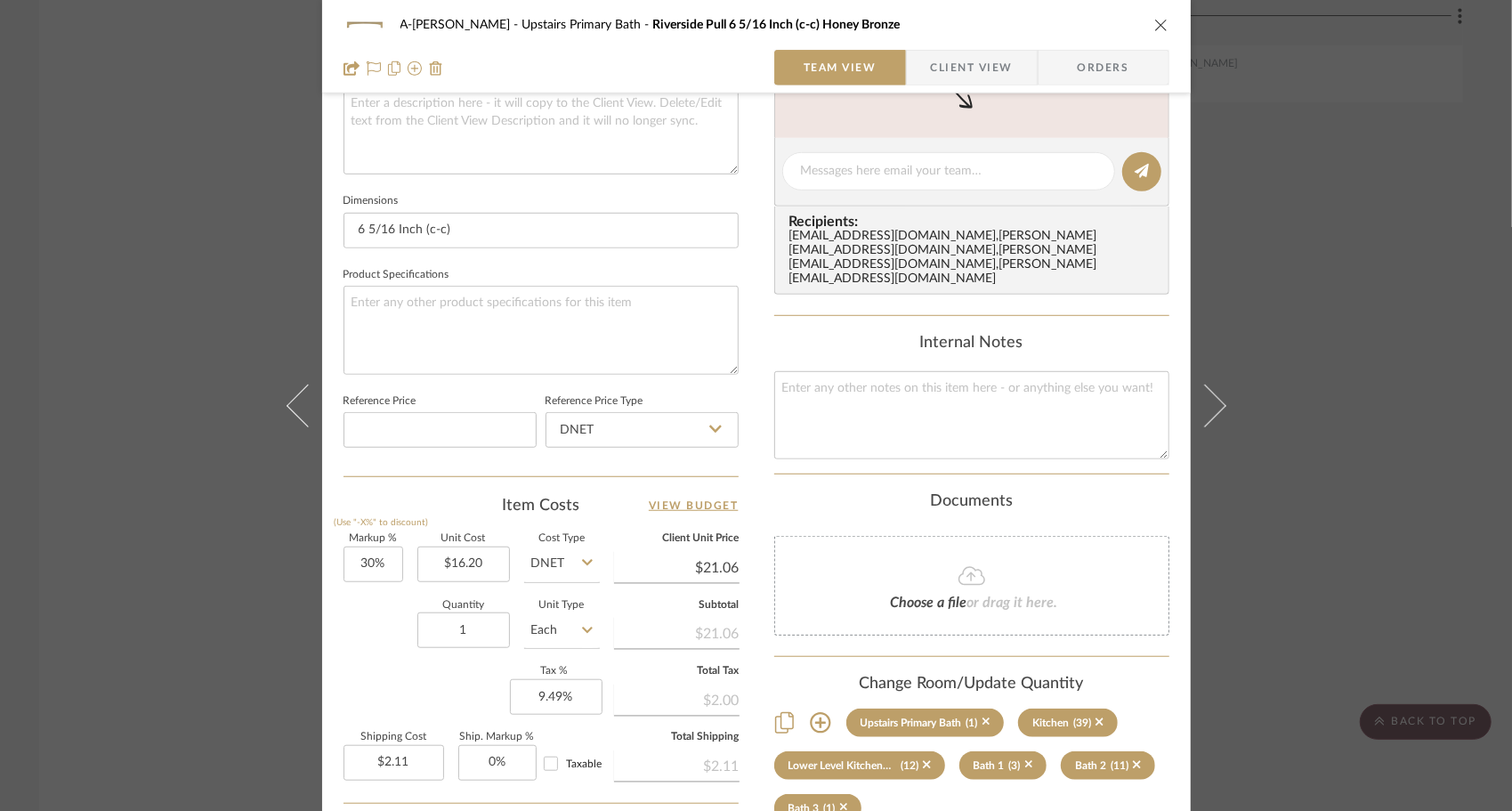
scroll to position [684, 0]
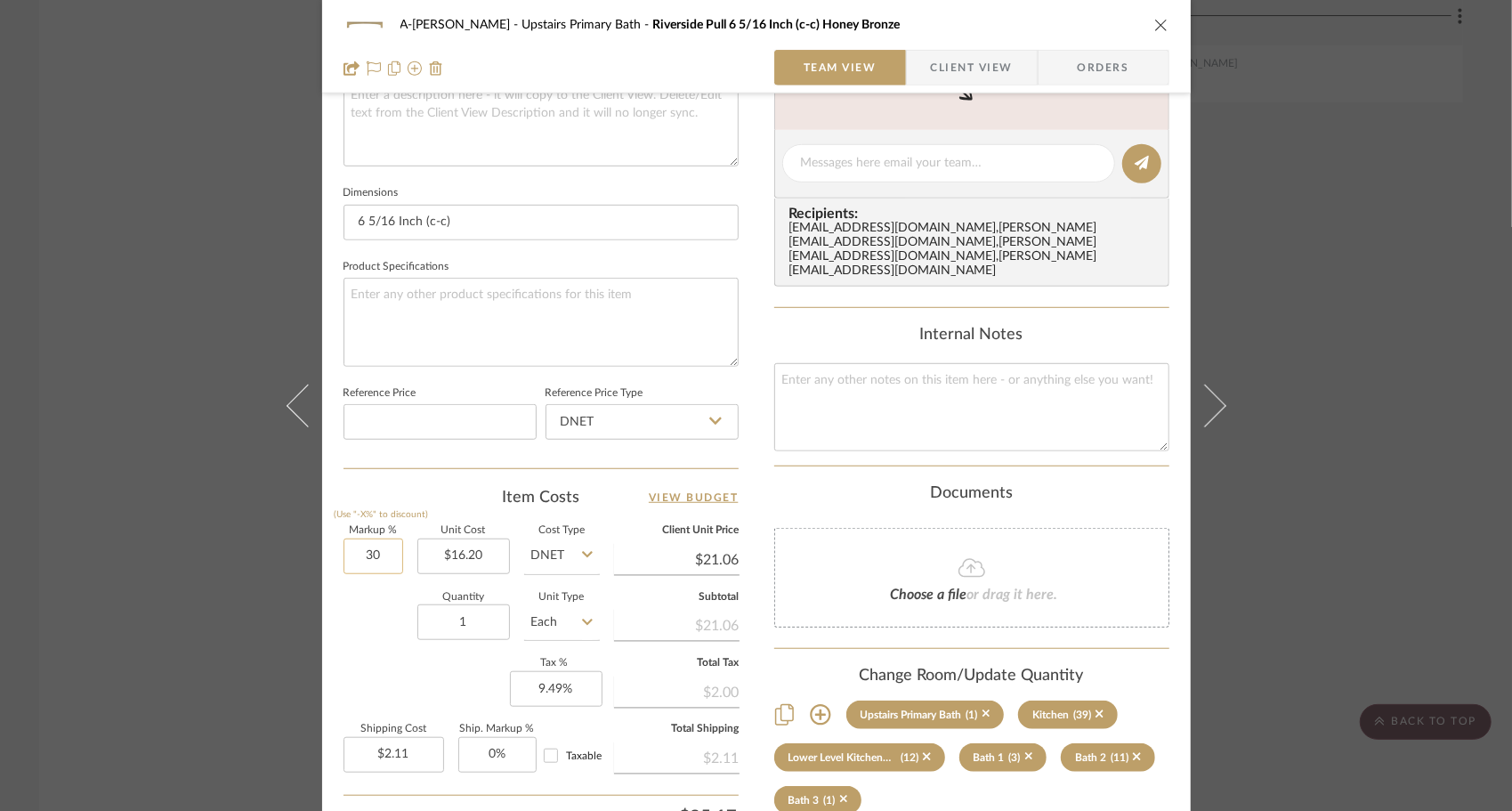
click at [374, 556] on input "30" at bounding box center [373, 556] width 60 height 35
type input "50%"
click at [335, 704] on div "A-[PERSON_NAME] Upstairs Primary Bath [GEOGRAPHIC_DATA] Pull 6 5/16 Inch (c-c) …" at bounding box center [756, 150] width 868 height 1644
type input "$24.30"
type input "$2.43"
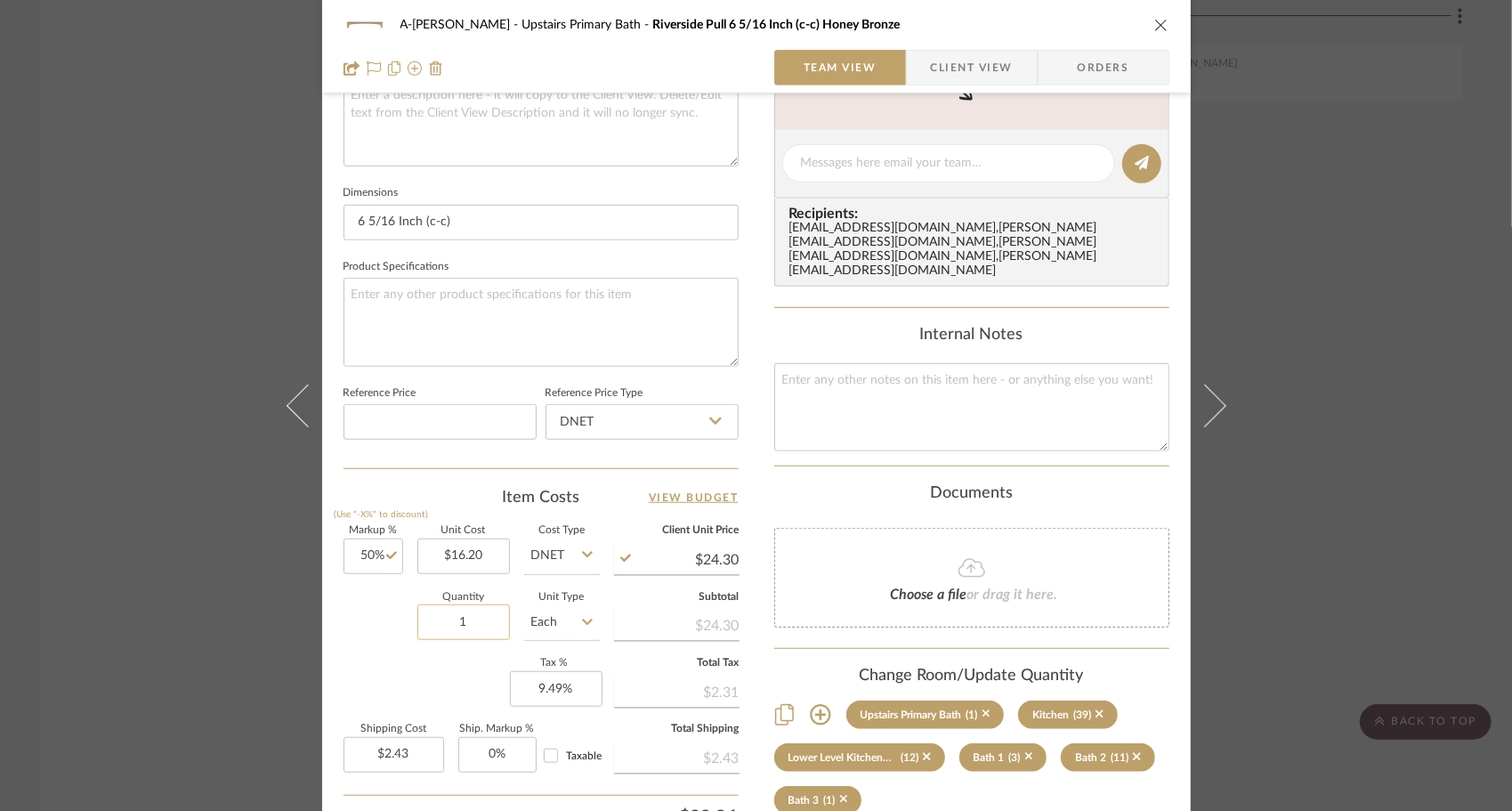
click at [484, 621] on input "1" at bounding box center [464, 622] width 92 height 35
type input "21"
click at [324, 692] on div "A-[PERSON_NAME] Upstairs Primary Bath [GEOGRAPHIC_DATA] Pull 6 5/16 Inch (c-c) …" at bounding box center [756, 150] width 868 height 1644
type input "$51.03"
click at [366, 674] on div "Markup % (Use "-X%" to discount) 50% Unit Cost $16.20 Cost Type DNET Client Uni…" at bounding box center [541, 656] width 395 height 260
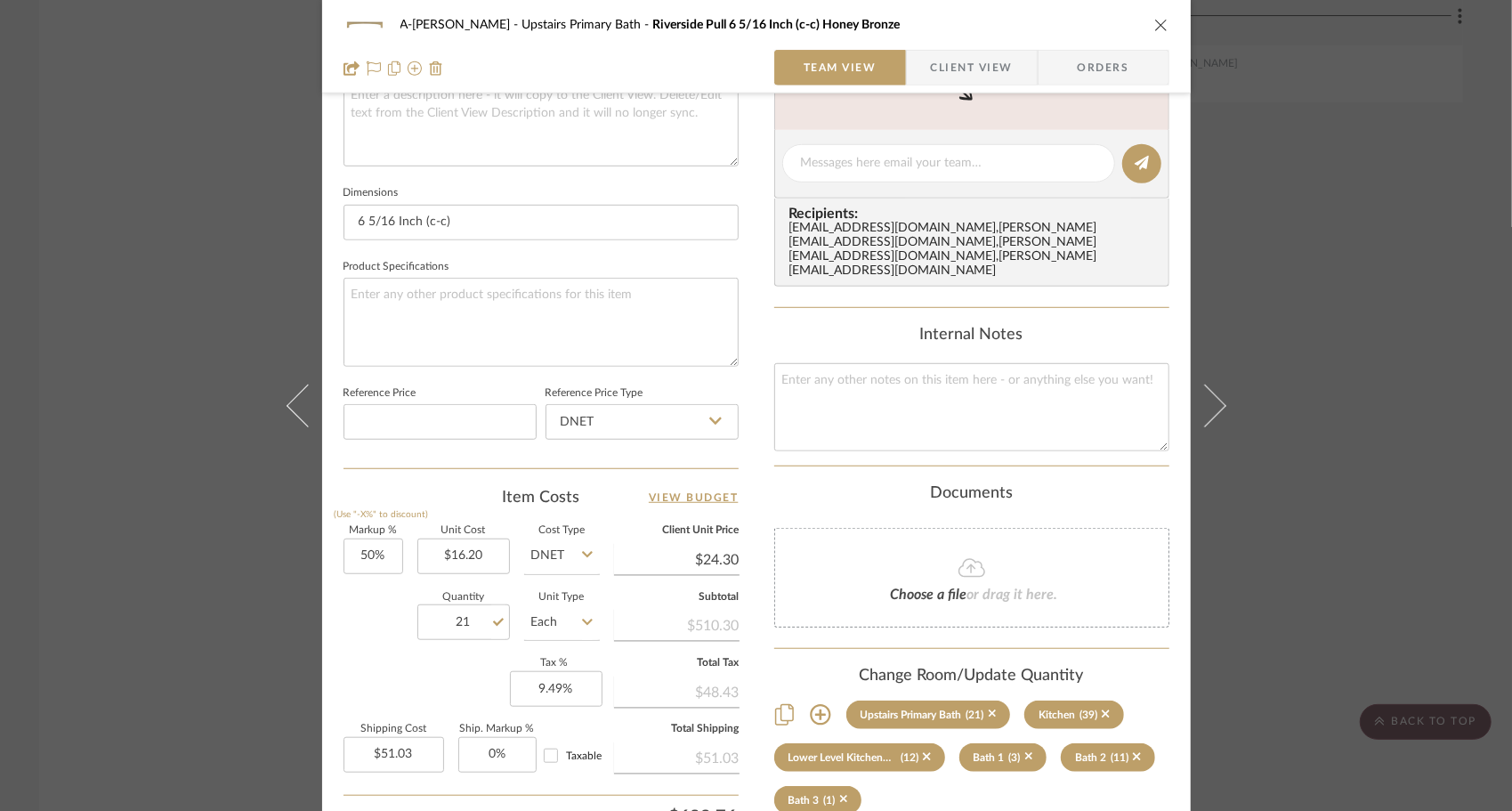
click at [1154, 24] on icon "close" at bounding box center [1161, 25] width 14 height 14
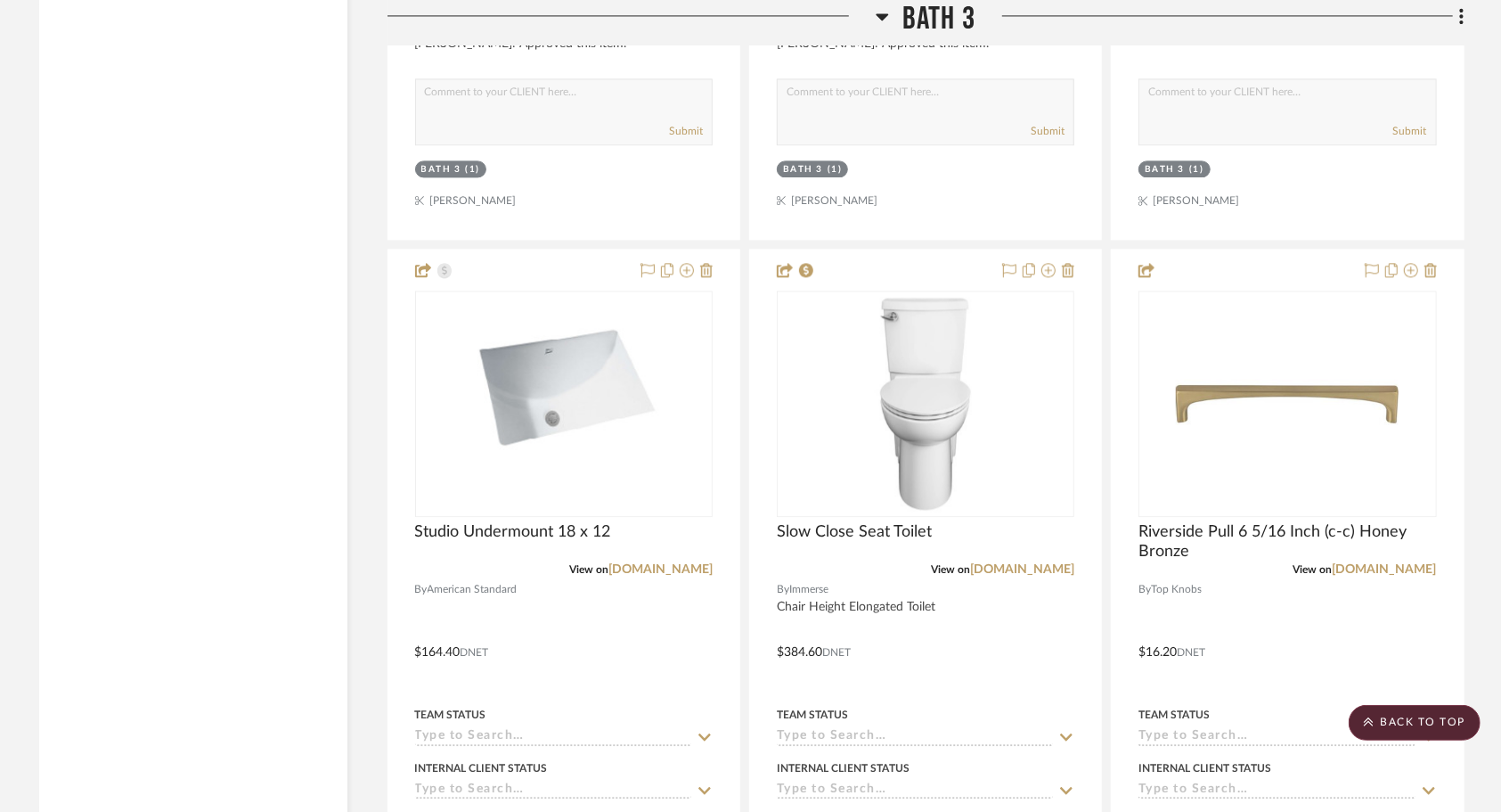
scroll to position [16259, 0]
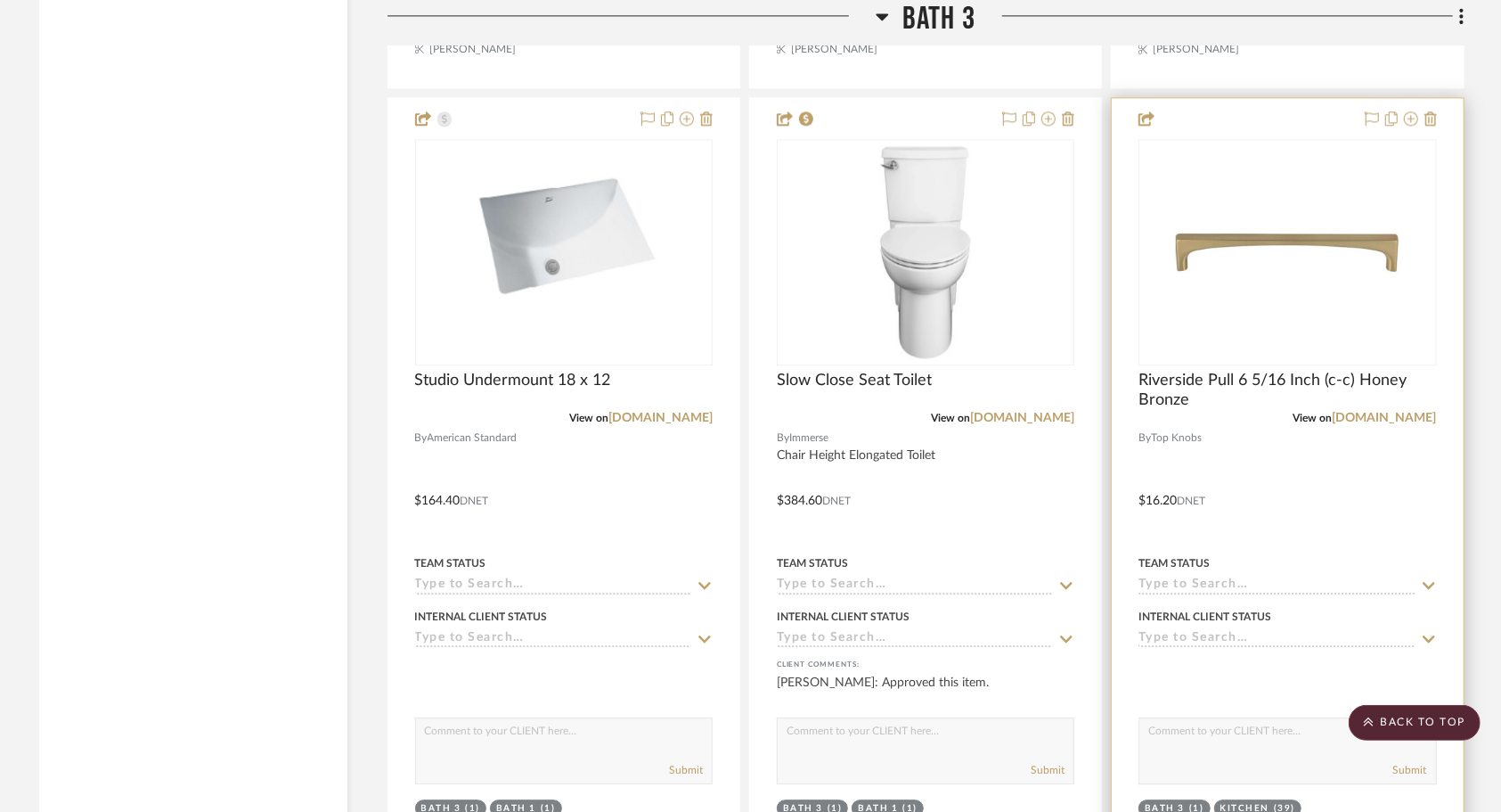
click at [1278, 466] on div at bounding box center [1287, 488] width 351 height 780
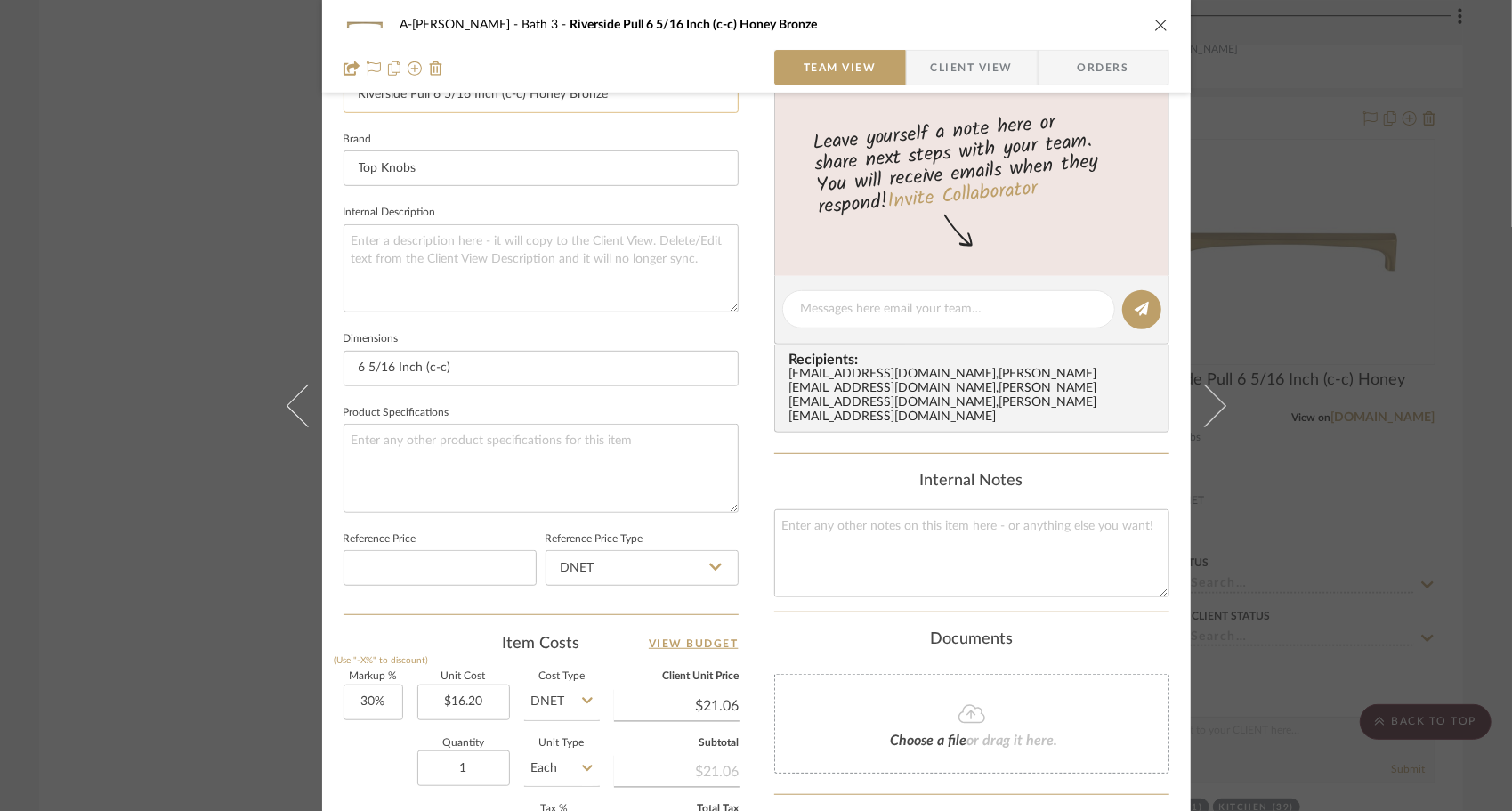
scroll to position [540, 0]
click at [393, 693] on input "30" at bounding box center [373, 701] width 60 height 35
type input "50%"
click at [380, 764] on div "Quantity 1 Unit Type Each" at bounding box center [471, 769] width 257 height 63
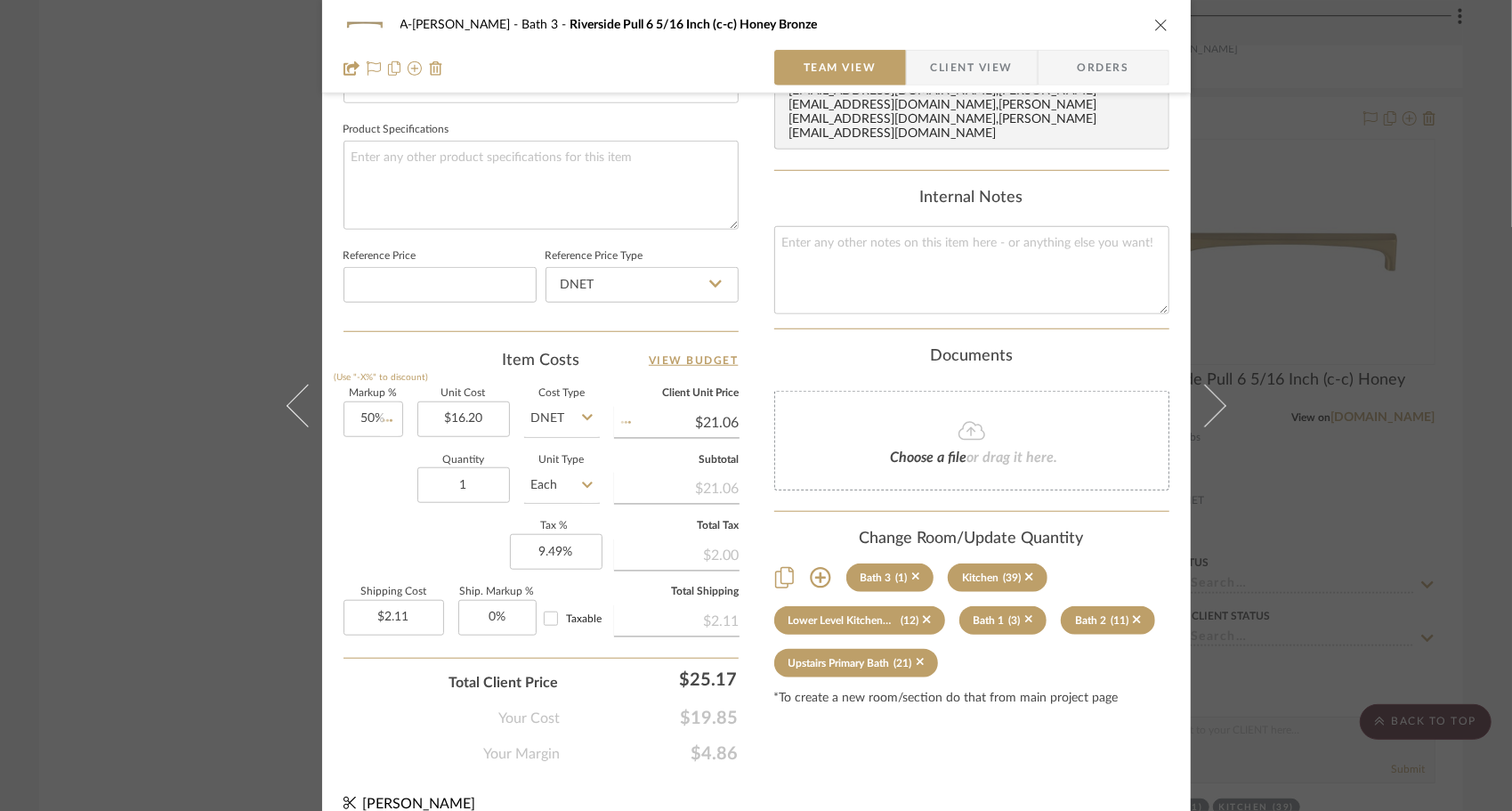
type input "$24.30"
type input "$2.43"
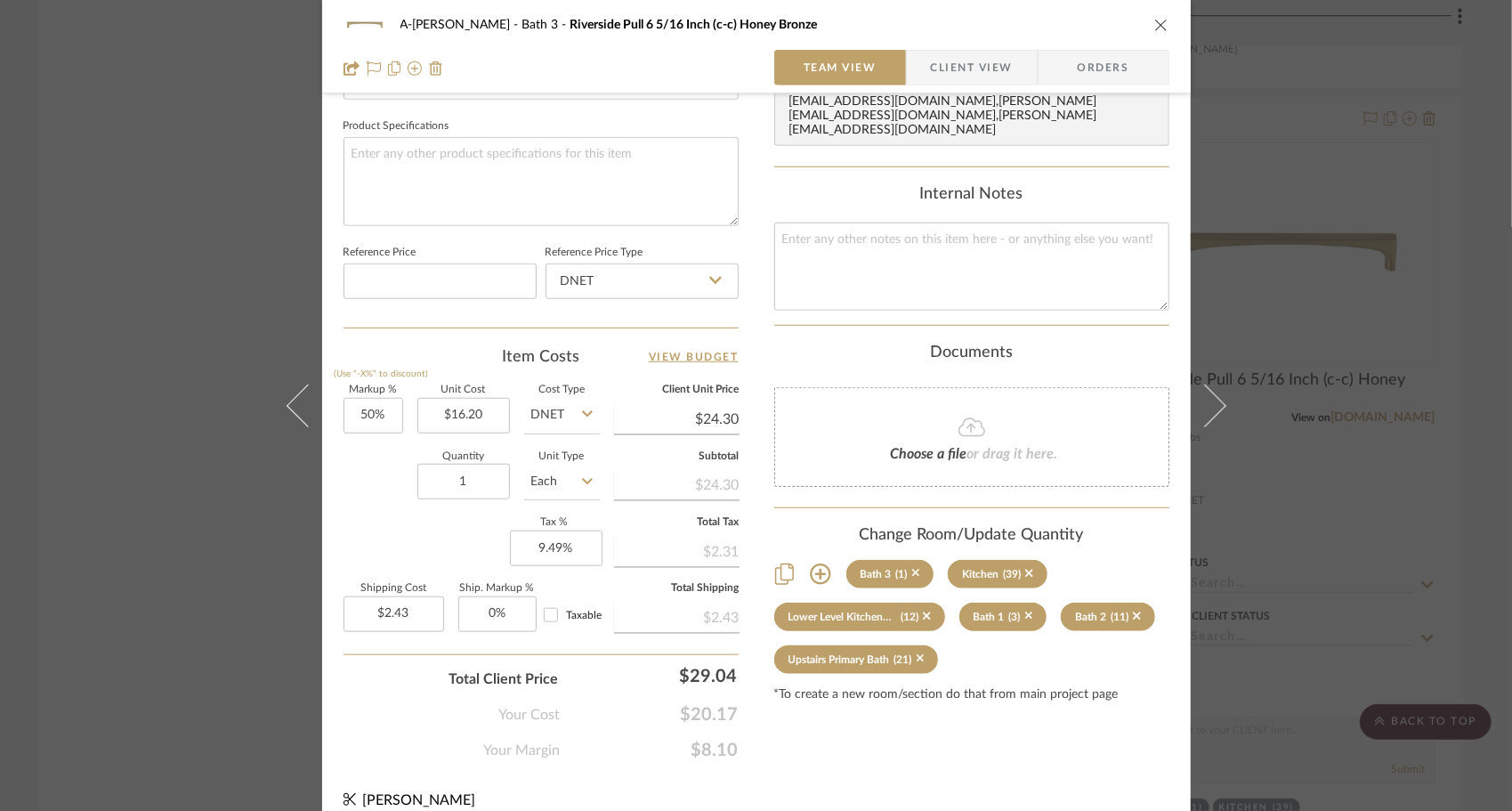
click at [470, 502] on sr-form-field "Quantity 1" at bounding box center [464, 484] width 92 height 63
click at [461, 484] on input "1" at bounding box center [464, 482] width 92 height 35
type input "3"
click at [425, 518] on div "Markup % (Use "-X%" to discount) 50% Unit Cost $16.20 Cost Type DNET Client Uni…" at bounding box center [541, 515] width 395 height 260
type input "$7.29"
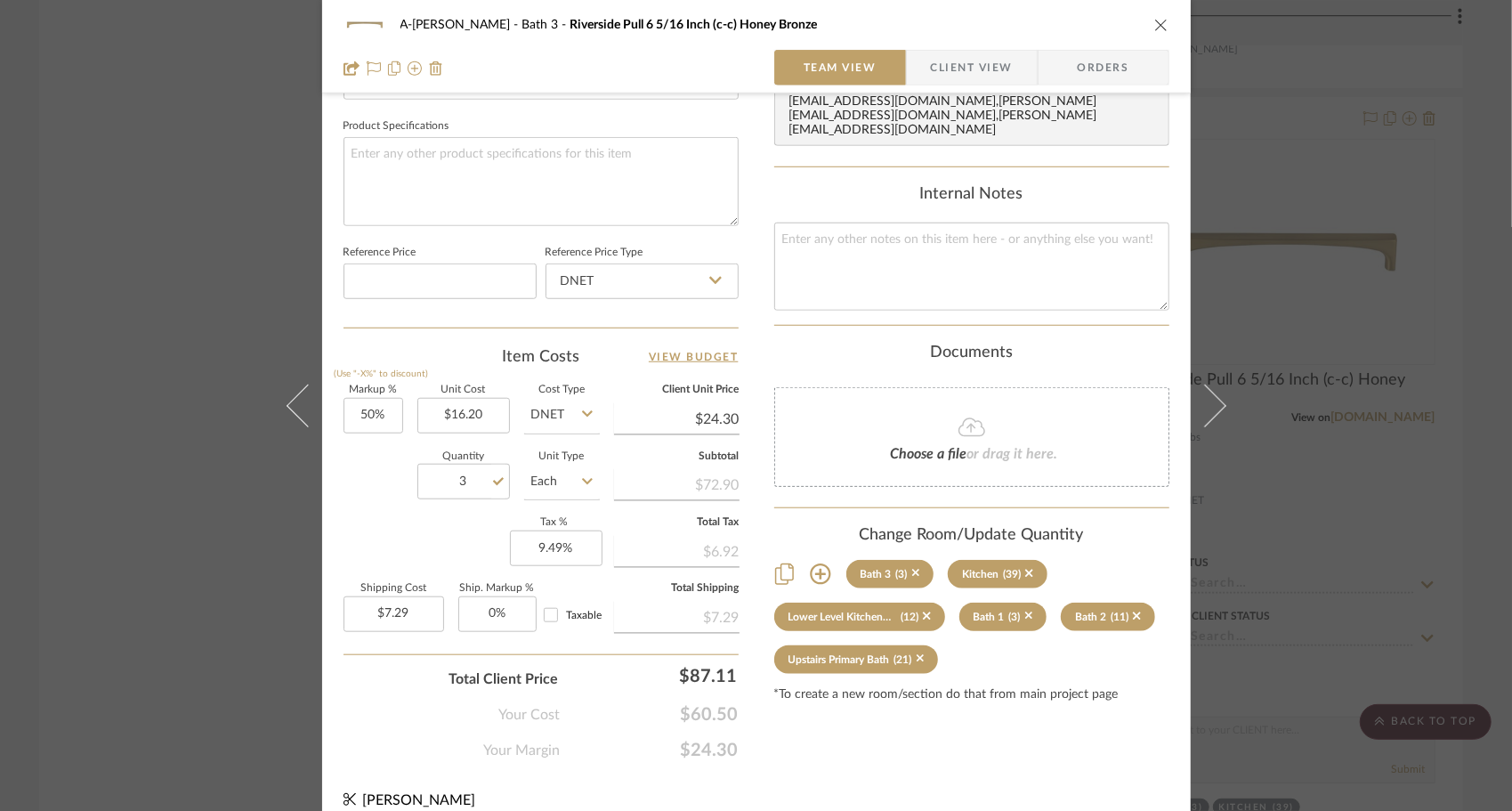
click at [1160, 29] on icon "close" at bounding box center [1161, 25] width 14 height 14
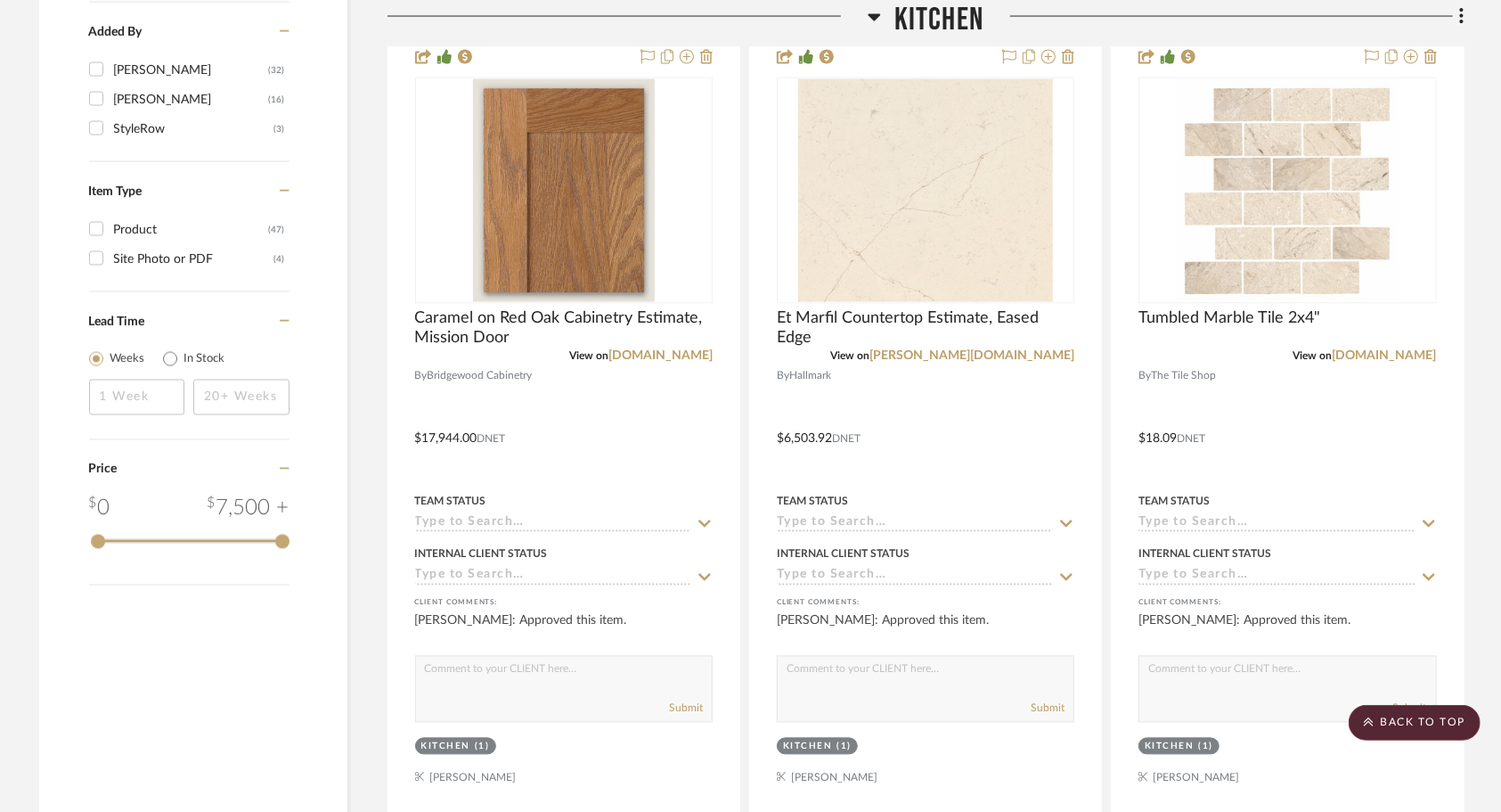
scroll to position [2113, 0]
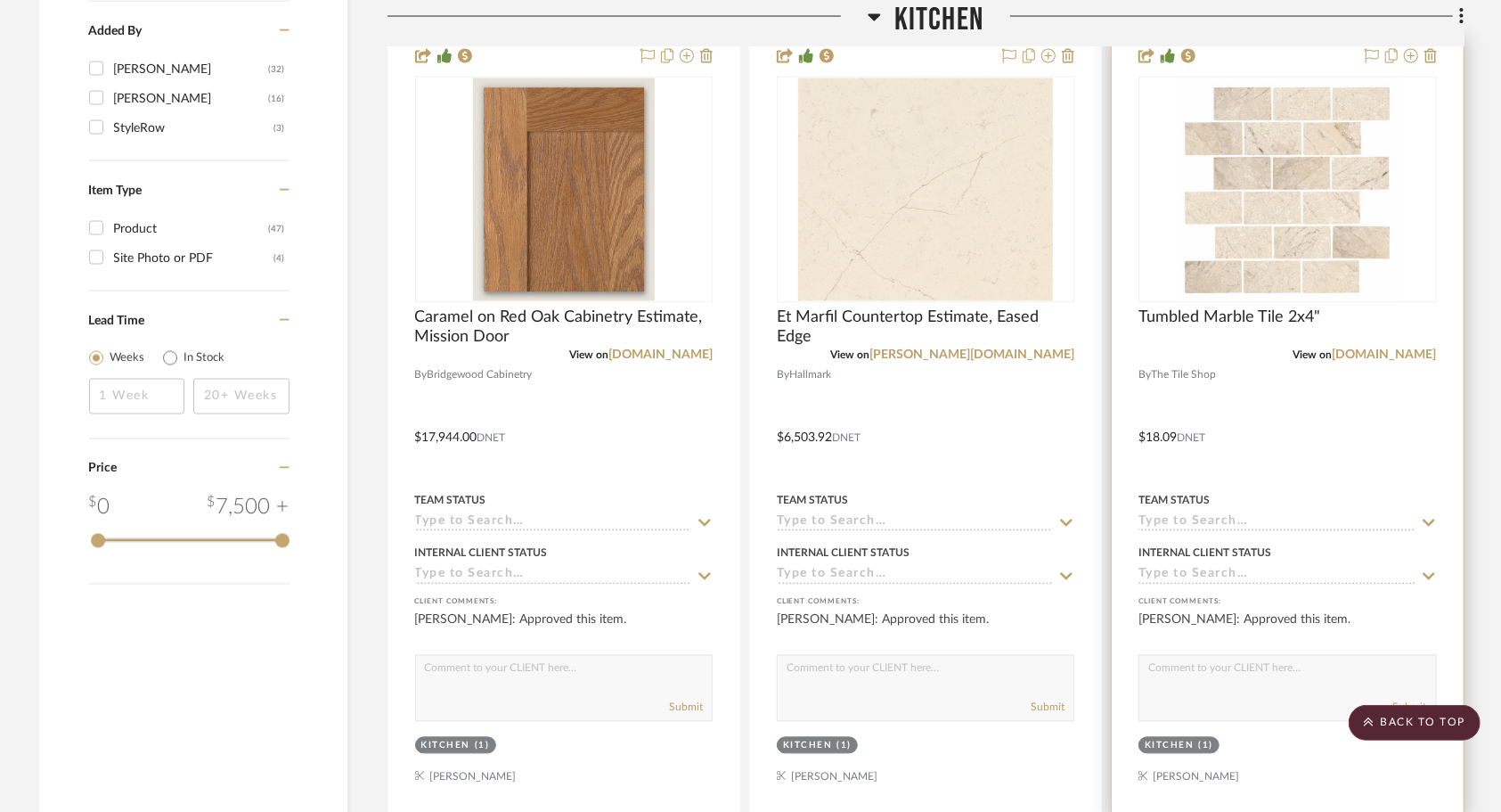
click at [1281, 452] on div at bounding box center [1287, 425] width 351 height 780
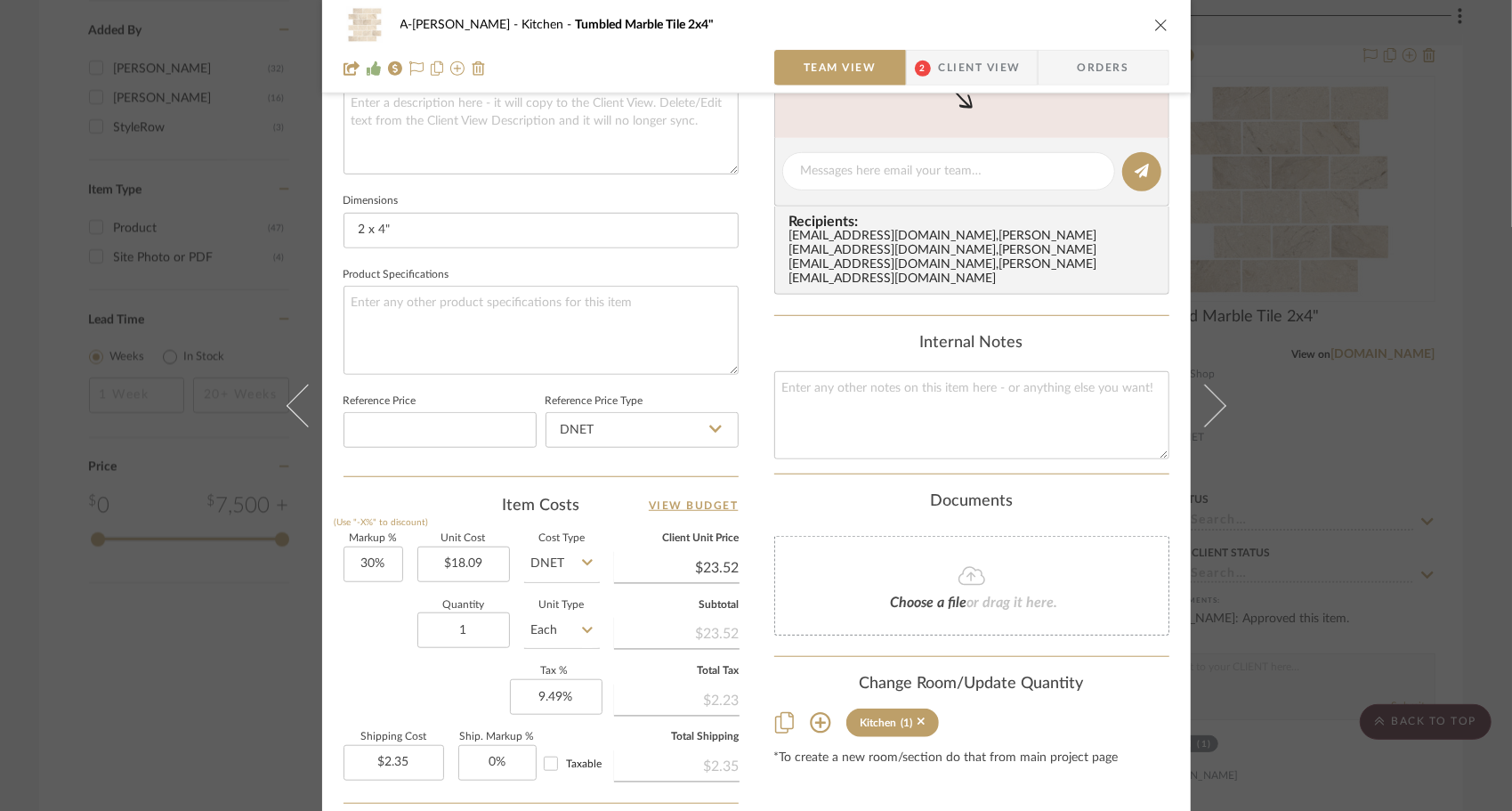
scroll to position [675, 0]
click at [472, 624] on input "1" at bounding box center [464, 631] width 92 height 35
type input "35"
click at [363, 637] on div "Quantity 35 Unit Type Each" at bounding box center [471, 633] width 257 height 63
type input "$82.31"
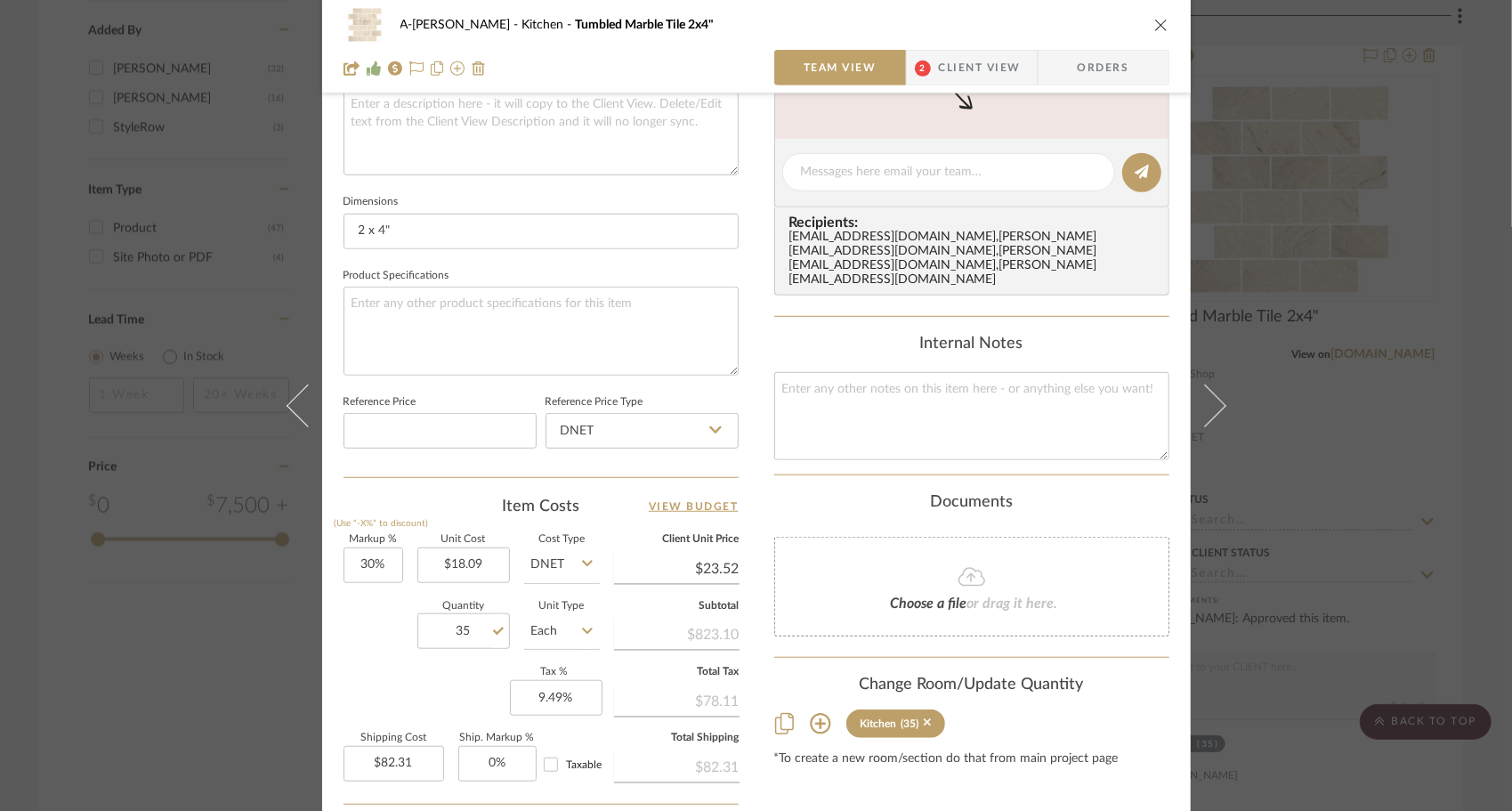
click at [1157, 27] on icon "close" at bounding box center [1161, 25] width 14 height 14
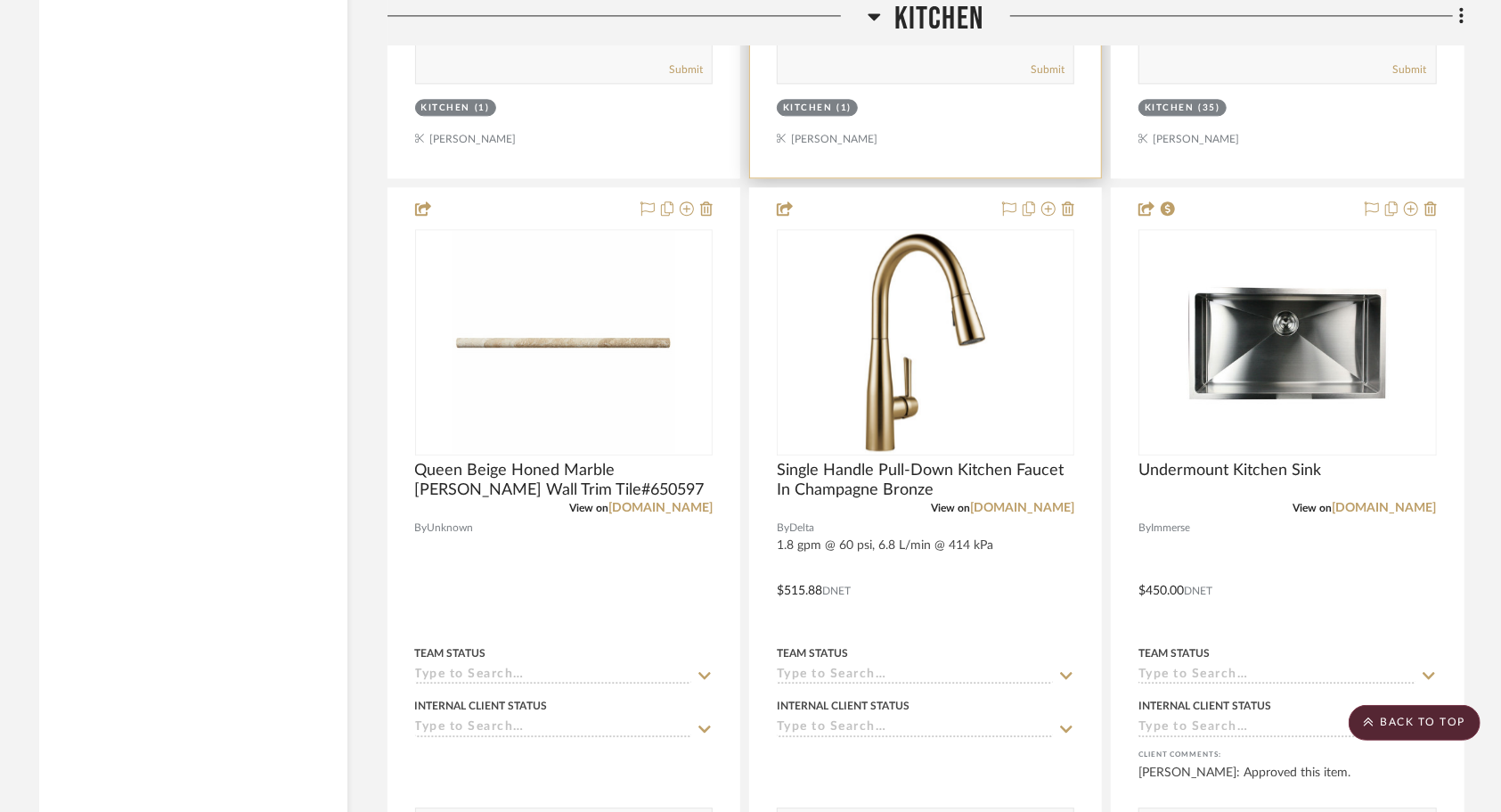
scroll to position [2760, 0]
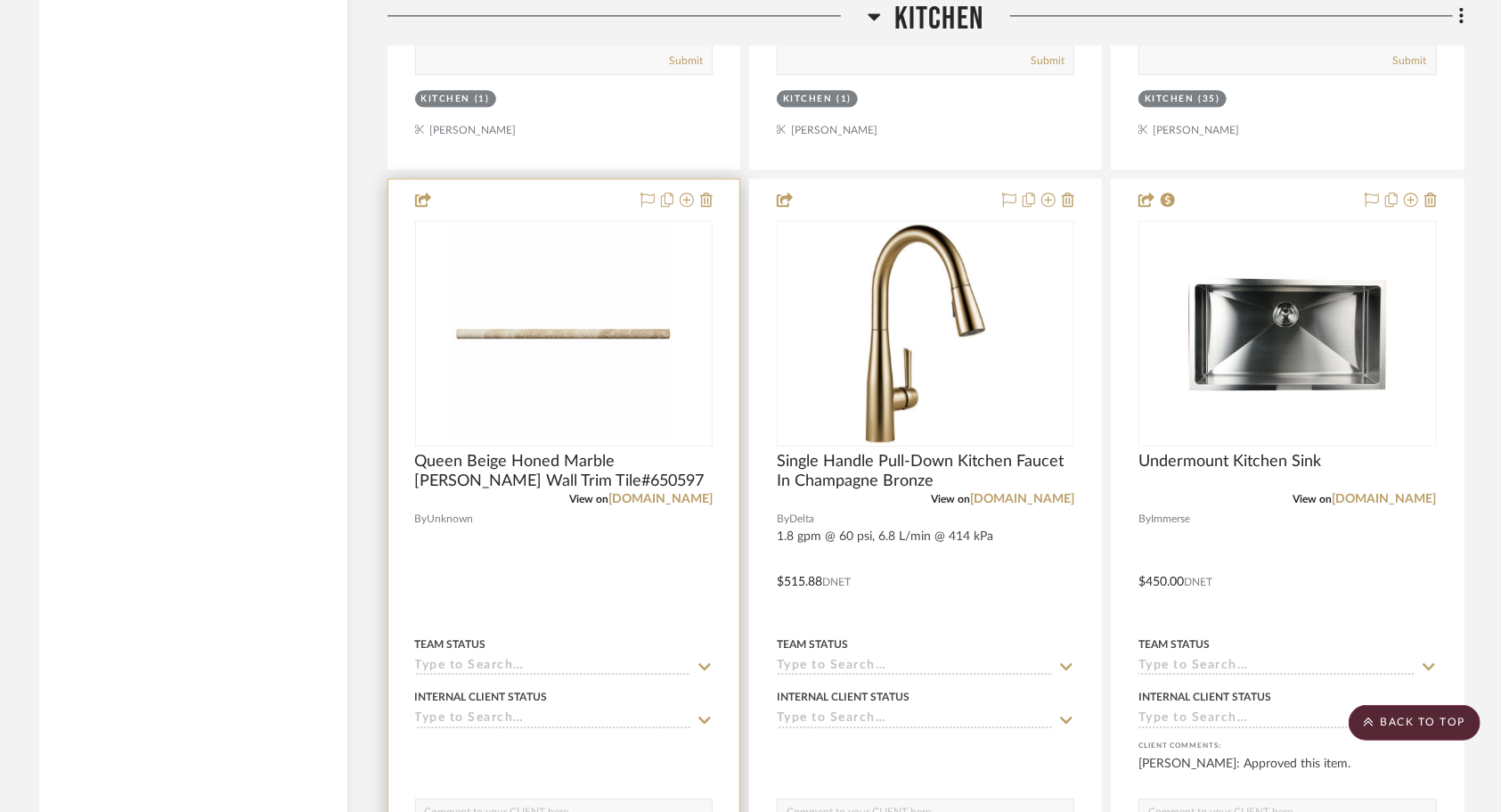
click at [564, 596] on div at bounding box center [564, 569] width 351 height 780
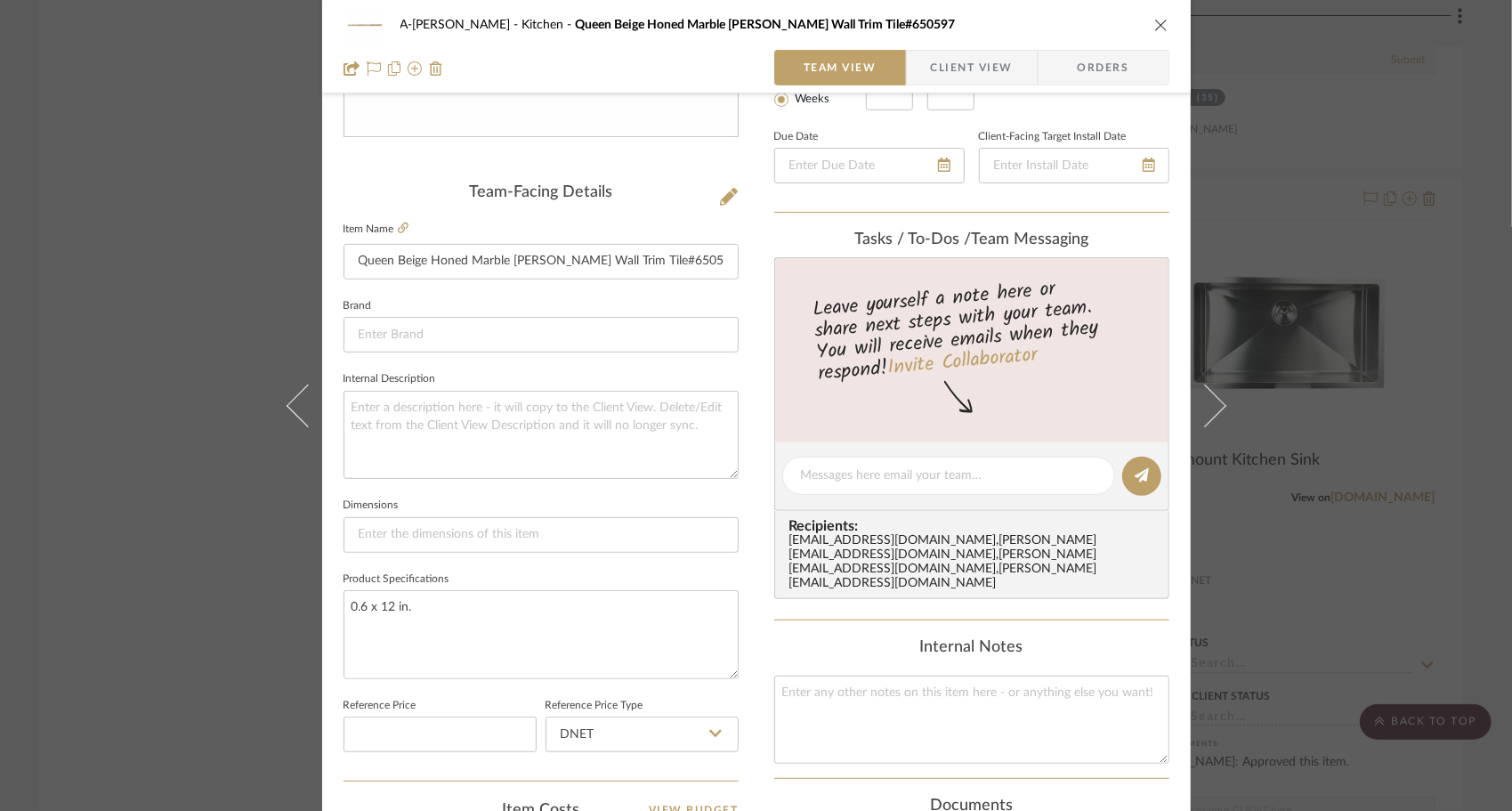
scroll to position [760, 0]
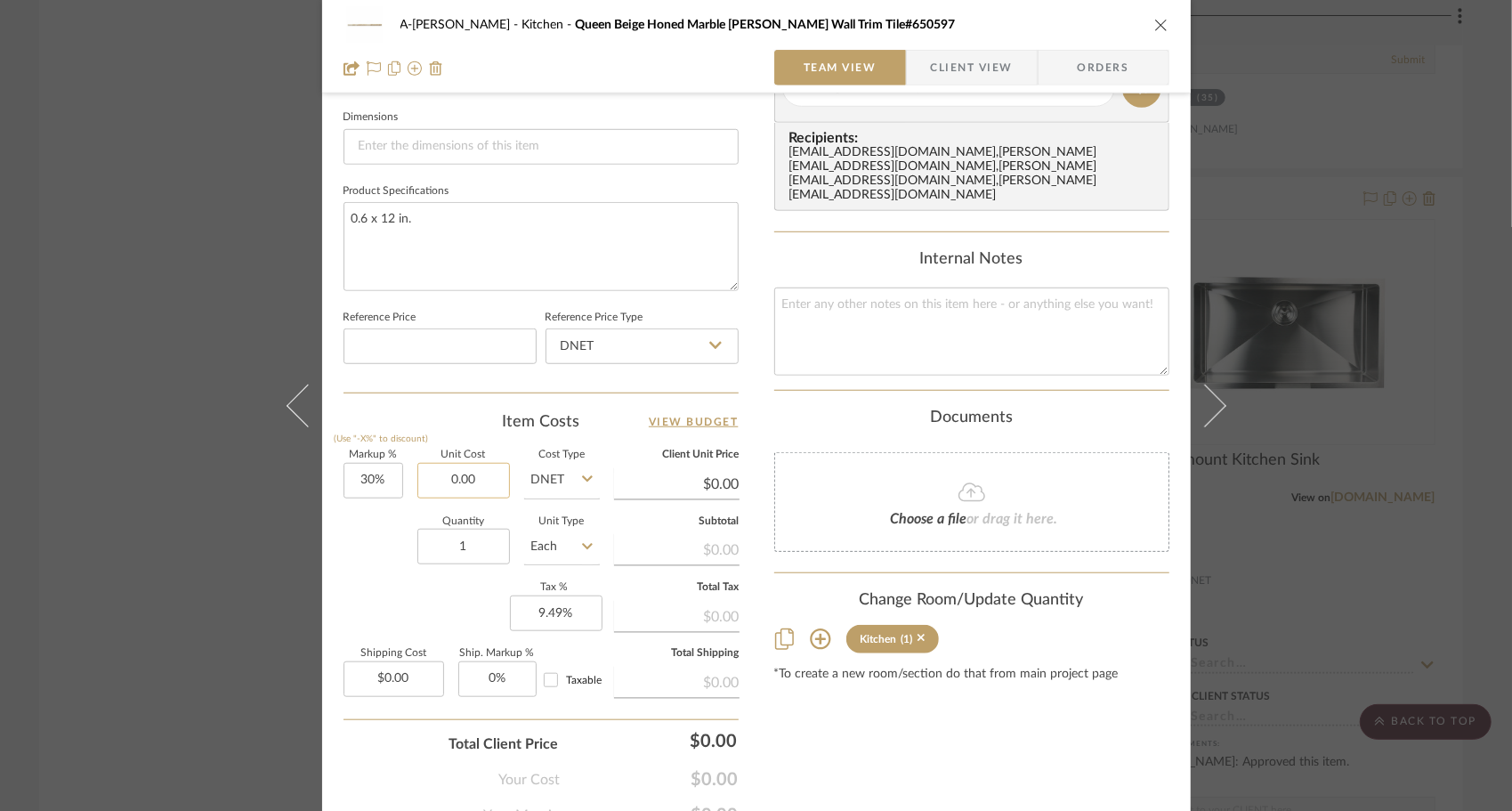
click at [455, 464] on input "0.00" at bounding box center [464, 481] width 92 height 35
type input "$14.19"
click at [399, 528] on div "Quantity 1 Unit Type Each" at bounding box center [471, 549] width 257 height 63
type input "$18.45"
type input "$1.84"
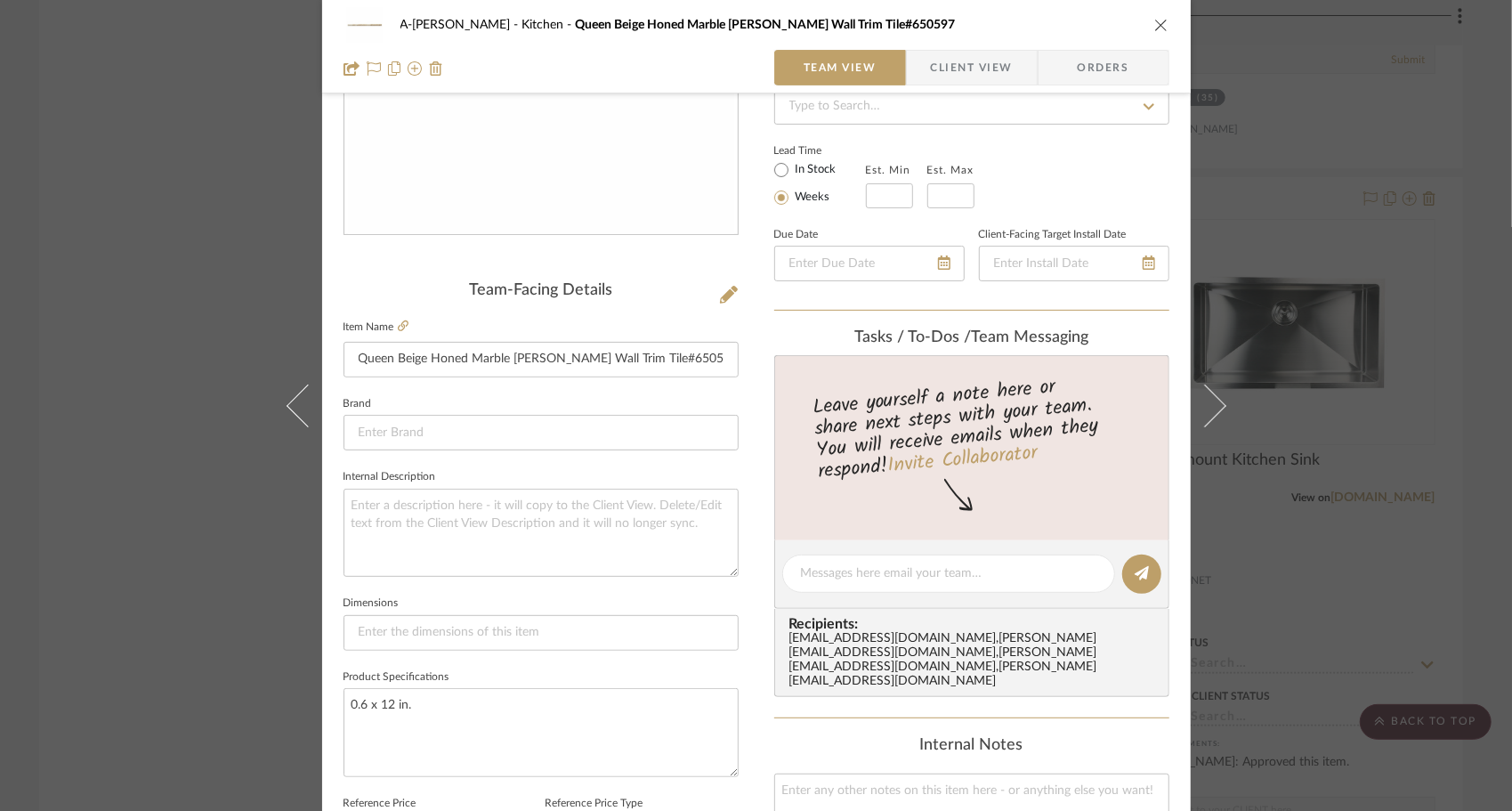
scroll to position [257, 0]
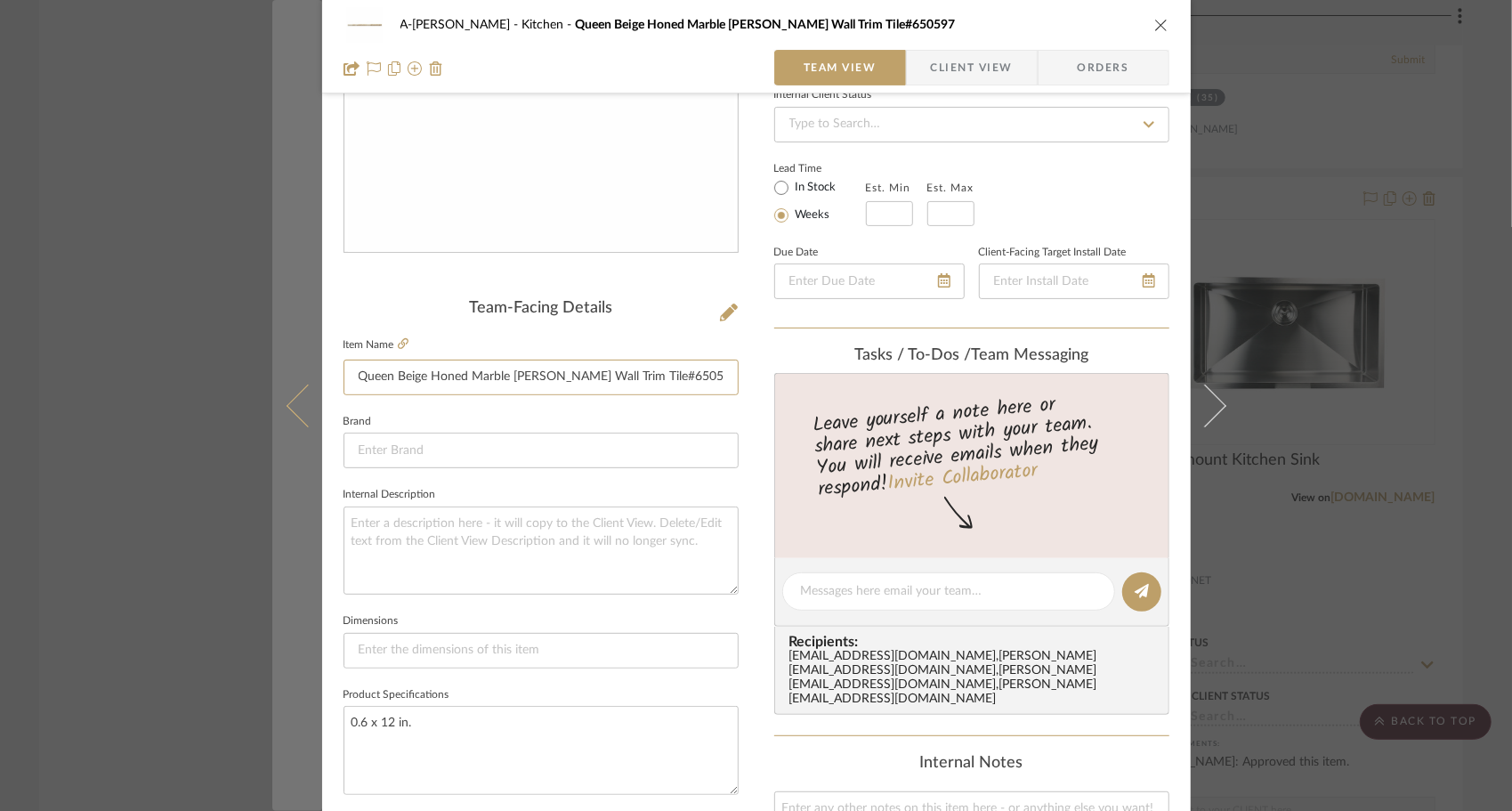
drag, startPoint x: 420, startPoint y: 376, endPoint x: 308, endPoint y: 375, distance: 112.0
click at [308, 375] on mat-dialog-content "A-[PERSON_NAME] Kitchen Queen Beige Honed Marble [PERSON_NAME] Wall Trim Tile#6…" at bounding box center [756, 579] width 968 height 1644
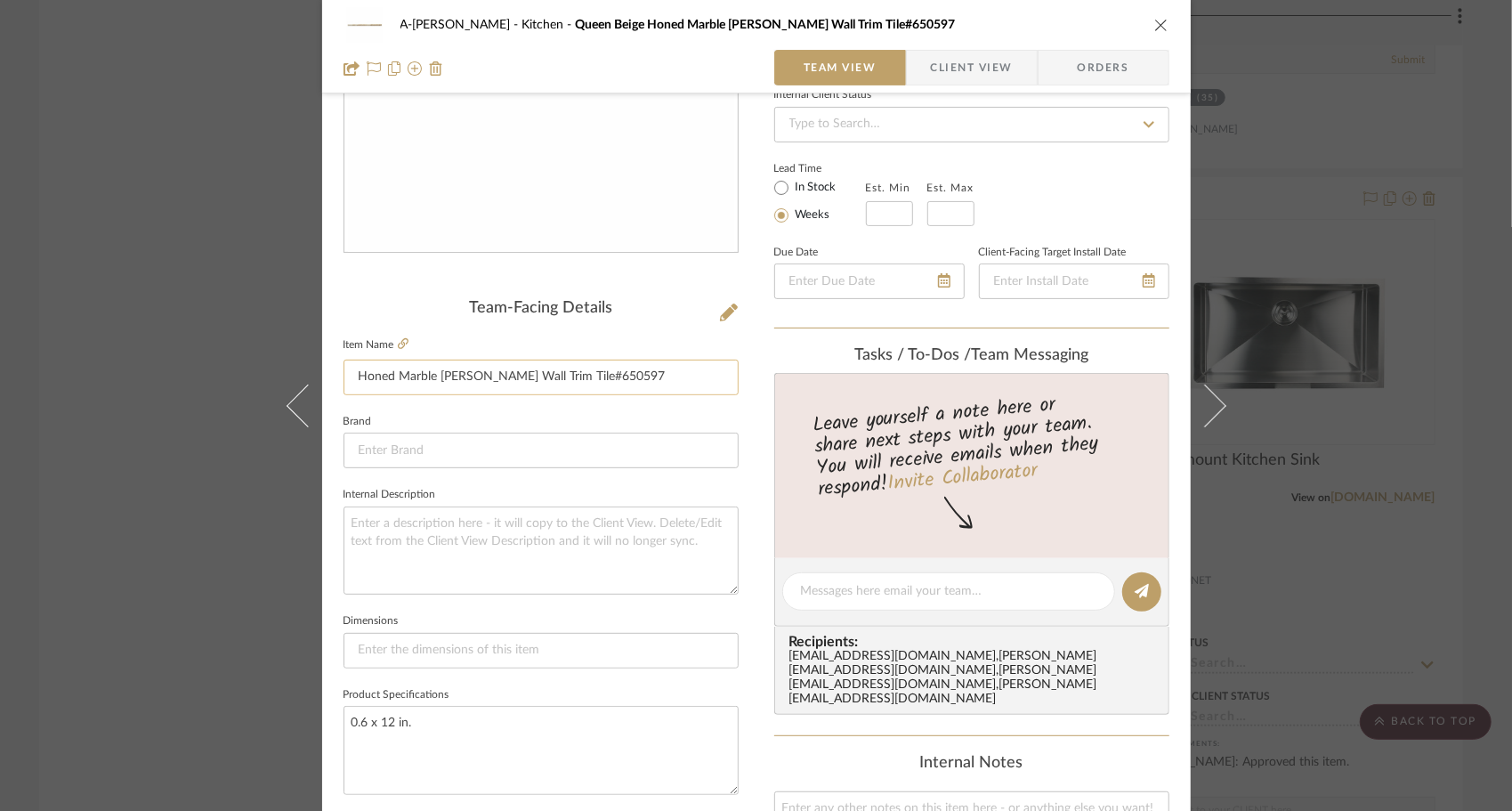
drag, startPoint x: 613, startPoint y: 379, endPoint x: 532, endPoint y: 374, distance: 81.2
click at [532, 374] on input "Honed Marble [PERSON_NAME] Wall Trim Tile#650597" at bounding box center [541, 377] width 395 height 35
click at [478, 377] on input "Honed Marble [PERSON_NAME] Wall Trim" at bounding box center [541, 377] width 395 height 35
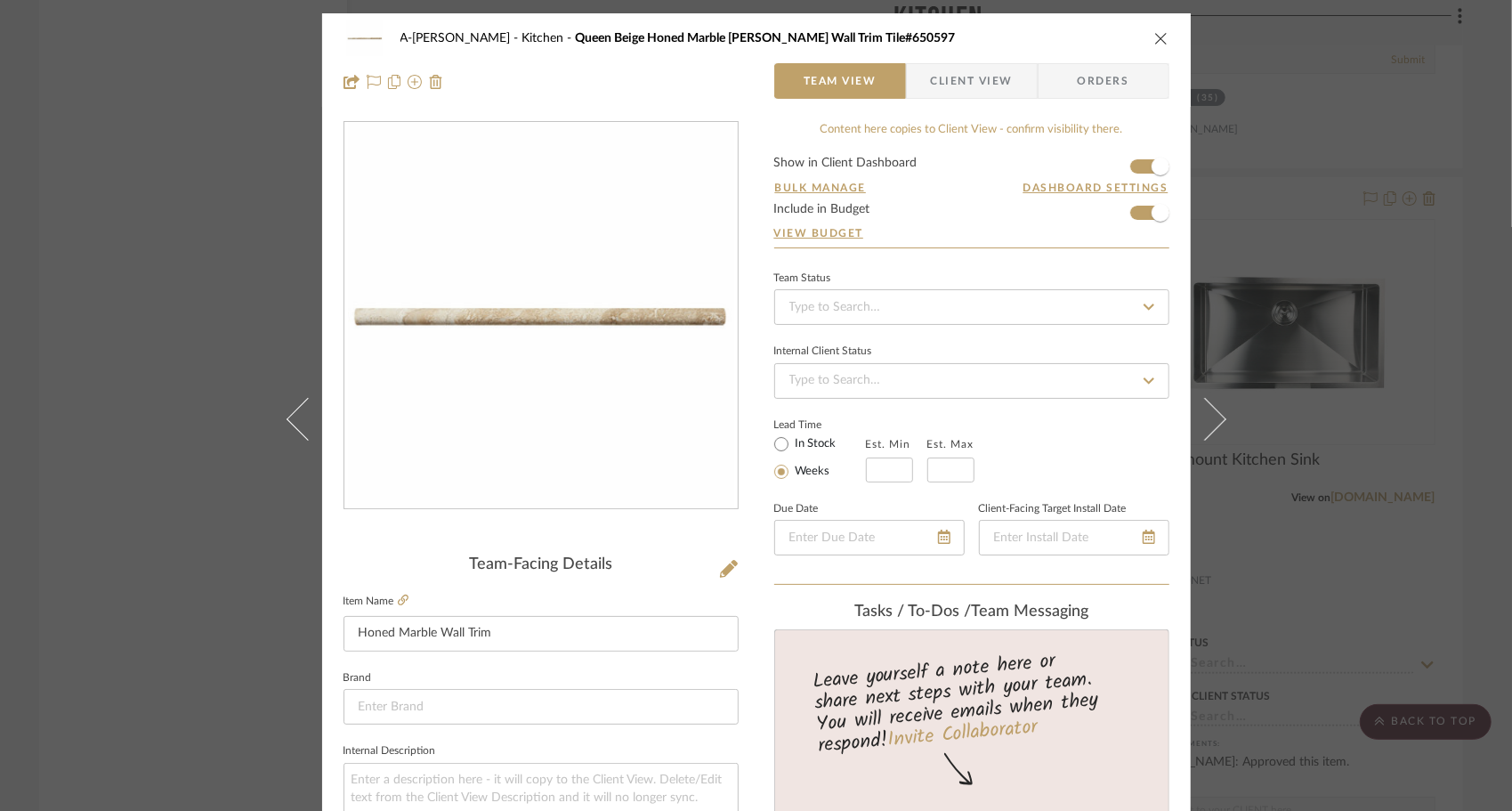
type input "Honed Marble Wall Trim"
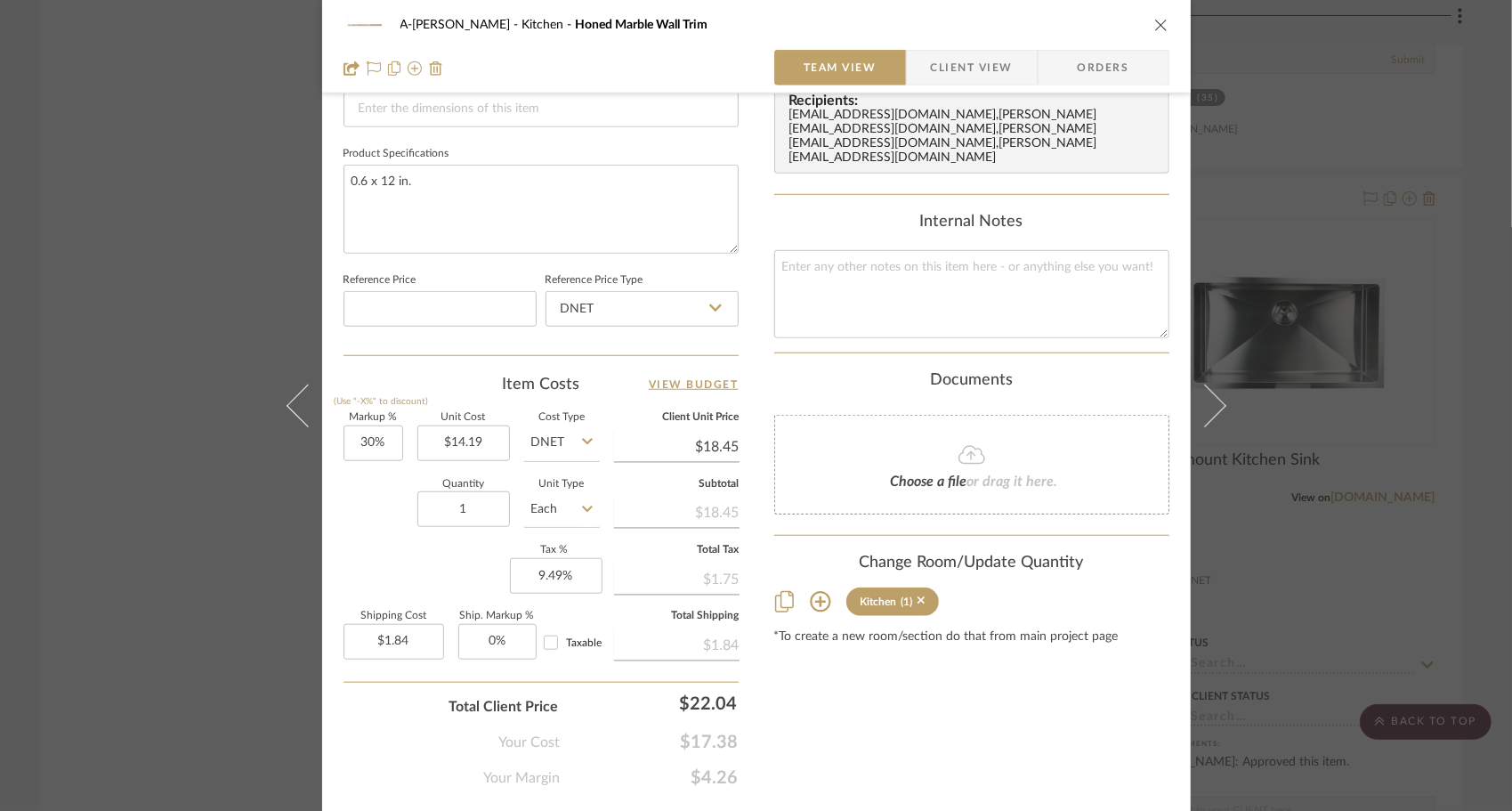
scroll to position [841, 0]
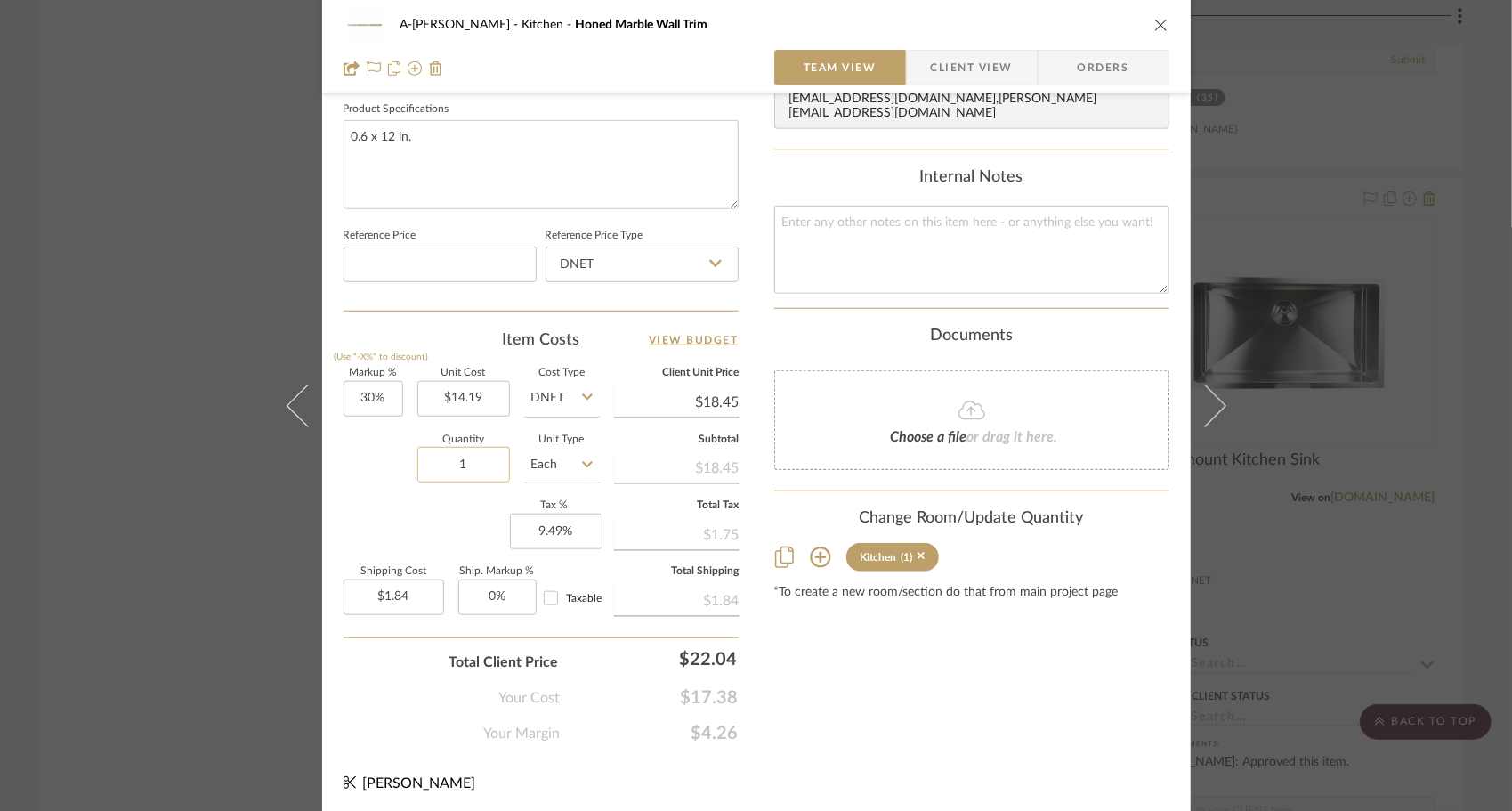
click at [456, 469] on input "1" at bounding box center [464, 464] width 92 height 35
type input "2"
click at [372, 490] on div "Quantity 2 Unit Type Each" at bounding box center [471, 467] width 257 height 63
type input "$3.69"
click at [1157, 23] on icon "close" at bounding box center [1161, 25] width 14 height 14
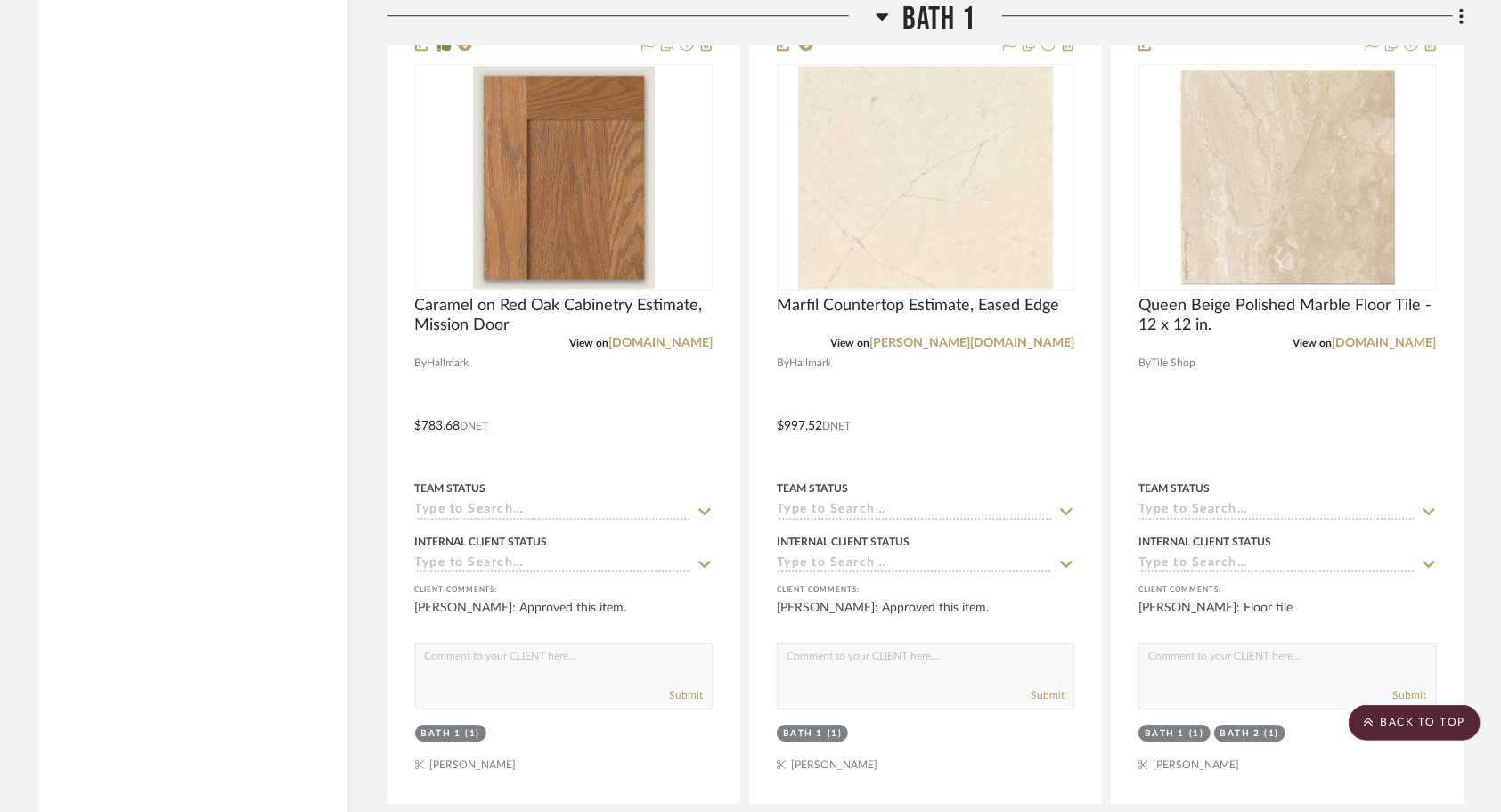
scroll to position [7977, 0]
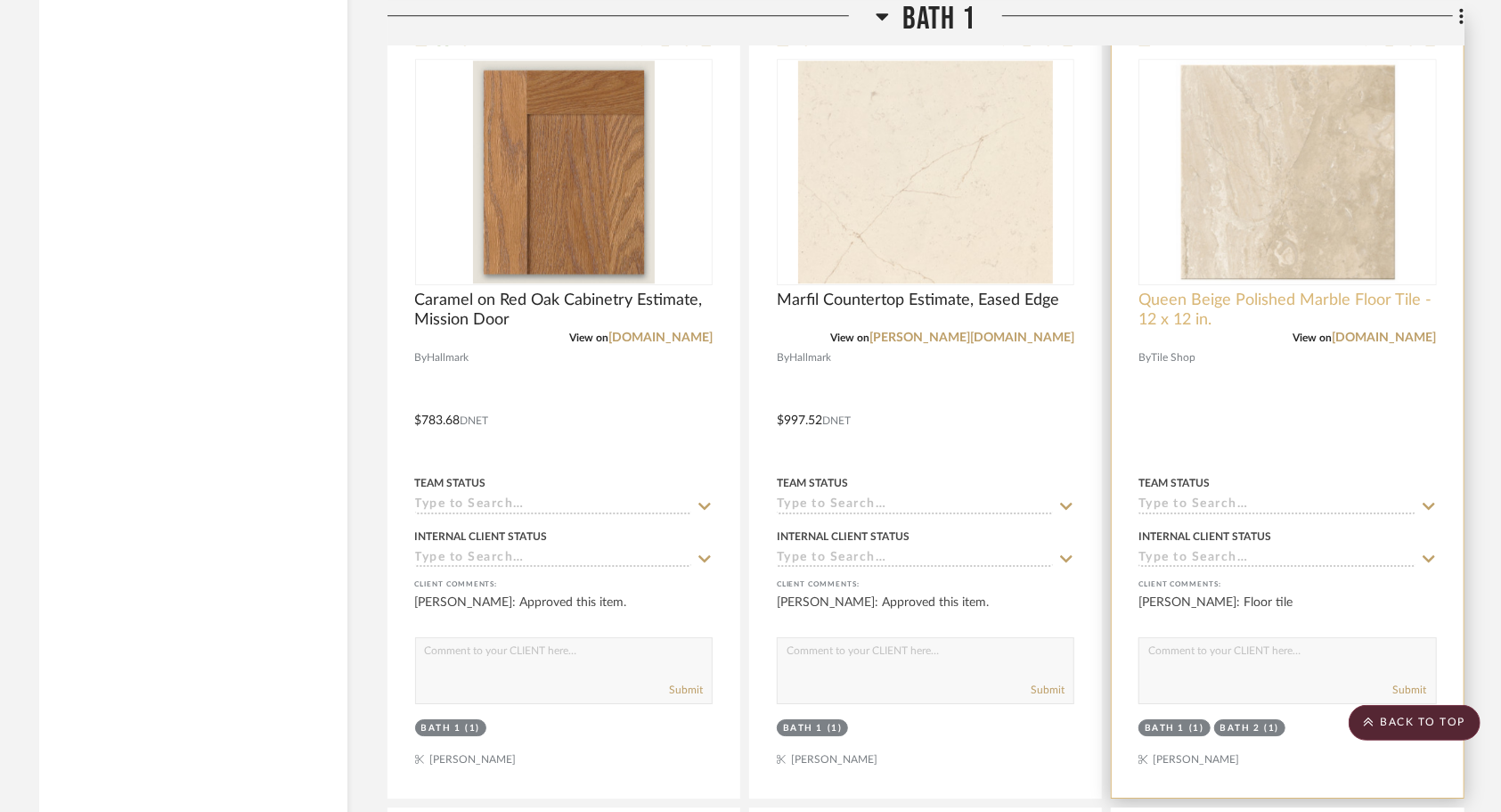
click at [1275, 305] on span "Queen Beige Polished Marble Floor Tile - 12 x 12 in." at bounding box center [1287, 310] width 297 height 39
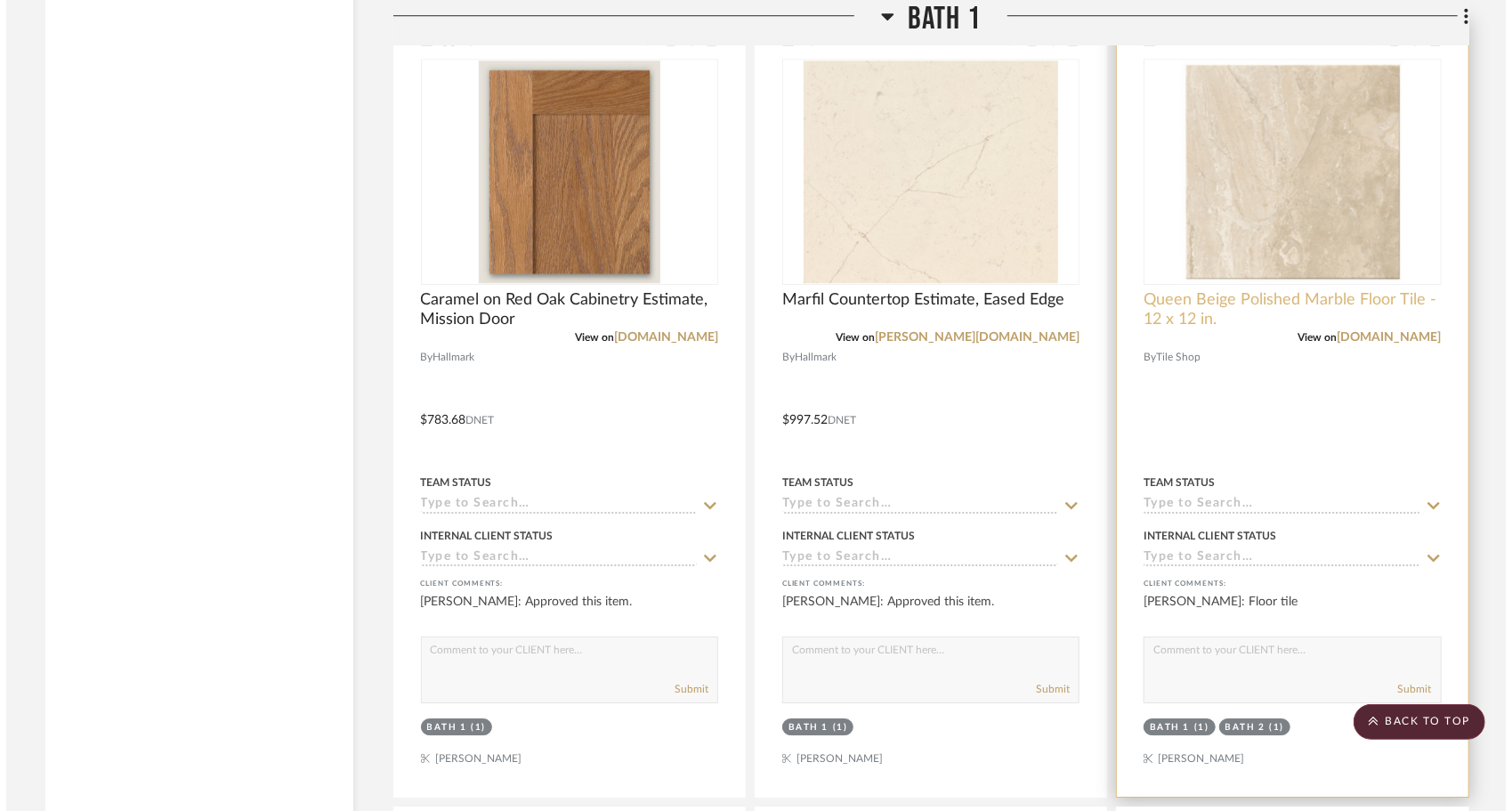
scroll to position [0, 0]
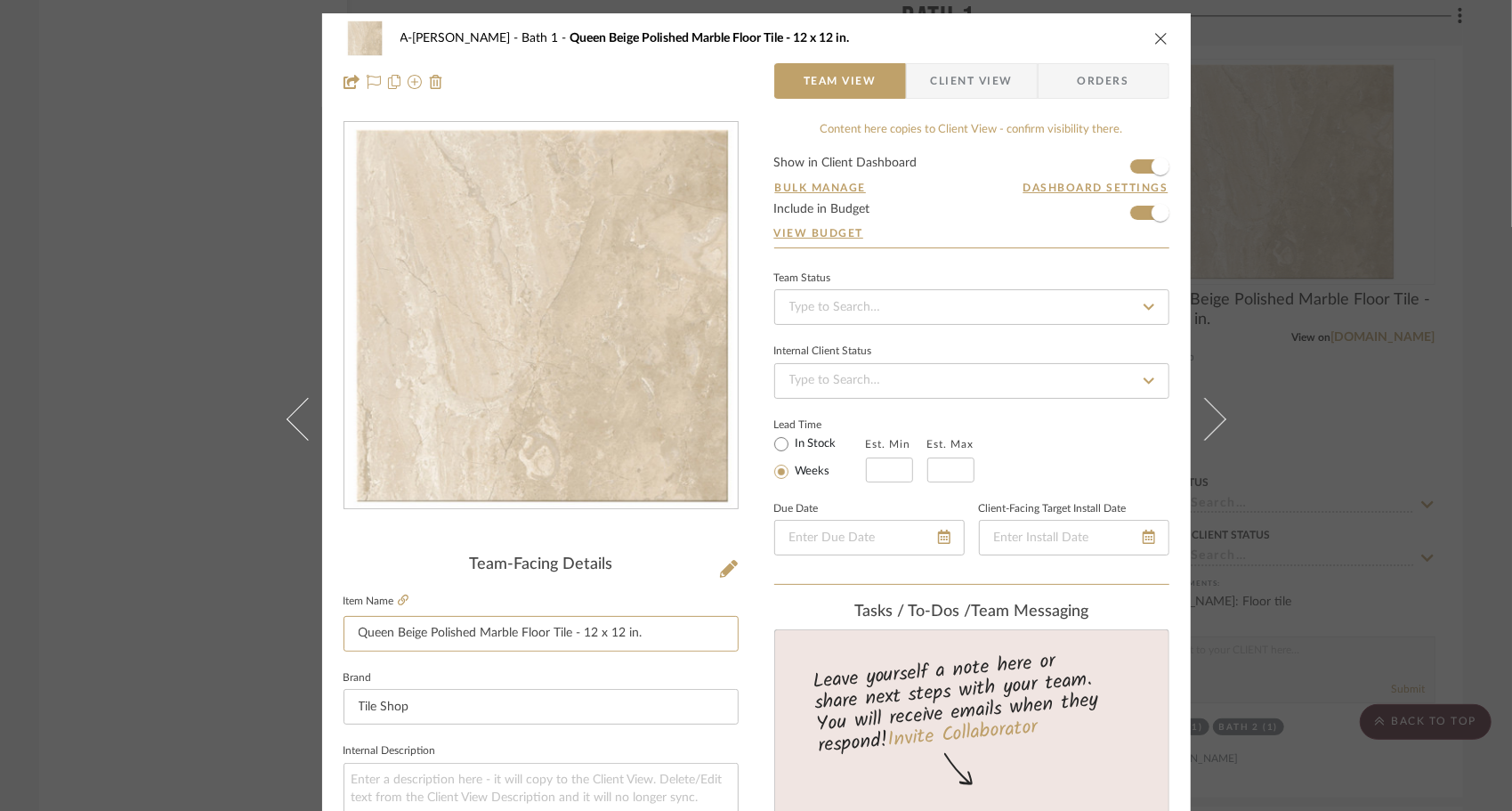
drag, startPoint x: 424, startPoint y: 633, endPoint x: 317, endPoint y: 642, distance: 107.4
type input "Polished Marble Floor Tile - 12 x 12 in."
click at [696, 79] on div at bounding box center [541, 81] width 395 height 35
click at [1169, 57] on div "A-[PERSON_NAME] Bath 1 Polished Marble Floor Tile - 12 x 12 in. Team View Clien…" at bounding box center [756, 60] width 868 height 93
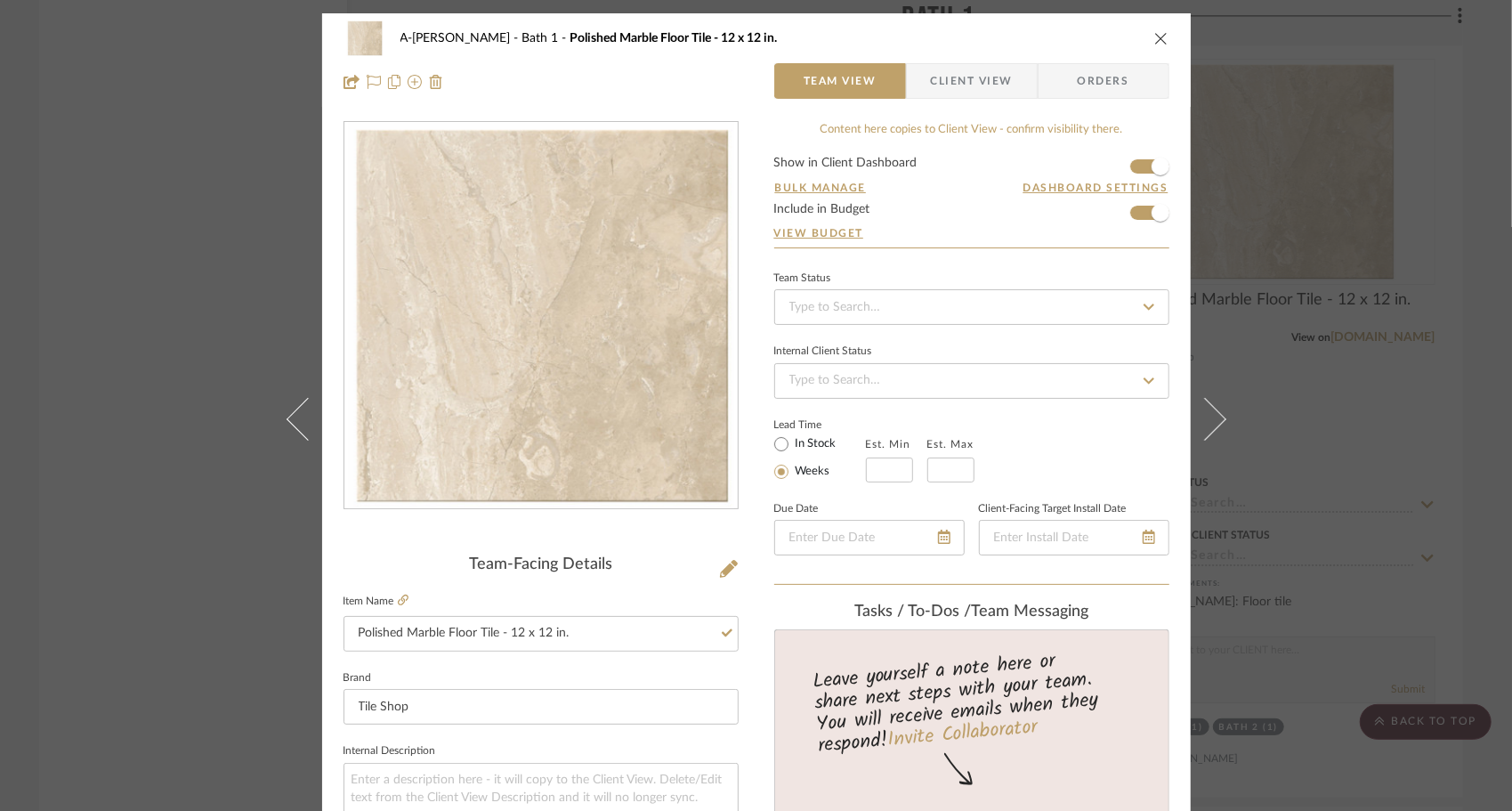
click at [1154, 36] on icon "close" at bounding box center [1161, 38] width 14 height 14
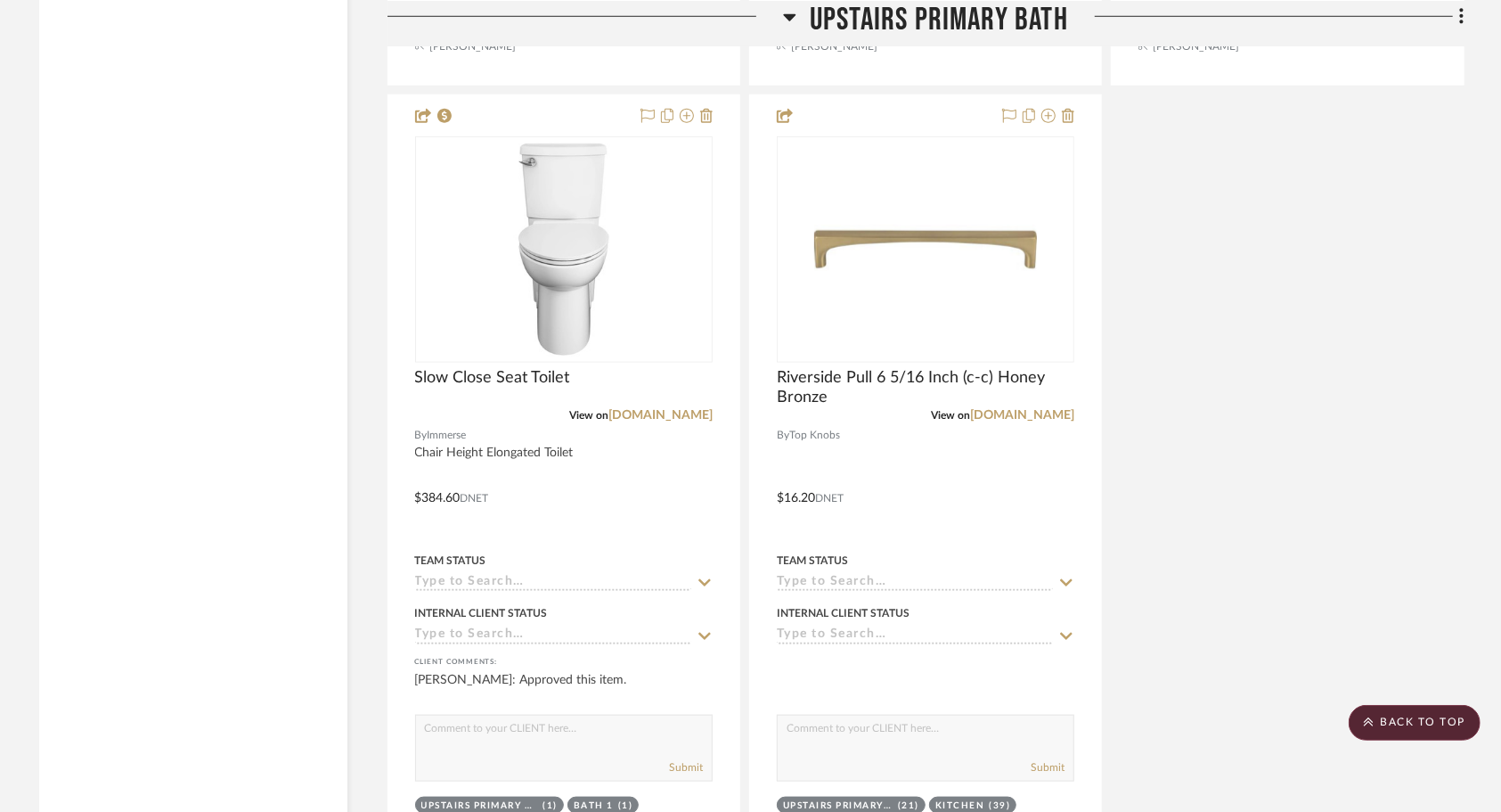
scroll to position [14529, 0]
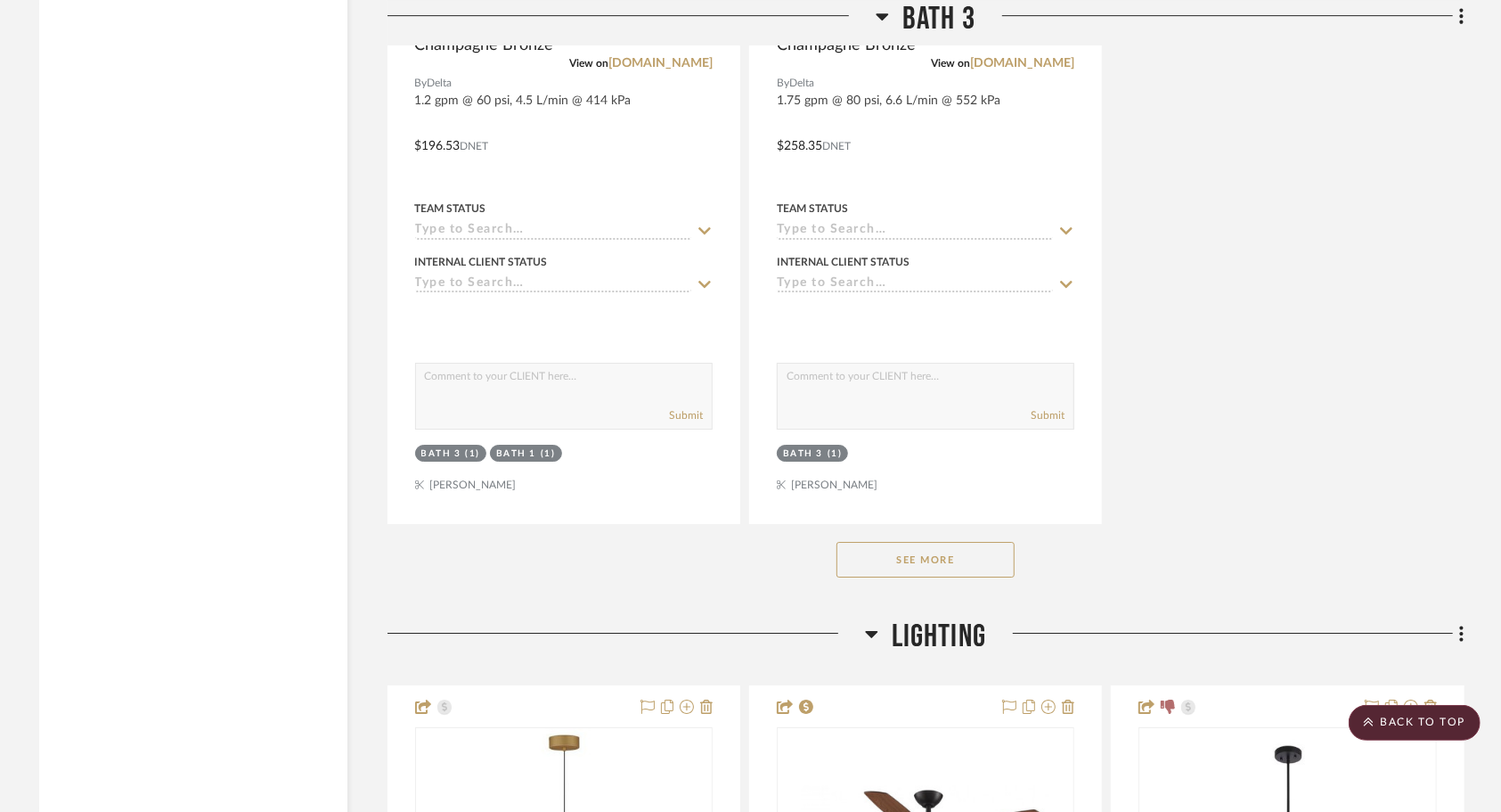
scroll to position [17432, 0]
